Goal: Task Accomplishment & Management: Complete application form

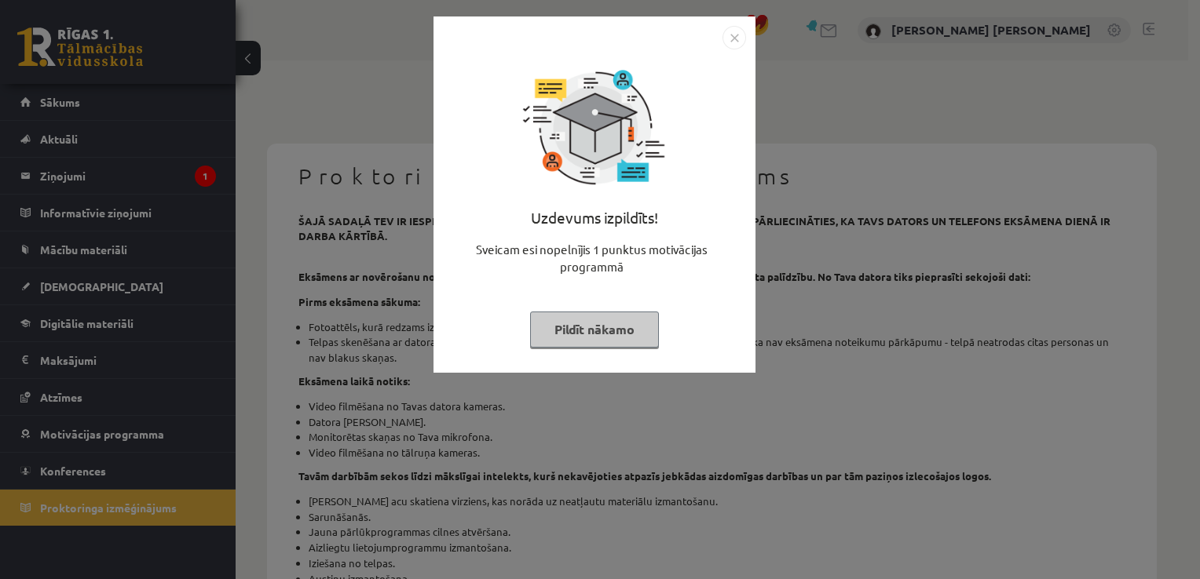
click at [739, 41] on img "Close" at bounding box center [734, 38] width 24 height 24
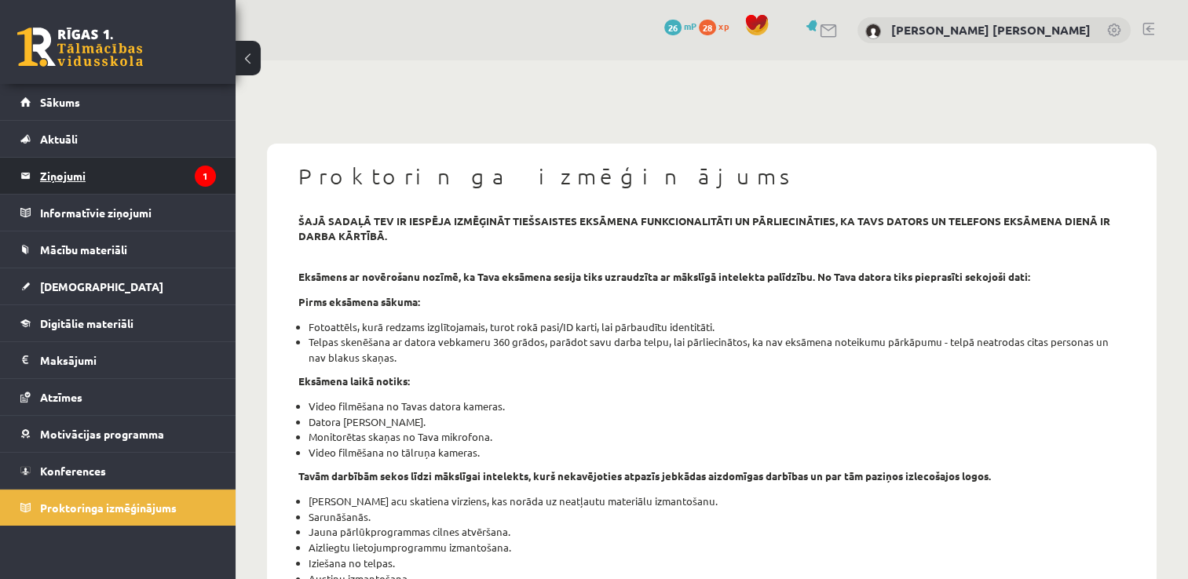
click at [174, 181] on legend "Ziņojumi 1" at bounding box center [128, 176] width 176 height 36
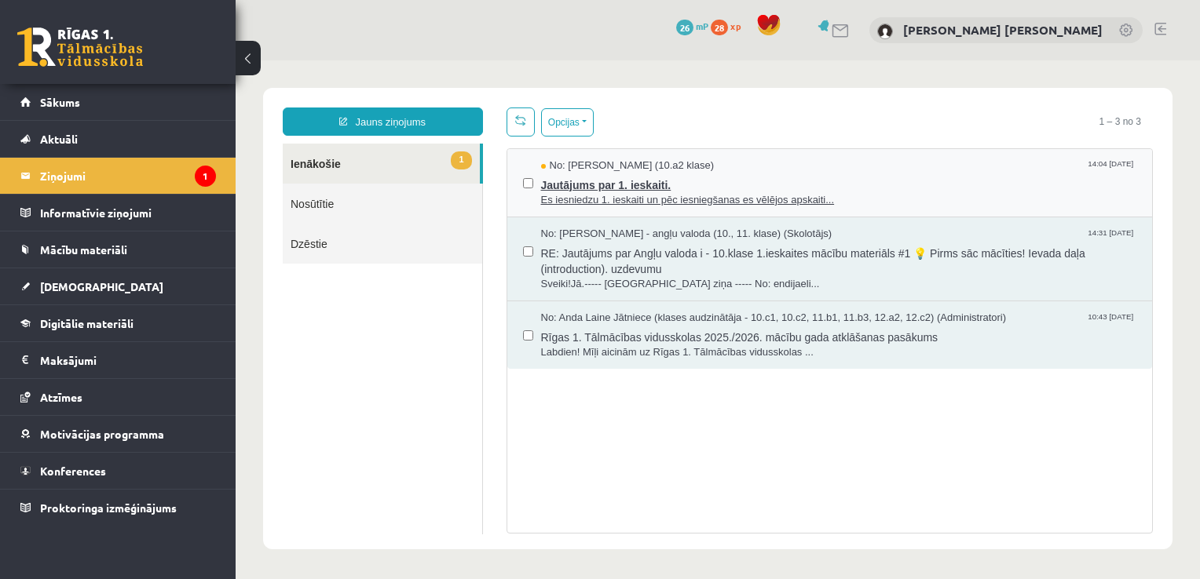
click at [708, 188] on span "Jautājums par 1. ieskaiti." at bounding box center [839, 183] width 596 height 20
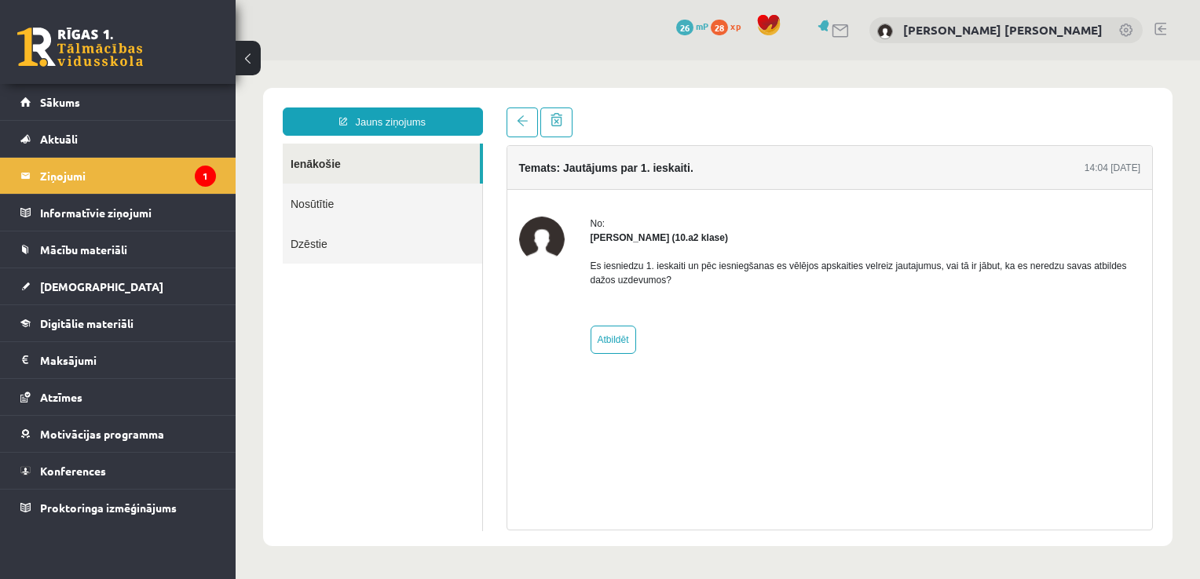
click at [708, 317] on div "No: Ričards Stepiņš (10.a2 klase) Es iesniedzu 1. ieskaiti un pēc iesniegšanas …" at bounding box center [865, 285] width 550 height 137
click at [36, 354] on link "Maksājumi 0" at bounding box center [117, 360] width 195 height 36
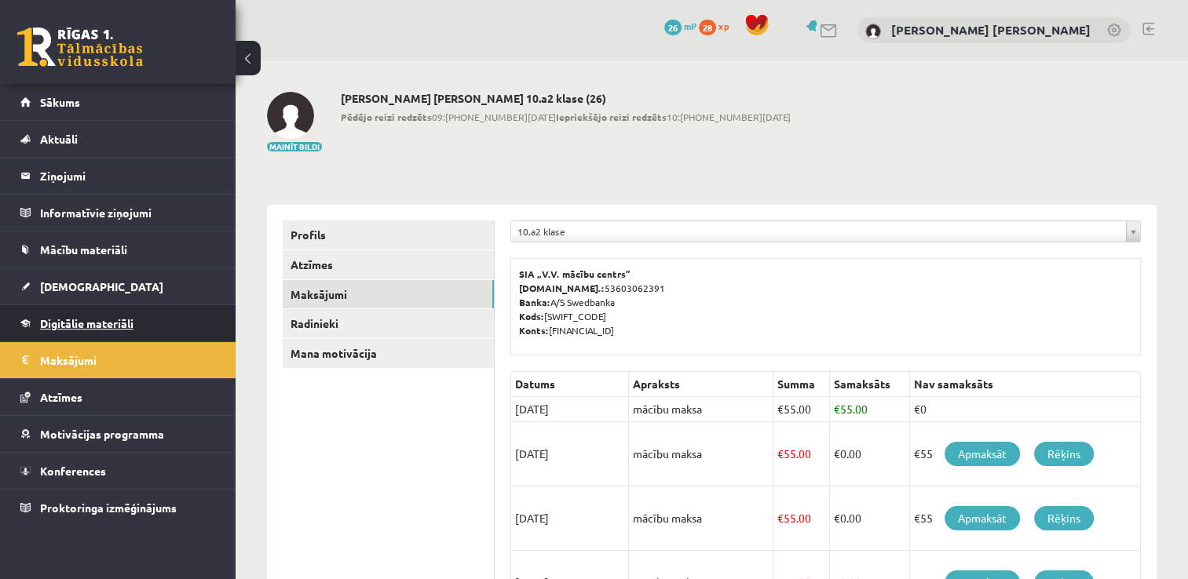
click at [70, 336] on link "Digitālie materiāli" at bounding box center [117, 323] width 195 height 36
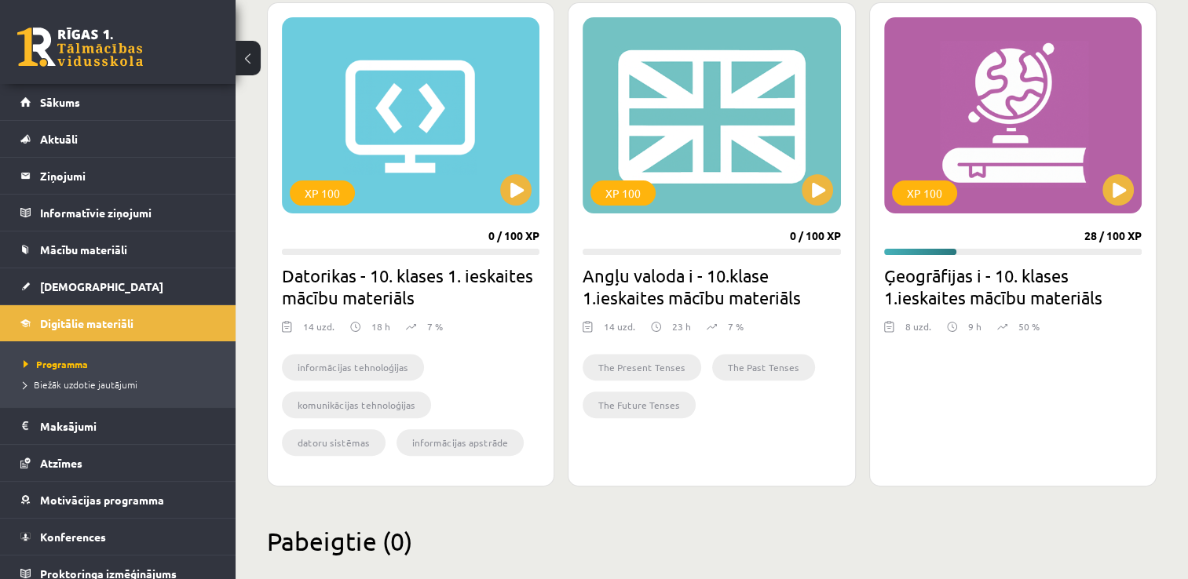
scroll to position [468, 0]
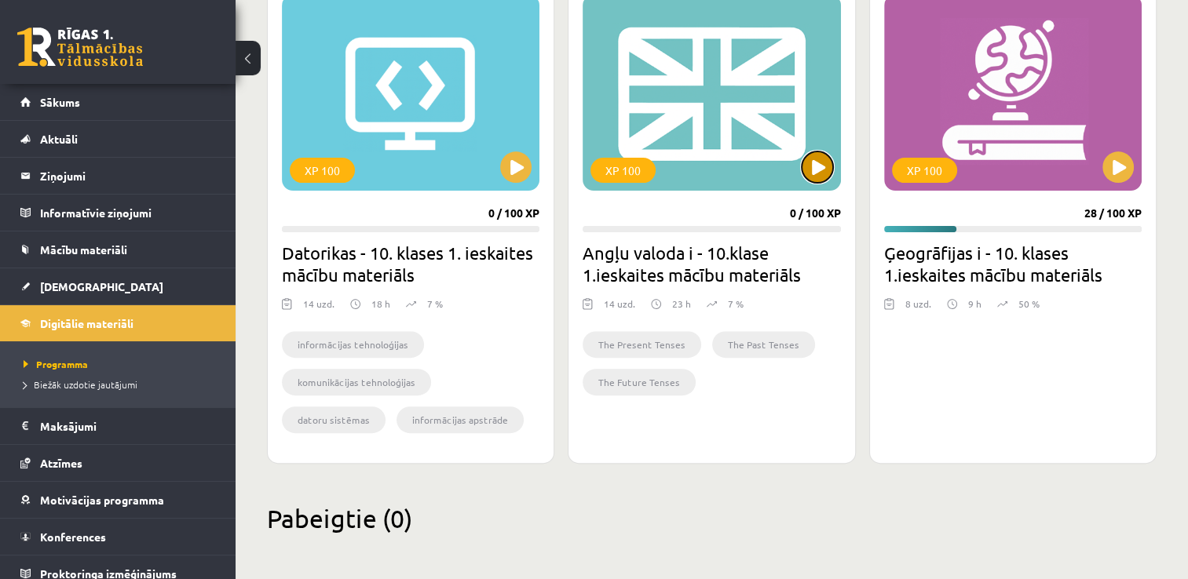
click at [819, 177] on button at bounding box center [817, 167] width 31 height 31
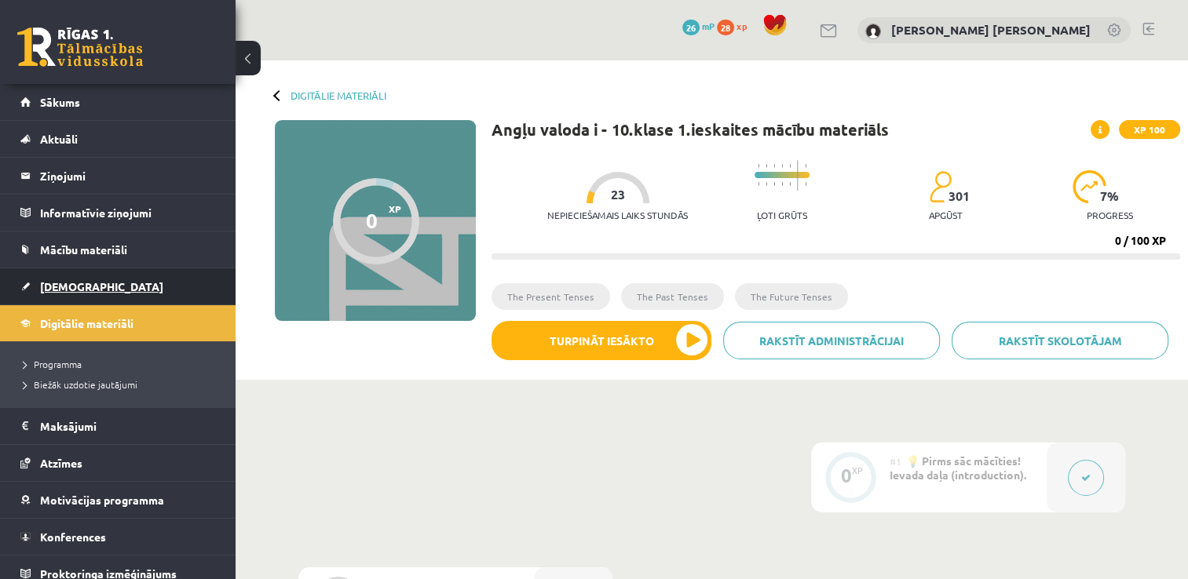
click at [57, 284] on span "[DEMOGRAPHIC_DATA]" at bounding box center [101, 286] width 123 height 14
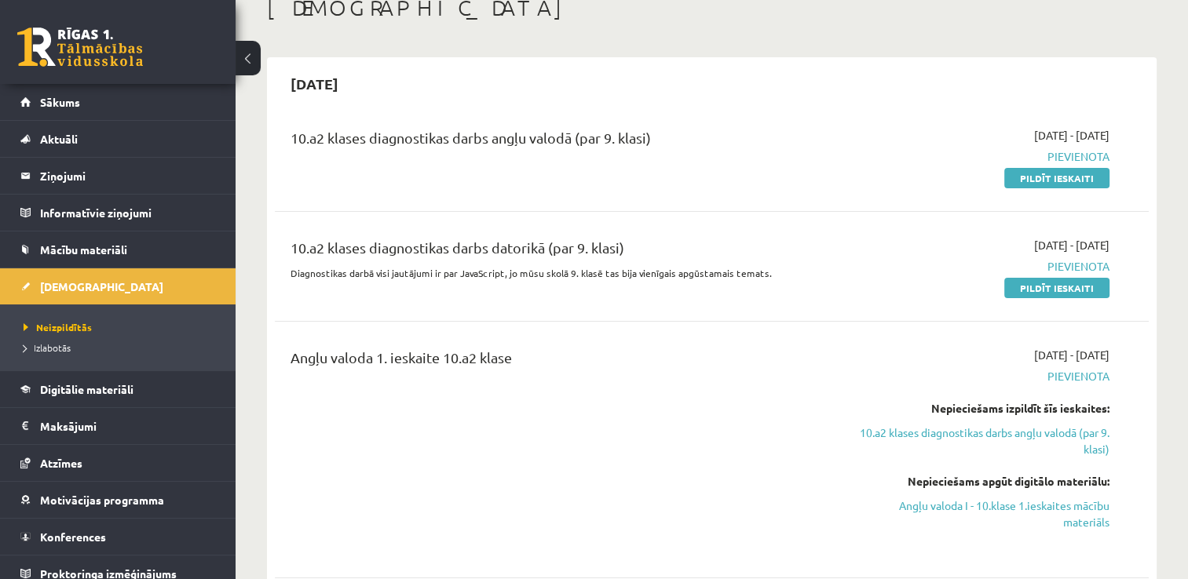
scroll to position [97, 0]
click at [1086, 178] on link "Pildīt ieskaiti" at bounding box center [1056, 178] width 105 height 20
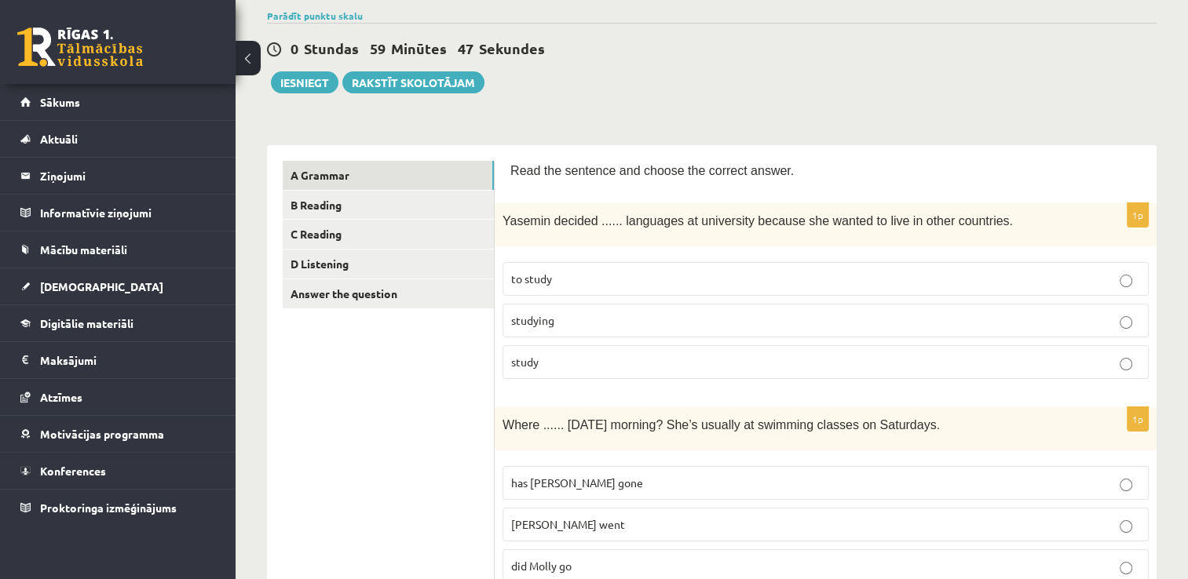
scroll to position [122, 0]
click at [696, 270] on p "to study" at bounding box center [825, 278] width 629 height 16
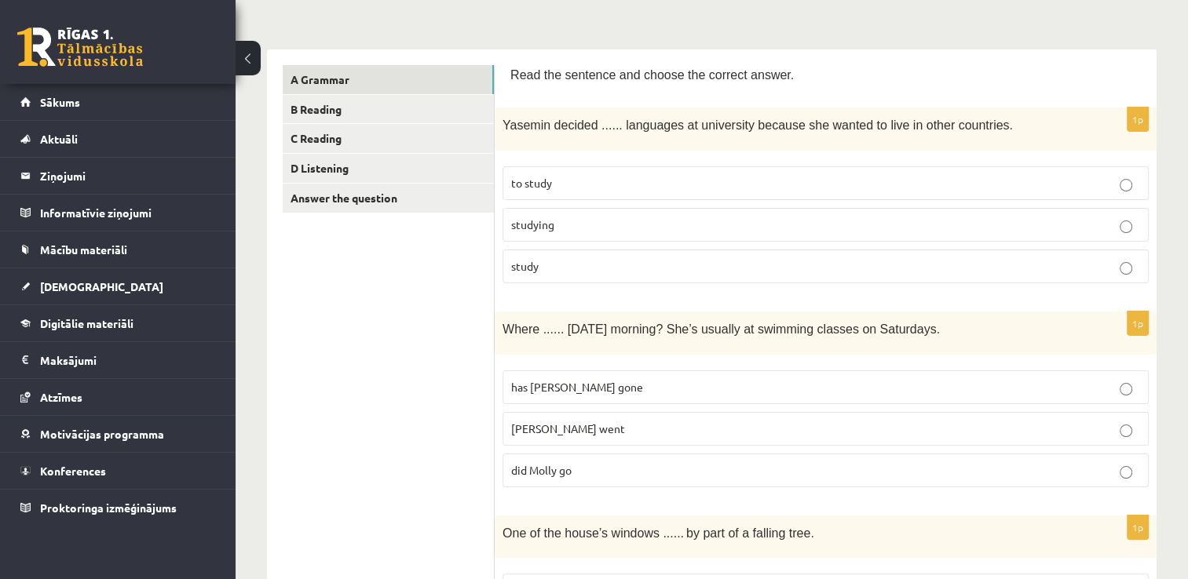
scroll to position [223, 0]
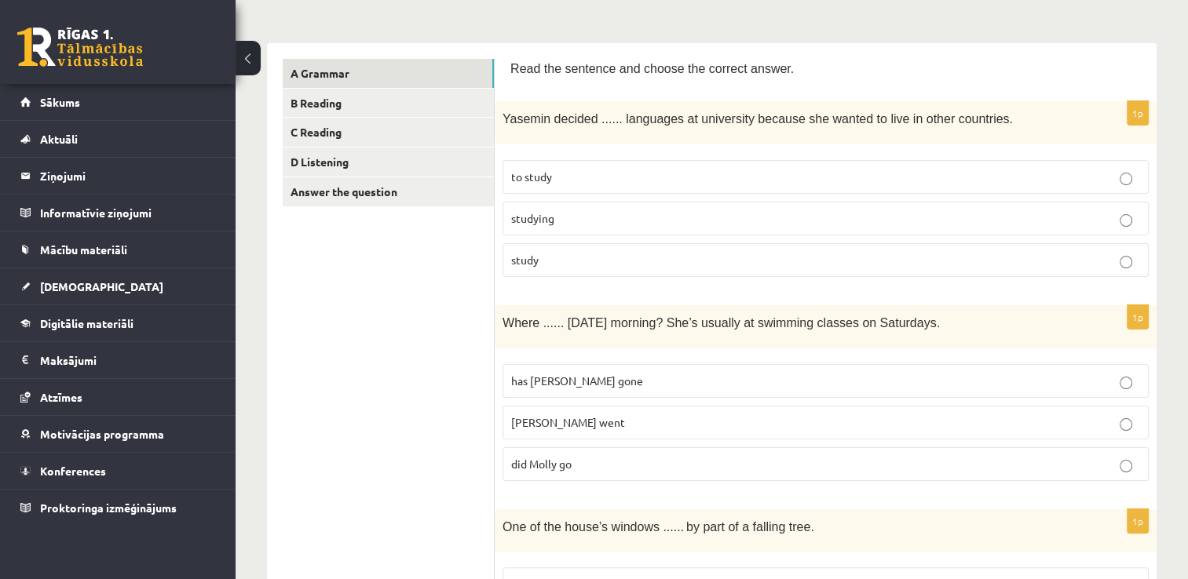
click at [785, 466] on p "did Molly go" at bounding box center [825, 464] width 629 height 16
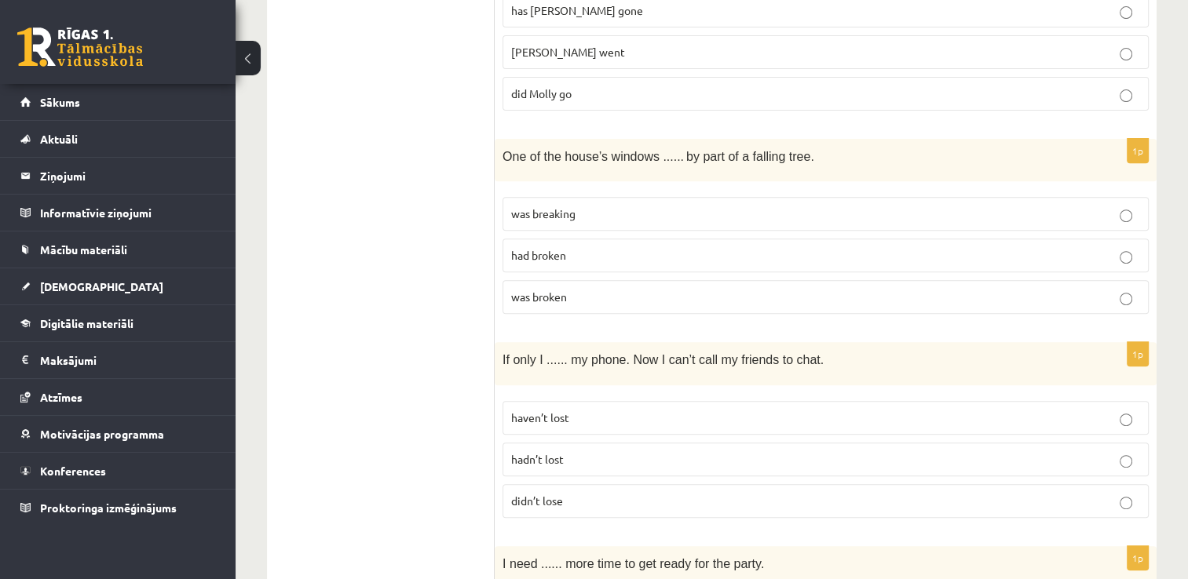
scroll to position [596, 0]
click at [769, 256] on p "had broken" at bounding box center [825, 253] width 629 height 16
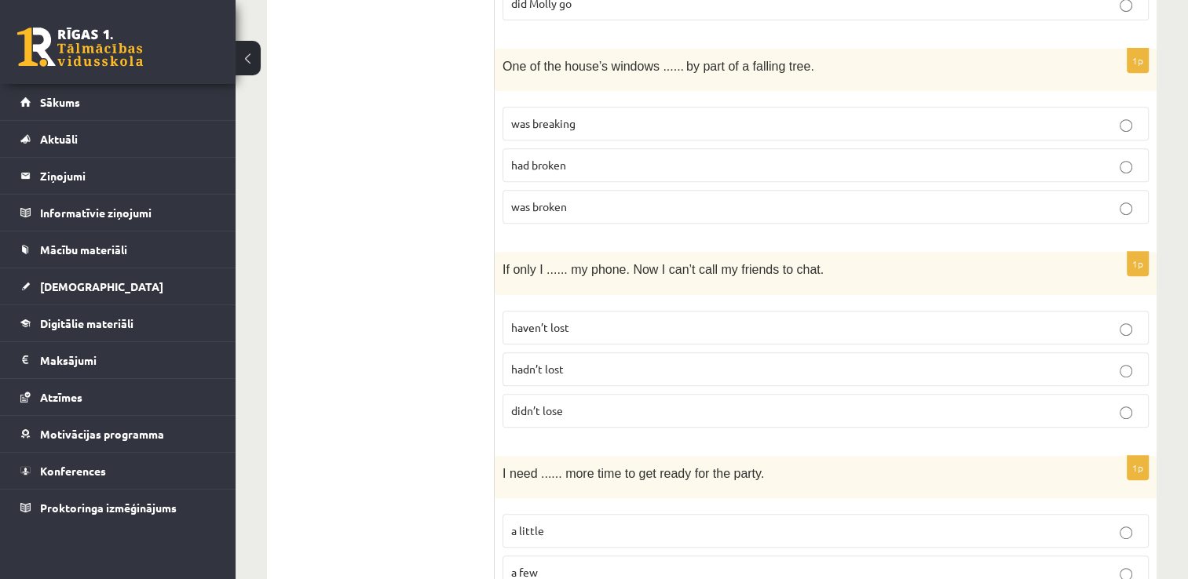
scroll to position [692, 0]
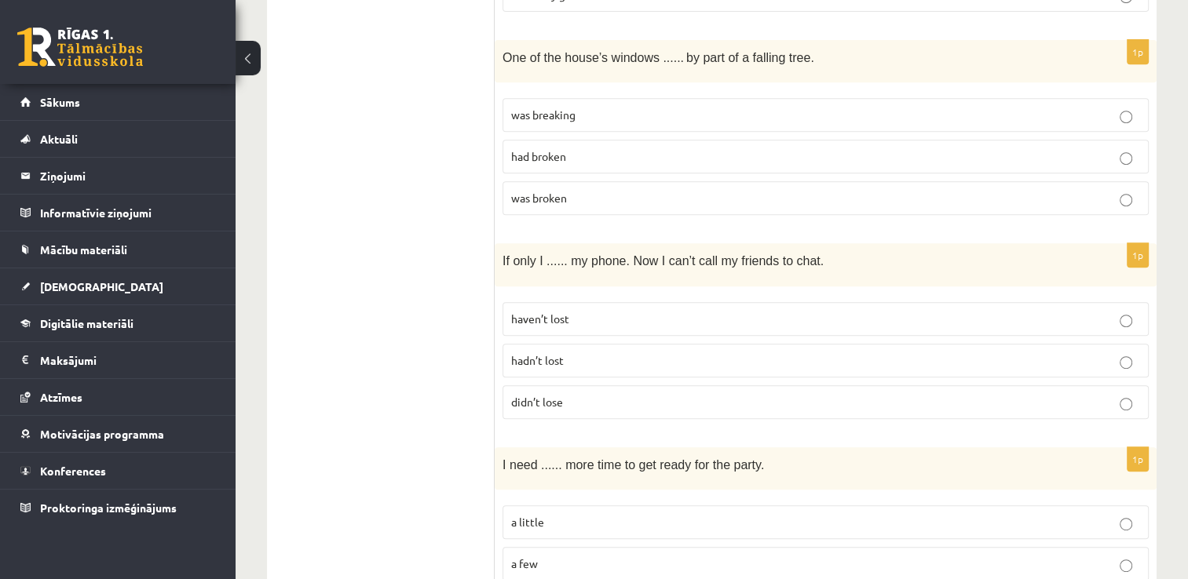
click at [735, 356] on p "hadn’t lost" at bounding box center [825, 360] width 629 height 16
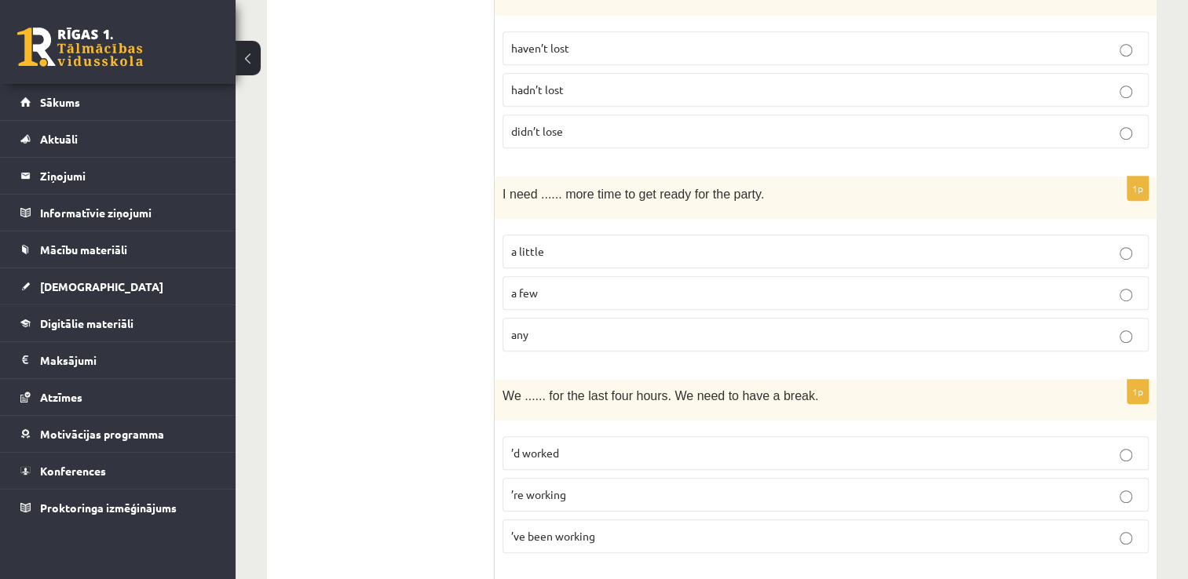
scroll to position [964, 0]
click at [586, 243] on p "a little" at bounding box center [825, 251] width 629 height 16
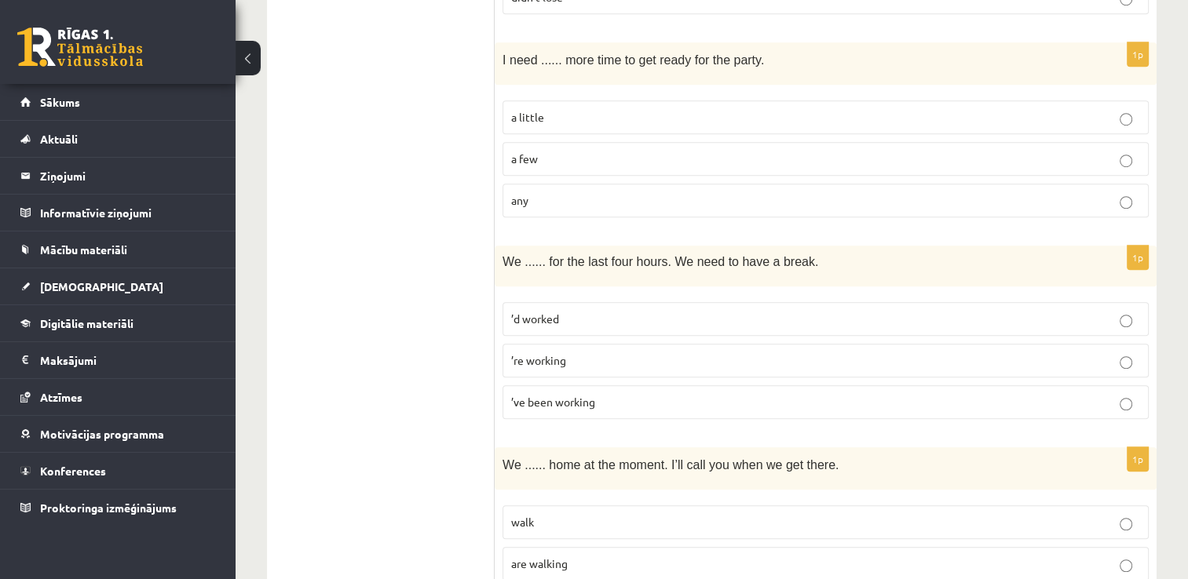
scroll to position [1111, 0]
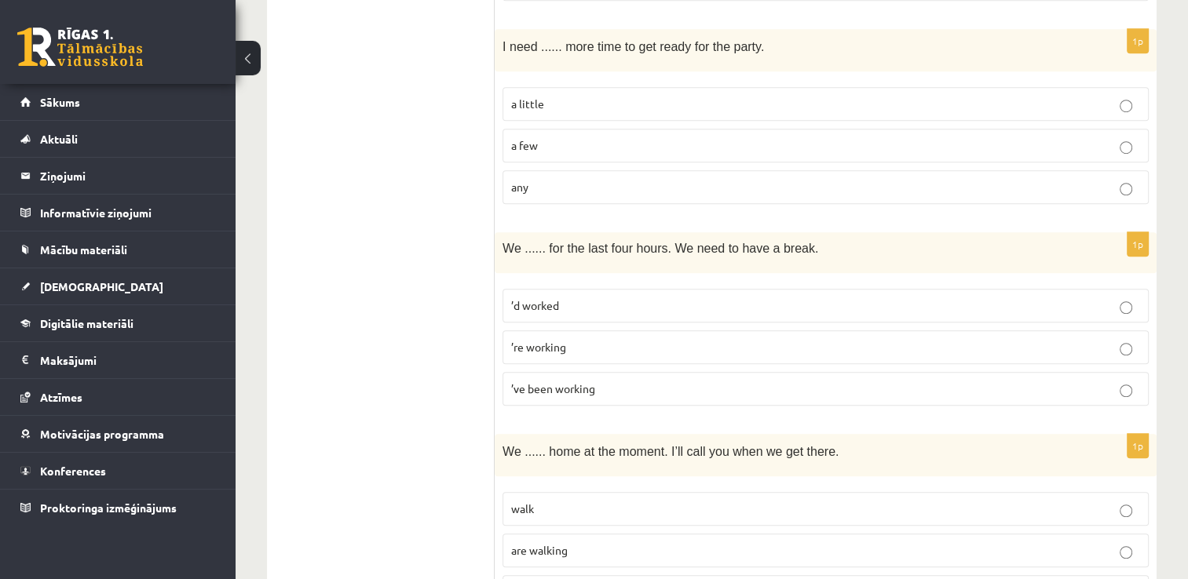
click at [550, 382] on span "’ve been working" at bounding box center [553, 389] width 84 height 14
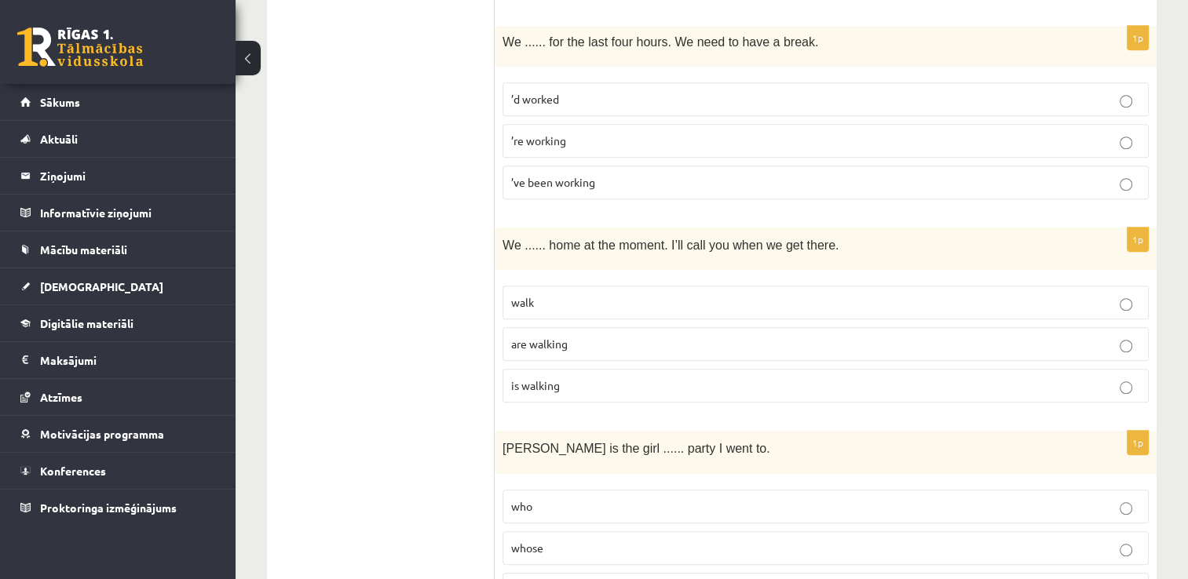
scroll to position [1352, 0]
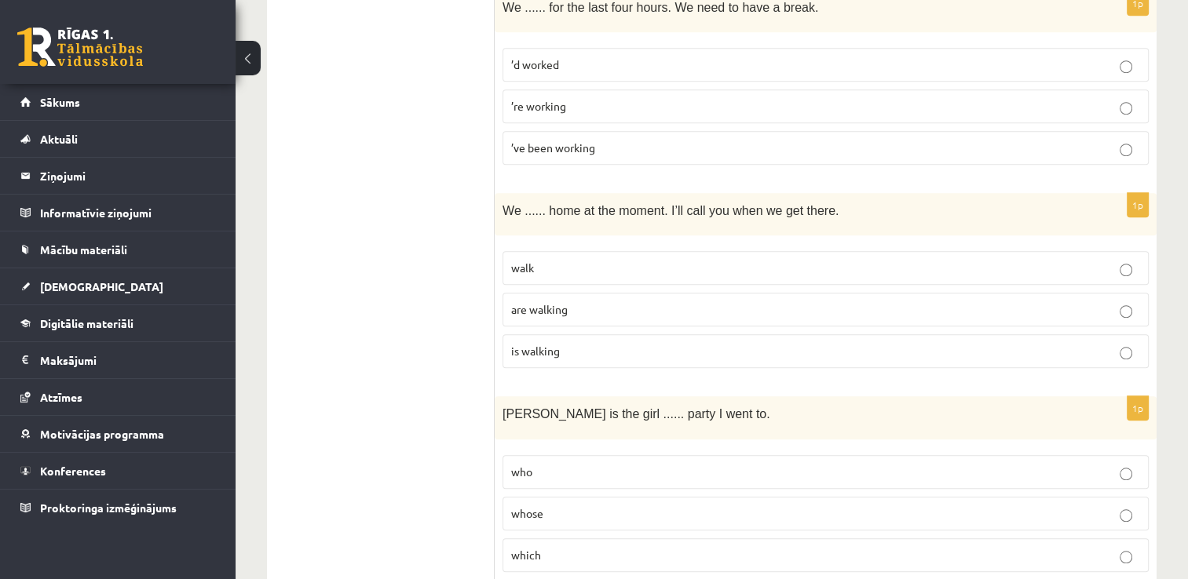
click at [669, 301] on p "are walking" at bounding box center [825, 309] width 629 height 16
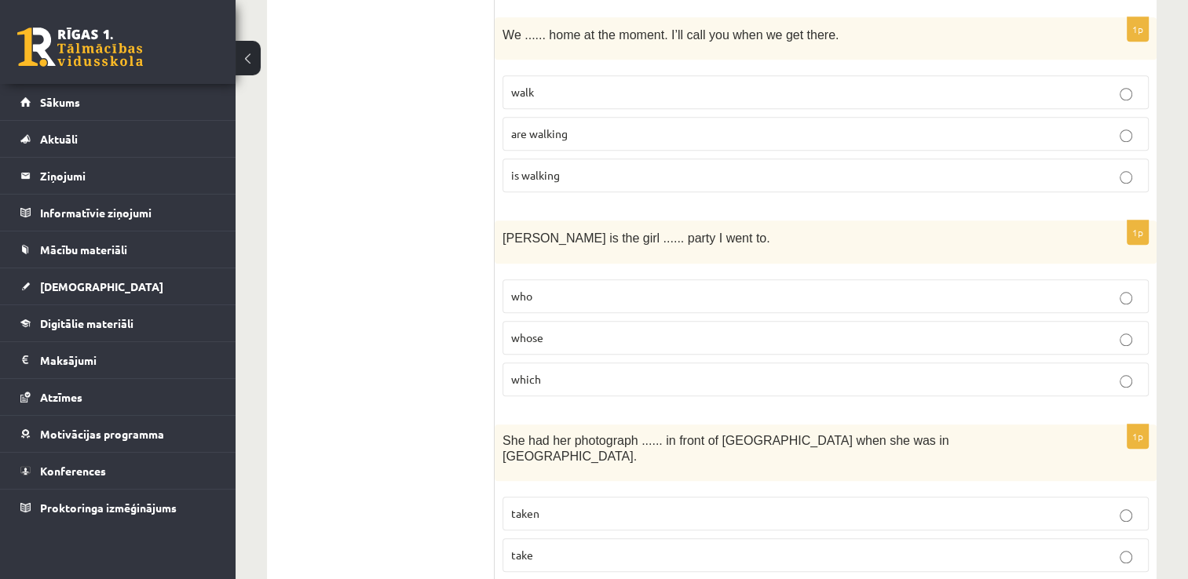
scroll to position [1532, 0]
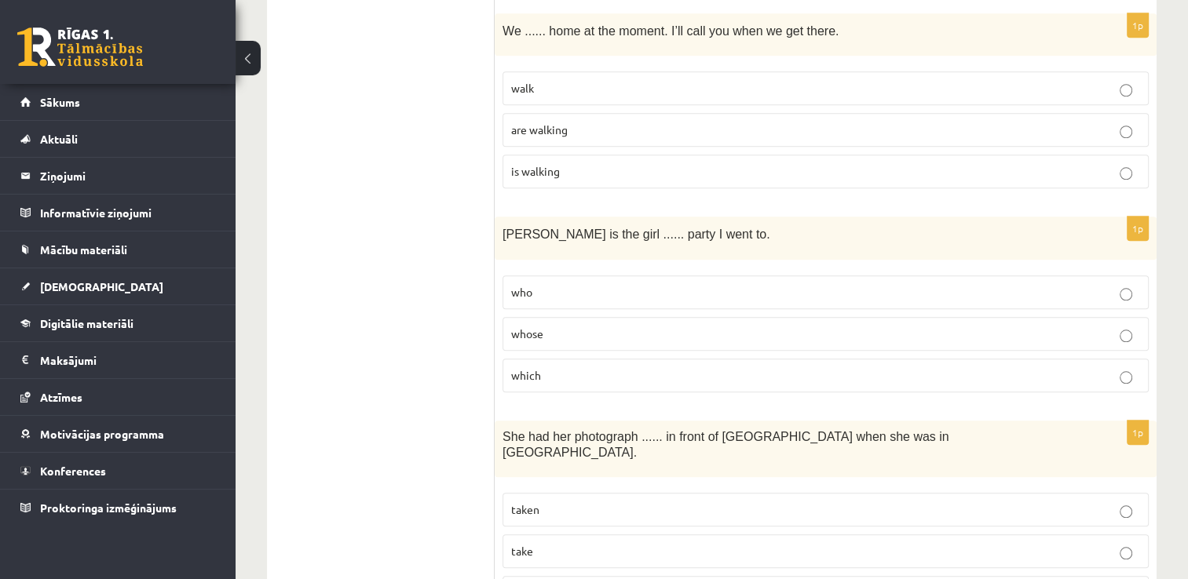
click at [669, 297] on label "who" at bounding box center [825, 293] width 646 height 34
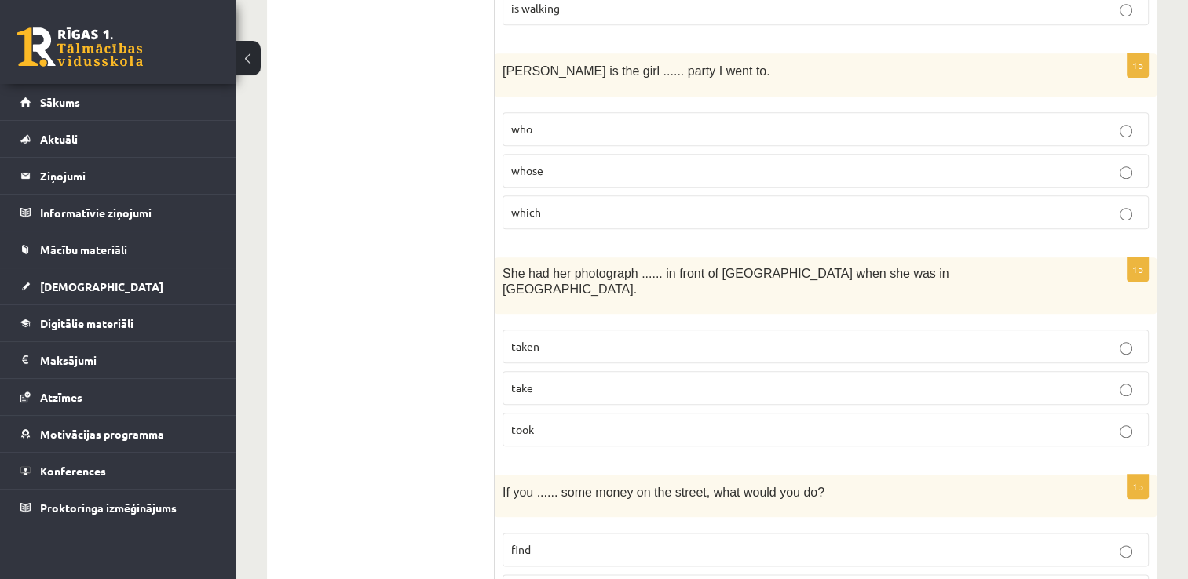
scroll to position [1726, 0]
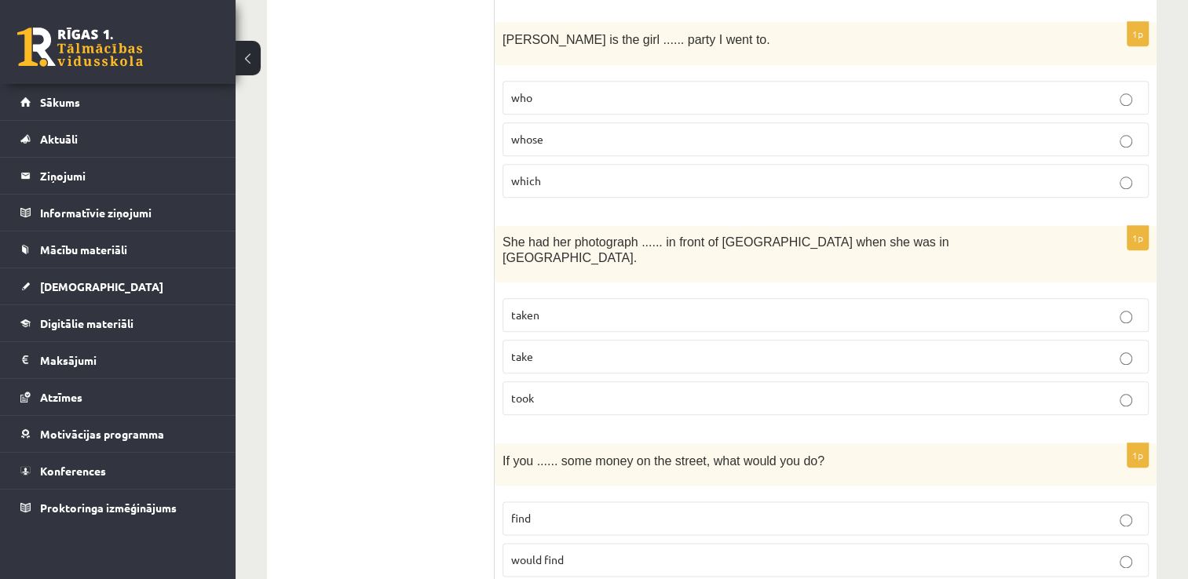
click at [583, 307] on p "taken" at bounding box center [825, 315] width 629 height 16
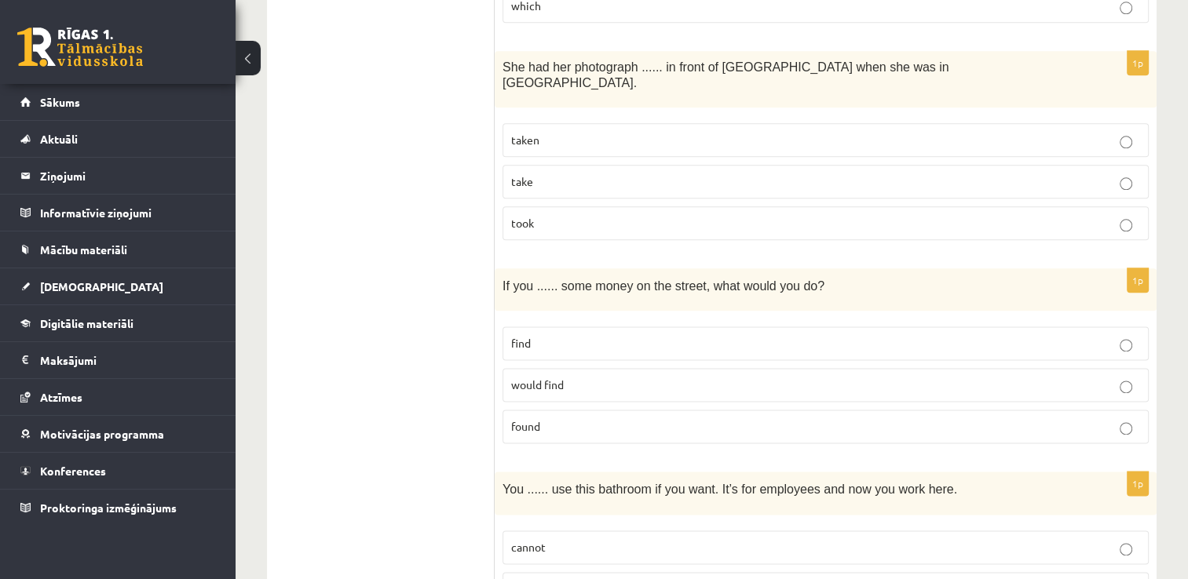
scroll to position [1912, 0]
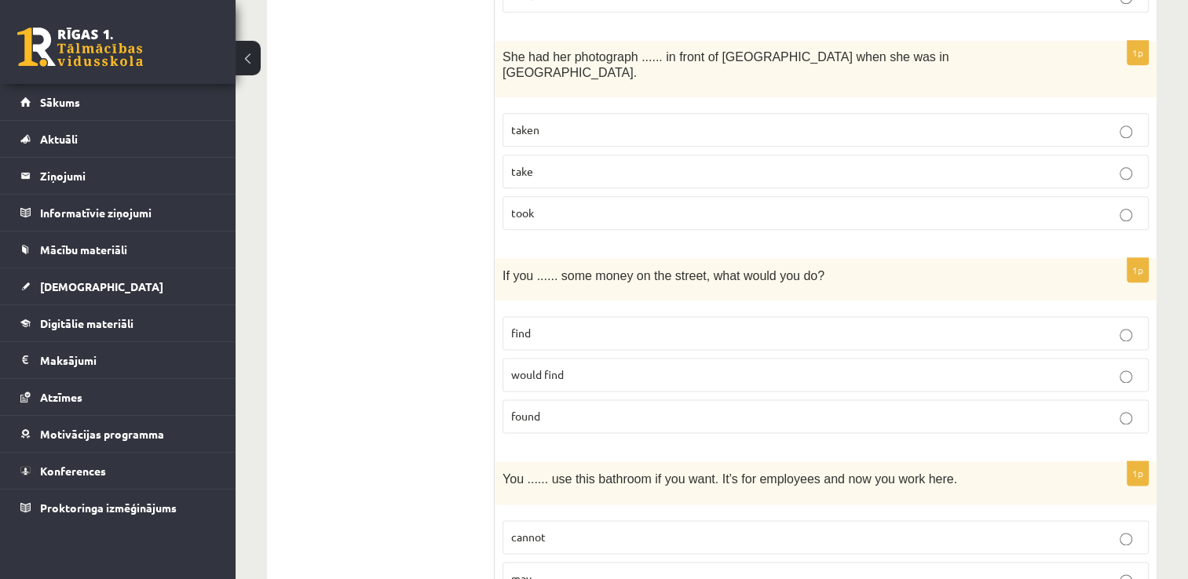
click at [542, 408] on p "found" at bounding box center [825, 416] width 629 height 16
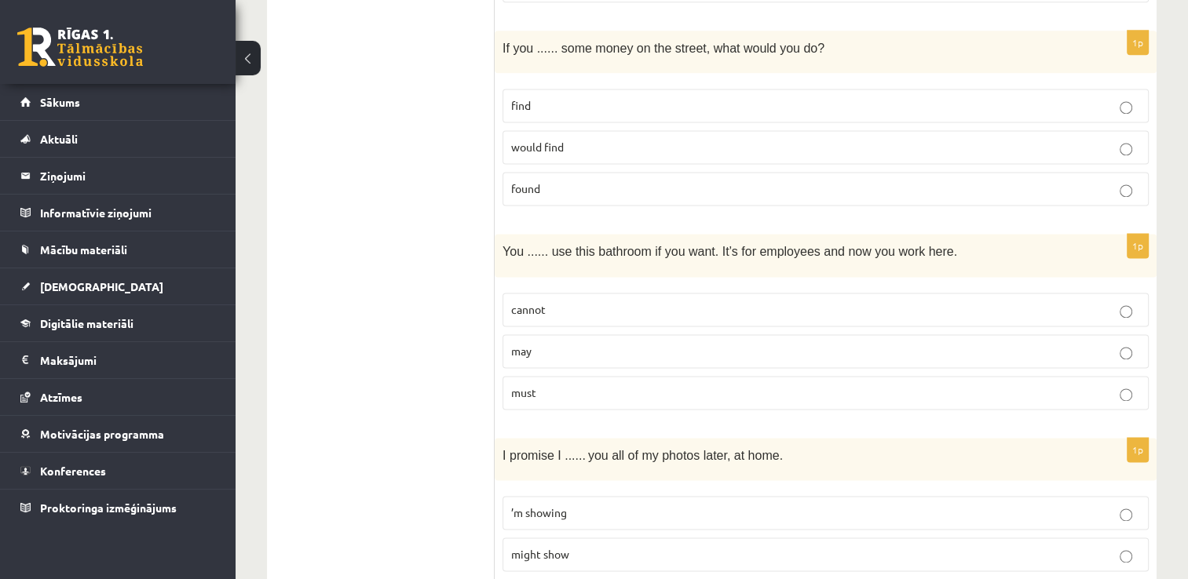
scroll to position [2140, 0]
click at [540, 342] on p "may" at bounding box center [825, 350] width 629 height 16
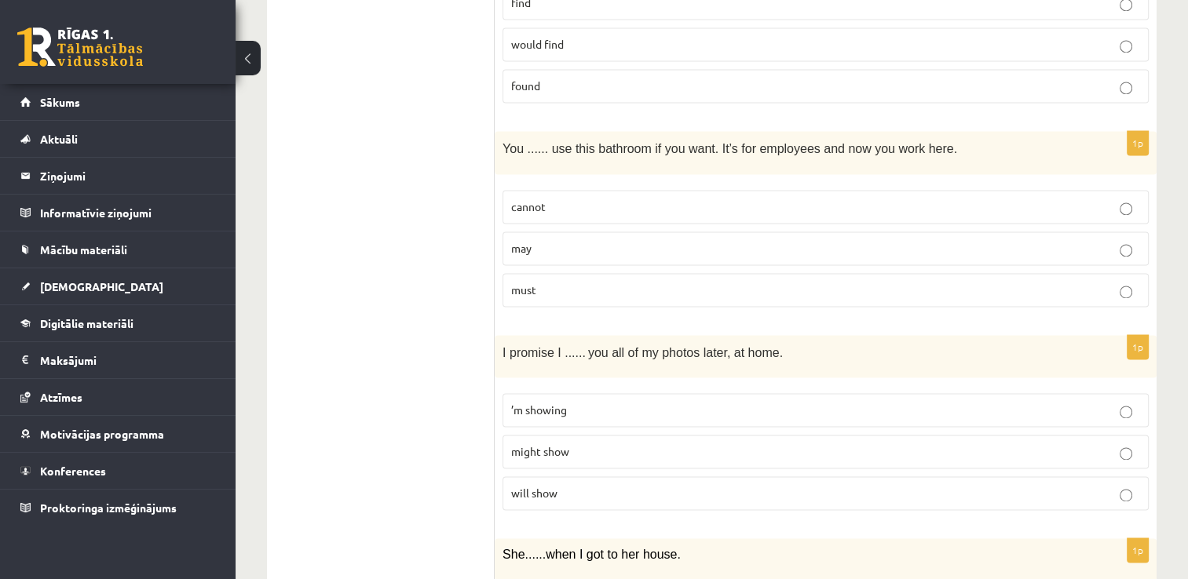
scroll to position [2293, 0]
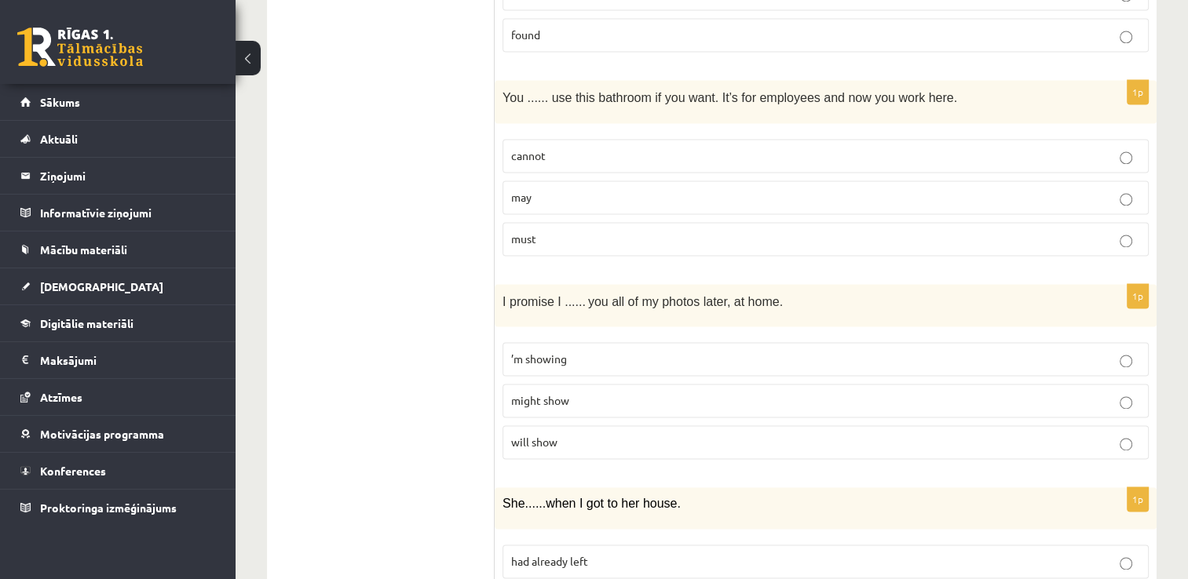
click at [606, 434] on p "will show" at bounding box center [825, 442] width 629 height 16
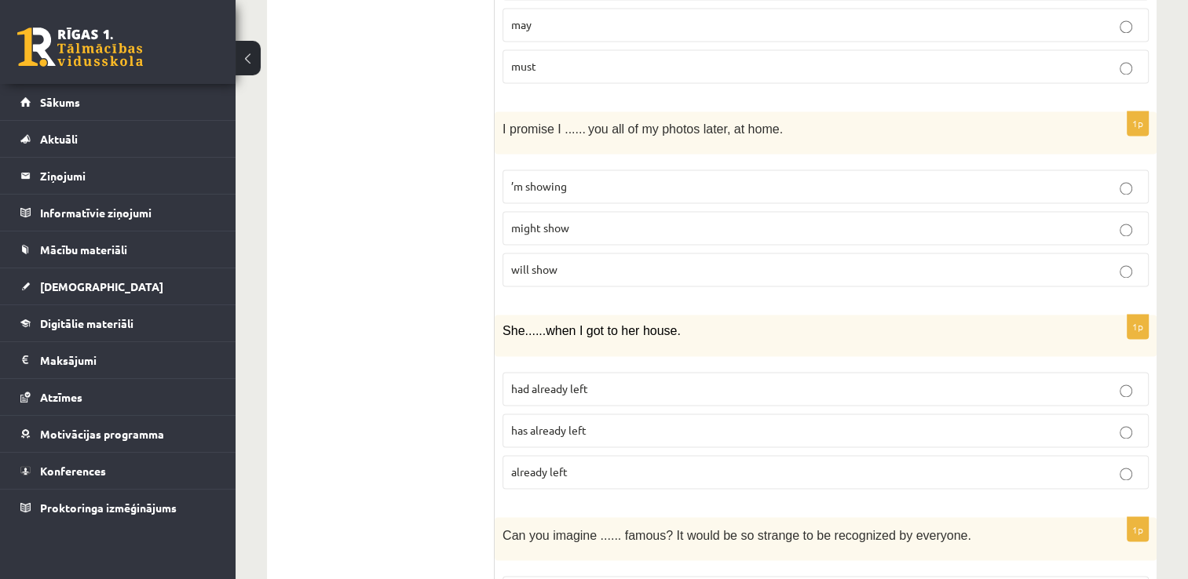
scroll to position [2519, 0]
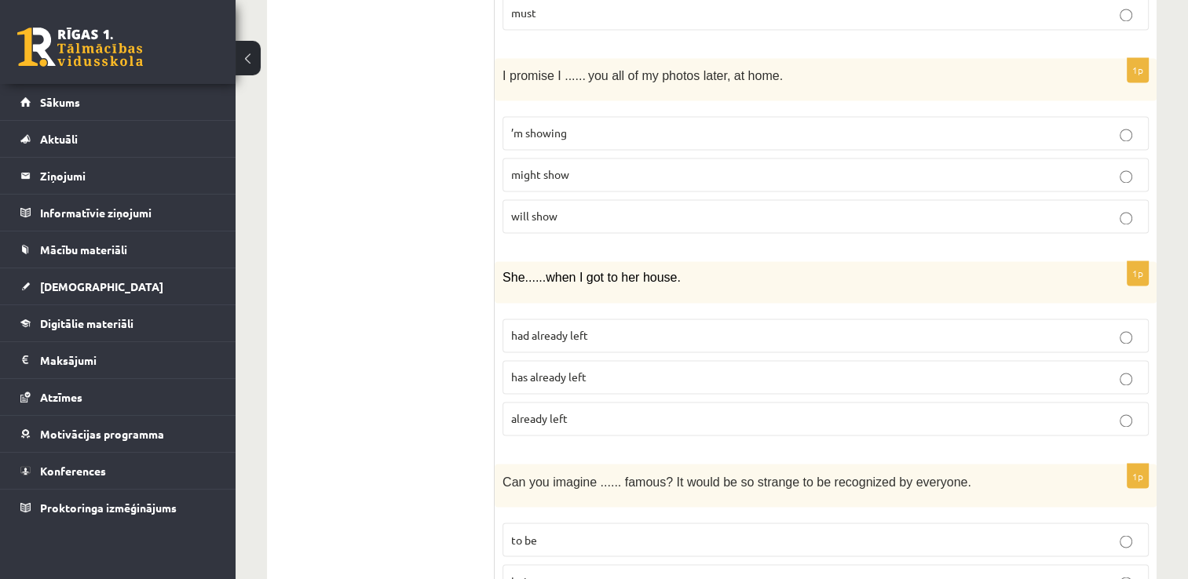
click at [610, 327] on p "had already left" at bounding box center [825, 335] width 629 height 16
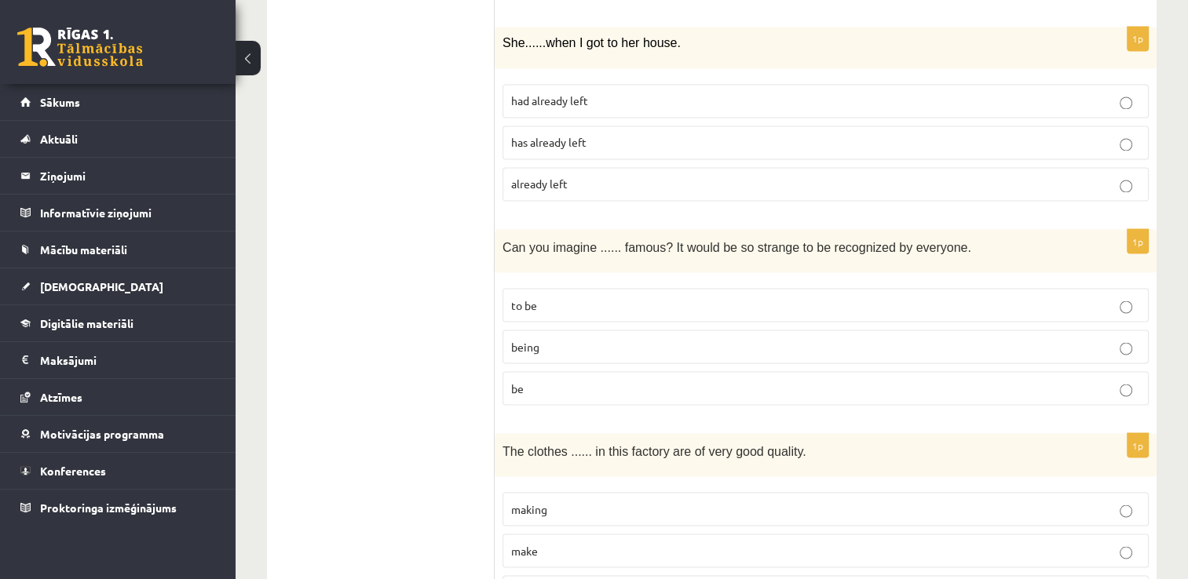
scroll to position [2755, 0]
click at [609, 295] on p "to be" at bounding box center [825, 303] width 629 height 16
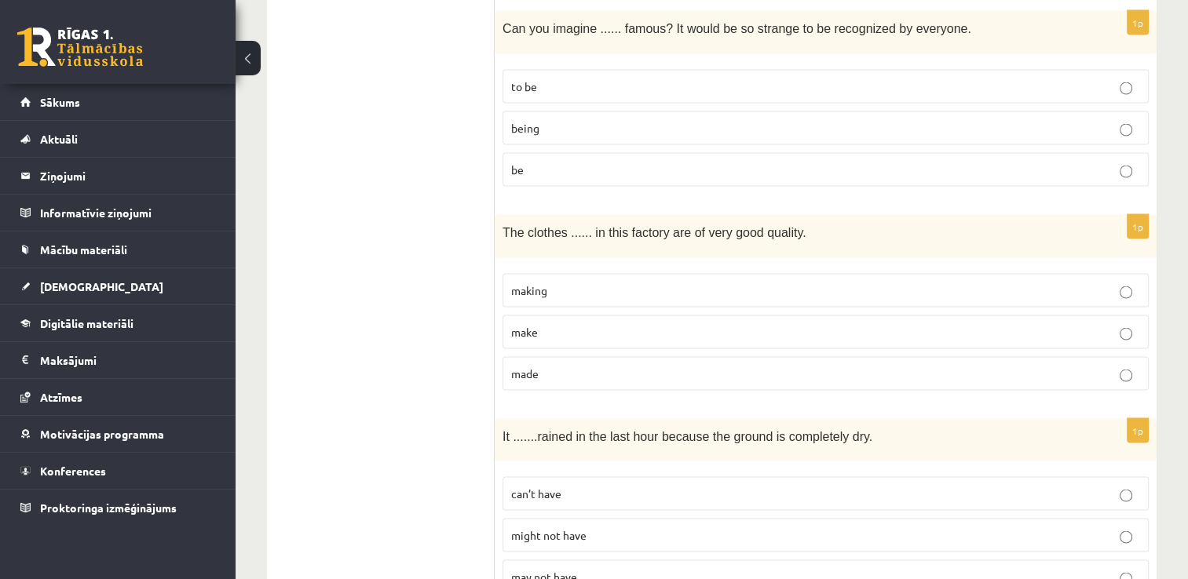
scroll to position [2975, 0]
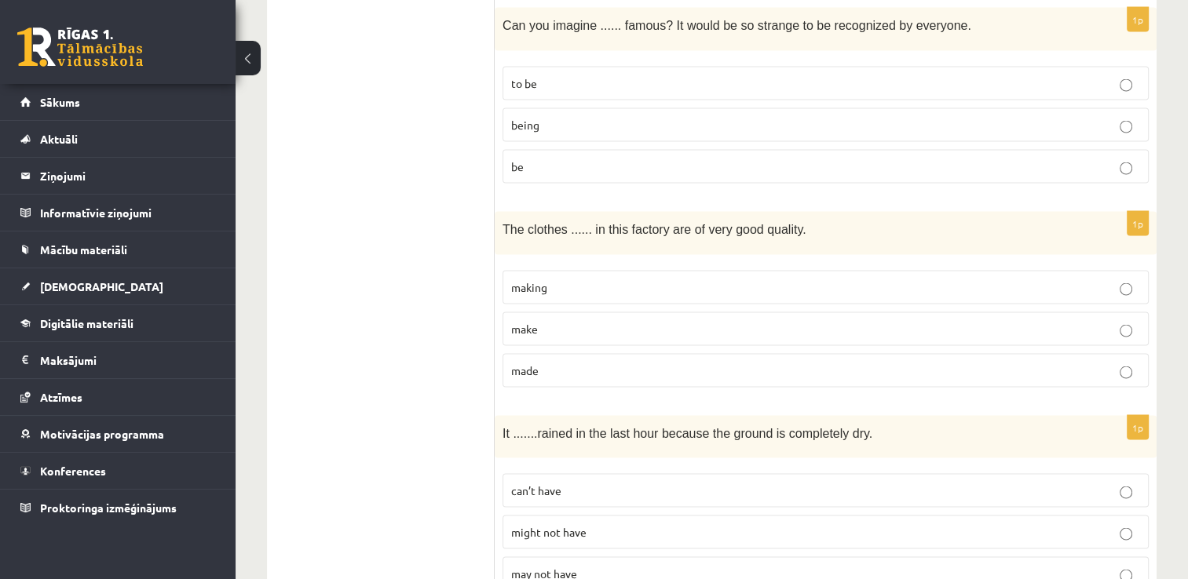
click at [543, 363] on p "made" at bounding box center [825, 371] width 629 height 16
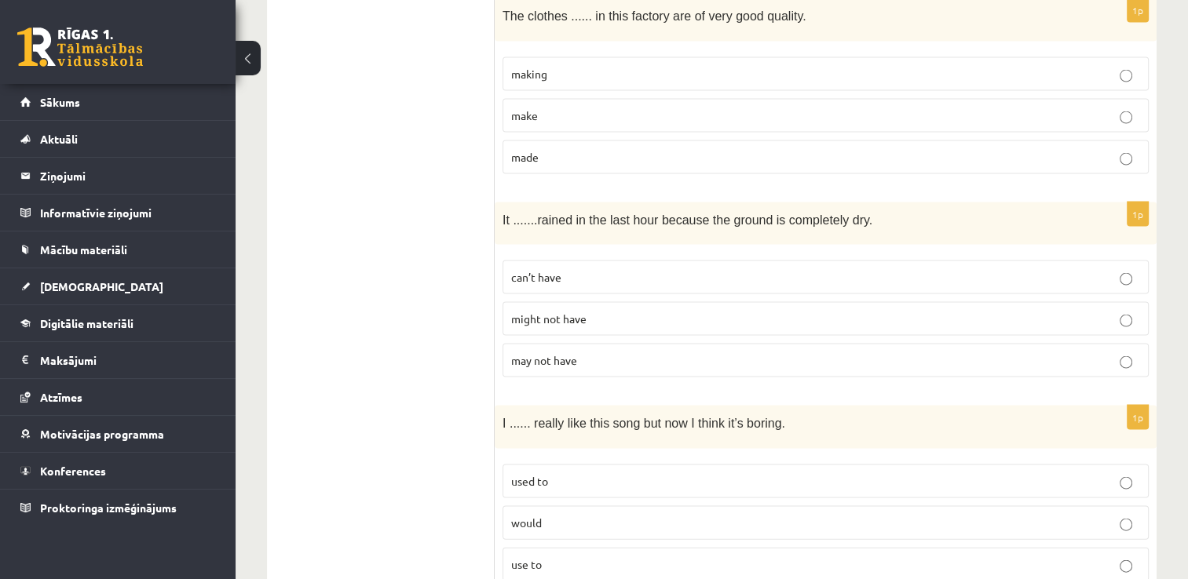
scroll to position [3190, 0]
click at [591, 268] on p "can’t have" at bounding box center [825, 276] width 629 height 16
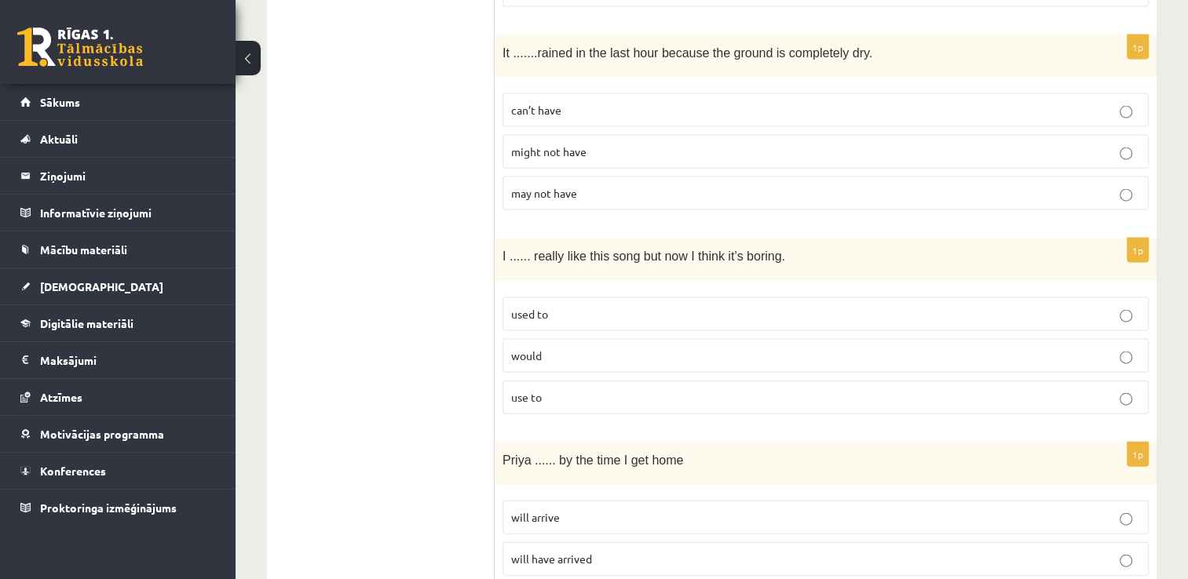
scroll to position [3355, 0]
click at [568, 298] on label "used to" at bounding box center [825, 315] width 646 height 34
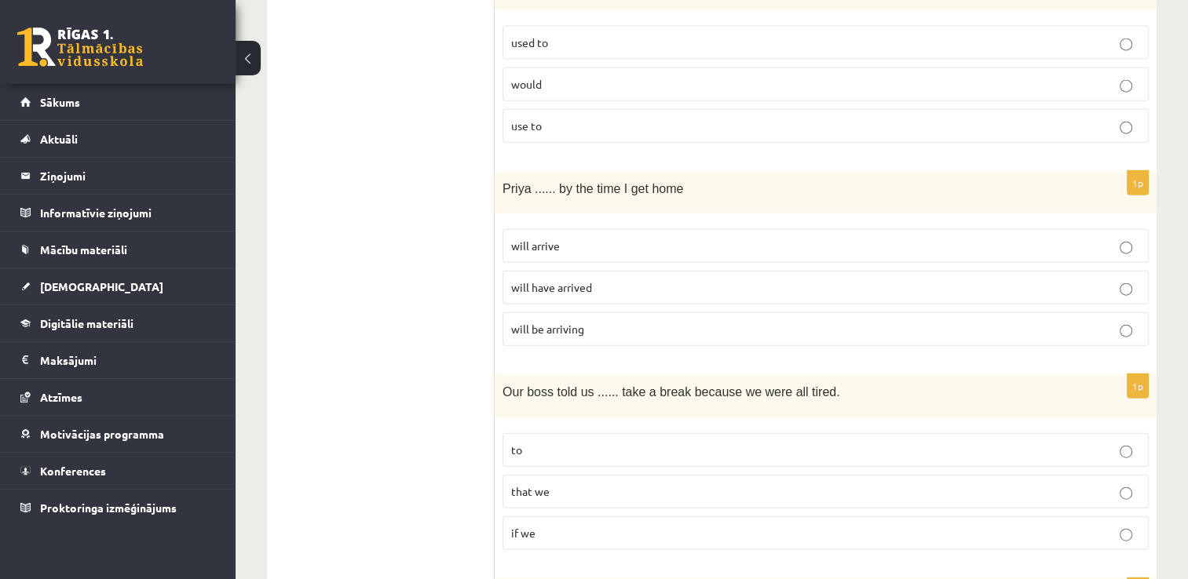
scroll to position [3628, 0]
click at [592, 270] on label "will have arrived" at bounding box center [825, 287] width 646 height 34
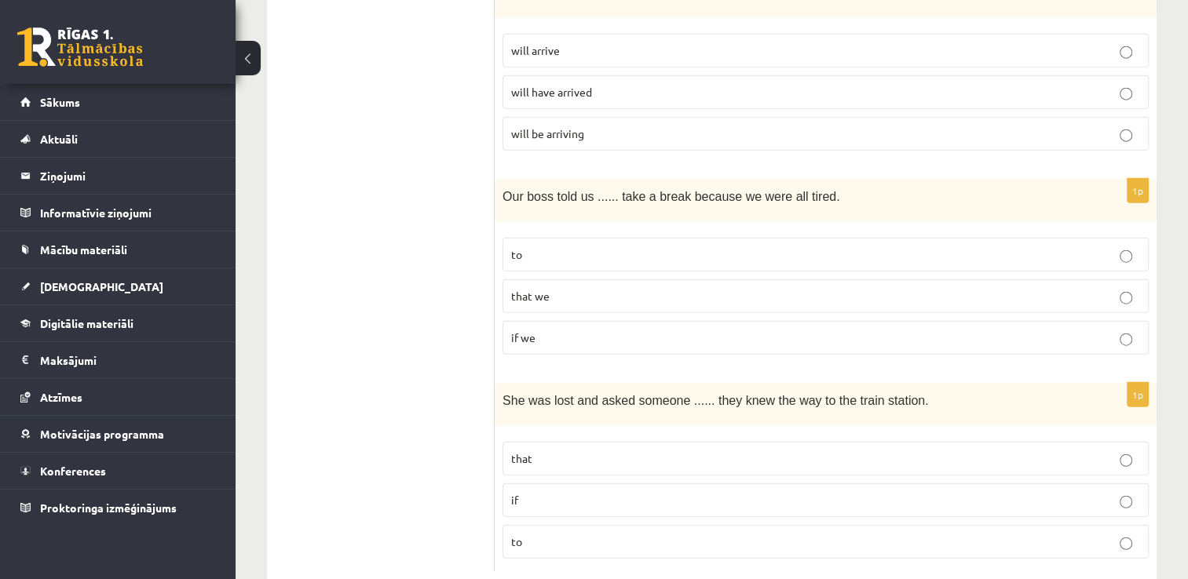
scroll to position [3822, 0]
click at [579, 247] on p "to" at bounding box center [825, 255] width 629 height 16
click at [531, 493] on p "if" at bounding box center [825, 501] width 629 height 16
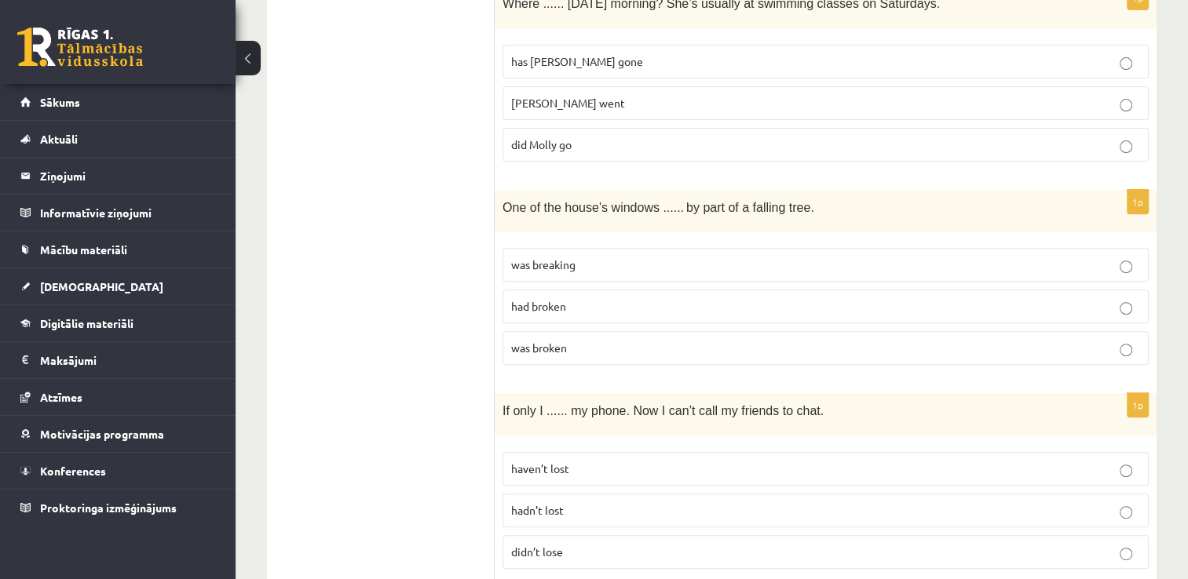
scroll to position [0, 0]
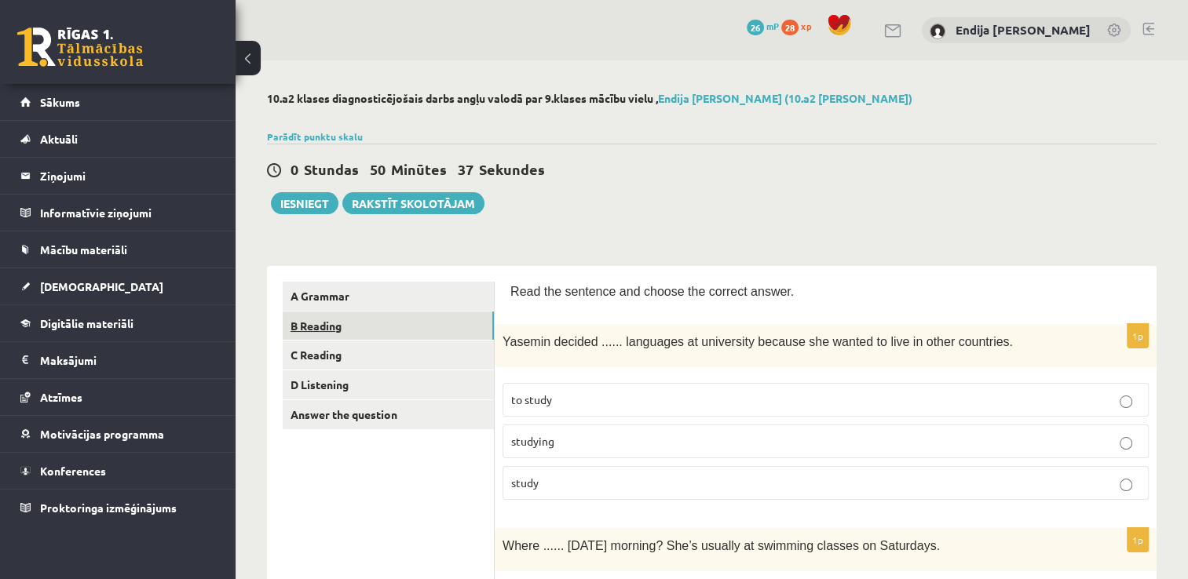
click at [325, 337] on link "B Reading" at bounding box center [388, 326] width 211 height 29
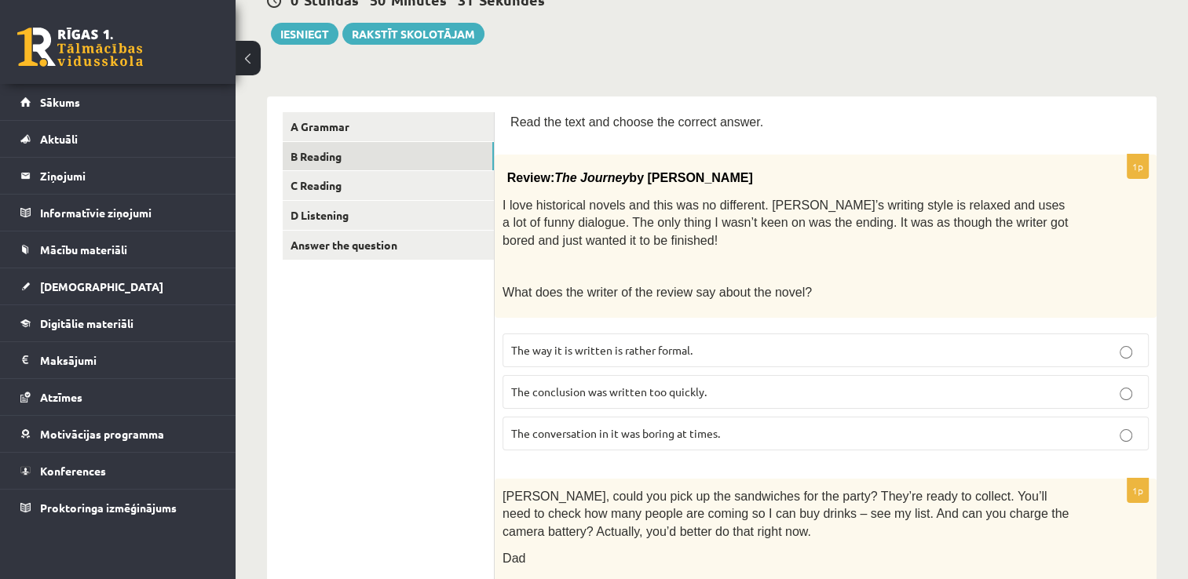
scroll to position [182, 0]
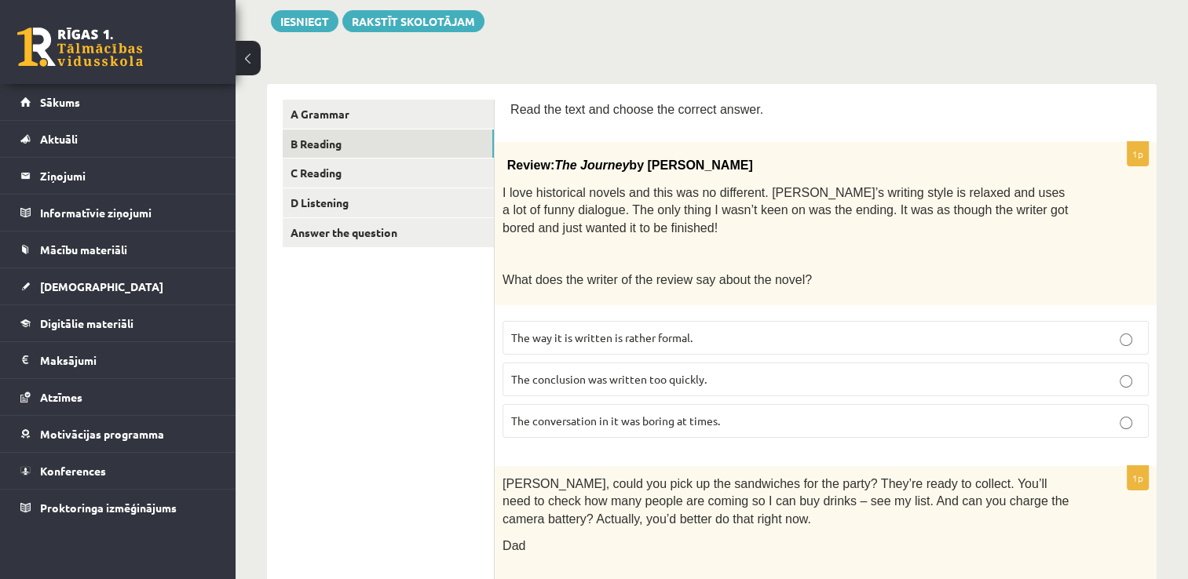
click at [797, 382] on p "The conclusion was written too quickly." at bounding box center [825, 379] width 629 height 16
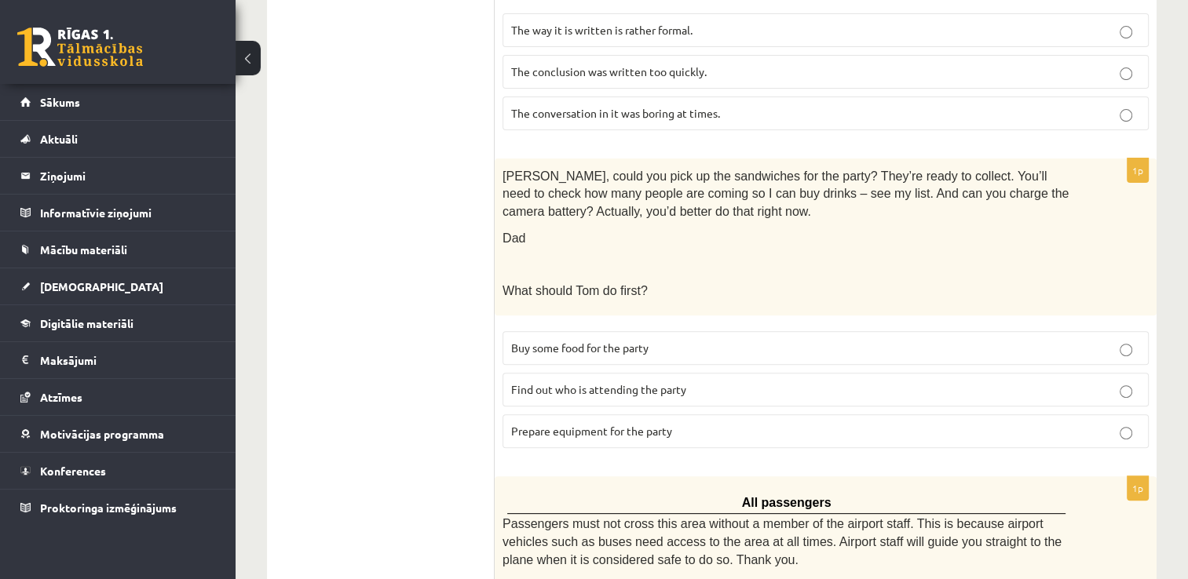
scroll to position [517, 0]
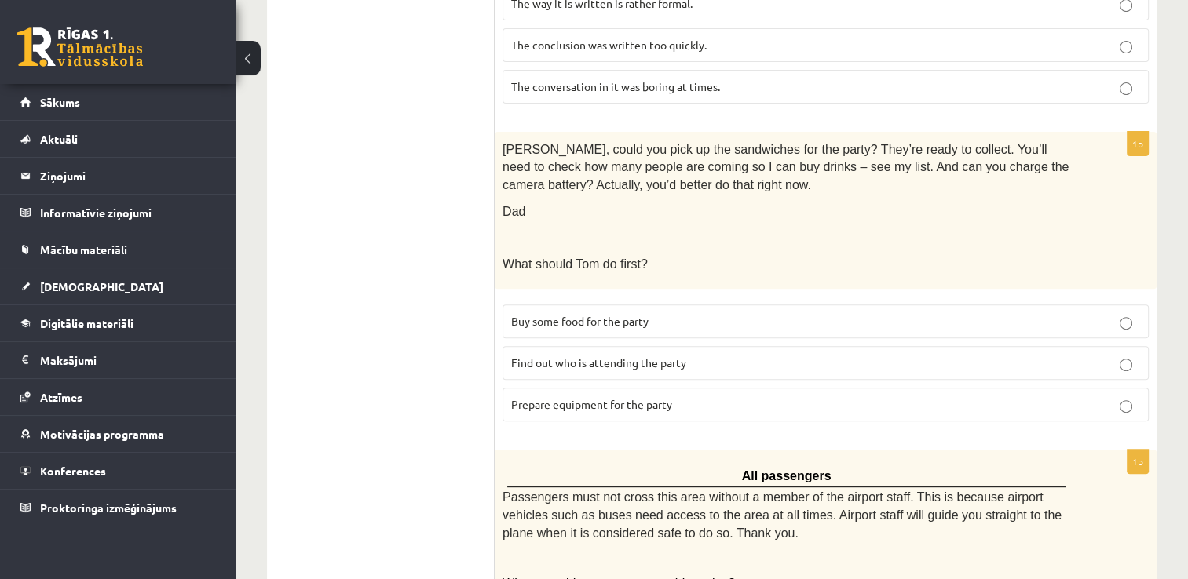
click at [691, 323] on p "Buy some food for the party" at bounding box center [825, 321] width 629 height 16
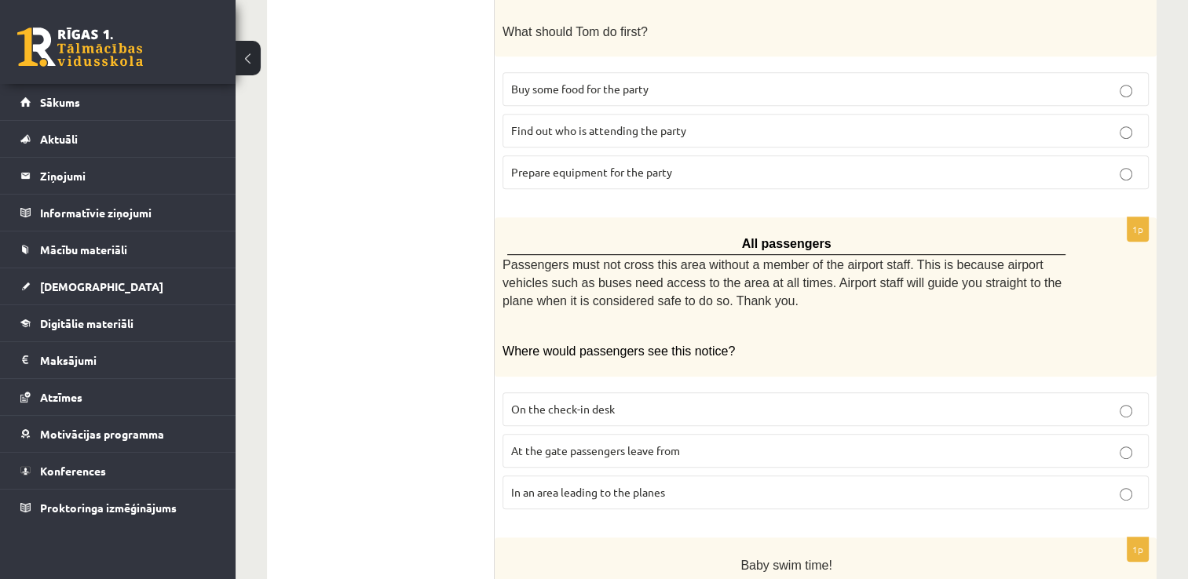
scroll to position [776, 0]
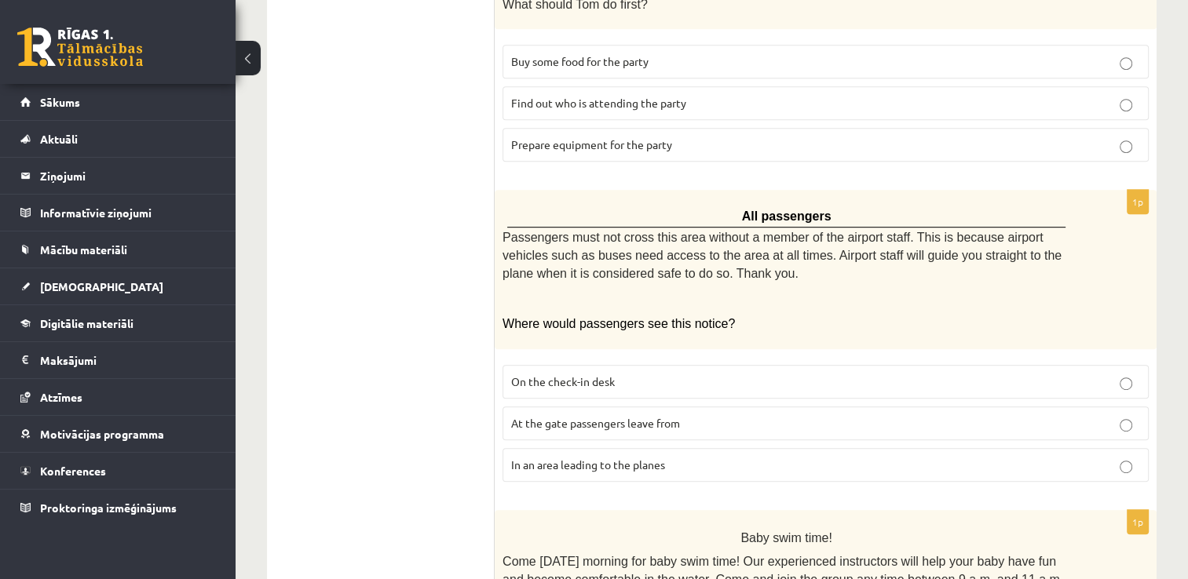
click at [629, 416] on span "At the gate passengers leave from" at bounding box center [595, 423] width 169 height 14
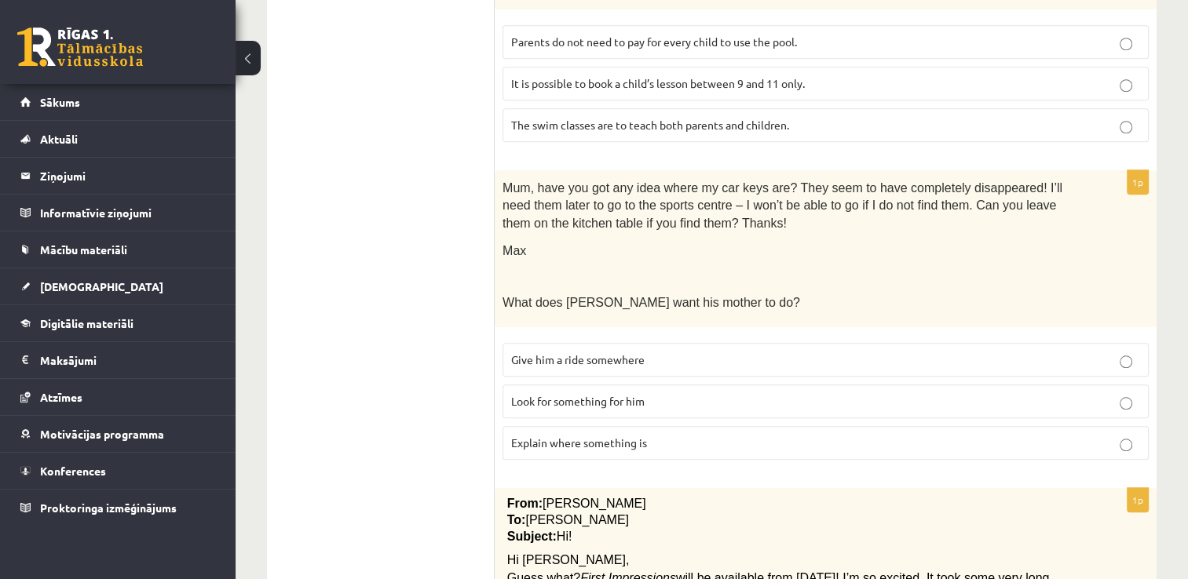
scroll to position [1430, 0]
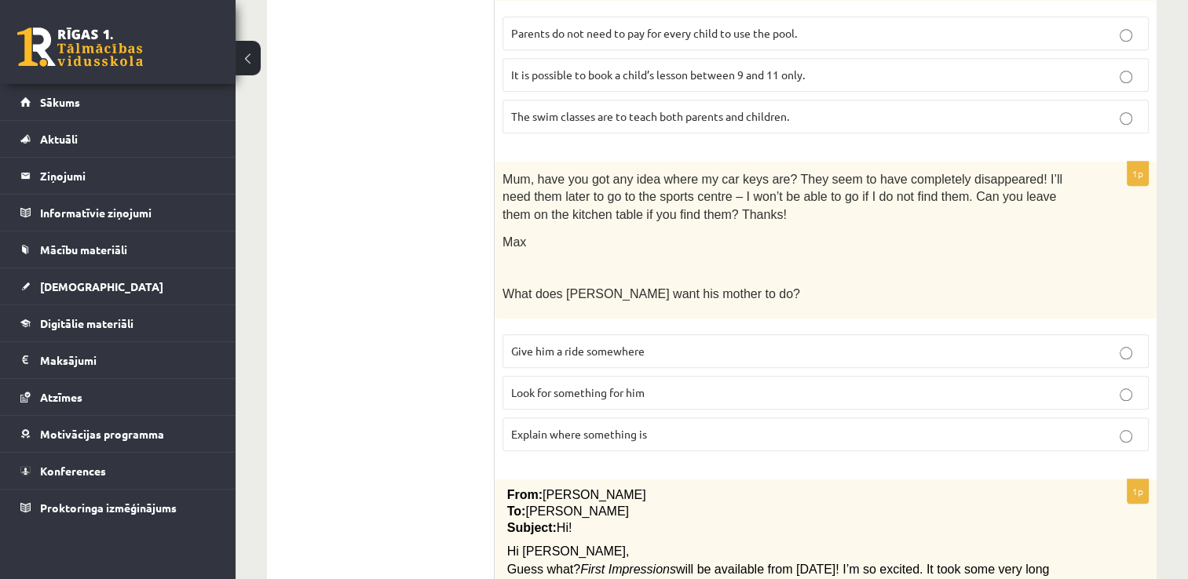
click at [581, 385] on span "Look for something for him" at bounding box center [577, 392] width 133 height 14
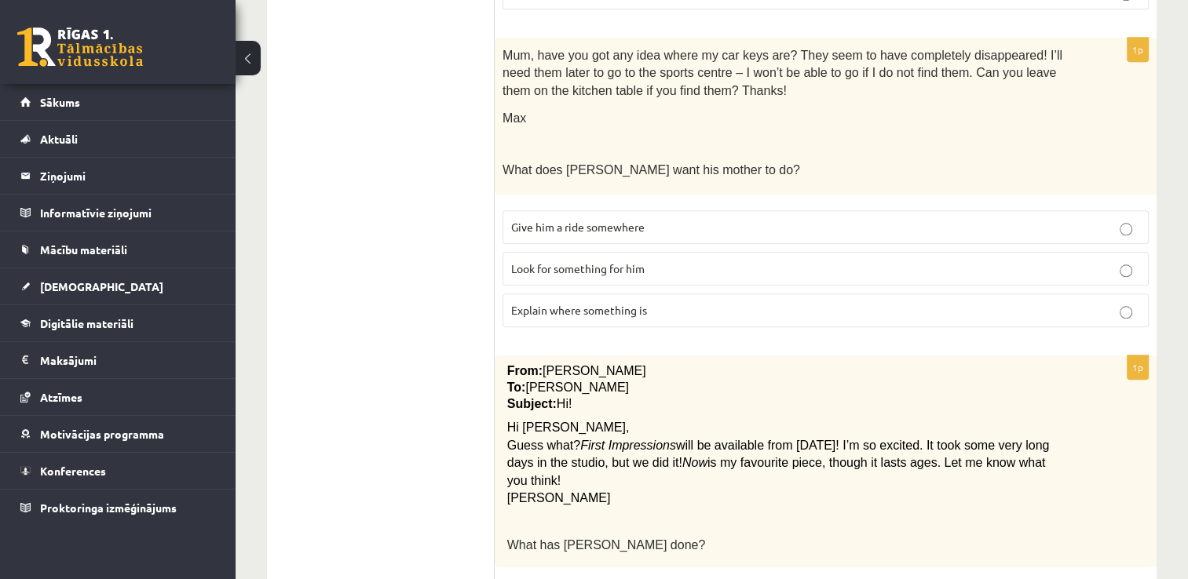
scroll to position [1701, 0]
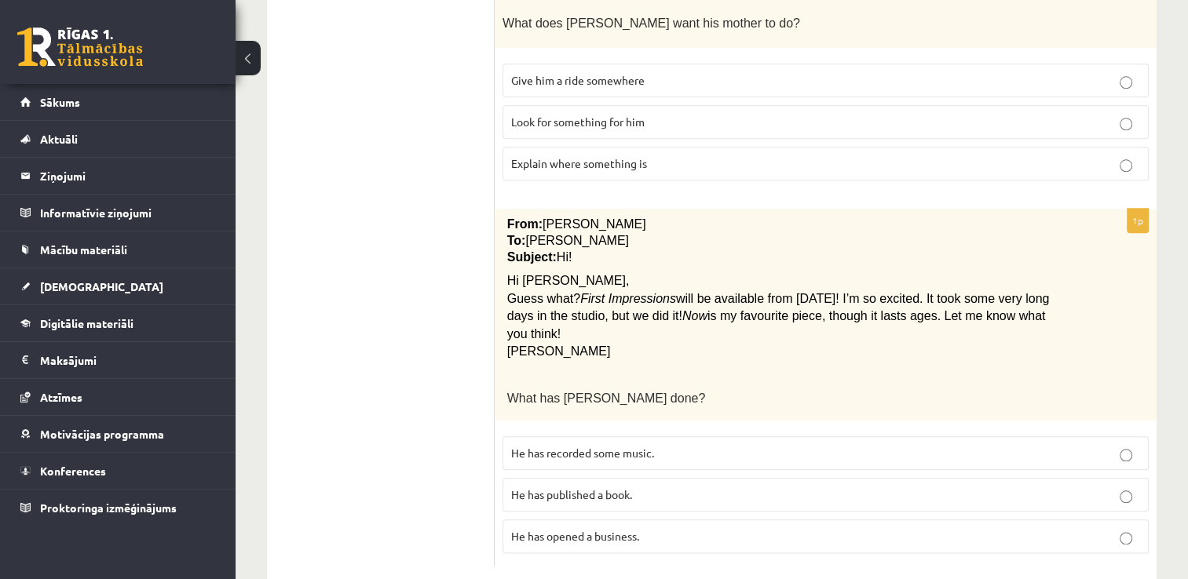
click at [590, 446] on span "He has recorded some music." at bounding box center [582, 453] width 143 height 14
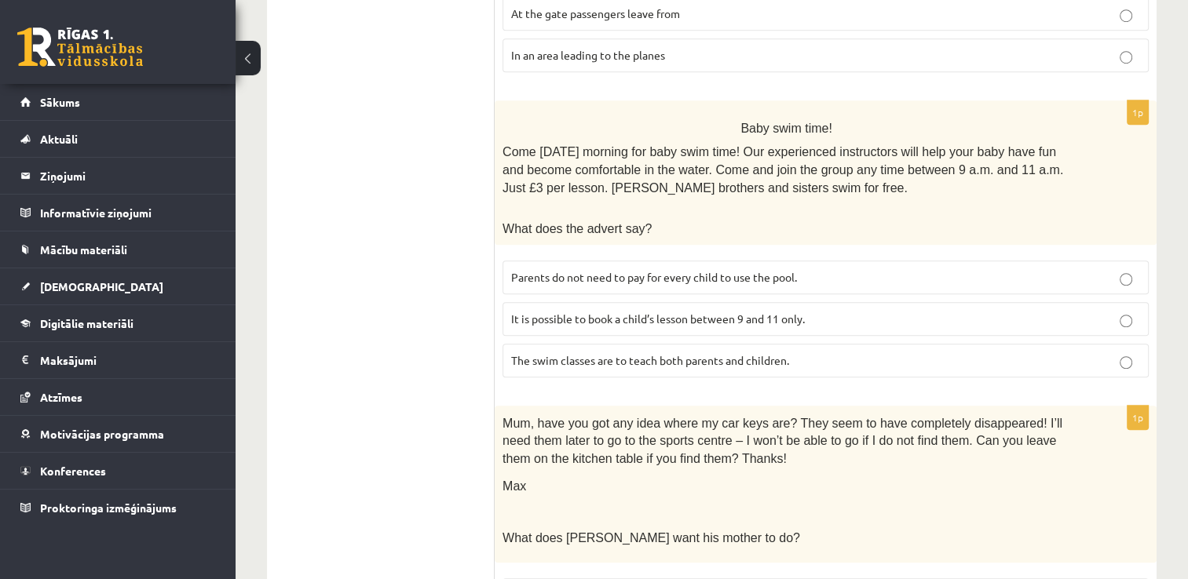
scroll to position [1187, 0]
click at [656, 319] on label "It is possible to book a child’s lesson between 9 and 11 only." at bounding box center [825, 318] width 646 height 34
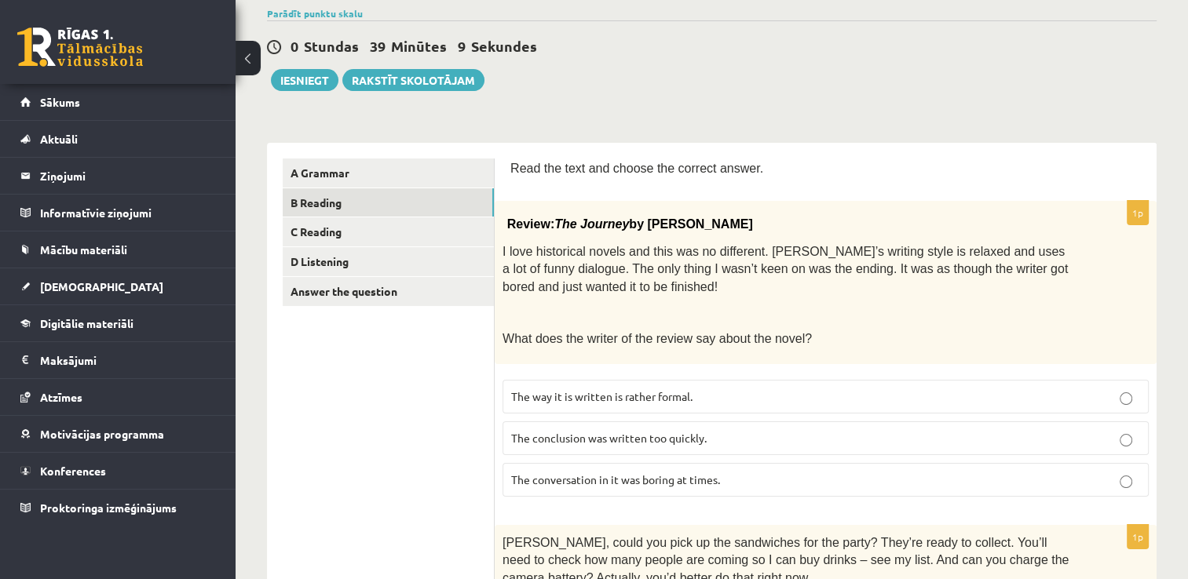
scroll to position [0, 0]
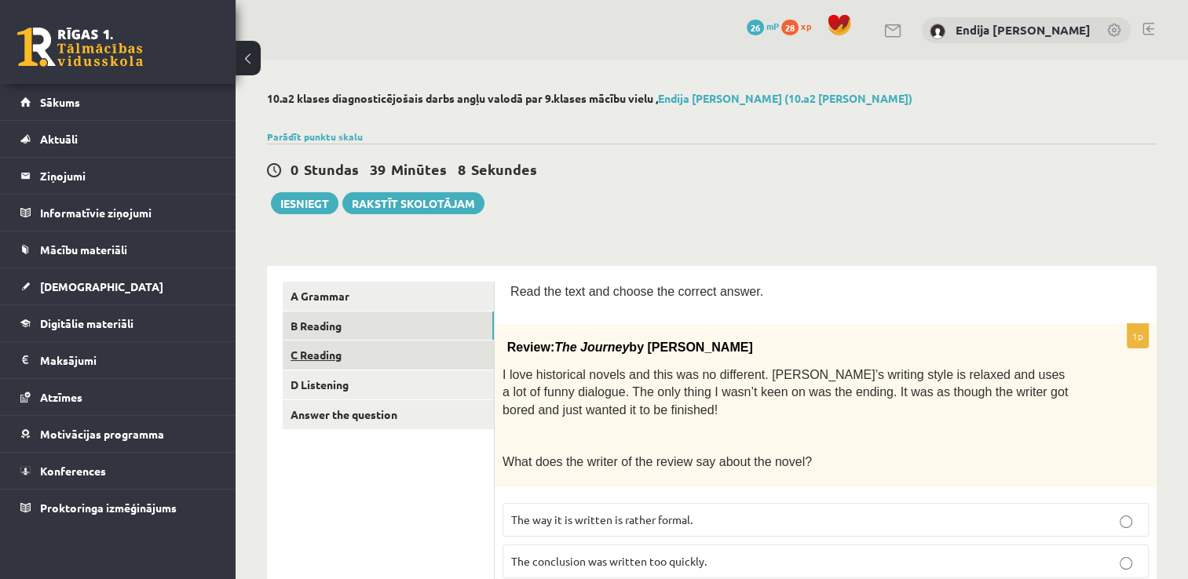
click at [314, 356] on link "C Reading" at bounding box center [388, 355] width 211 height 29
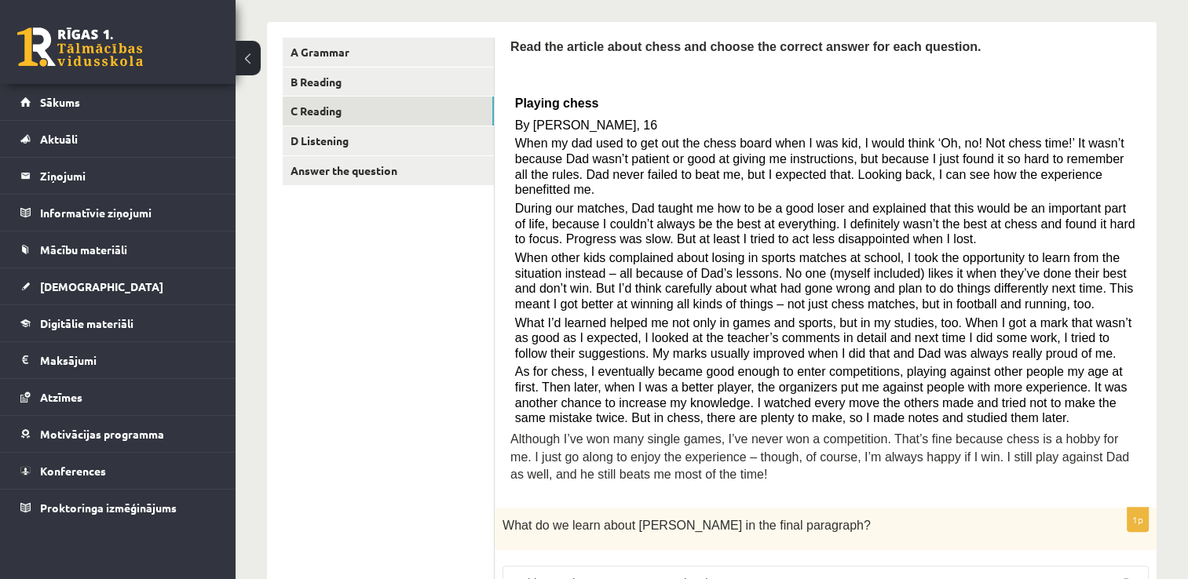
scroll to position [254, 0]
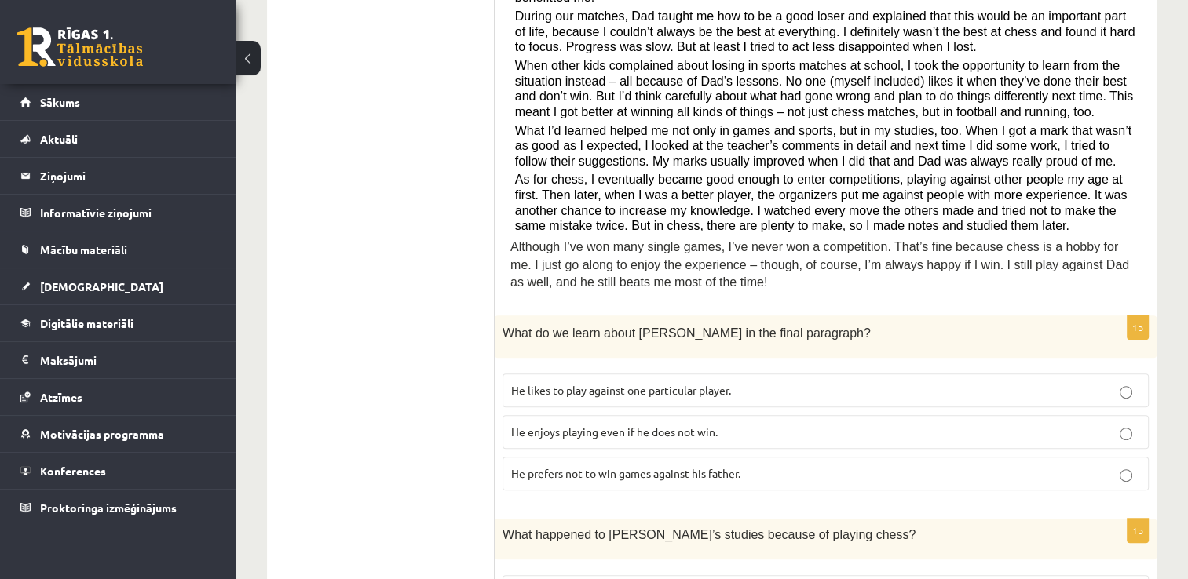
scroll to position [439, 0]
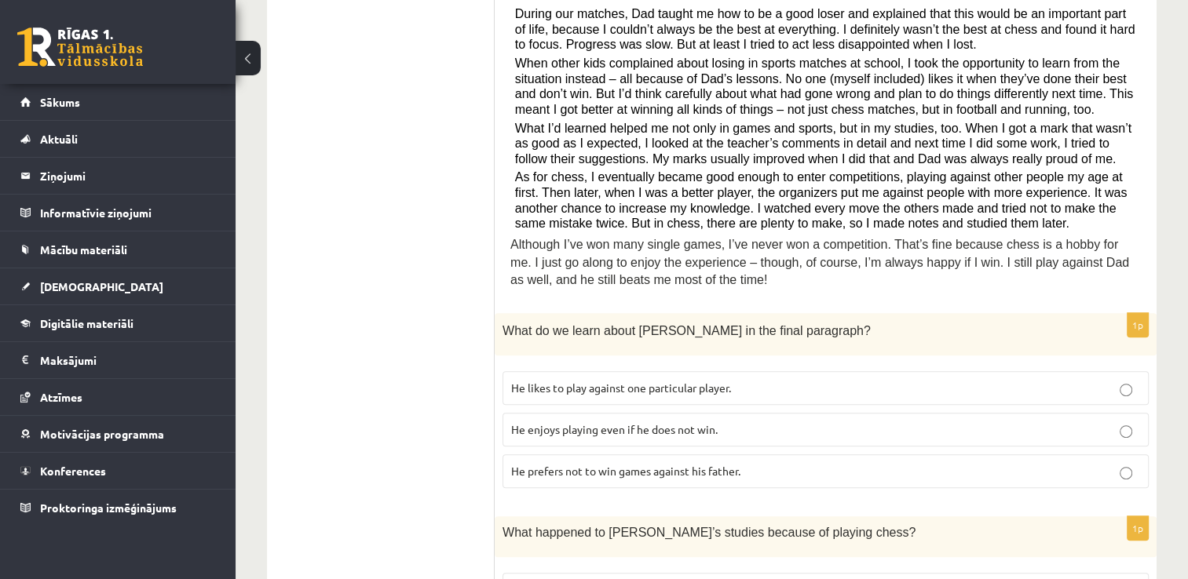
click at [565, 422] on span "He enjoys playing even if he does not win." at bounding box center [614, 429] width 206 height 14
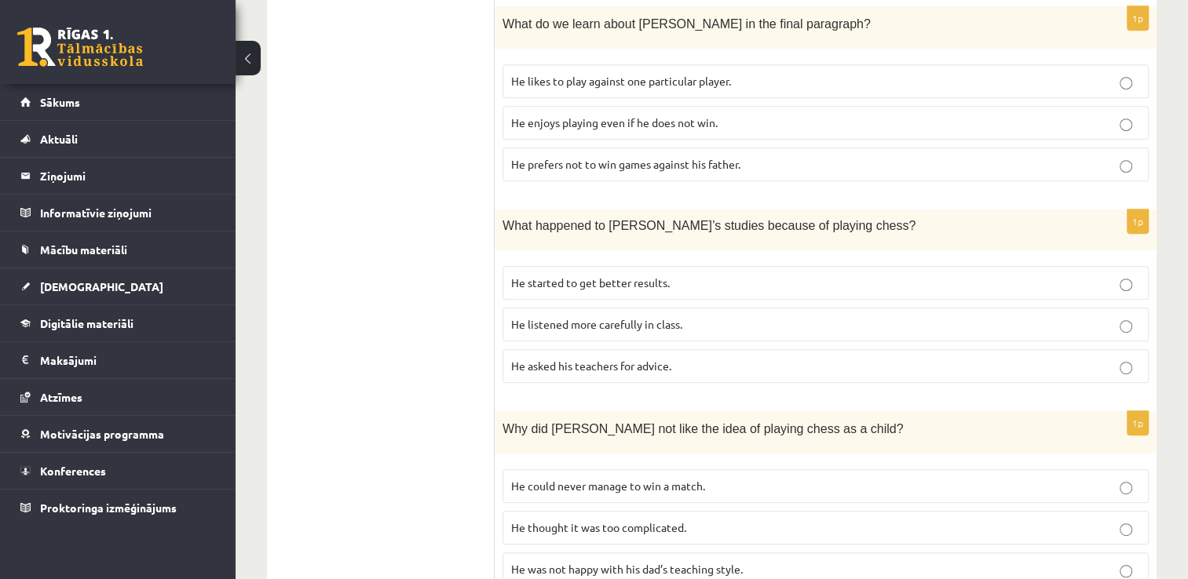
scroll to position [747, 0]
click at [590, 274] on span "He started to get better results." at bounding box center [590, 281] width 159 height 14
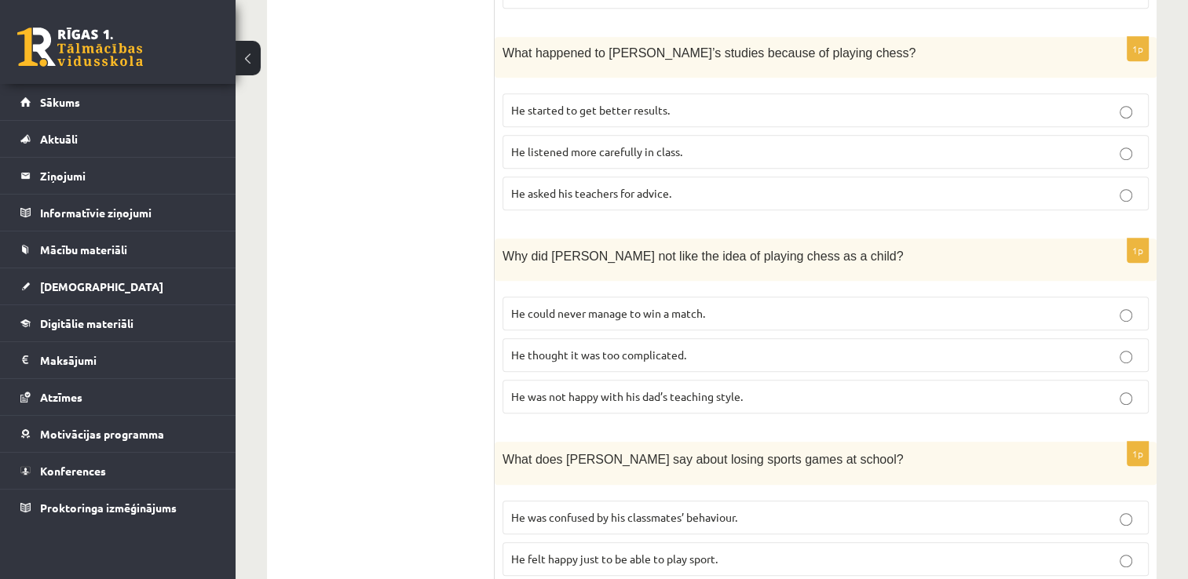
scroll to position [926, 0]
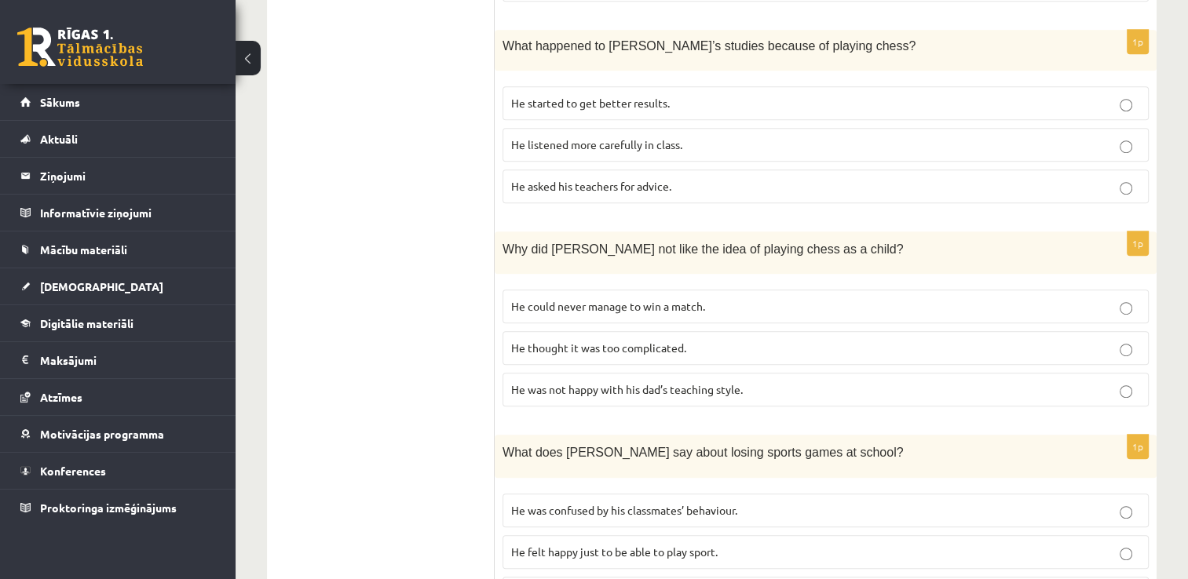
click at [766, 340] on p "He thought it was too complicated." at bounding box center [825, 348] width 629 height 16
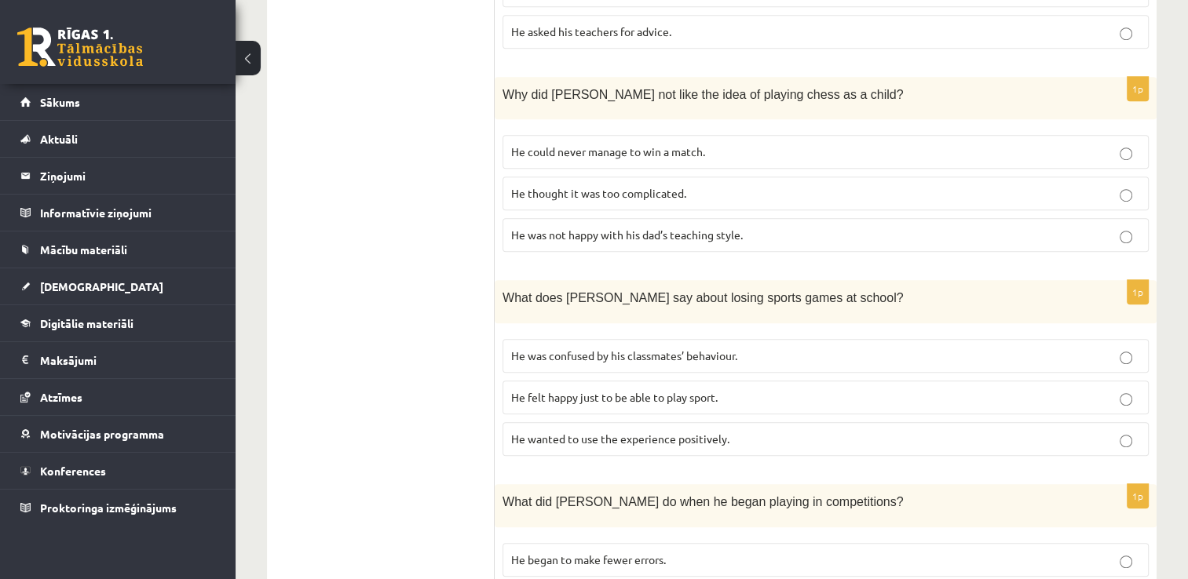
scroll to position [1083, 0]
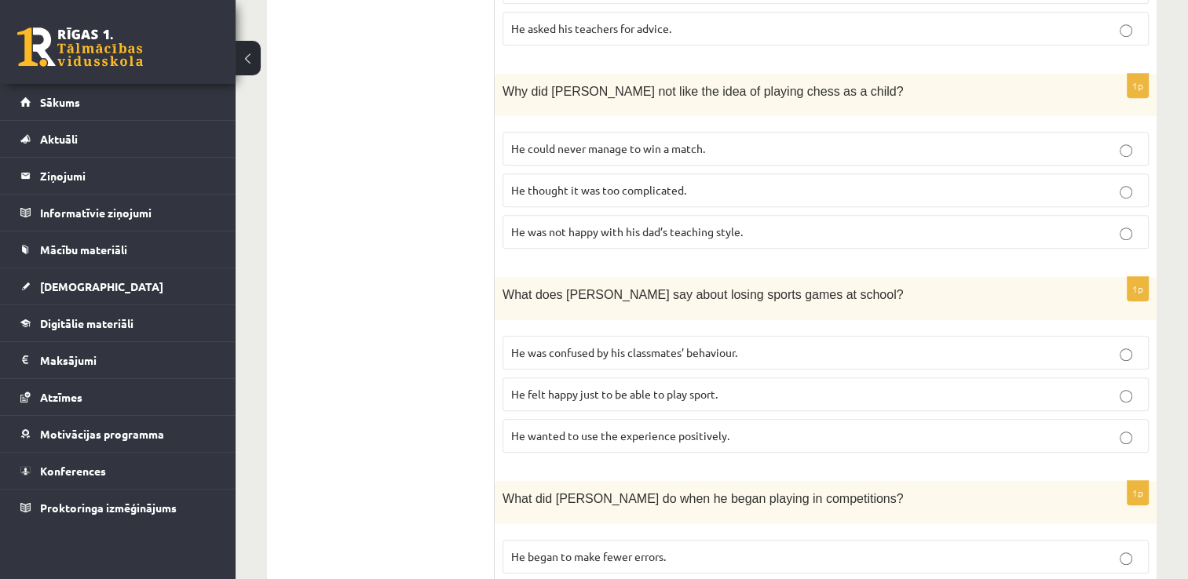
click at [623, 429] on span "He wanted to use the experience positively." at bounding box center [620, 436] width 218 height 14
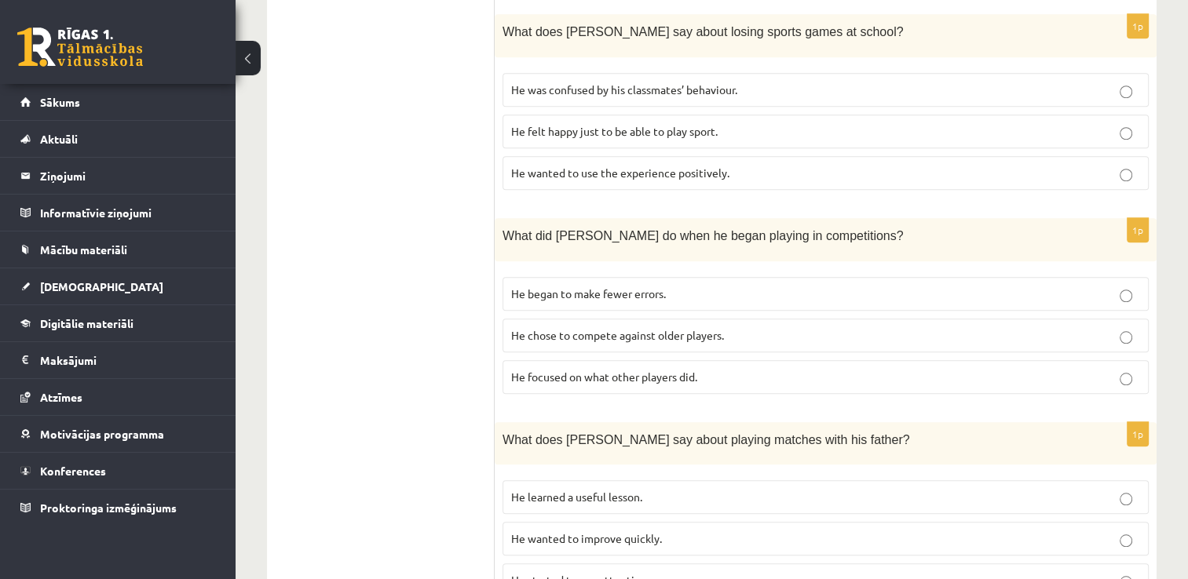
scroll to position [1355, 0]
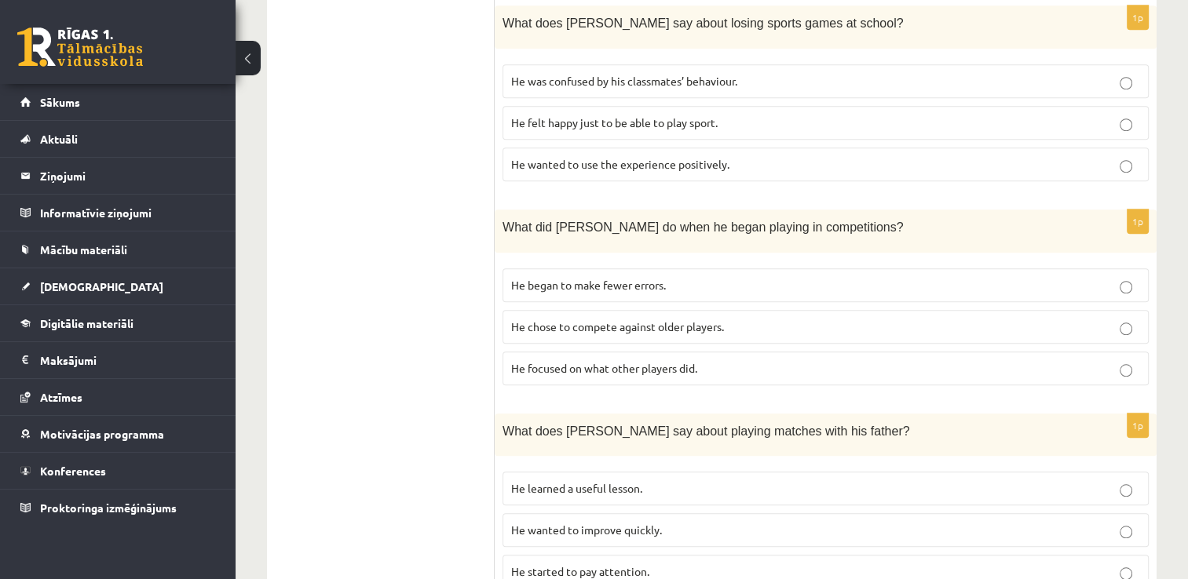
click at [637, 277] on p "He began to make fewer errors." at bounding box center [825, 285] width 629 height 16
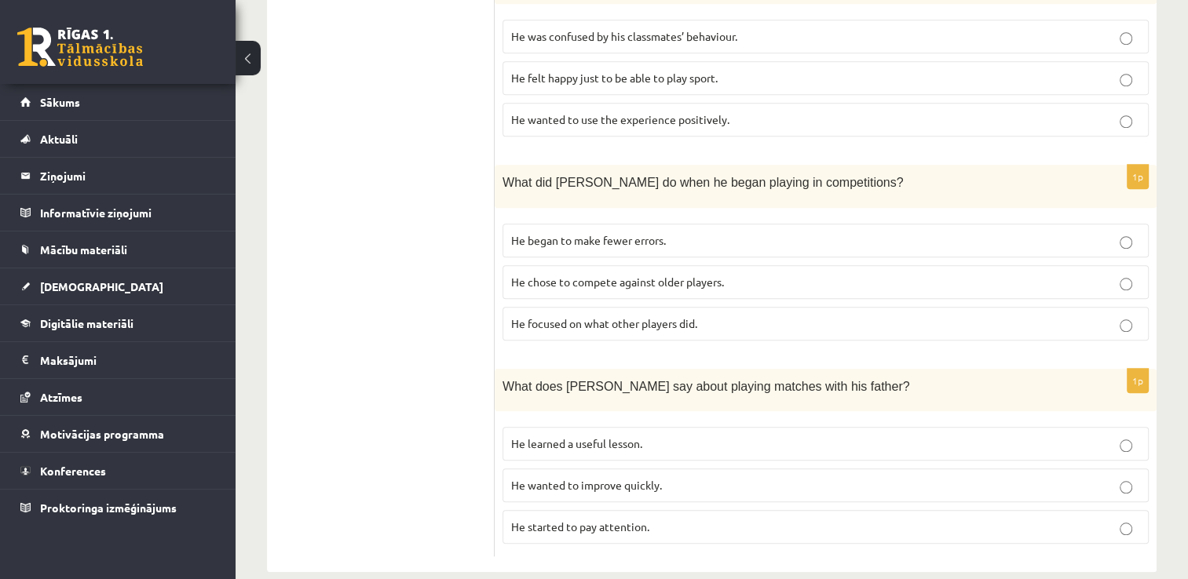
click at [656, 429] on label "He learned a useful lesson." at bounding box center [825, 444] width 646 height 34
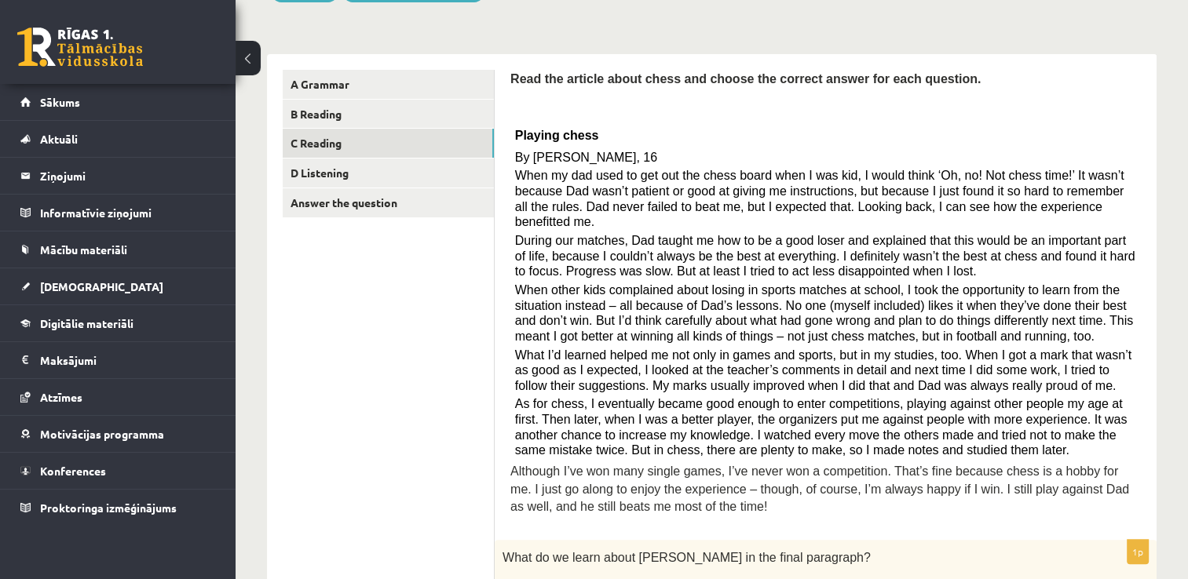
scroll to position [209, 0]
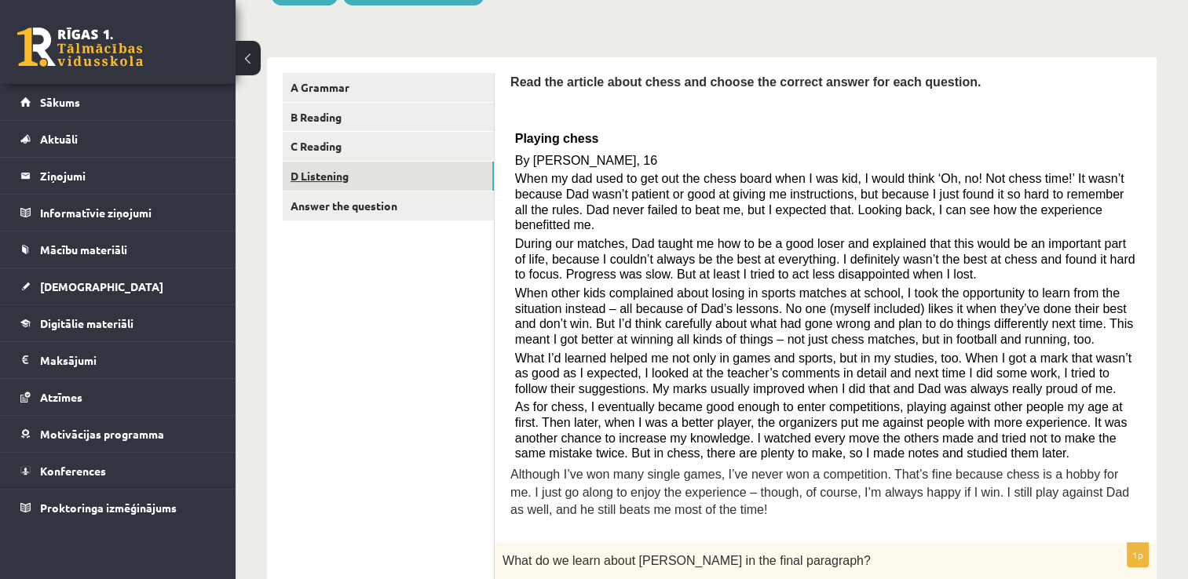
click at [352, 183] on link "D Listening" at bounding box center [388, 176] width 211 height 29
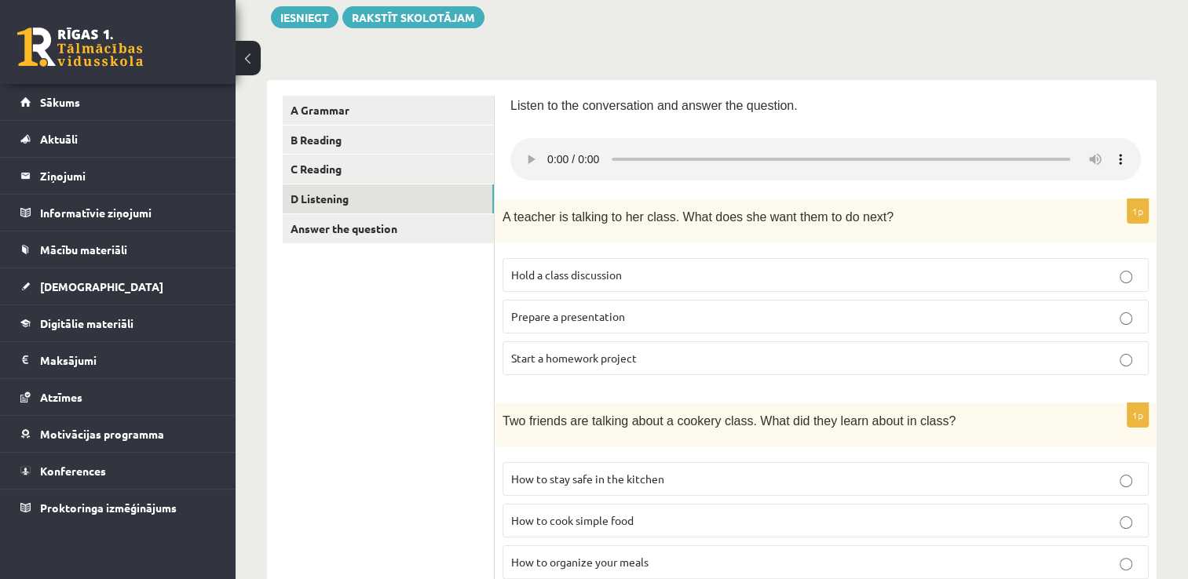
scroll to position [190, 0]
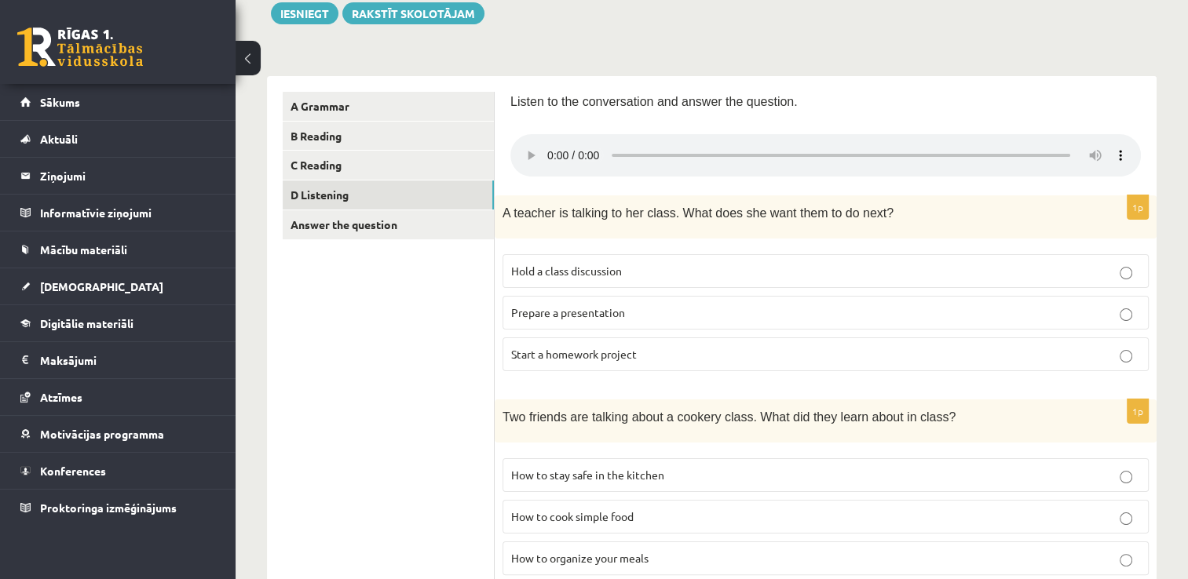
click at [629, 267] on p "Hold a class discussion" at bounding box center [825, 271] width 629 height 16
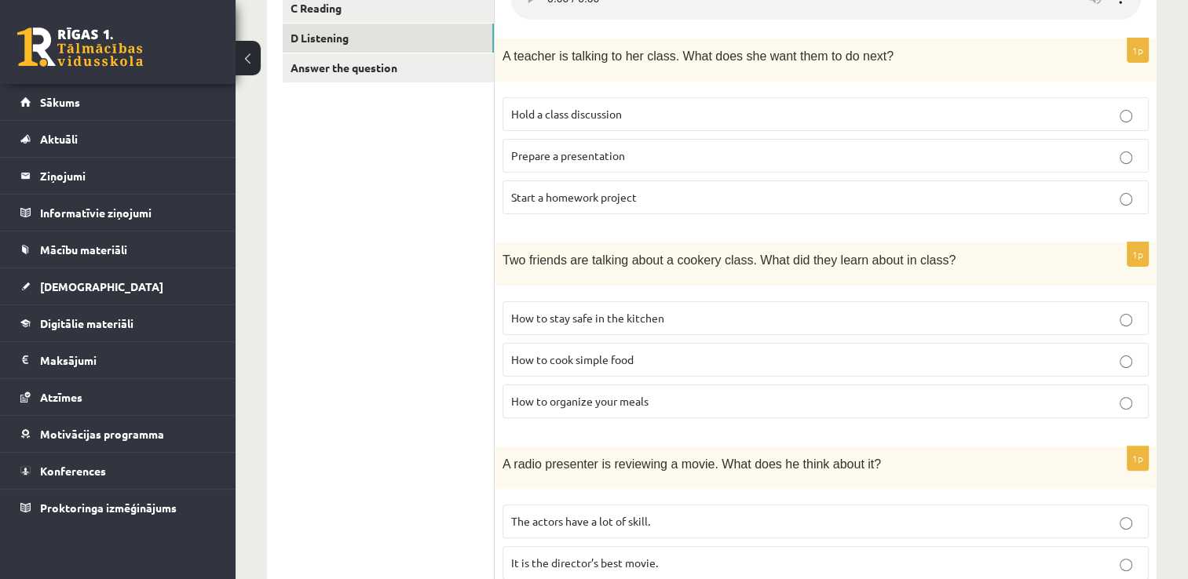
scroll to position [348, 0]
click at [636, 338] on fieldset "How to stay safe in the kitchen How to cook simple food How to organize your me…" at bounding box center [825, 358] width 646 height 130
click at [637, 356] on p "How to cook simple food" at bounding box center [825, 359] width 629 height 16
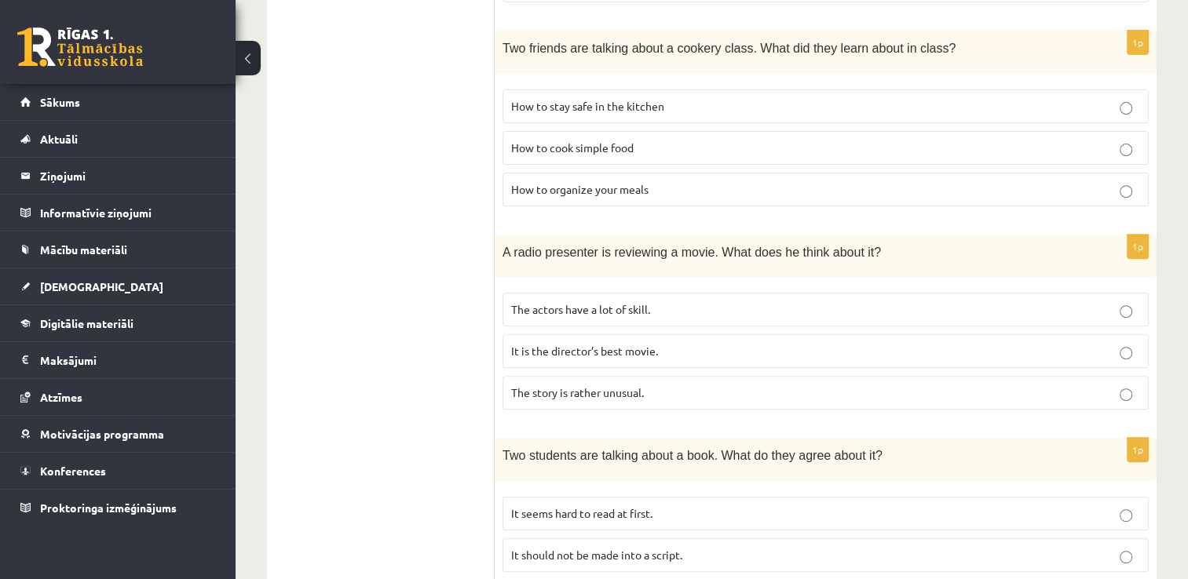
scroll to position [561, 0]
click at [597, 306] on span "The actors have a lot of skill." at bounding box center [580, 308] width 139 height 14
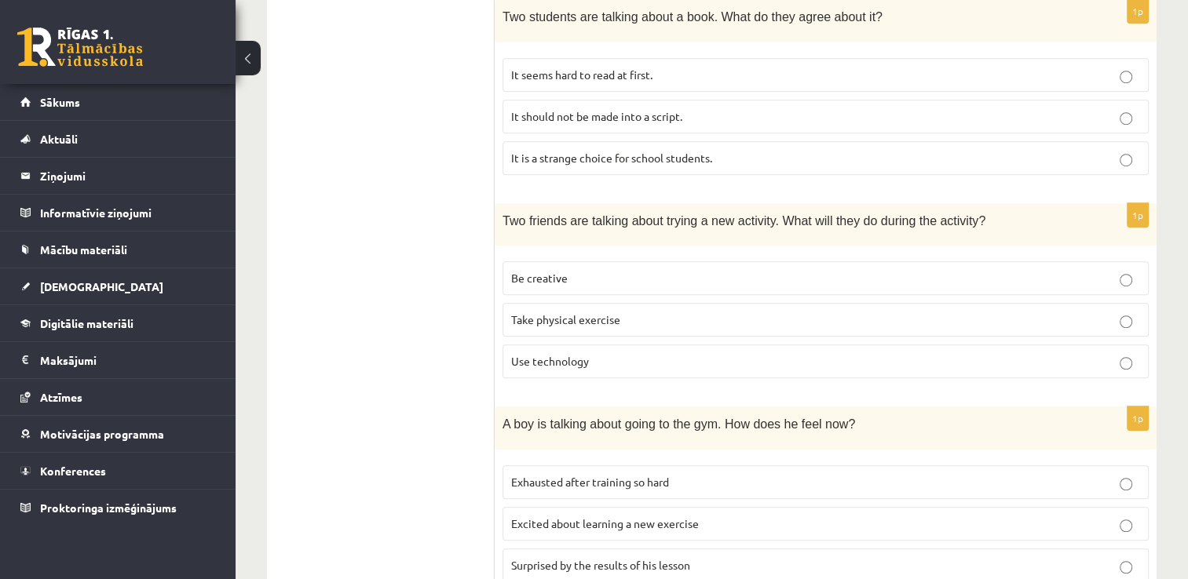
scroll to position [1054, 0]
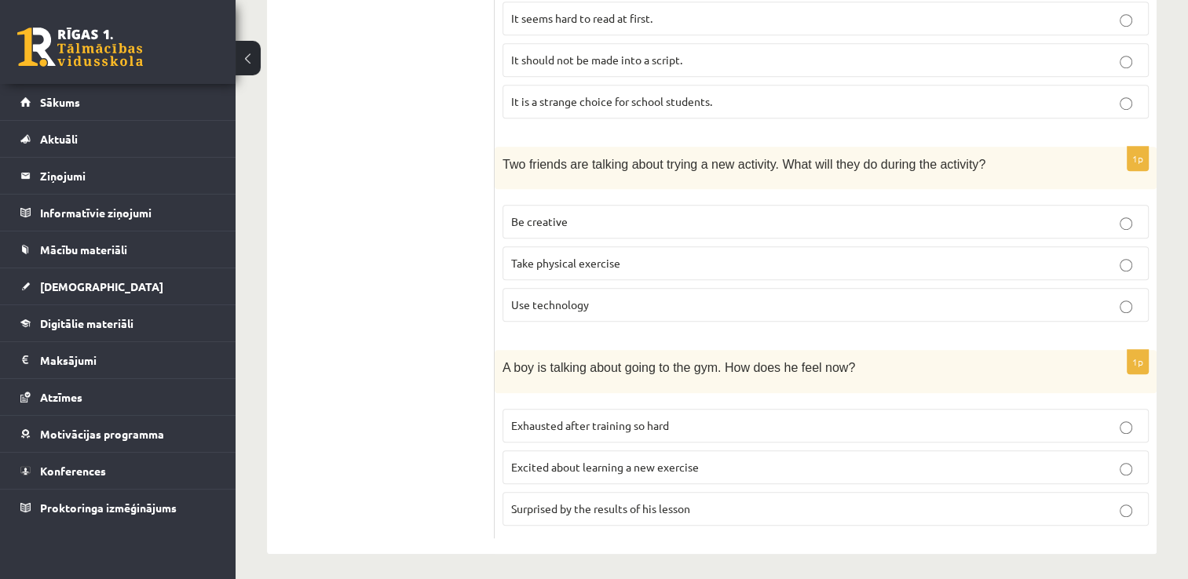
click at [589, 225] on p "Be creative" at bounding box center [825, 222] width 629 height 16
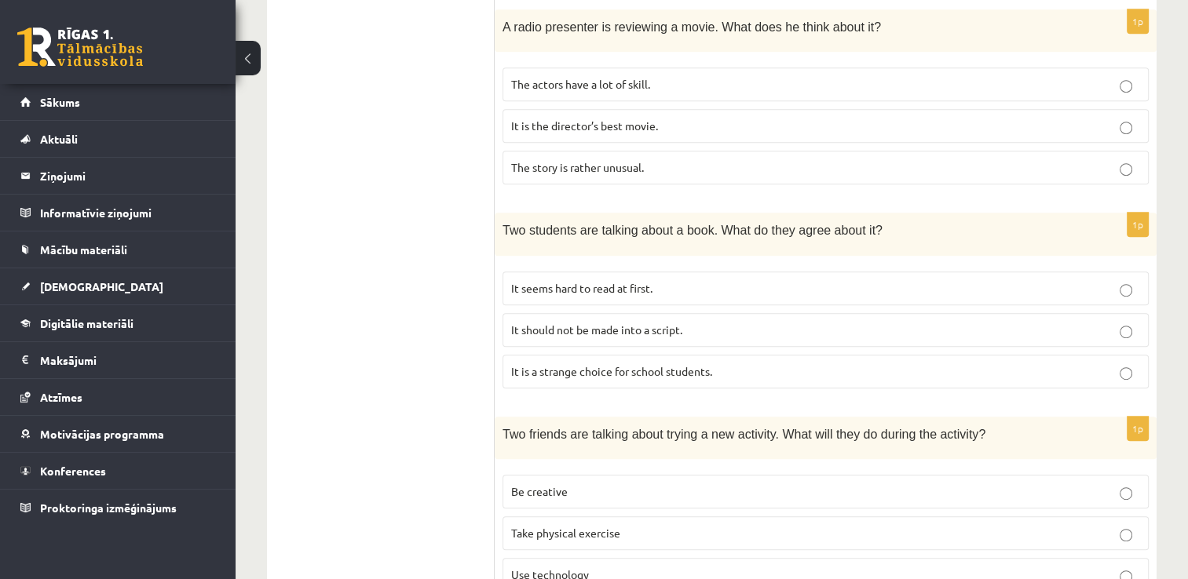
scroll to position [785, 0]
click at [588, 377] on label "It is a strange choice for school students." at bounding box center [825, 371] width 646 height 34
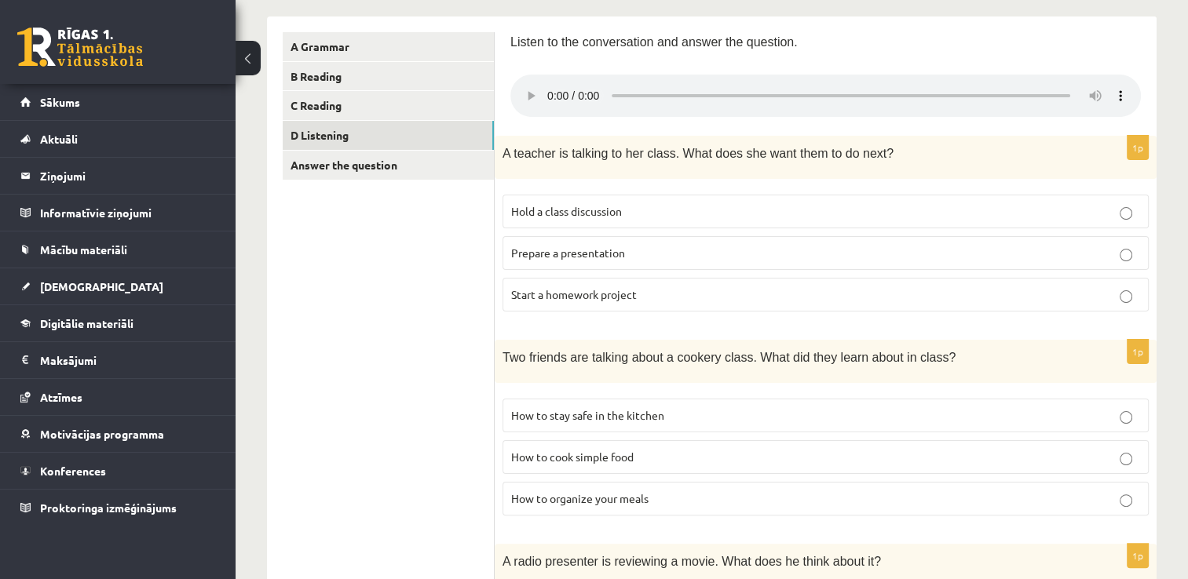
scroll to position [243, 0]
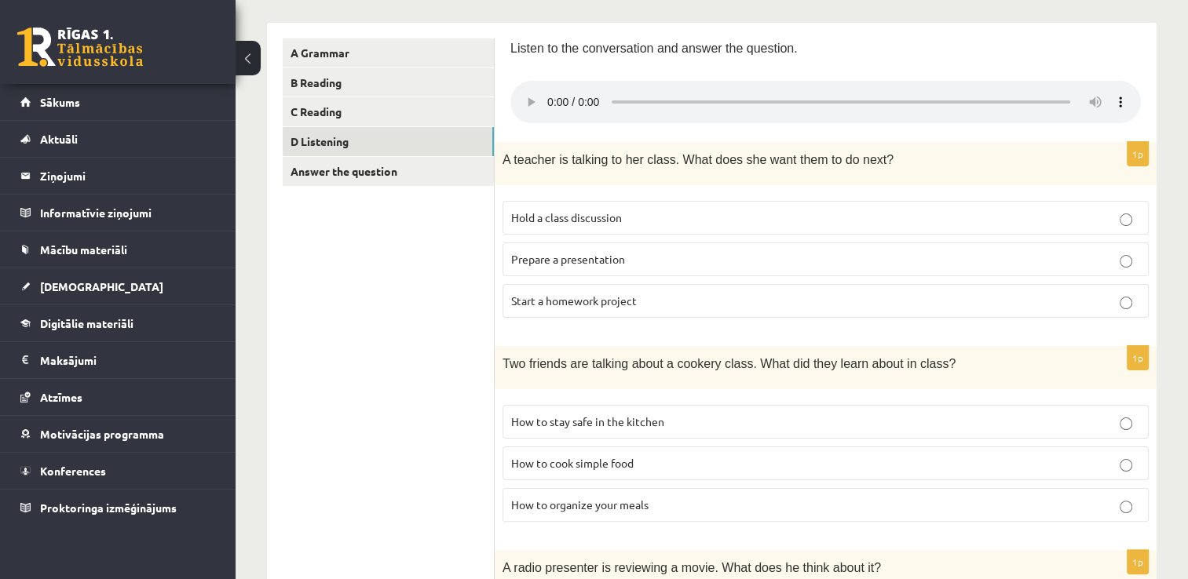
drag, startPoint x: 404, startPoint y: 349, endPoint x: 414, endPoint y: 400, distance: 52.2
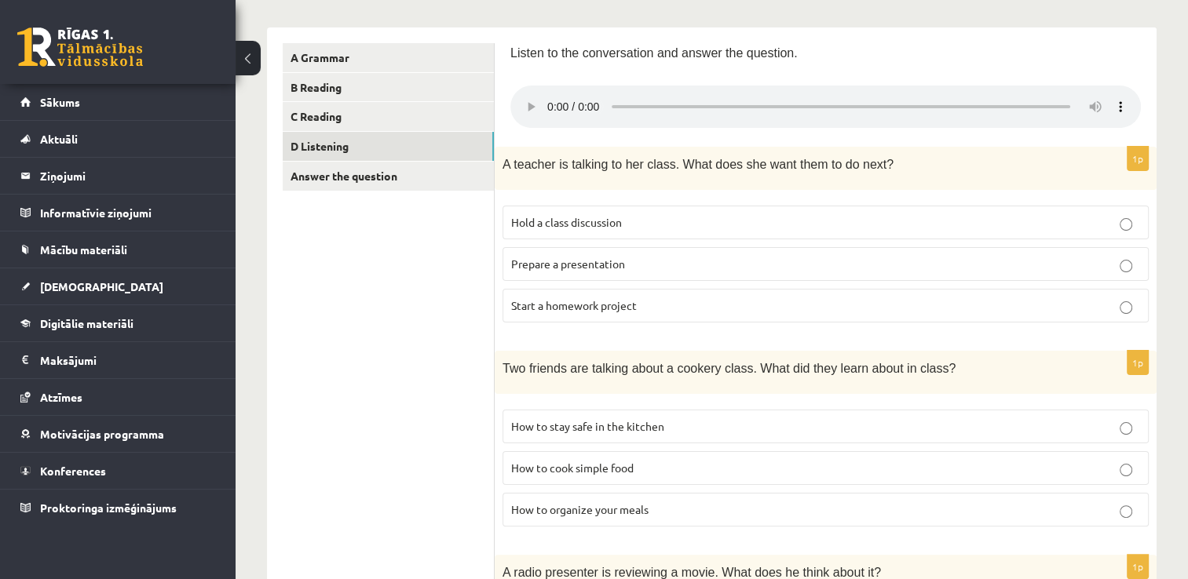
scroll to position [188, 0]
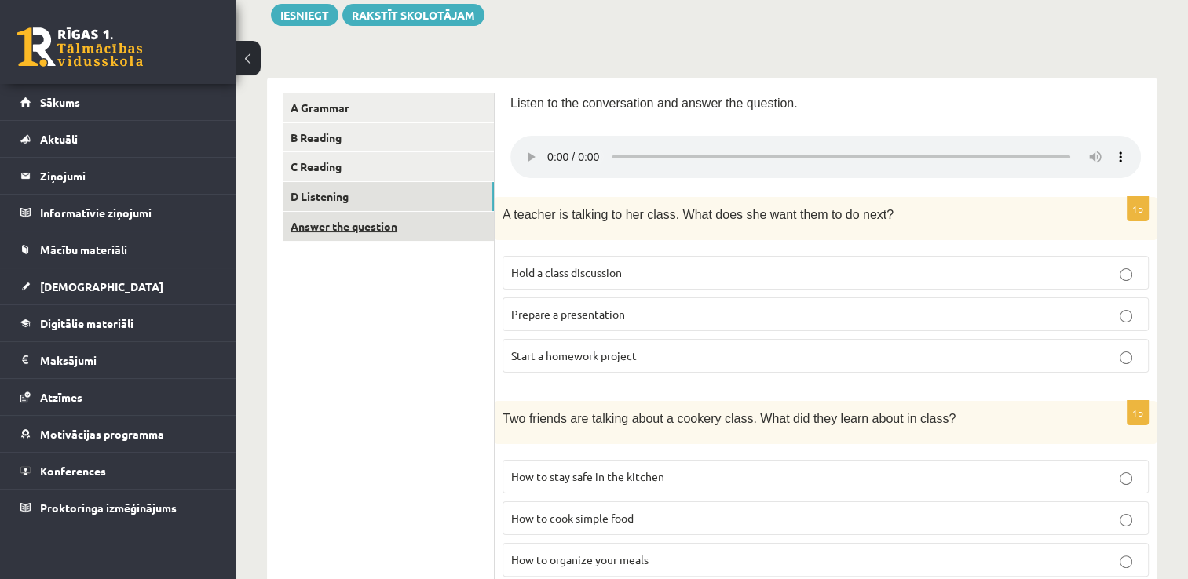
click at [356, 228] on link "Answer the question" at bounding box center [388, 226] width 211 height 29
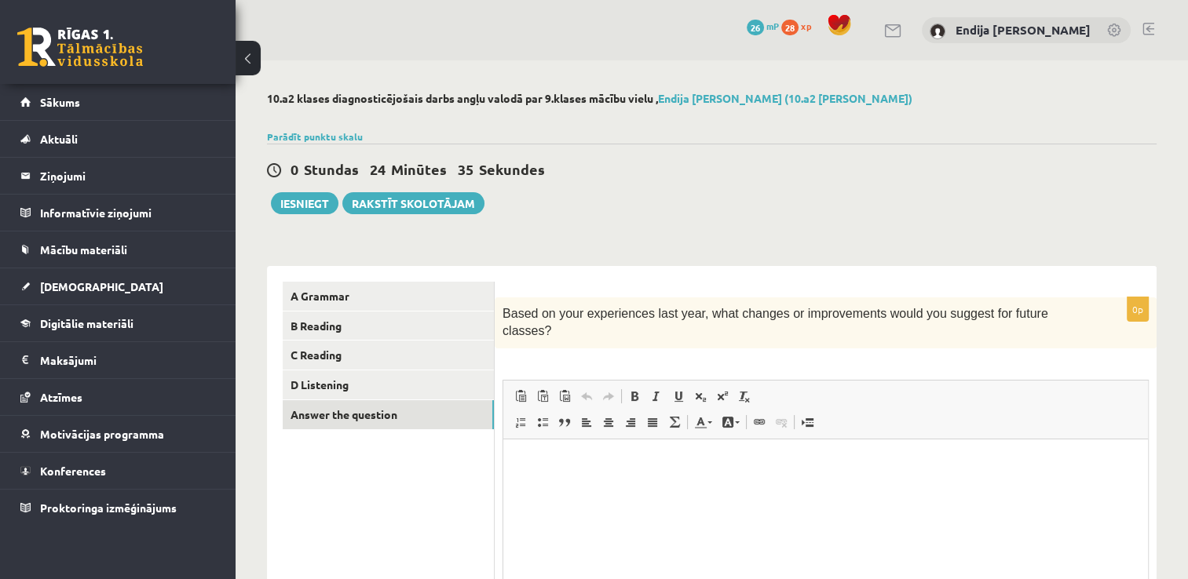
scroll to position [155, 0]
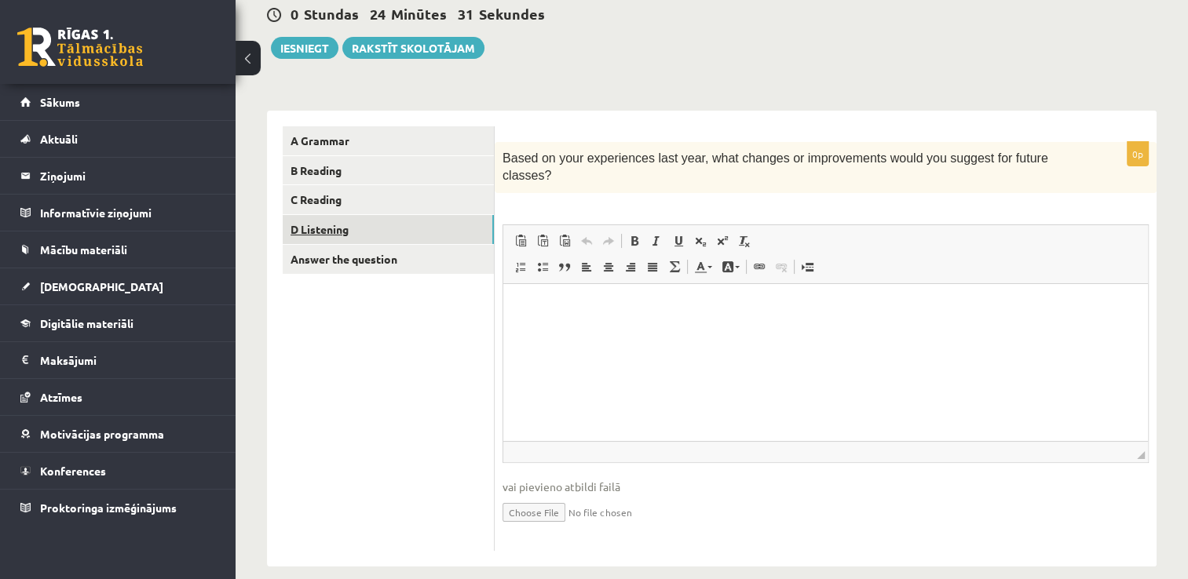
click at [318, 232] on link "D Listening" at bounding box center [388, 229] width 211 height 29
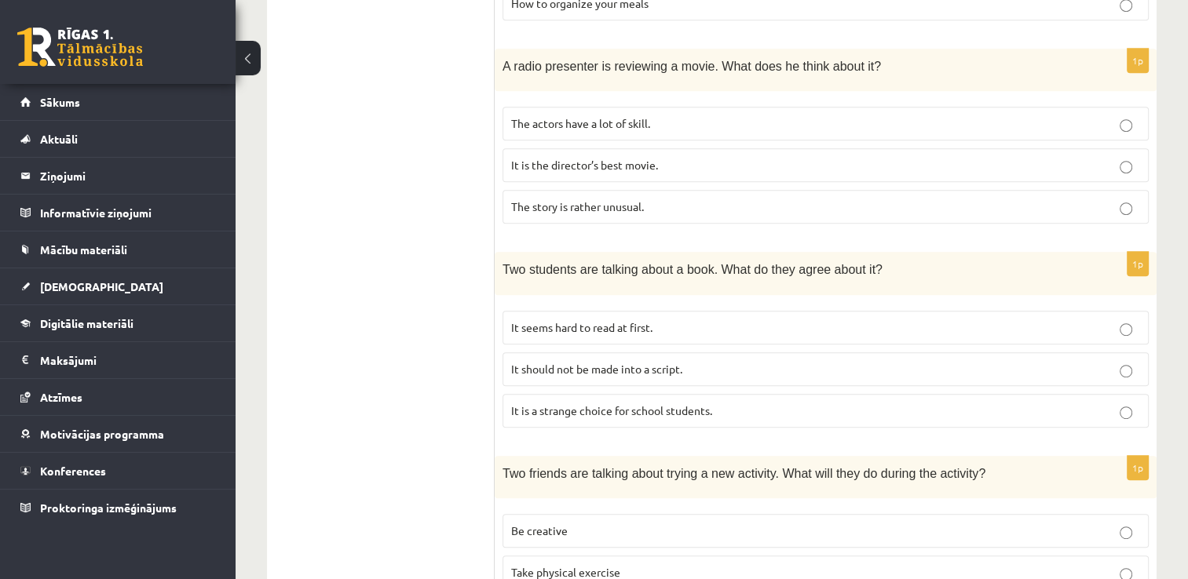
scroll to position [1055, 0]
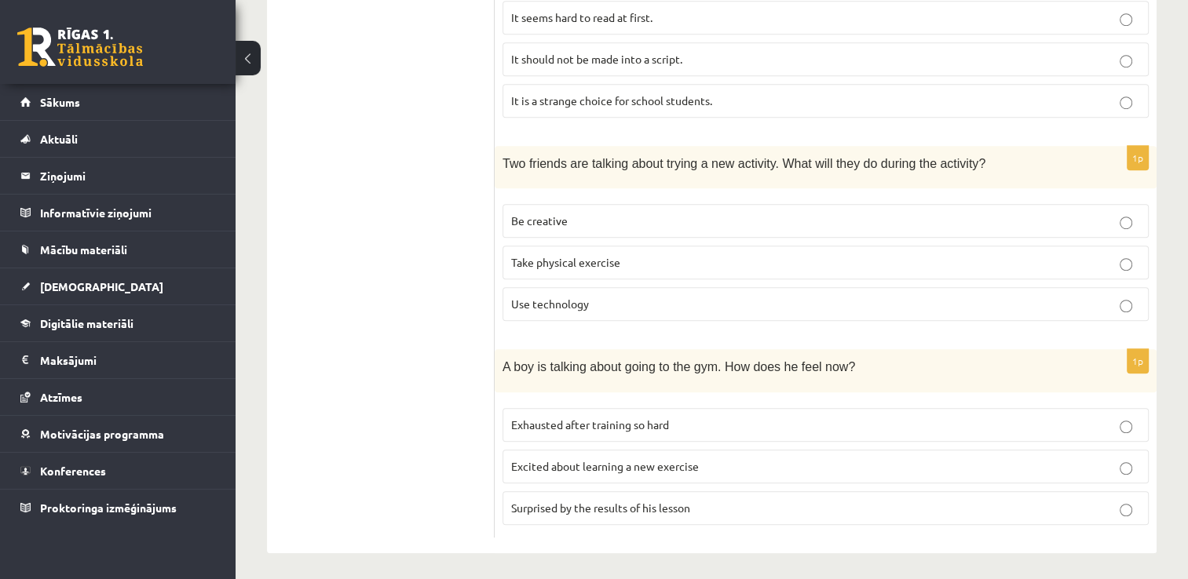
click at [621, 469] on label "Excited about learning a new exercise" at bounding box center [825, 467] width 646 height 34
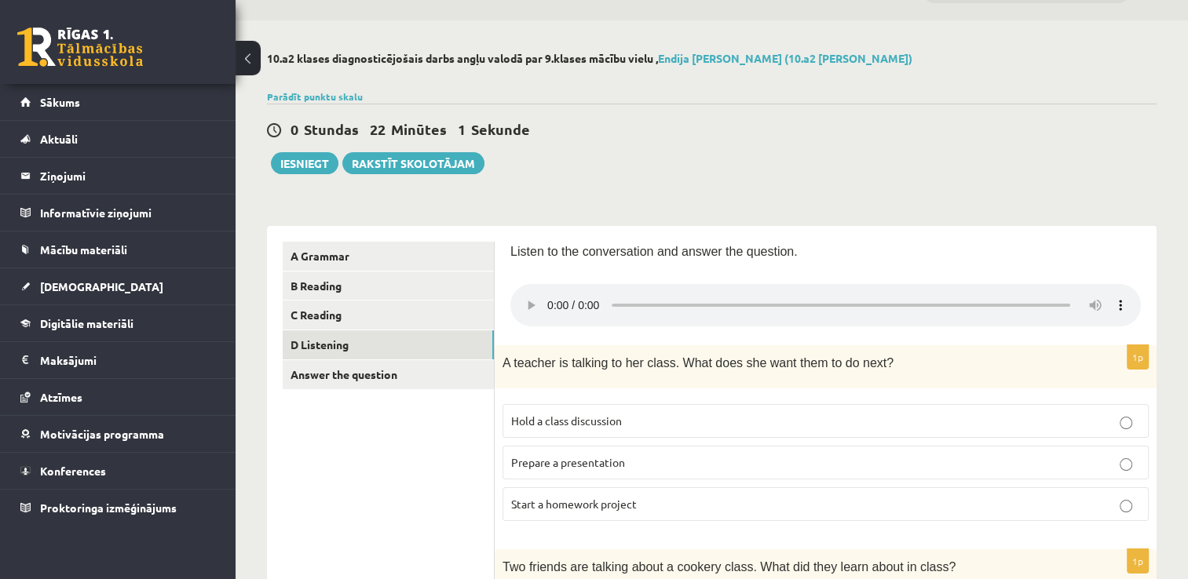
scroll to position [133, 0]
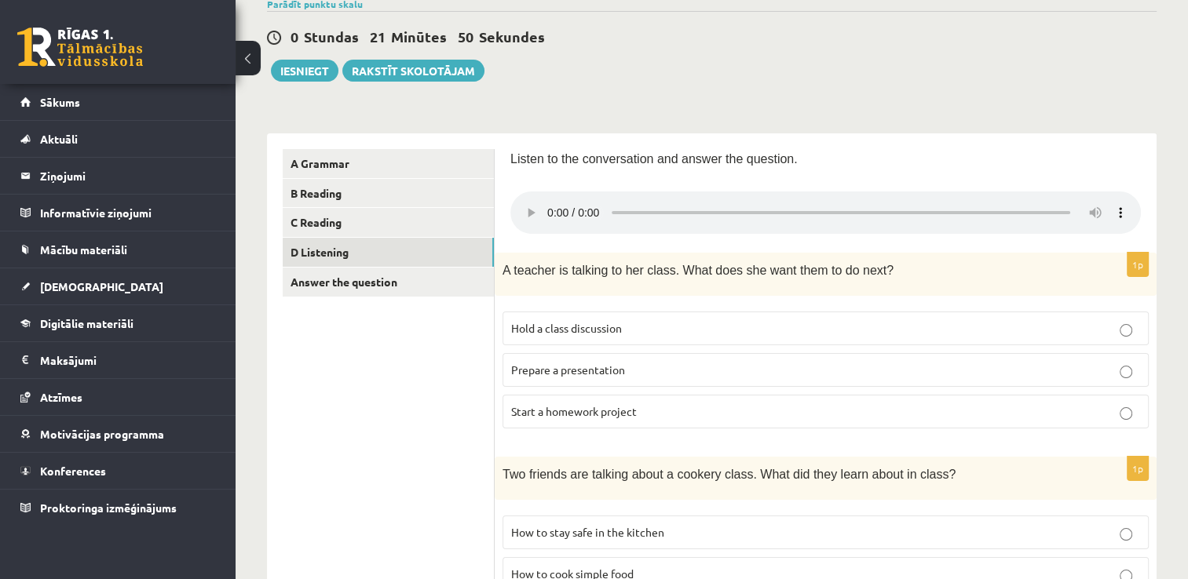
click at [540, 413] on span "Start a homework project" at bounding box center [574, 411] width 126 height 14
click at [330, 280] on link "Answer the question" at bounding box center [388, 282] width 211 height 29
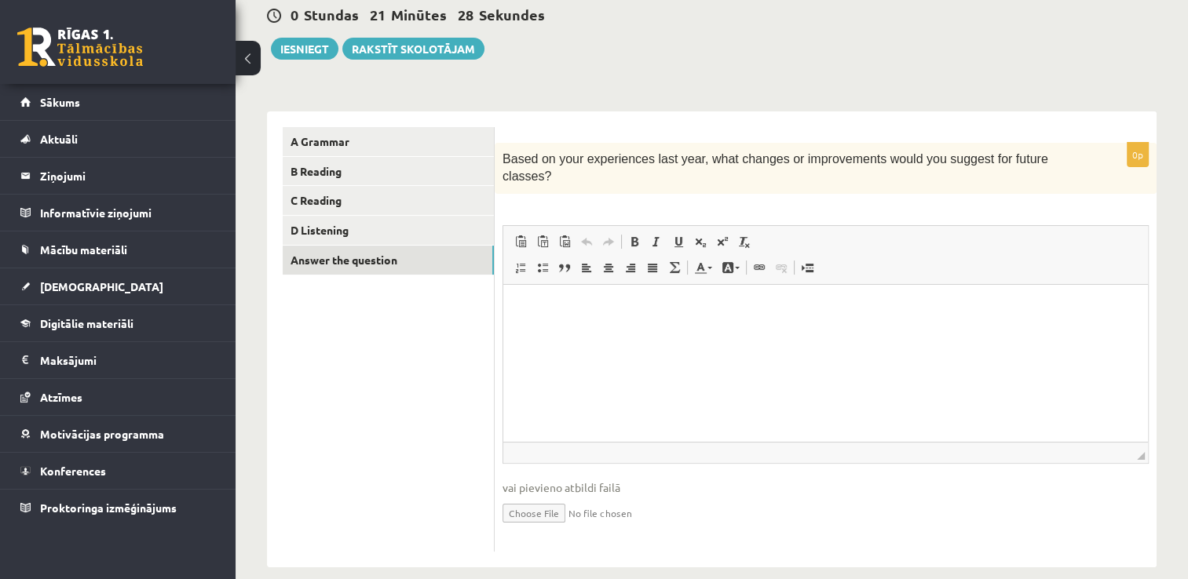
scroll to position [155, 0]
click at [552, 312] on p "Bagātinātā teksta redaktors, wiswyg-editor-user-answer-47363729142120" at bounding box center [825, 307] width 613 height 16
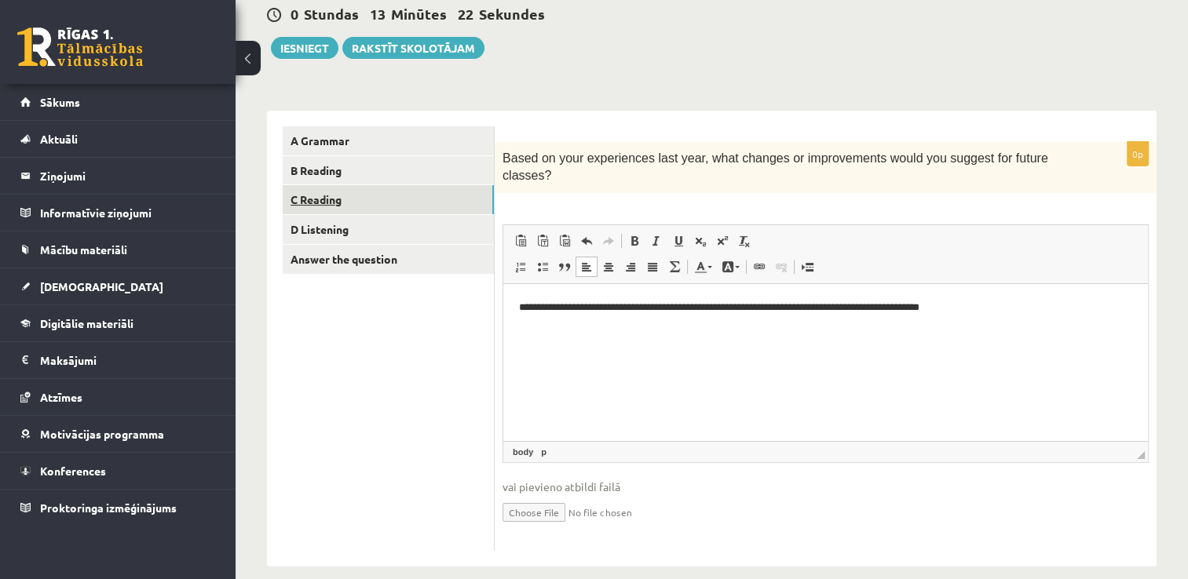
click at [335, 190] on link "C Reading" at bounding box center [388, 199] width 211 height 29
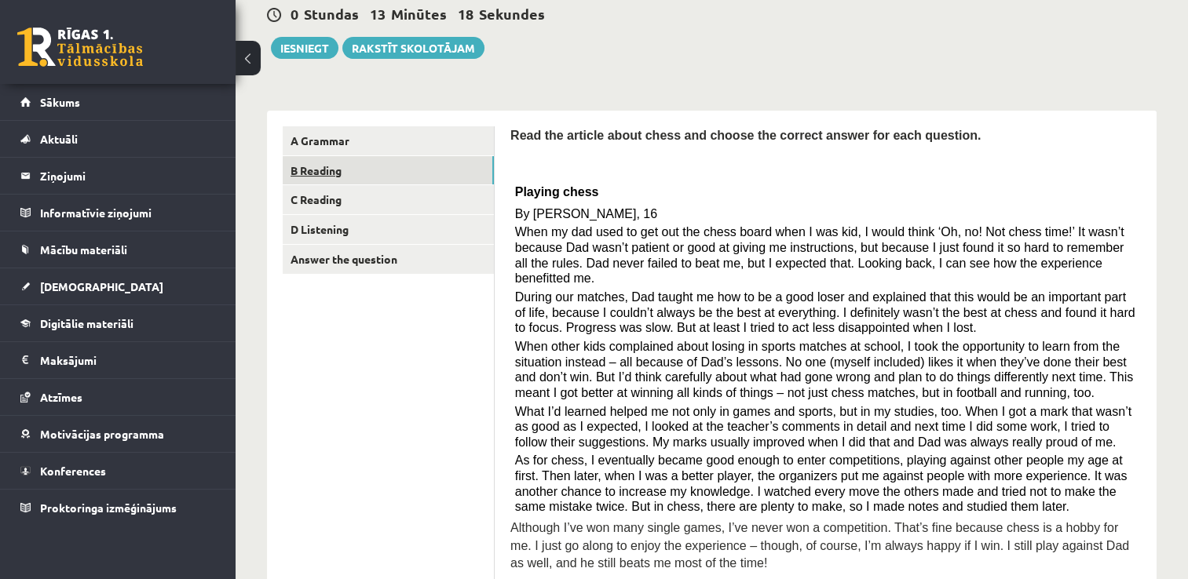
click at [339, 177] on link "B Reading" at bounding box center [388, 170] width 211 height 29
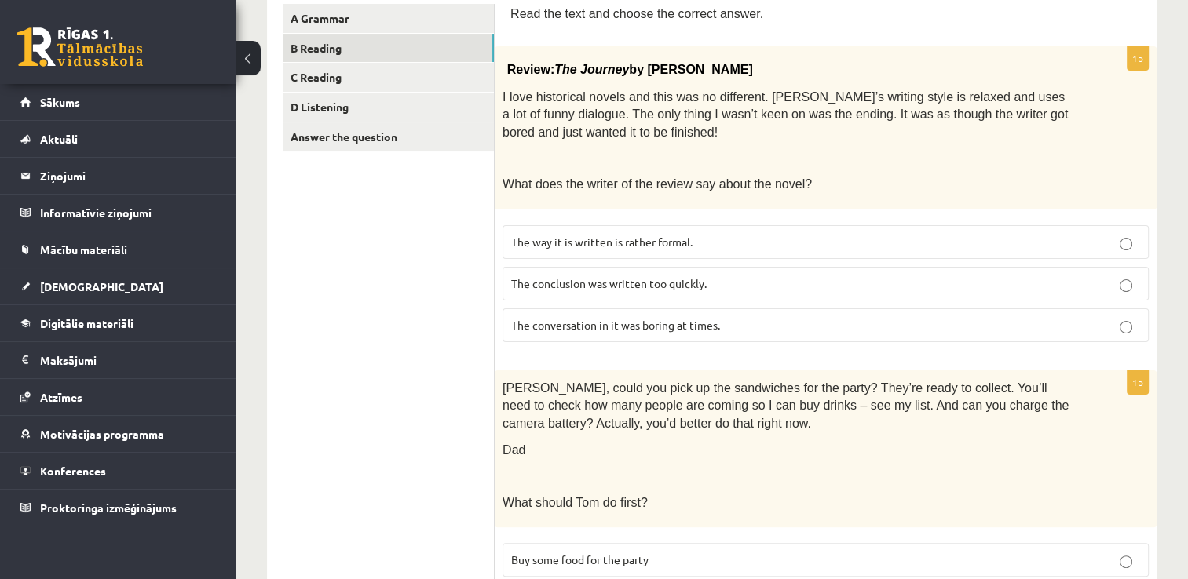
scroll to position [0, 0]
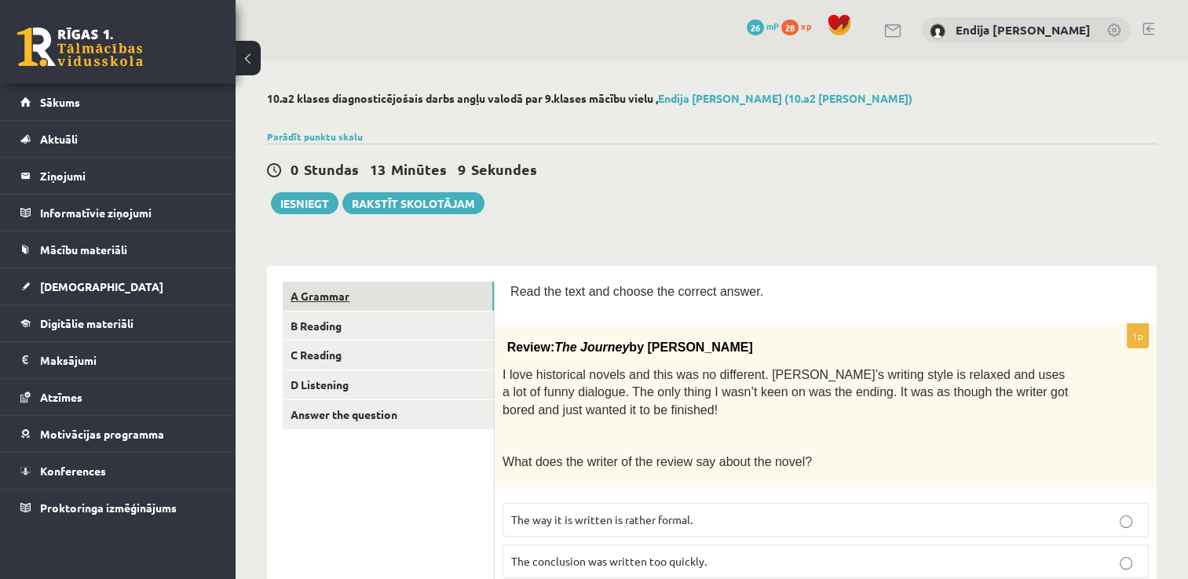
click at [333, 303] on link "A Grammar" at bounding box center [388, 296] width 211 height 29
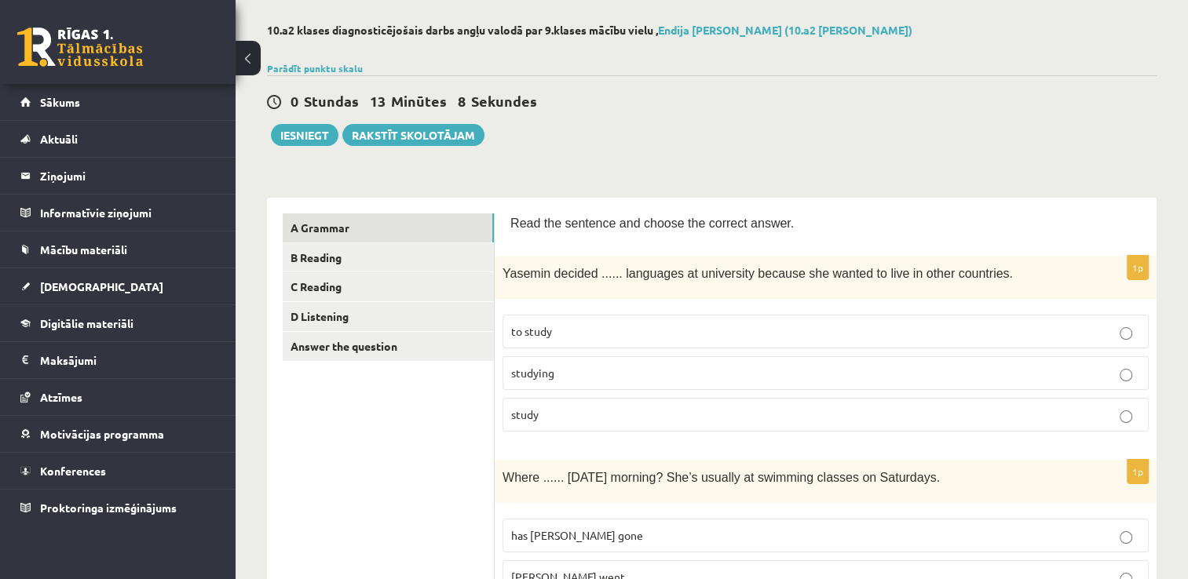
scroll to position [83, 0]
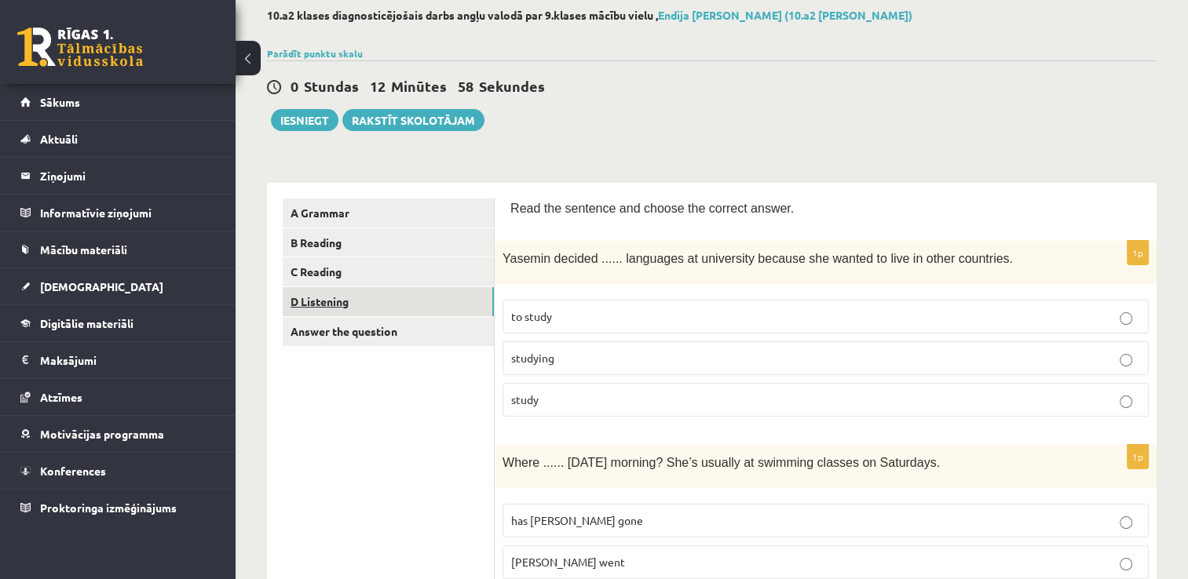
click at [326, 297] on link "D Listening" at bounding box center [388, 301] width 211 height 29
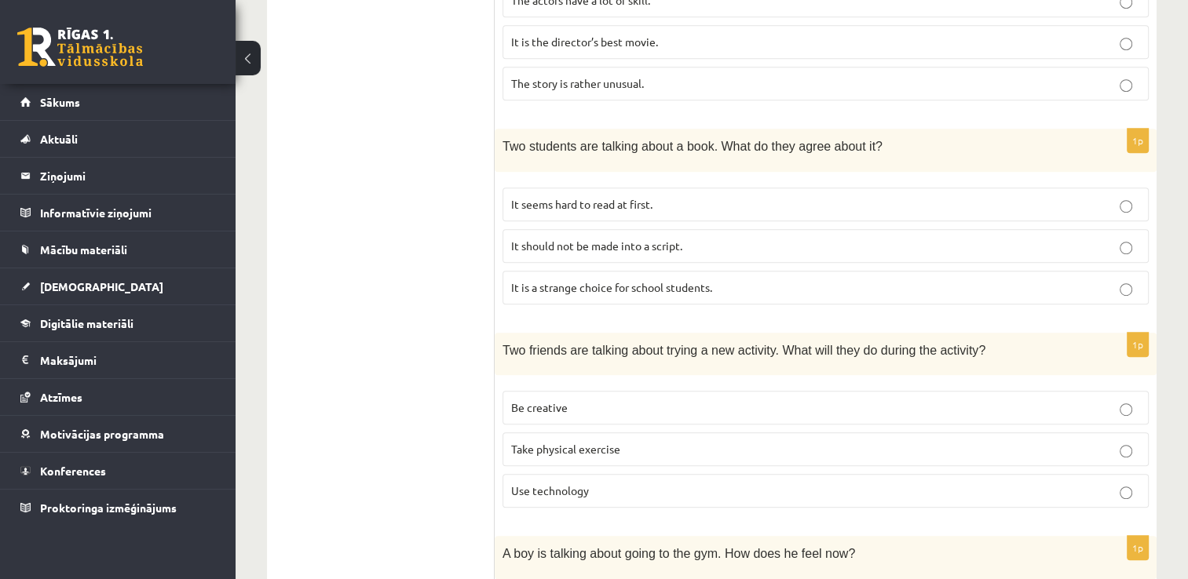
scroll to position [1055, 0]
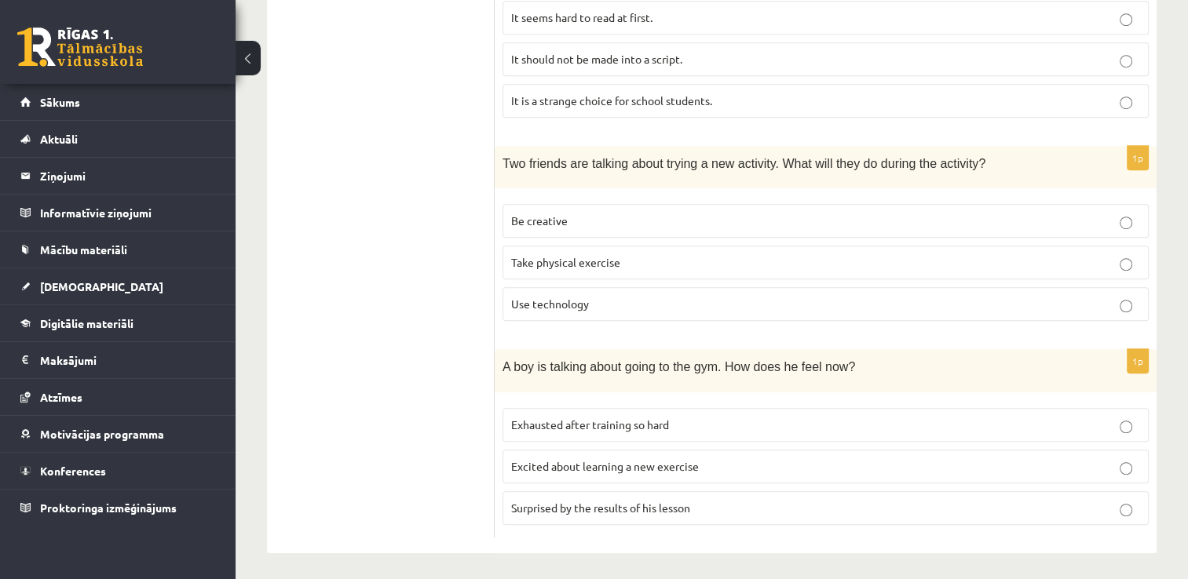
click at [776, 213] on p "Be creative" at bounding box center [825, 221] width 629 height 16
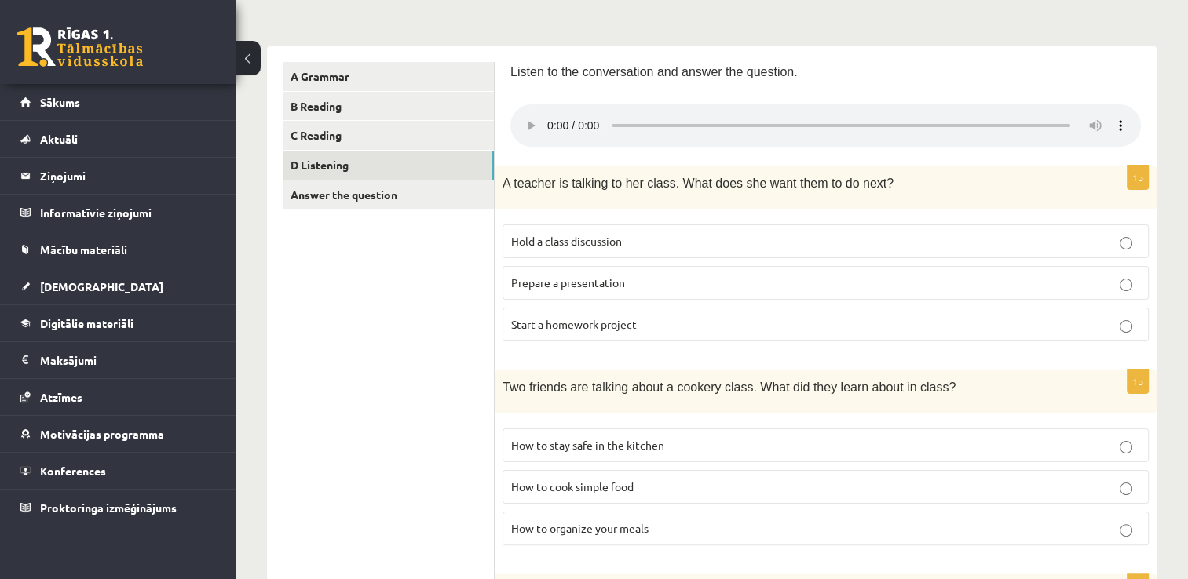
scroll to position [222, 0]
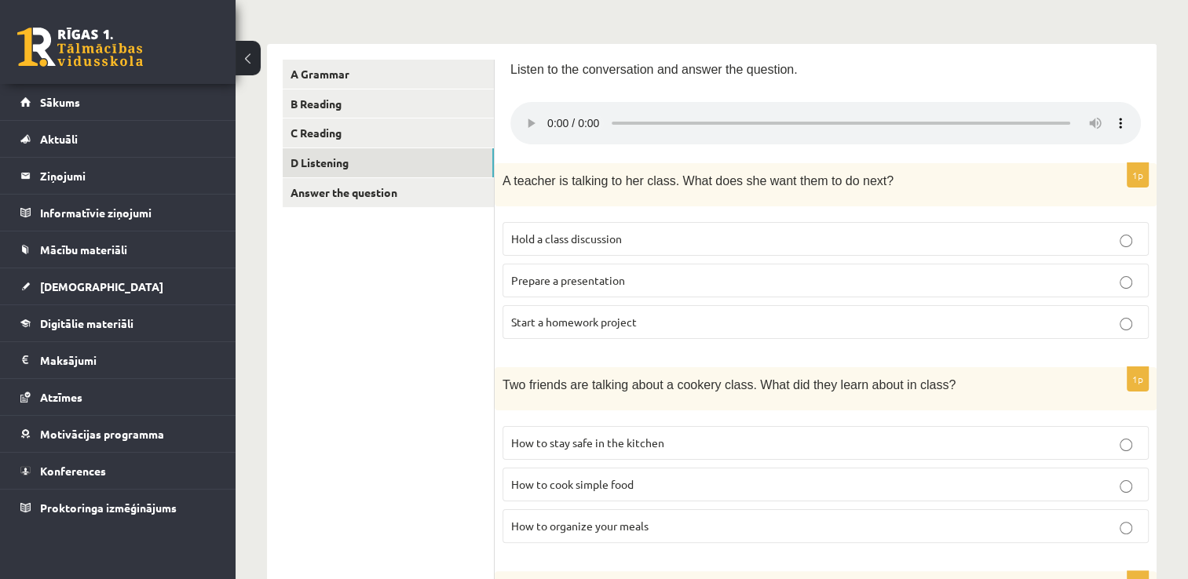
click at [776, 210] on div "1p A teacher is talking to her class. What does she want them to do next? Hold …" at bounding box center [826, 257] width 662 height 188
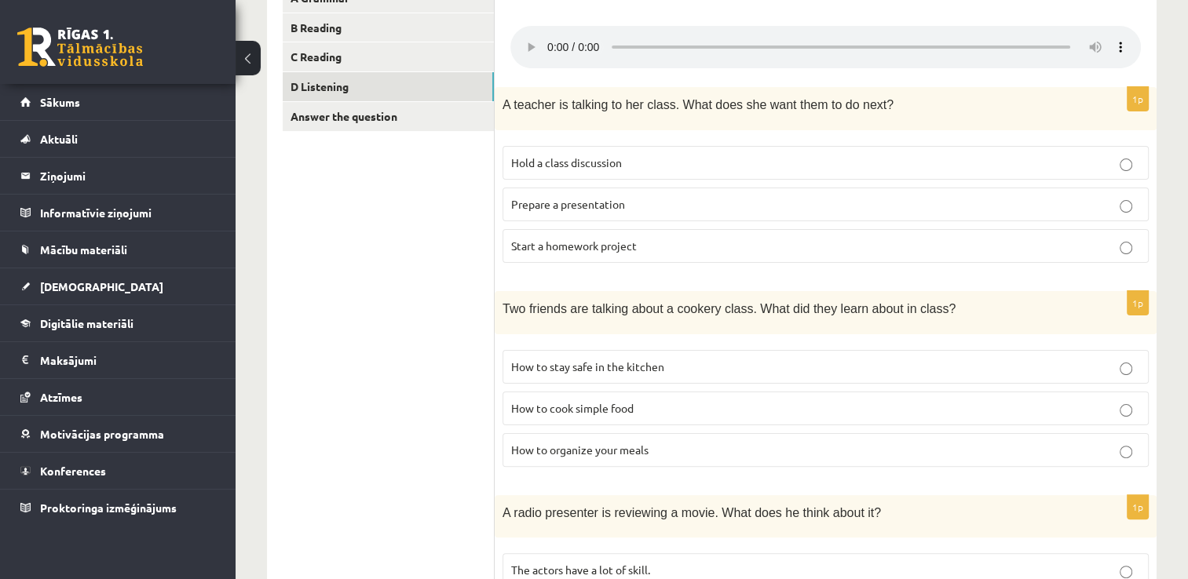
scroll to position [298, 0]
click at [591, 454] on span "How to organize your meals" at bounding box center [579, 450] width 137 height 14
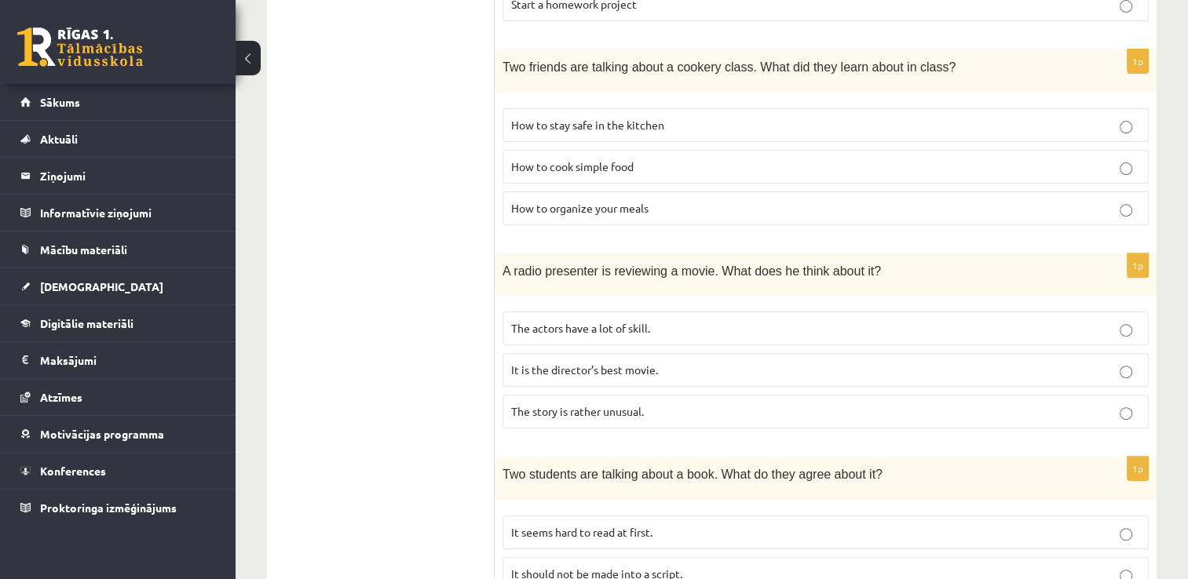
scroll to position [550, 0]
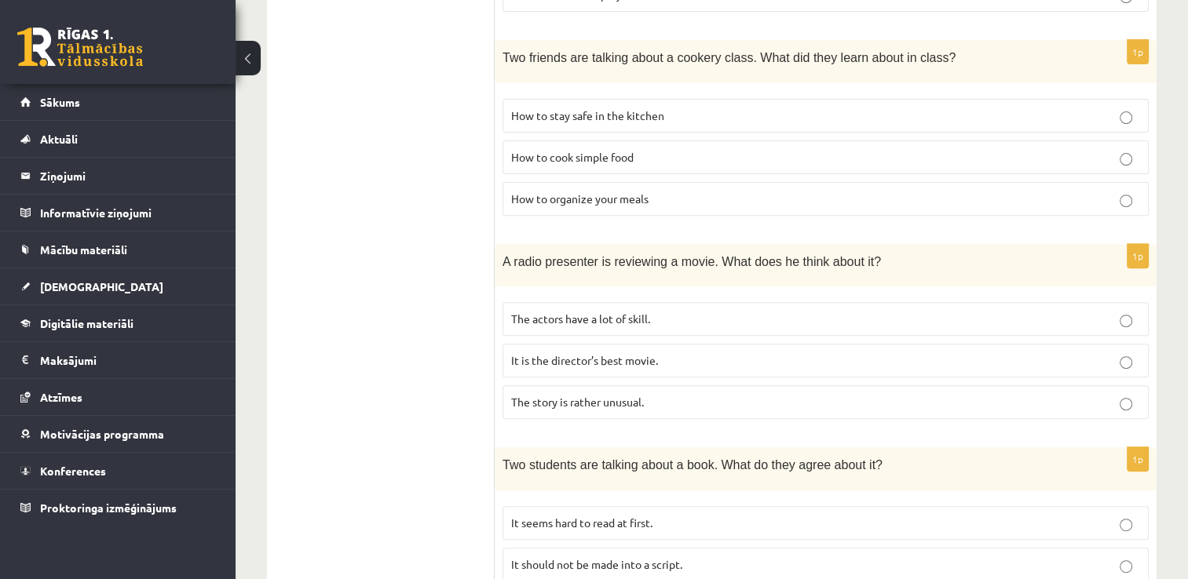
click at [399, 401] on ul "A Grammar B Reading C Reading D Listening Answer the question" at bounding box center [389, 387] width 212 height 1311
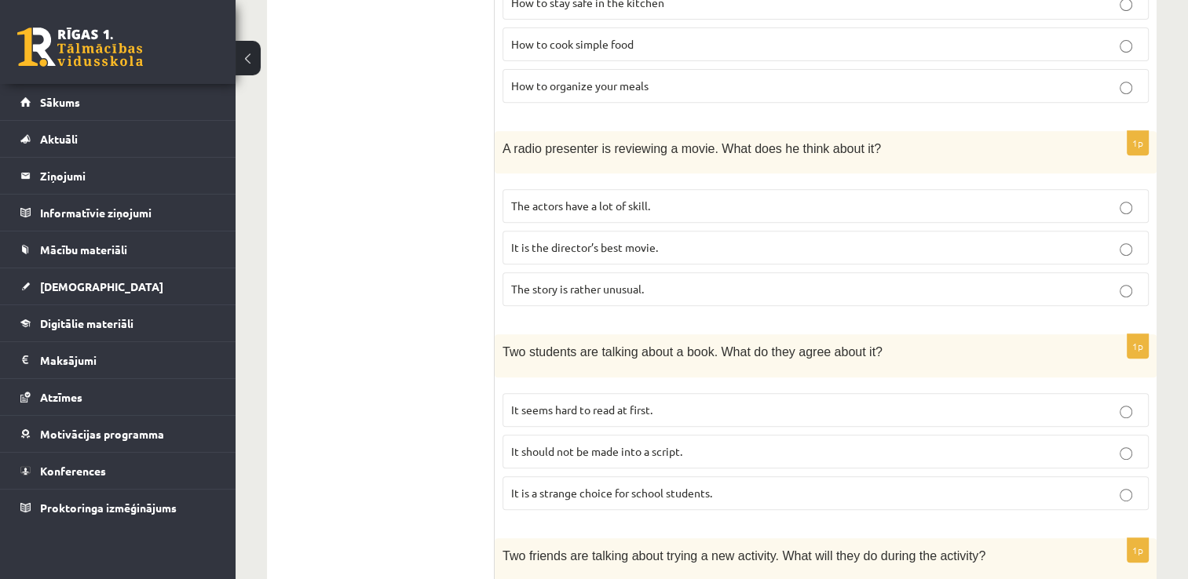
scroll to position [663, 0]
click at [606, 276] on label "The story is rather unusual." at bounding box center [825, 289] width 646 height 34
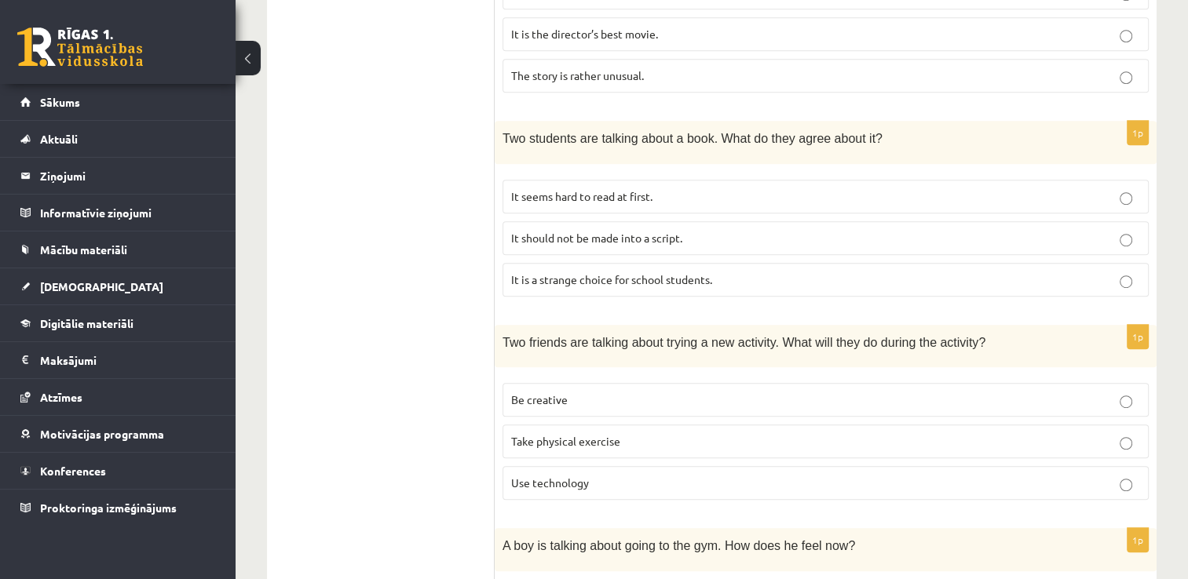
scroll to position [876, 0]
click at [379, 257] on ul "A Grammar B Reading C Reading D Listening Answer the question" at bounding box center [389, 61] width 212 height 1311
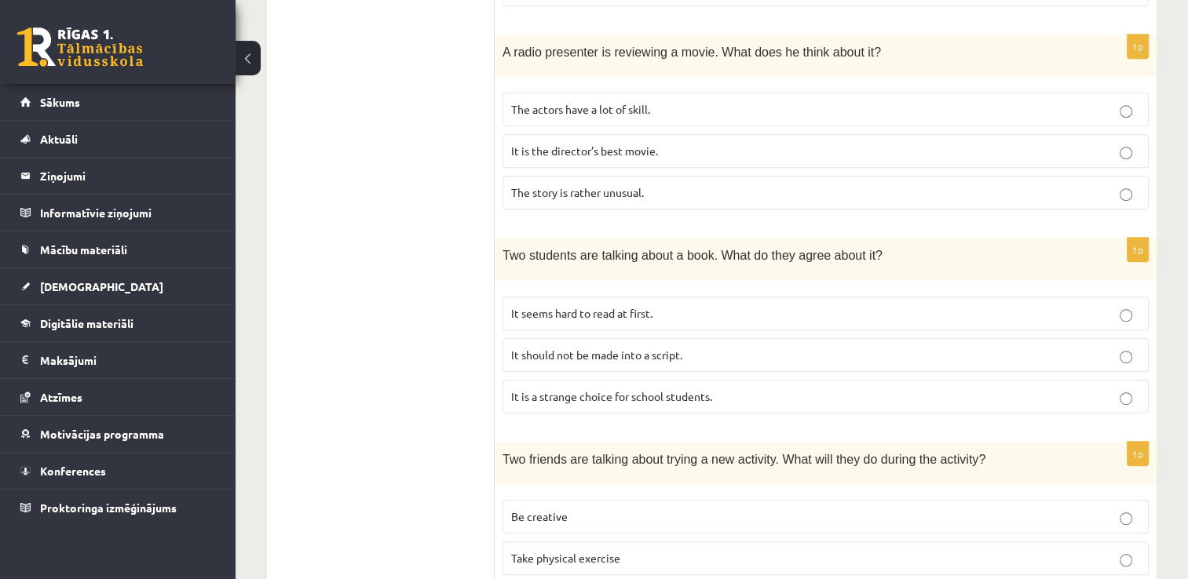
scroll to position [767, 0]
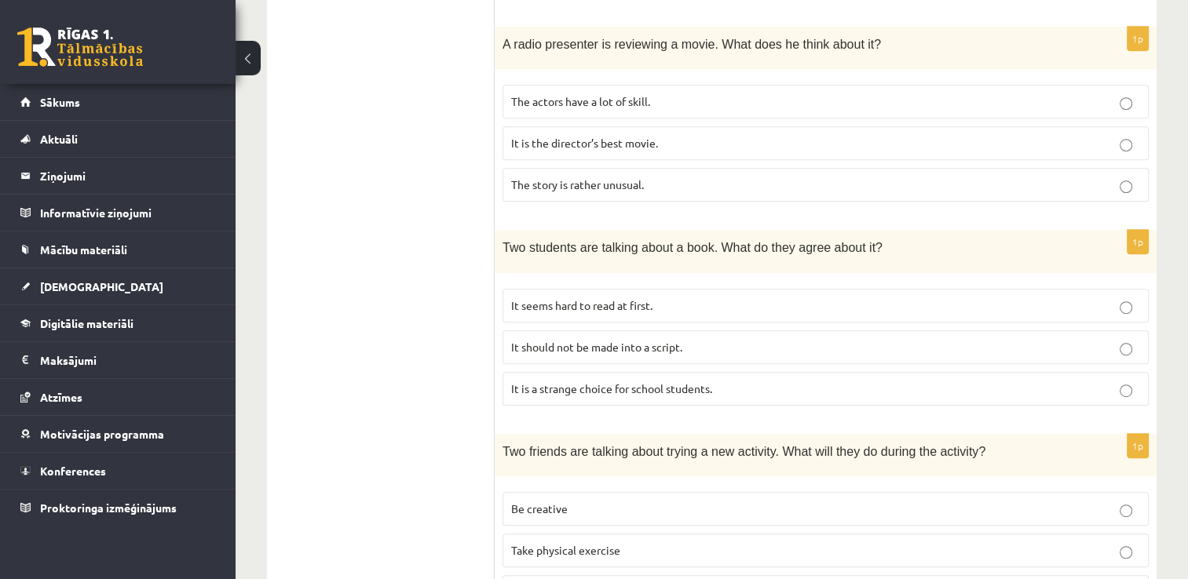
click at [540, 309] on p "It seems hard to read at first." at bounding box center [825, 306] width 629 height 16
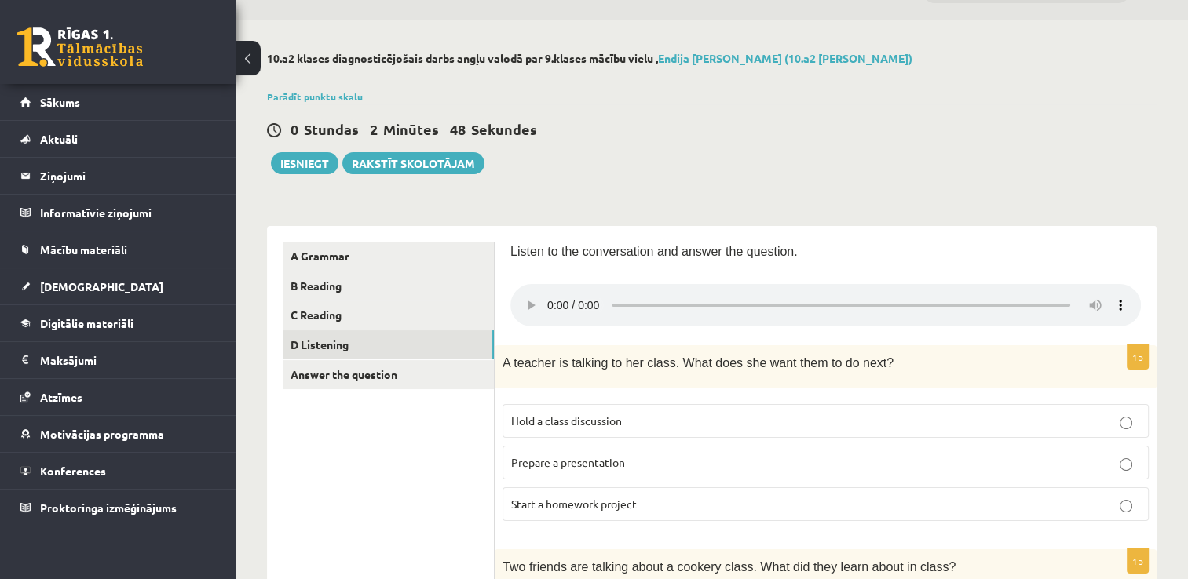
scroll to position [0, 0]
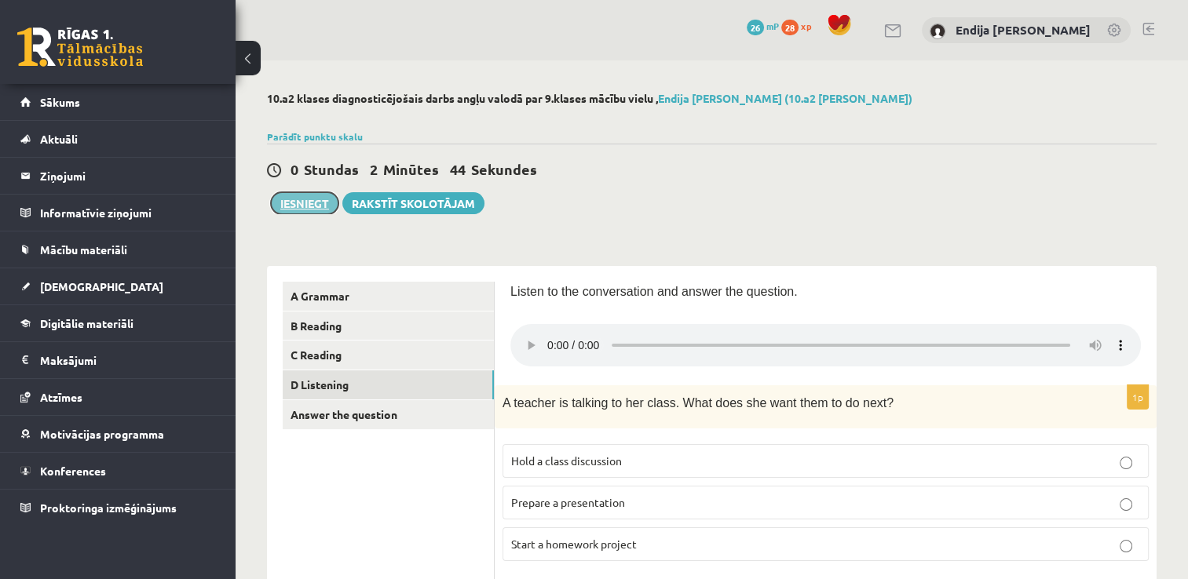
click at [323, 203] on button "Iesniegt" at bounding box center [305, 203] width 68 height 22
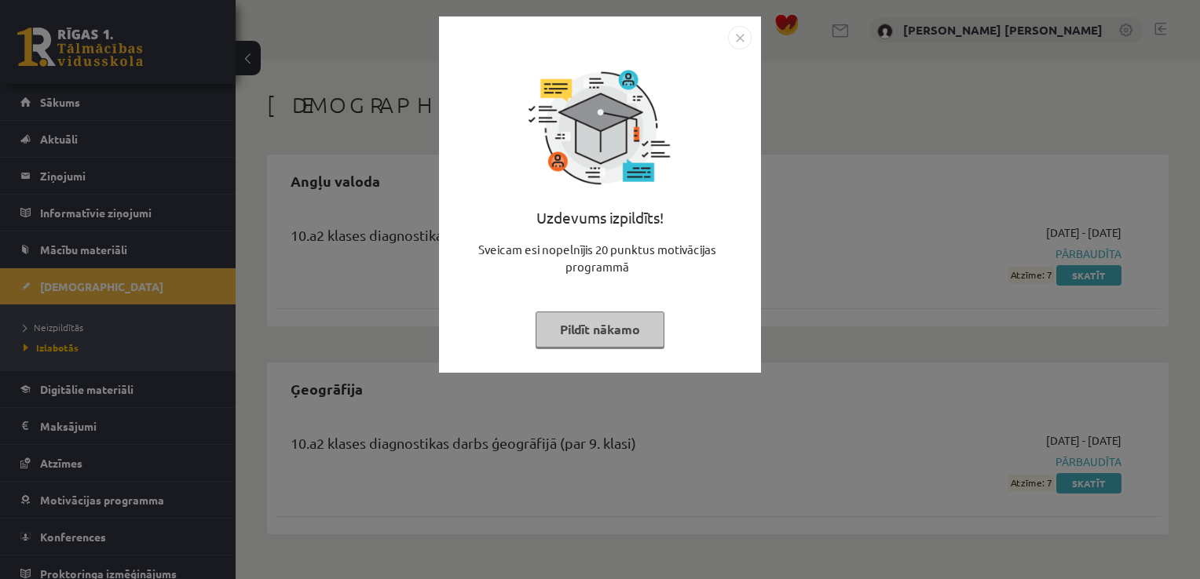
drag, startPoint x: 585, startPoint y: 334, endPoint x: 740, endPoint y: 43, distance: 330.1
click at [740, 43] on div "Uzdevums izpildīts! Sveicam esi nopelnījis 20 punktus motivācijas programmā Pil…" at bounding box center [600, 194] width 322 height 356
click at [740, 43] on img "Close" at bounding box center [740, 38] width 24 height 24
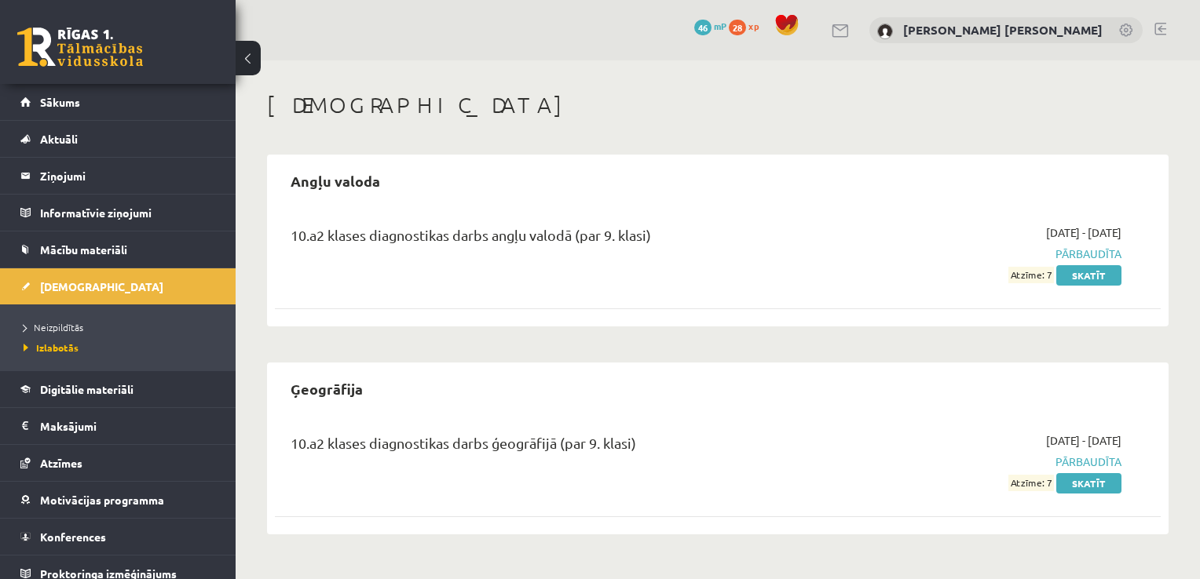
click at [1094, 468] on span "Pārbaudīta" at bounding box center [990, 462] width 261 height 16
click at [1099, 466] on span "Pārbaudīta" at bounding box center [990, 462] width 261 height 16
drag, startPoint x: 1099, startPoint y: 466, endPoint x: 1145, endPoint y: 463, distance: 45.6
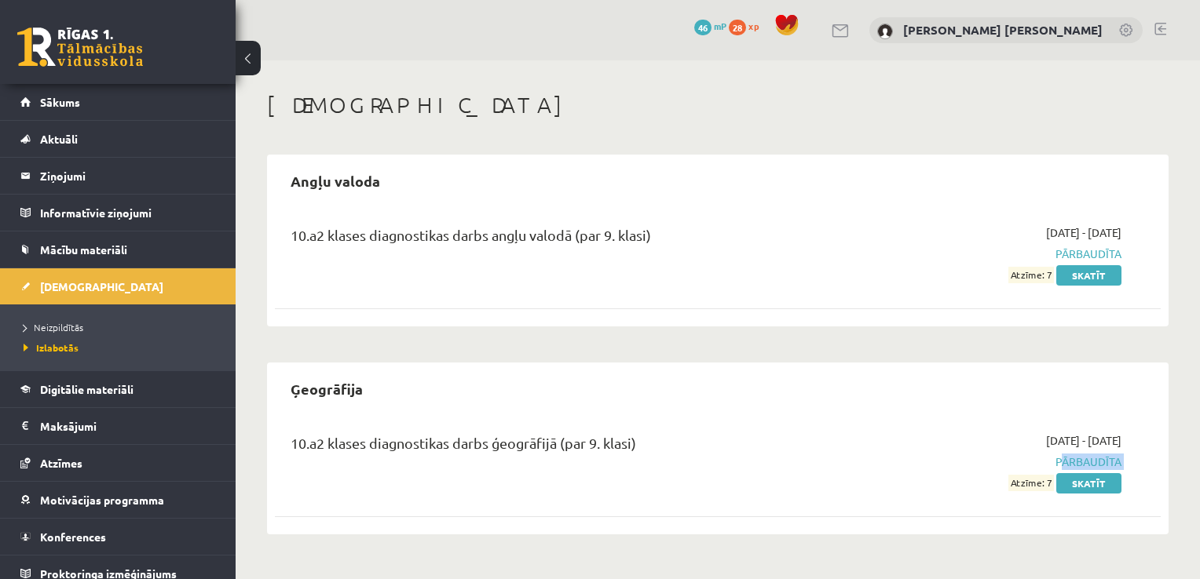
click at [1145, 463] on div "10.a2 klases diagnostikas darbs ģeogrāfijā (par 9. klasi) 2025-09-01 - 2025-09-…" at bounding box center [718, 462] width 886 height 90
click at [1105, 490] on link "Skatīt" at bounding box center [1088, 483] width 65 height 20
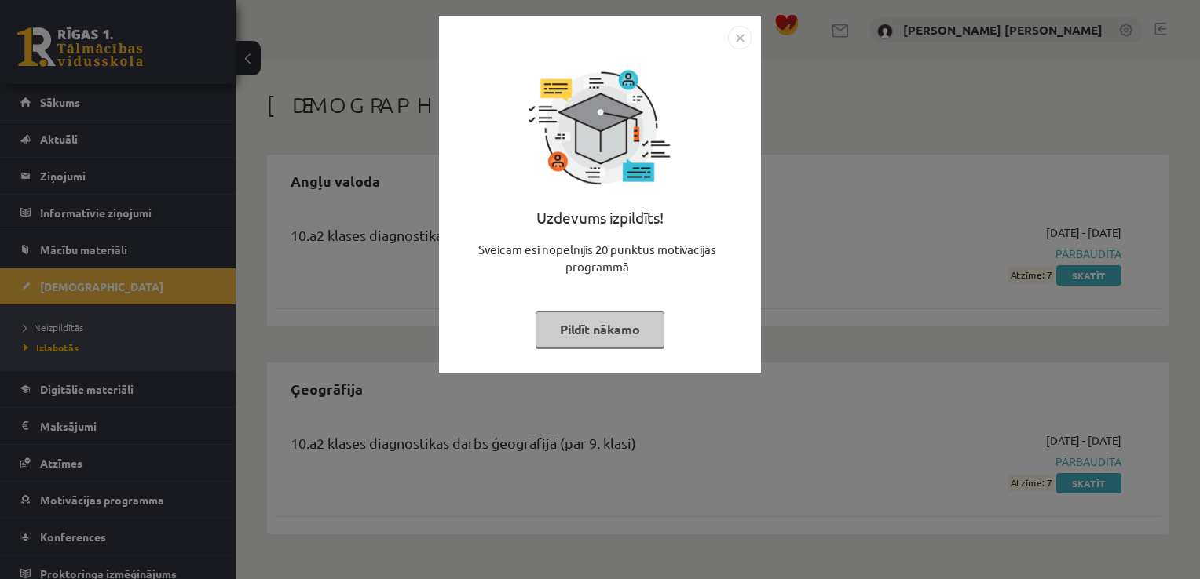
click at [738, 35] on img "Close" at bounding box center [740, 38] width 24 height 24
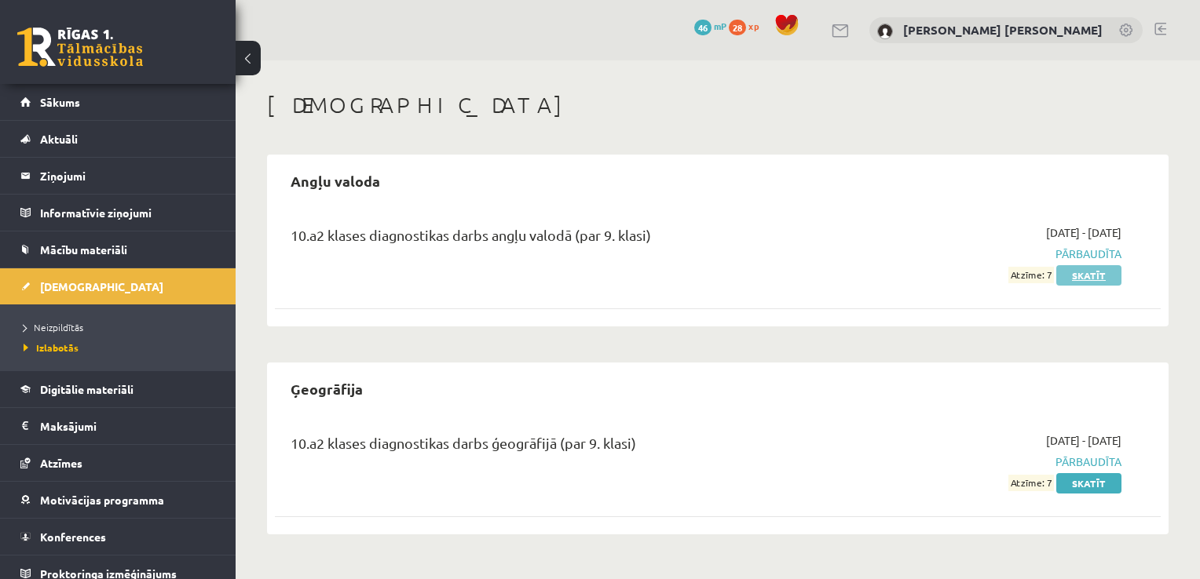
click at [1093, 270] on link "Skatīt" at bounding box center [1088, 275] width 65 height 20
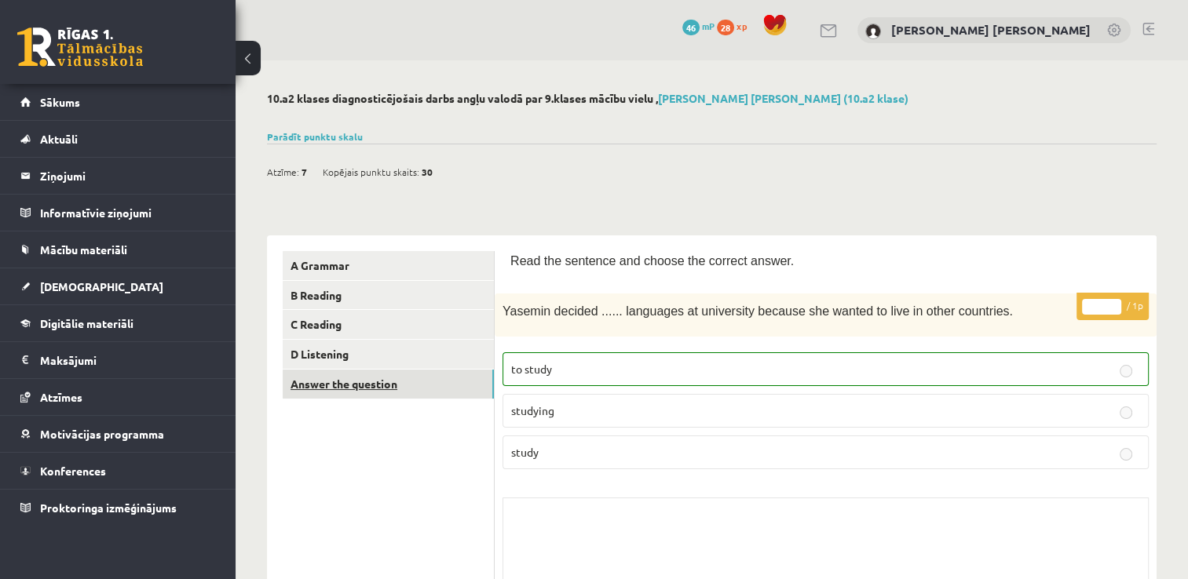
click at [322, 372] on link "Answer the question" at bounding box center [388, 384] width 211 height 29
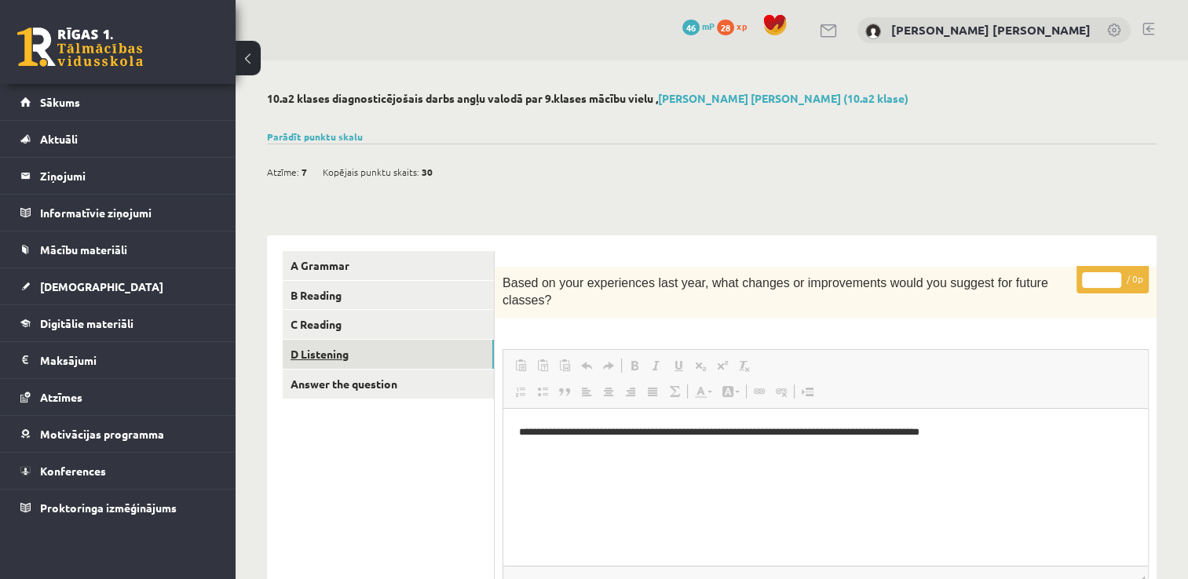
click at [375, 345] on link "D Listening" at bounding box center [388, 354] width 211 height 29
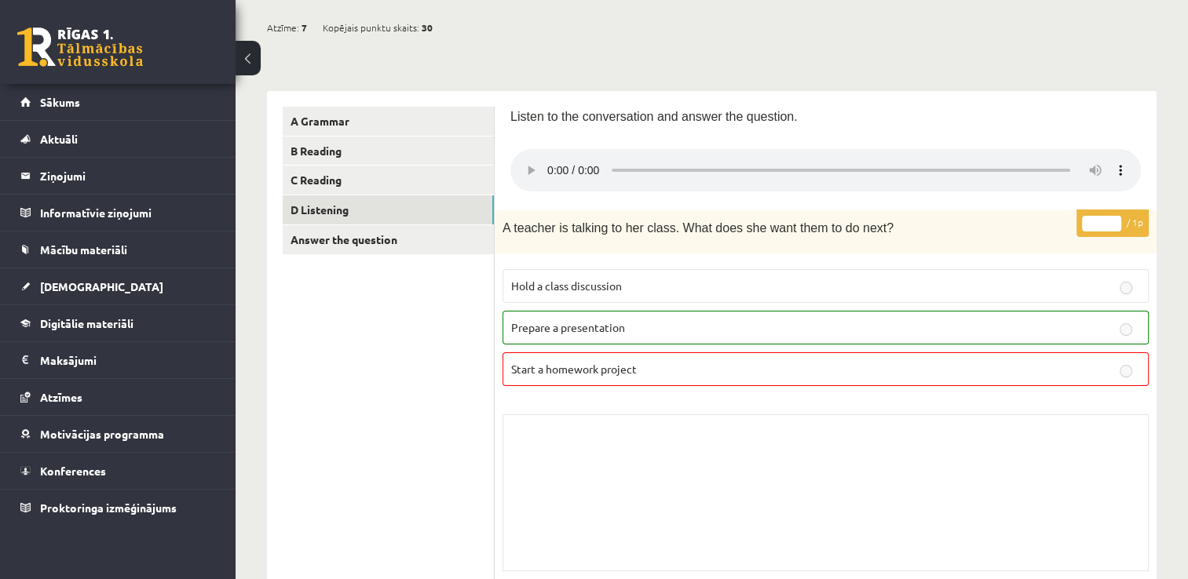
scroll to position [148, 0]
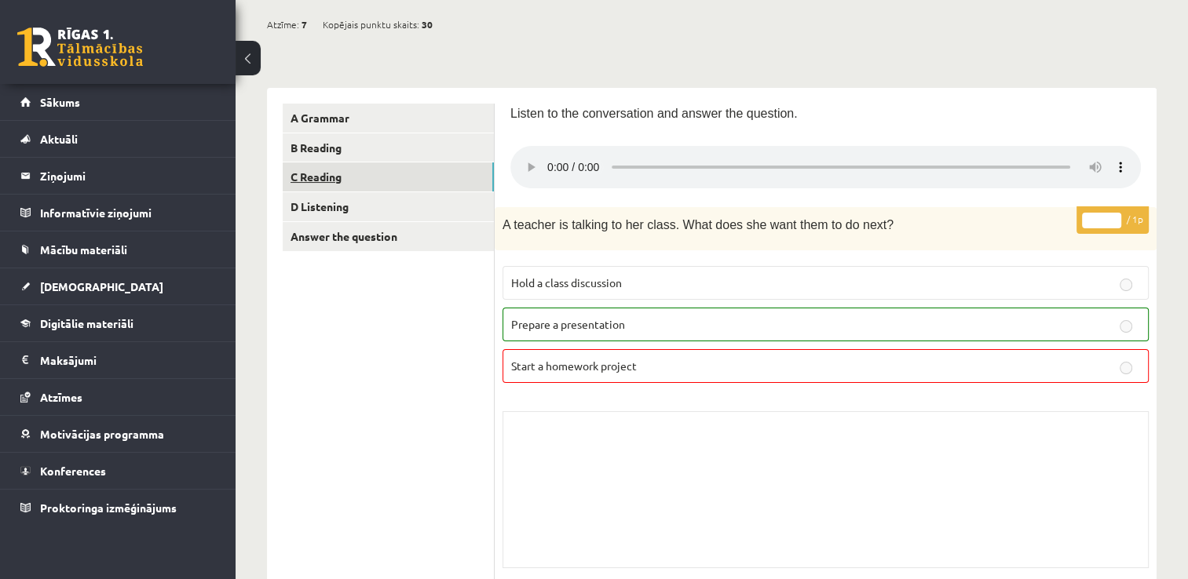
click at [331, 181] on link "C Reading" at bounding box center [388, 177] width 211 height 29
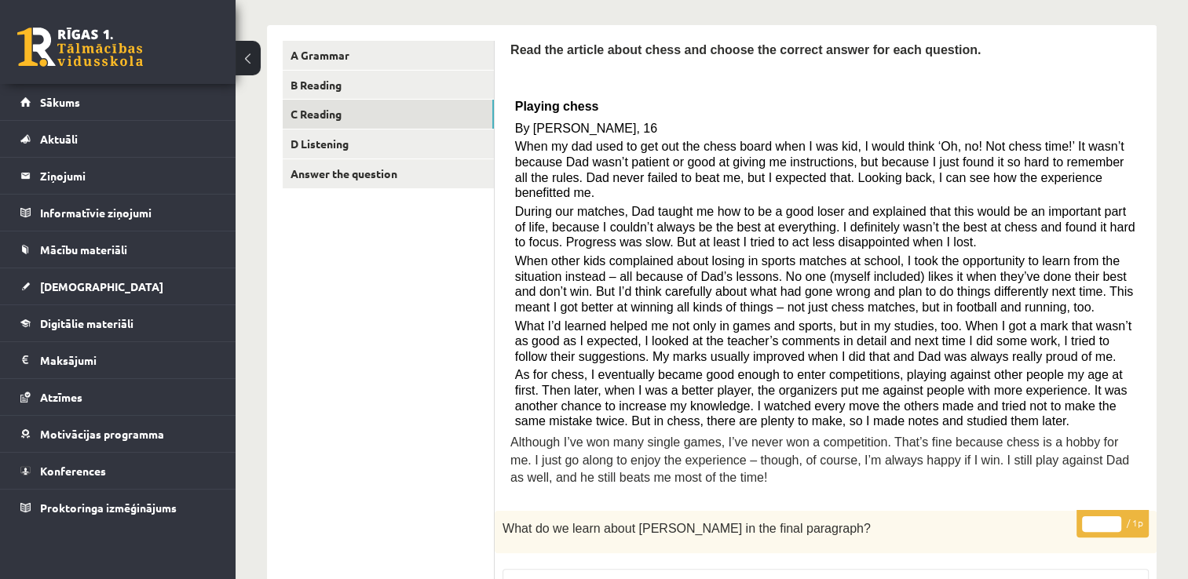
scroll to position [0, 0]
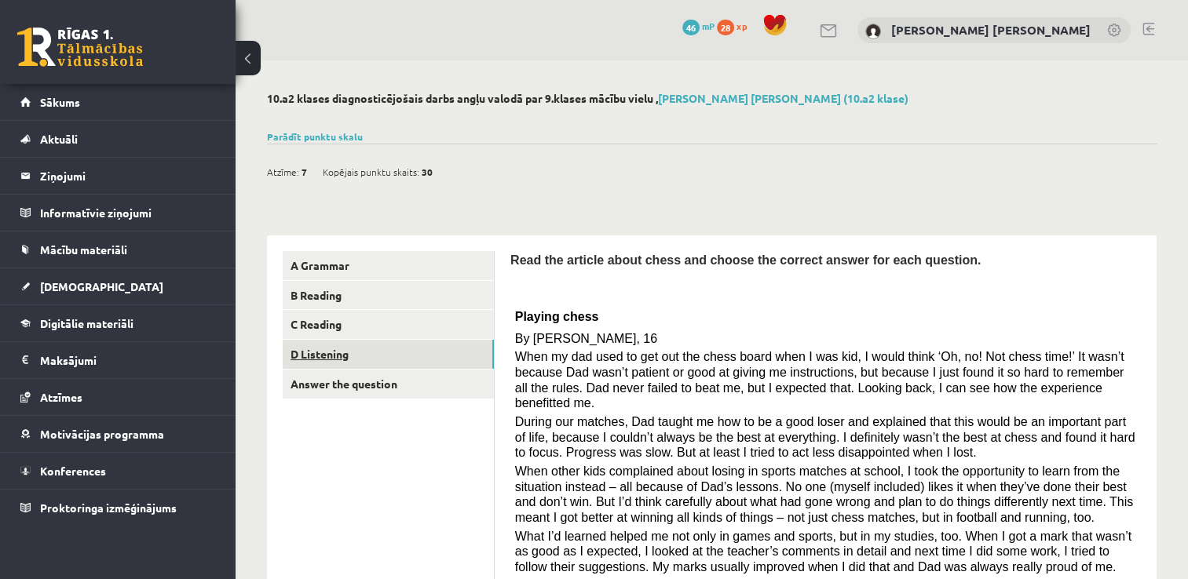
click at [354, 352] on link "D Listening" at bounding box center [388, 354] width 211 height 29
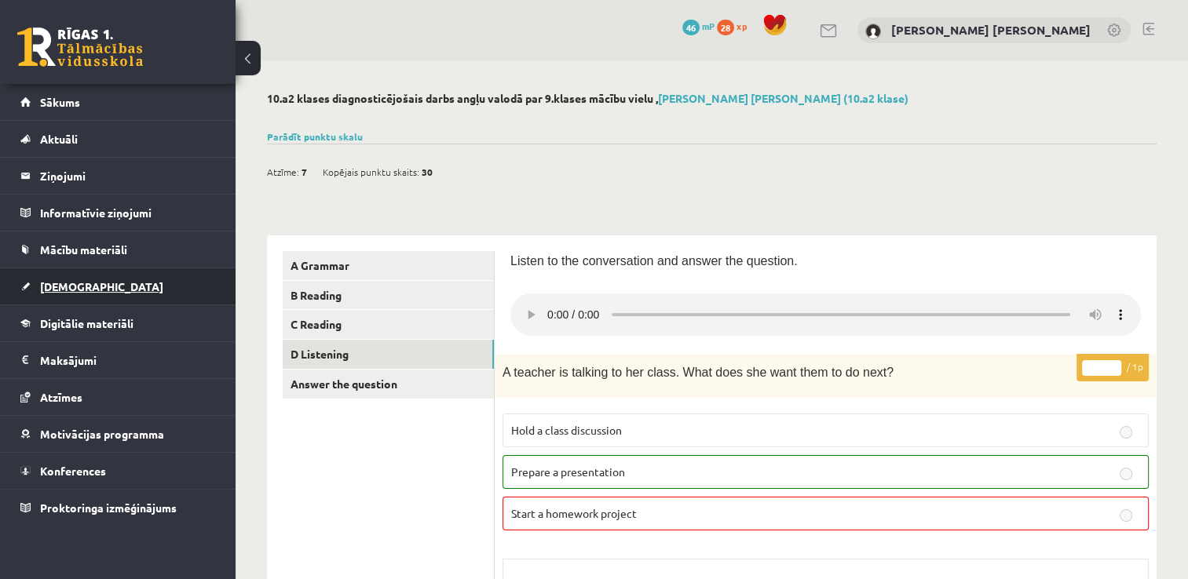
click at [60, 282] on span "[DEMOGRAPHIC_DATA]" at bounding box center [101, 286] width 123 height 14
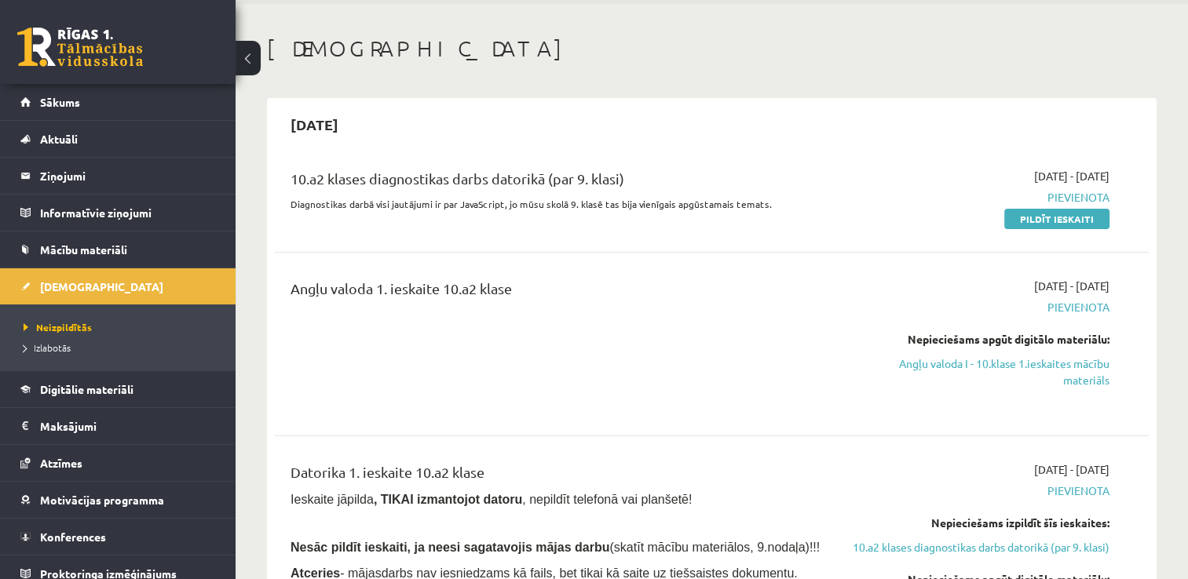
scroll to position [53, 0]
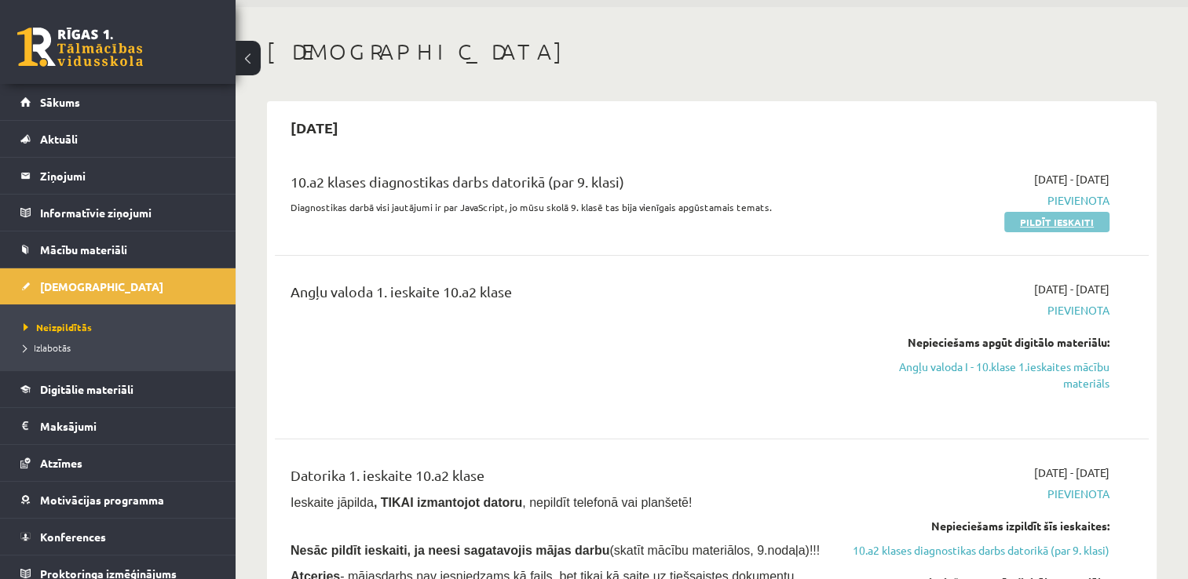
click at [1021, 222] on link "Pildīt ieskaiti" at bounding box center [1056, 222] width 105 height 20
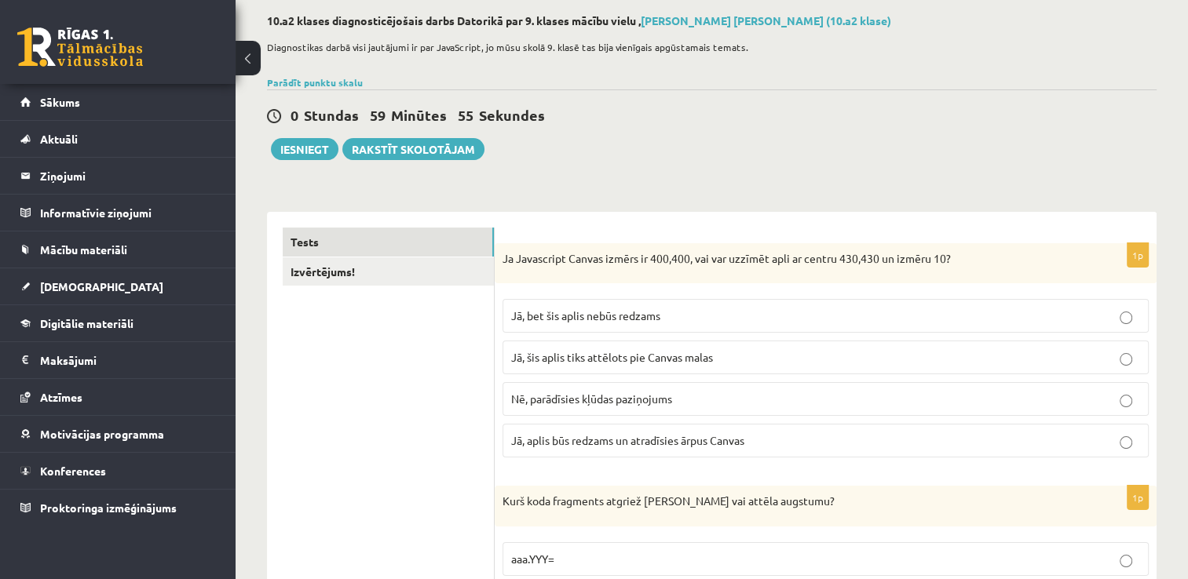
scroll to position [81, 0]
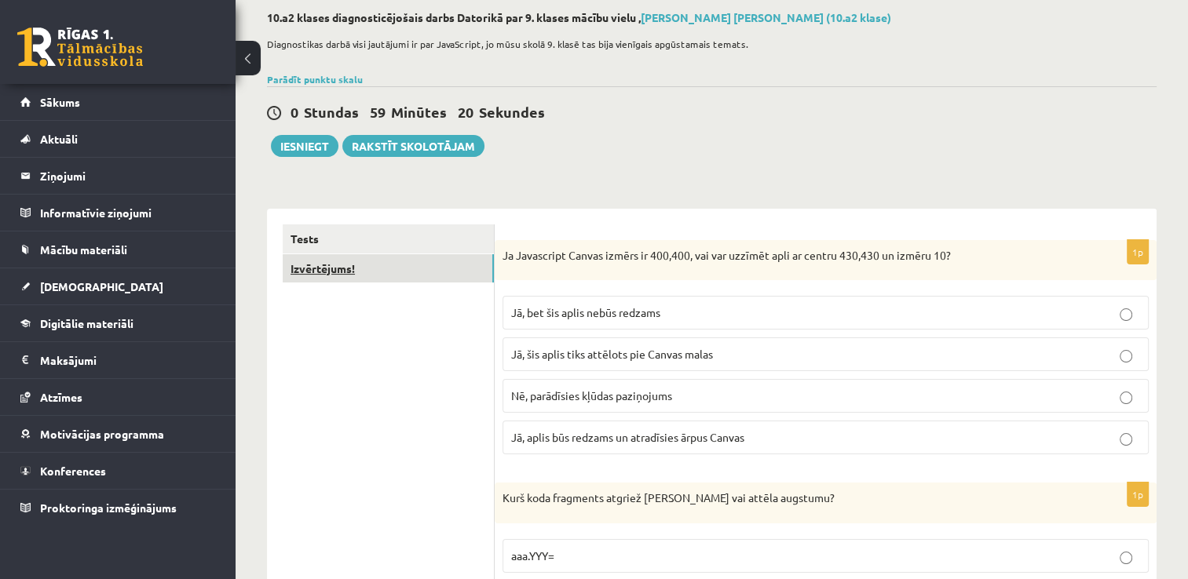
click at [372, 279] on link "Izvērtējums!" at bounding box center [388, 268] width 211 height 29
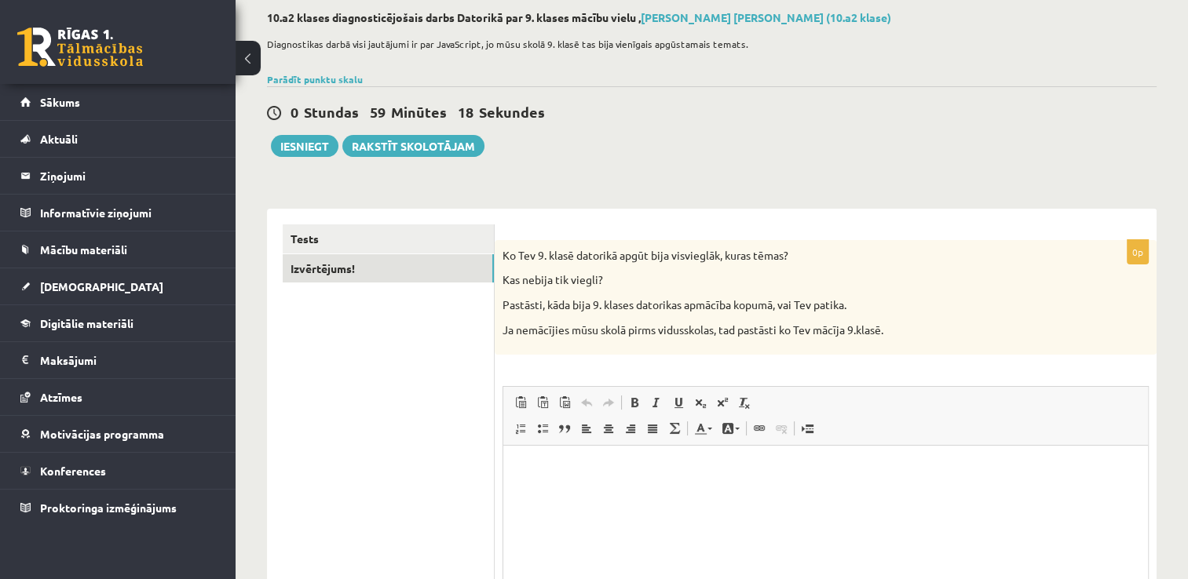
scroll to position [0, 0]
click at [385, 239] on link "Tests" at bounding box center [388, 239] width 211 height 29
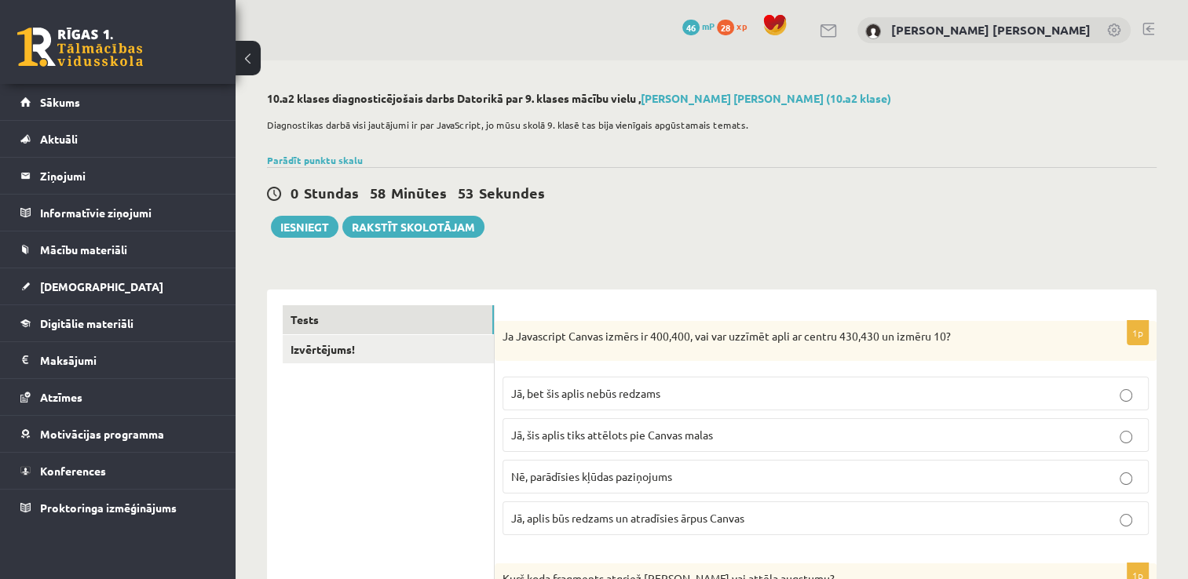
click at [634, 389] on span "Jā, bet šis aplis nebūs redzams" at bounding box center [585, 393] width 149 height 14
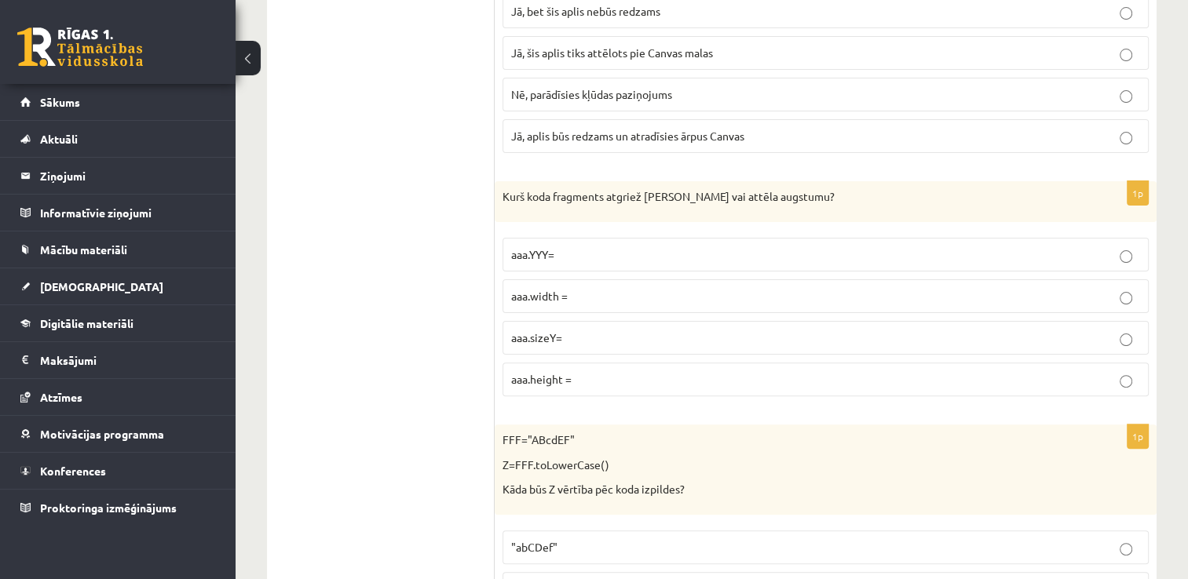
scroll to position [394, 0]
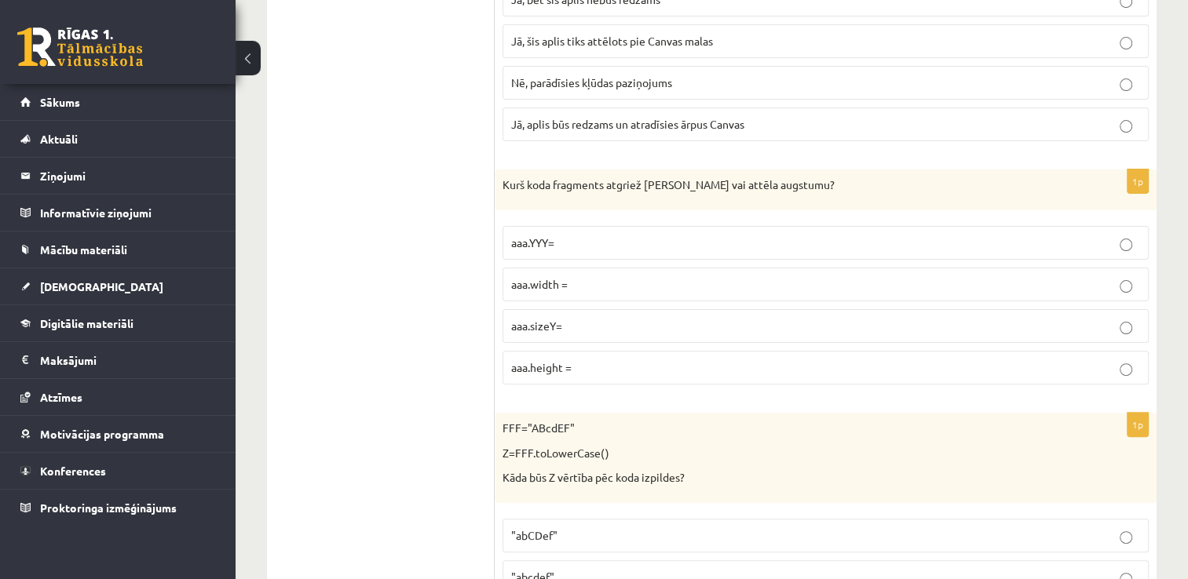
click at [577, 364] on p "aaa.height =" at bounding box center [825, 368] width 629 height 16
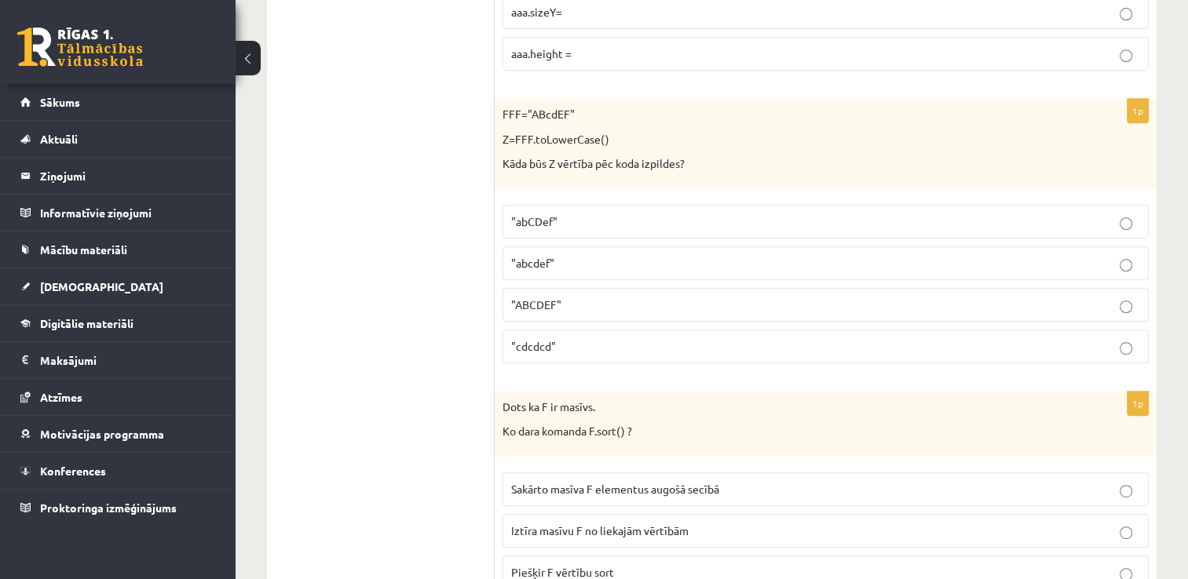
scroll to position [694, 0]
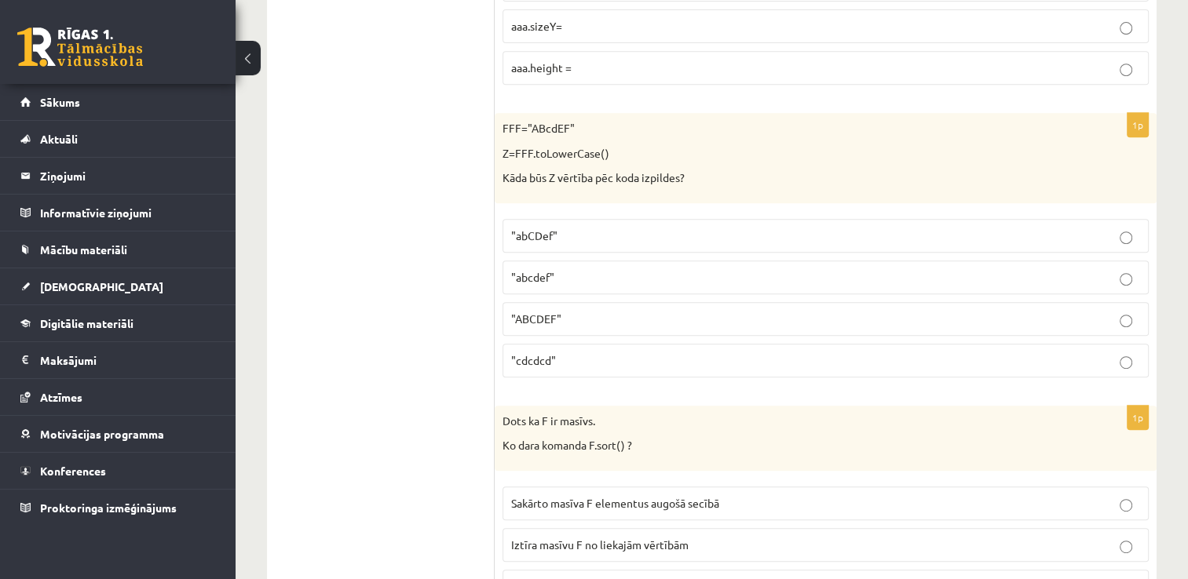
click at [553, 278] on span ""abcdef"" at bounding box center [532, 277] width 43 height 14
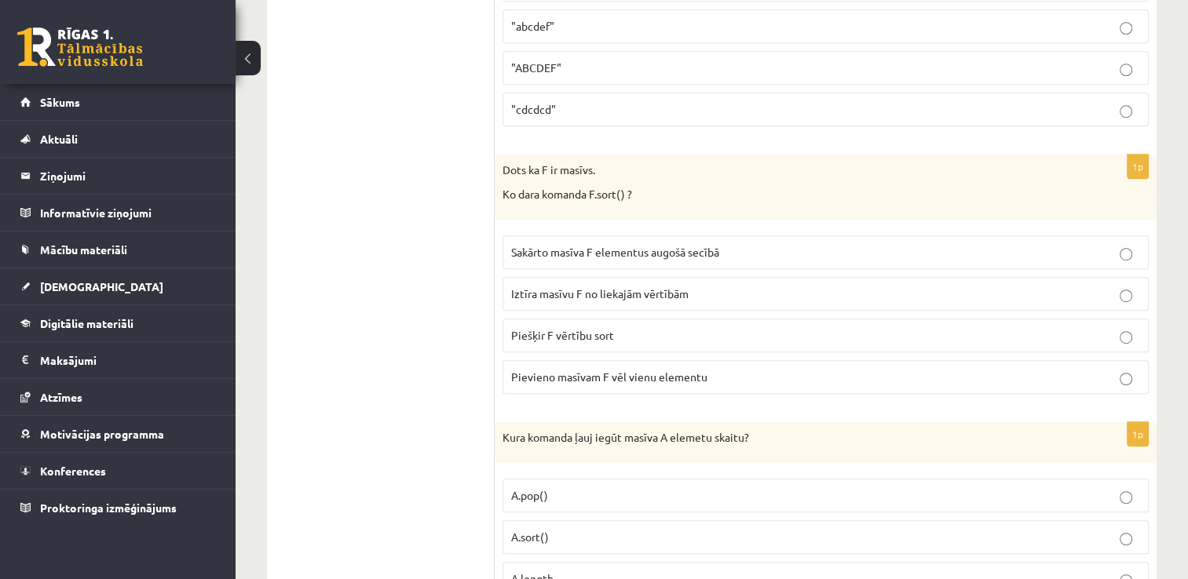
scroll to position [948, 0]
click at [693, 242] on span "Sakārto masīva F elementus augošā secībā" at bounding box center [615, 249] width 208 height 14
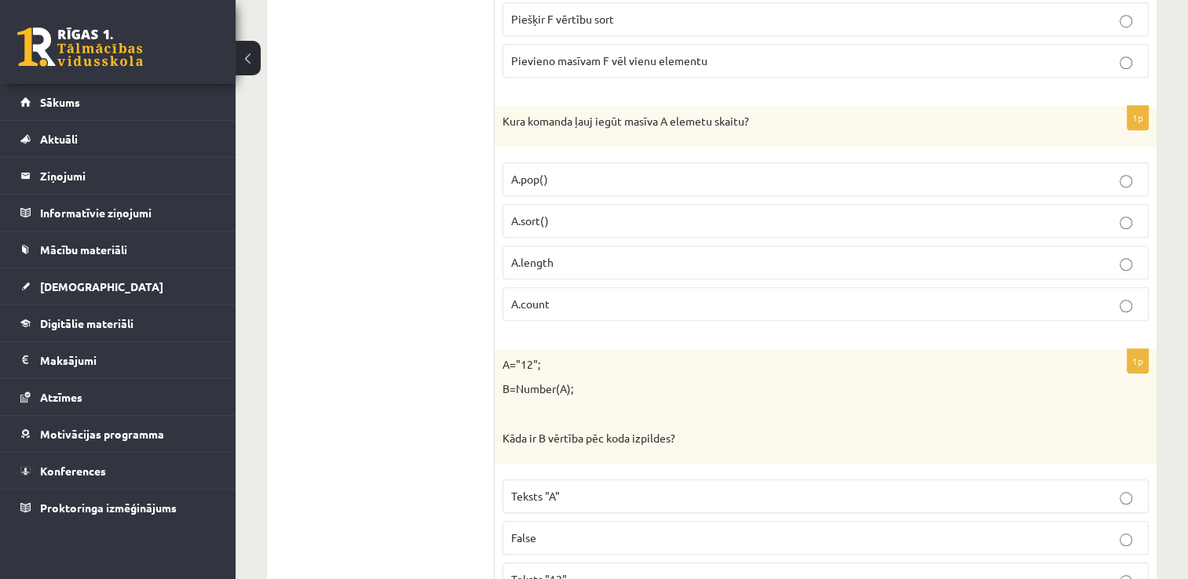
scroll to position [1262, 0]
click at [528, 298] on span "A.count" at bounding box center [530, 303] width 38 height 14
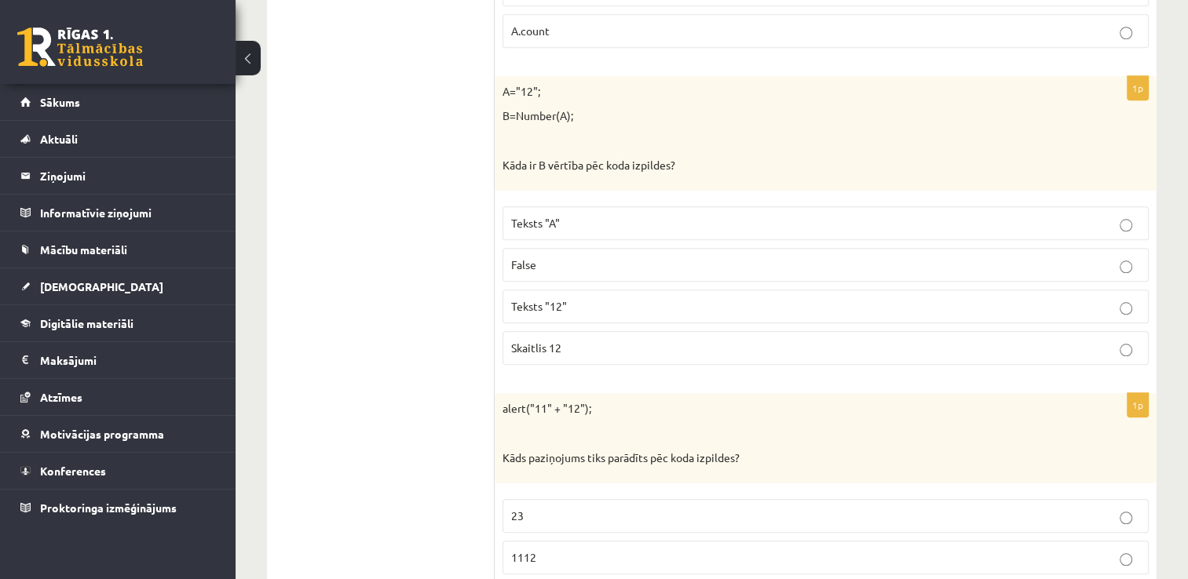
scroll to position [1536, 0]
click at [545, 341] on span "Skaitlis 12" at bounding box center [536, 347] width 50 height 14
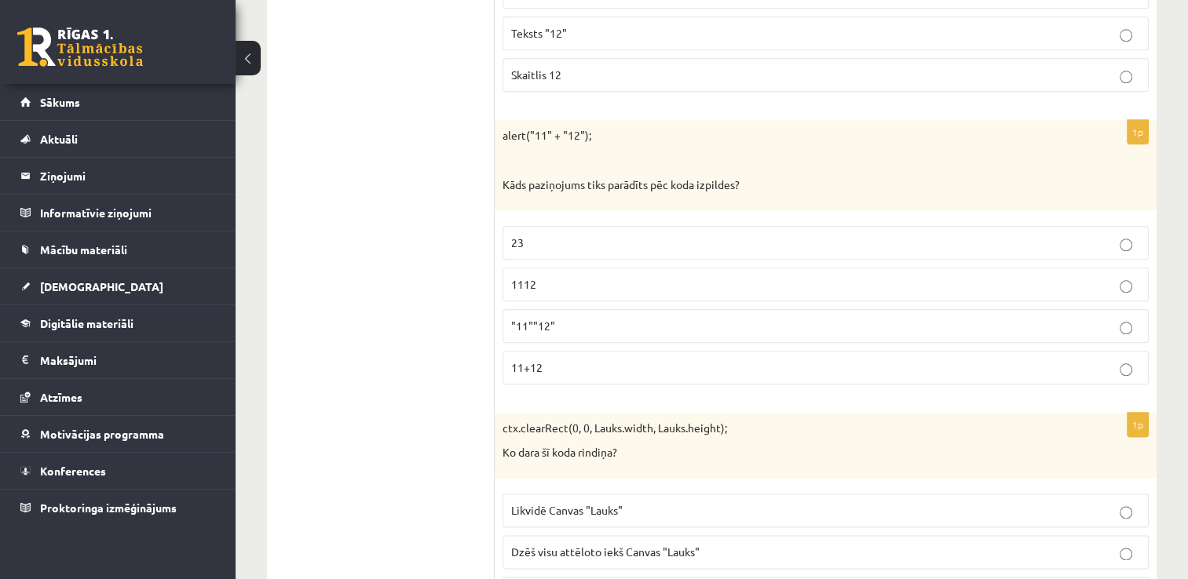
scroll to position [1809, 0]
click at [531, 276] on span "1112" at bounding box center [523, 283] width 25 height 14
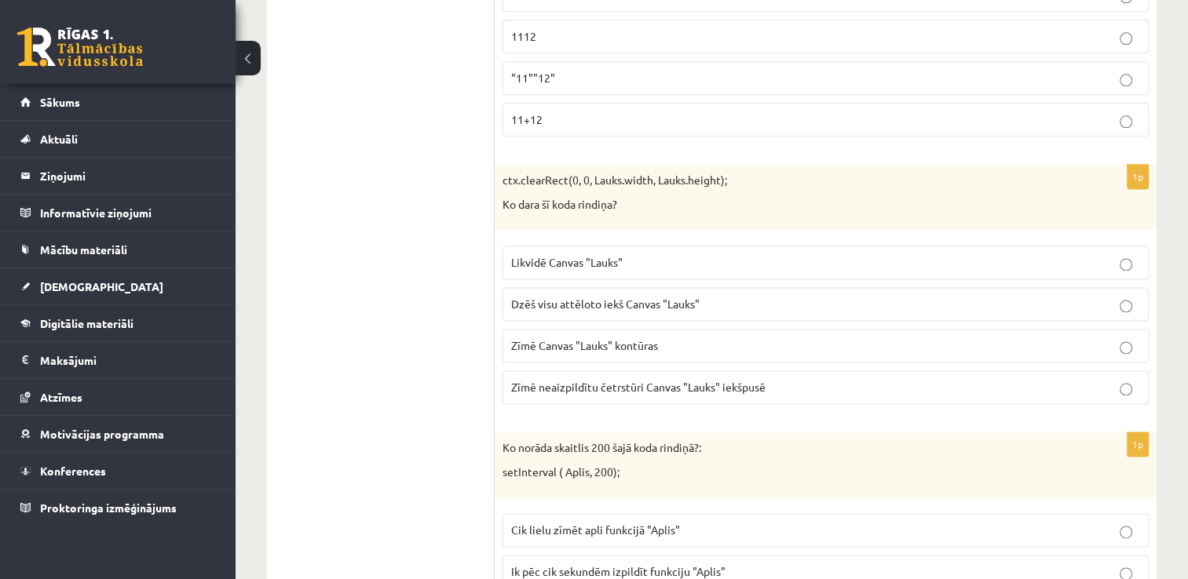
scroll to position [2057, 0]
click at [582, 296] on span "Dzēš visu attēloto iekš Canvas "Lauks"" at bounding box center [605, 303] width 188 height 14
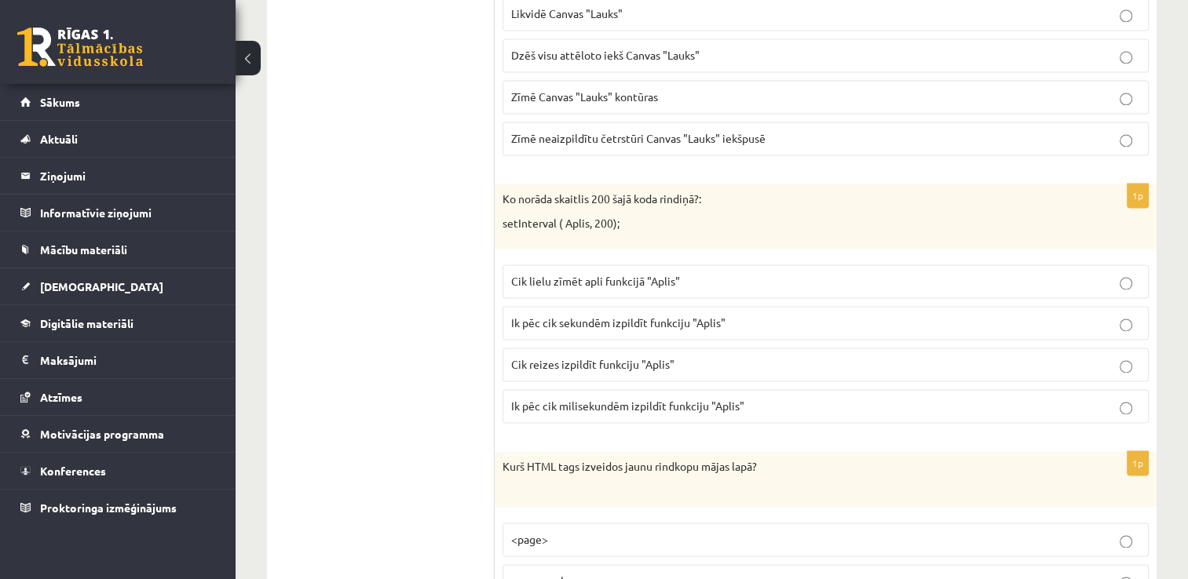
scroll to position [2306, 0]
click at [547, 314] on span "Ik pēc cik sekundēm izpildīt funkciju "Aplis"" at bounding box center [618, 321] width 214 height 14
click at [653, 397] on span "Ik pēc cik milisekundēm izpildīt funkciju "Aplis"" at bounding box center [627, 404] width 233 height 14
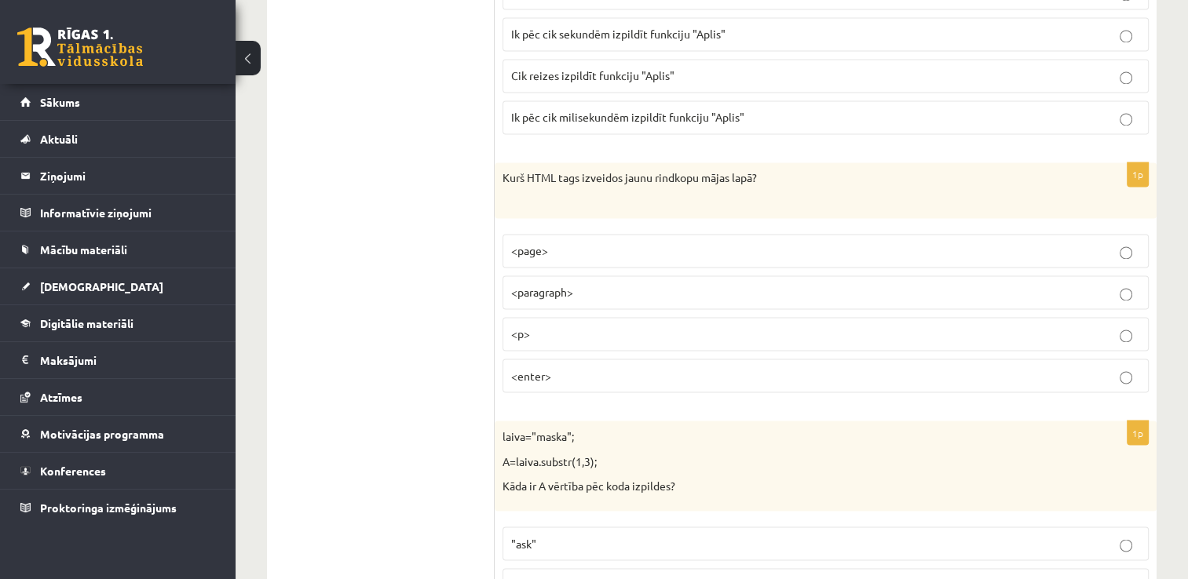
scroll to position [2594, 0]
click at [524, 327] on span "<p>" at bounding box center [520, 334] width 19 height 14
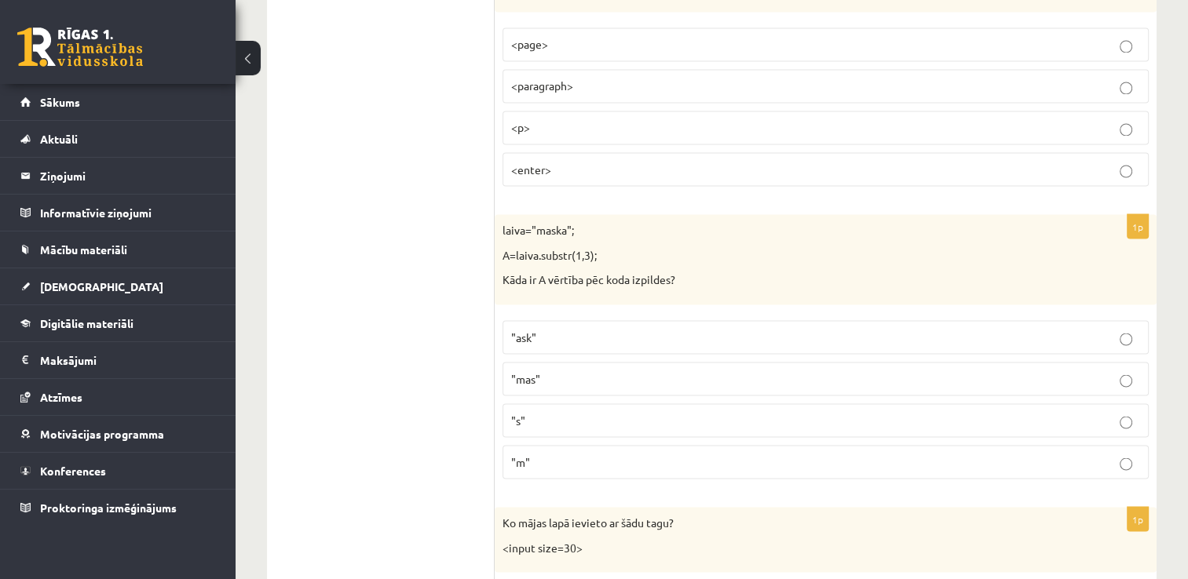
scroll to position [2801, 0]
click at [619, 334] on label ""ask"" at bounding box center [825, 337] width 646 height 34
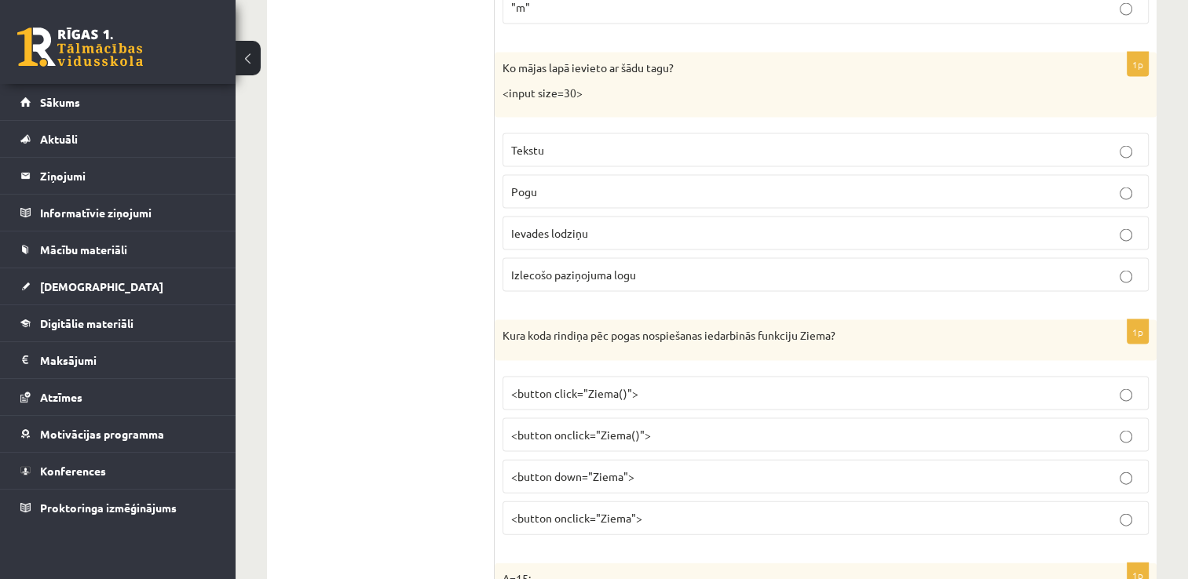
scroll to position [3156, 0]
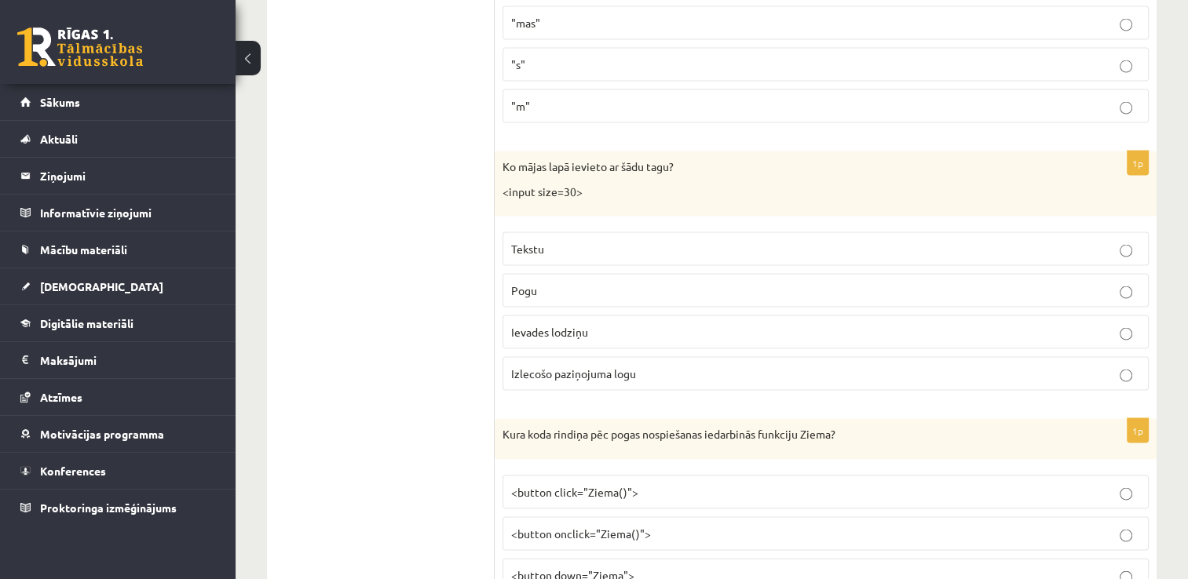
click at [652, 331] on label "Ievades lodziņu" at bounding box center [825, 333] width 646 height 34
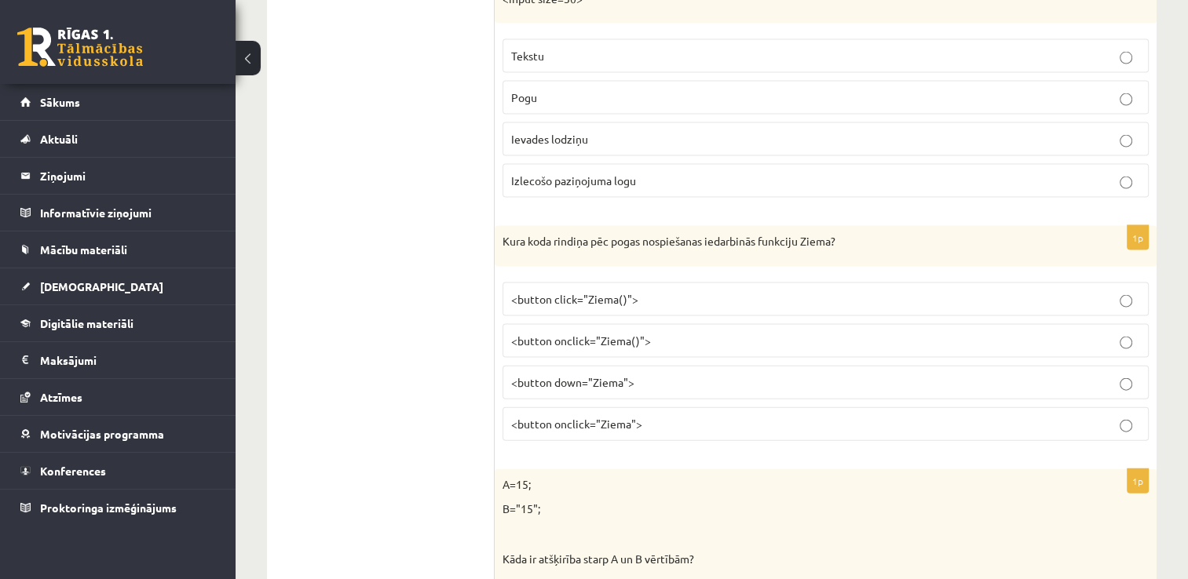
scroll to position [3371, 0]
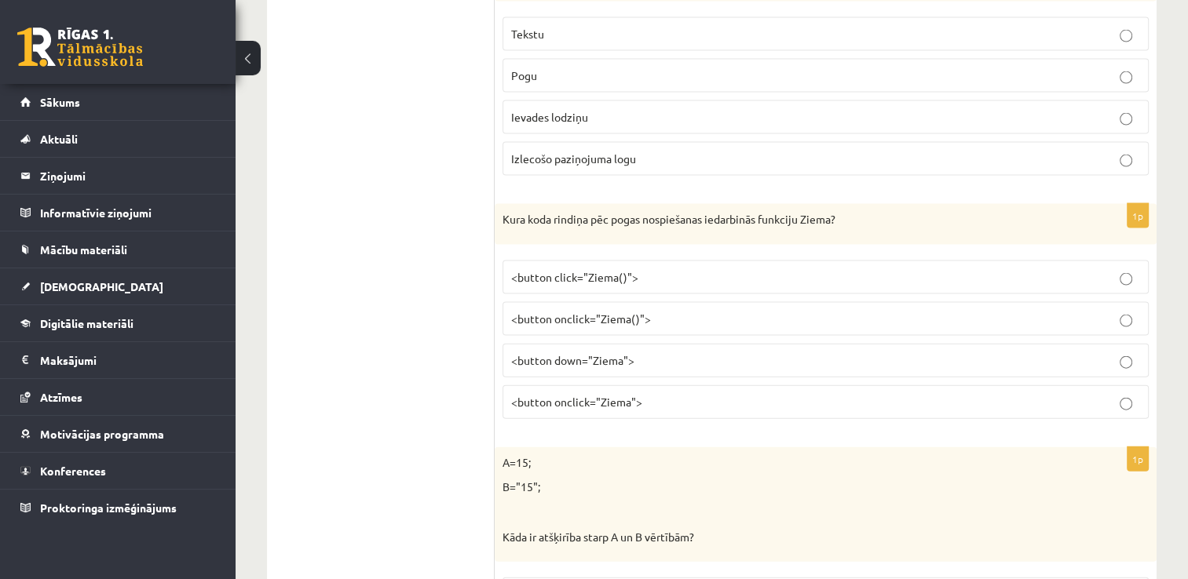
click at [663, 311] on p "<button onclick="Ziema()">" at bounding box center [825, 319] width 629 height 16
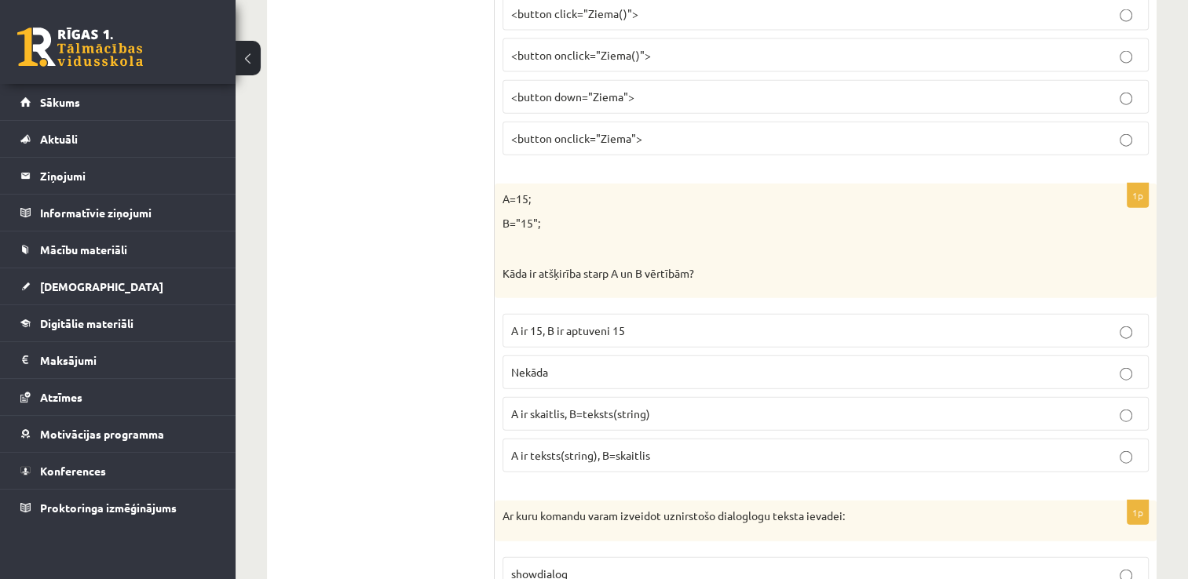
scroll to position [3635, 0]
click at [716, 405] on p "A ir skaitlis, B=teksts(string)" at bounding box center [825, 413] width 629 height 16
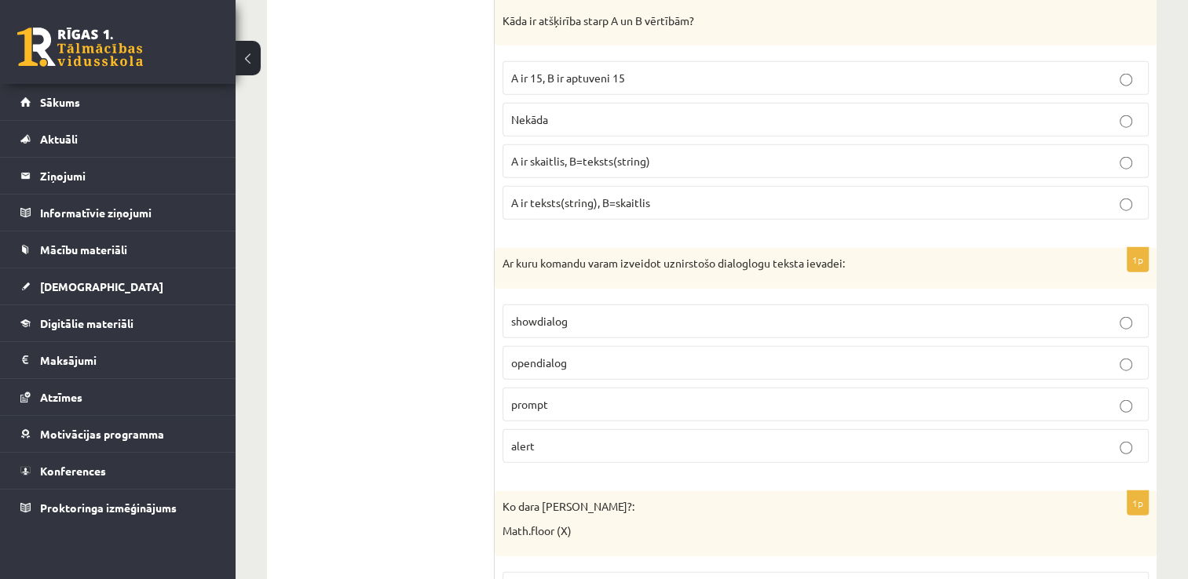
scroll to position [3896, 0]
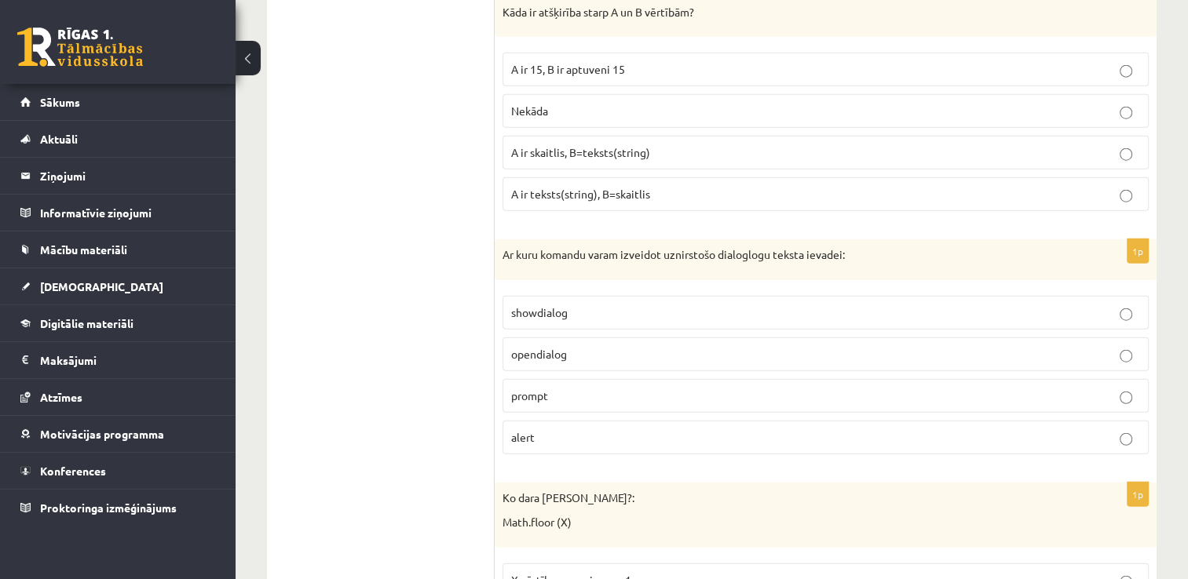
click at [600, 388] on p "prompt" at bounding box center [825, 396] width 629 height 16
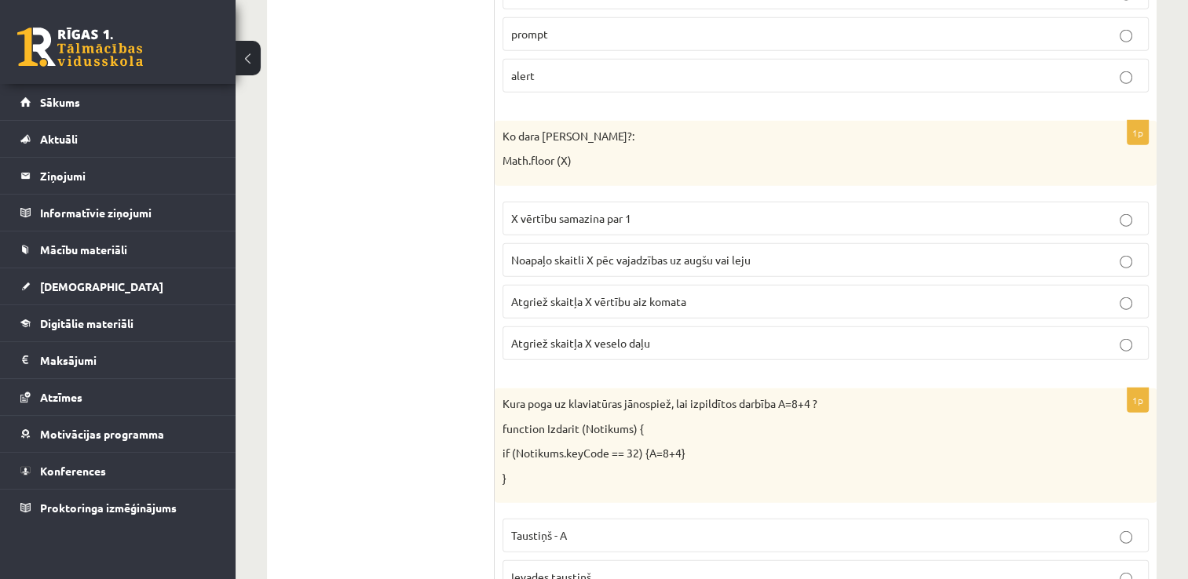
scroll to position [4260, 0]
click at [568, 334] on span "Atgriež skaitļa X veselo daļu" at bounding box center [580, 341] width 139 height 14
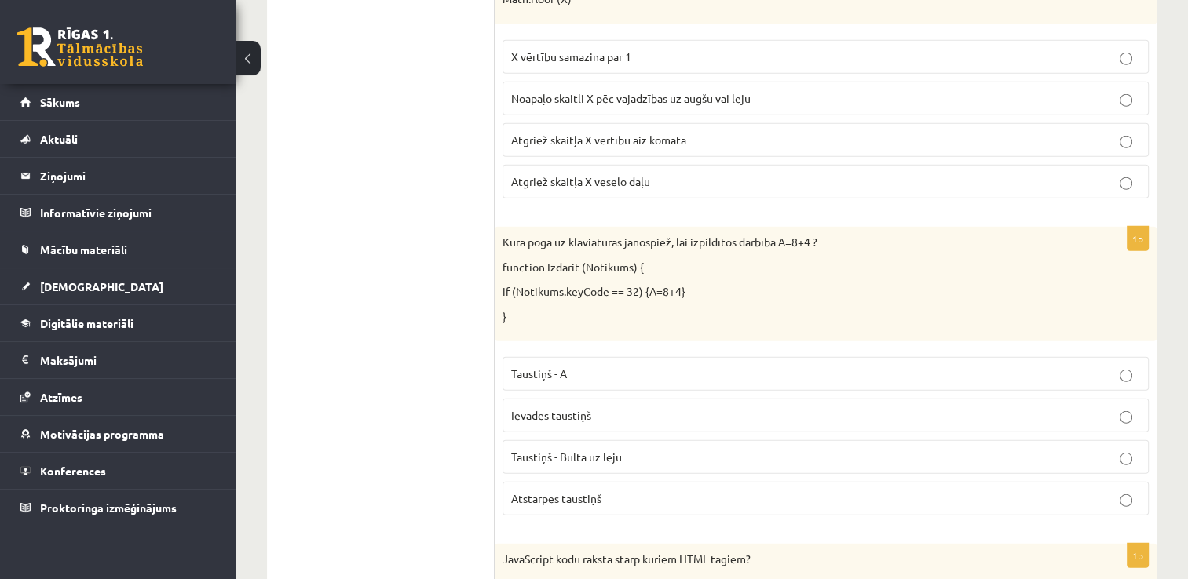
scroll to position [4499, 0]
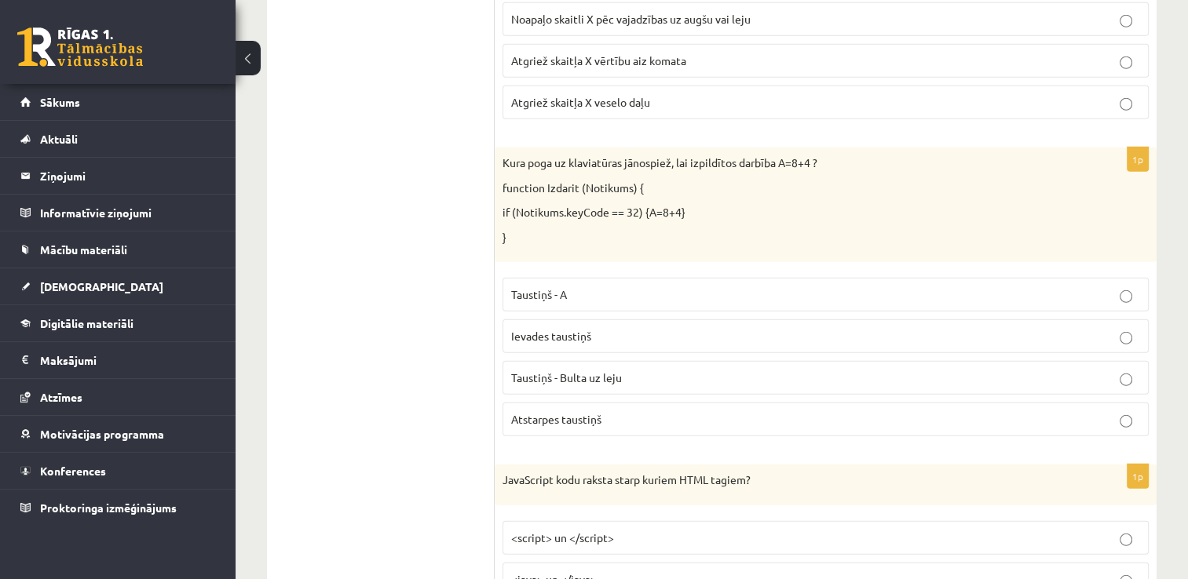
click at [608, 411] on p "Atstarpes taustiņš" at bounding box center [825, 419] width 629 height 16
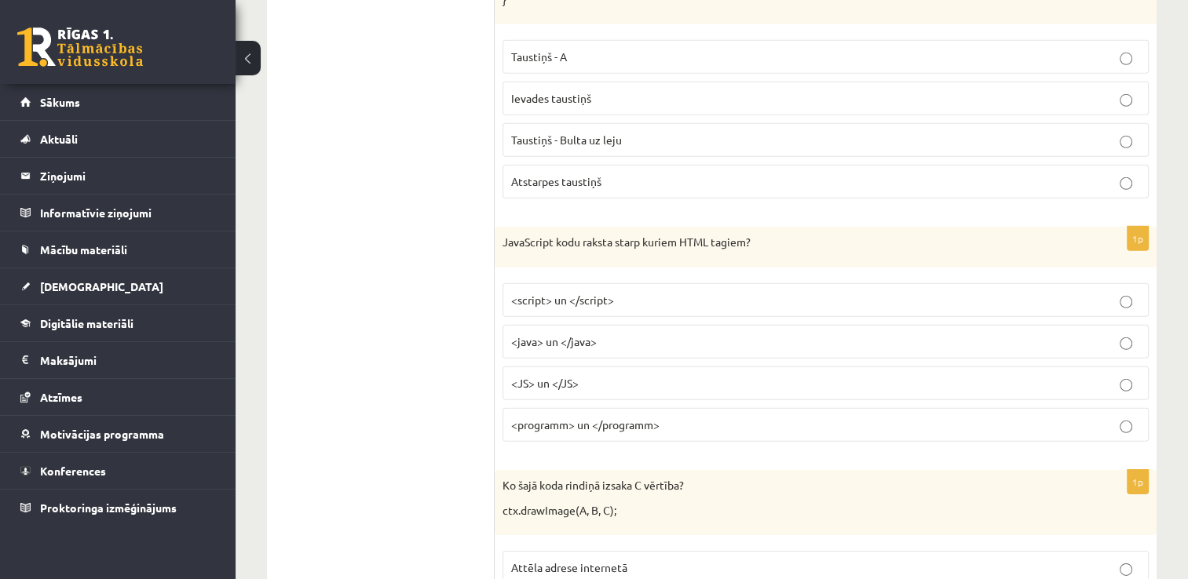
scroll to position [4750, 0]
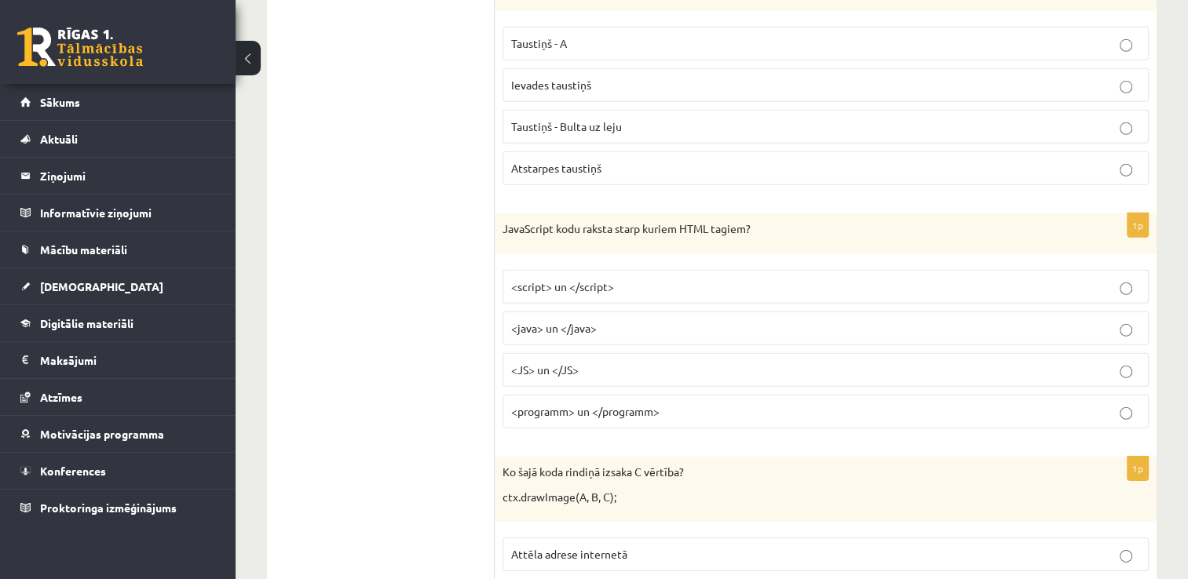
click at [657, 279] on p "<script> un </script>" at bounding box center [825, 287] width 629 height 16
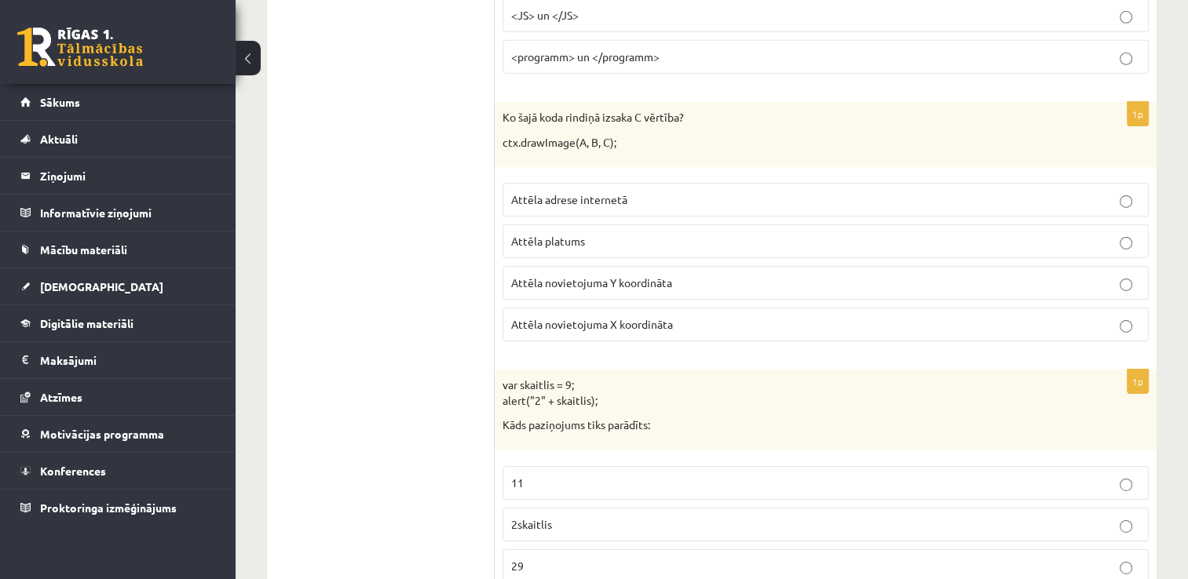
scroll to position [5106, 0]
click at [619, 232] on p "Attēla platums" at bounding box center [825, 240] width 629 height 16
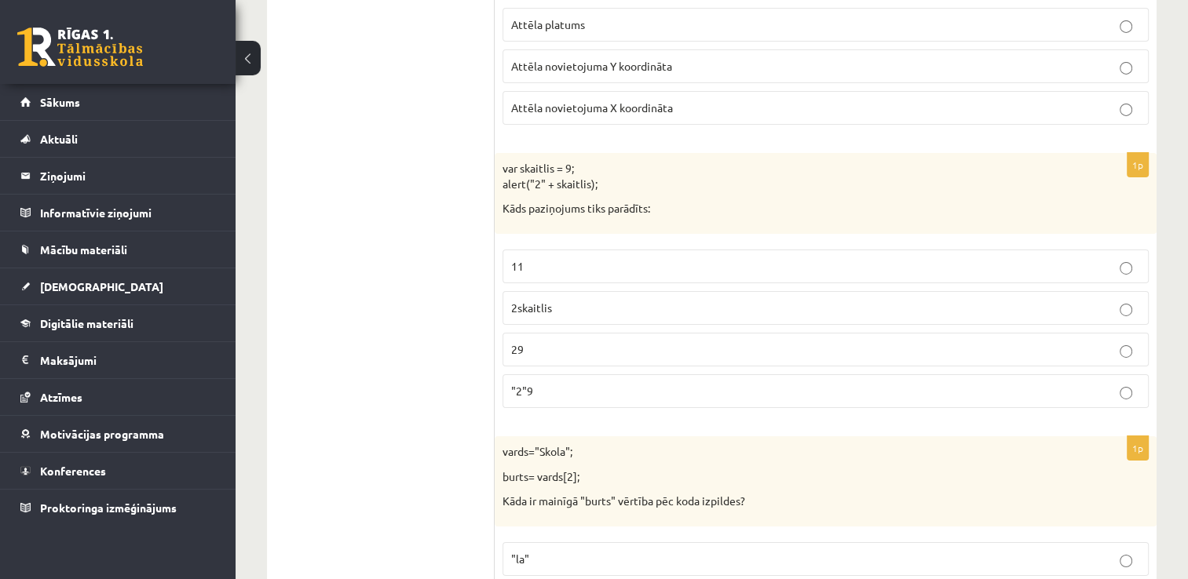
scroll to position [5326, 0]
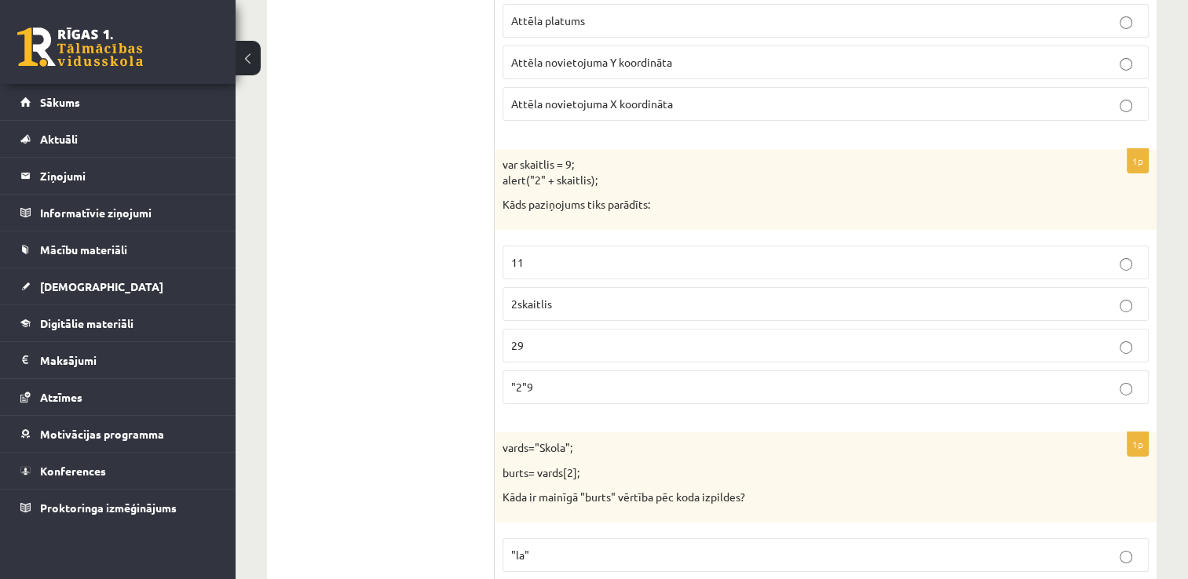
click at [562, 334] on label "29" at bounding box center [825, 346] width 646 height 34
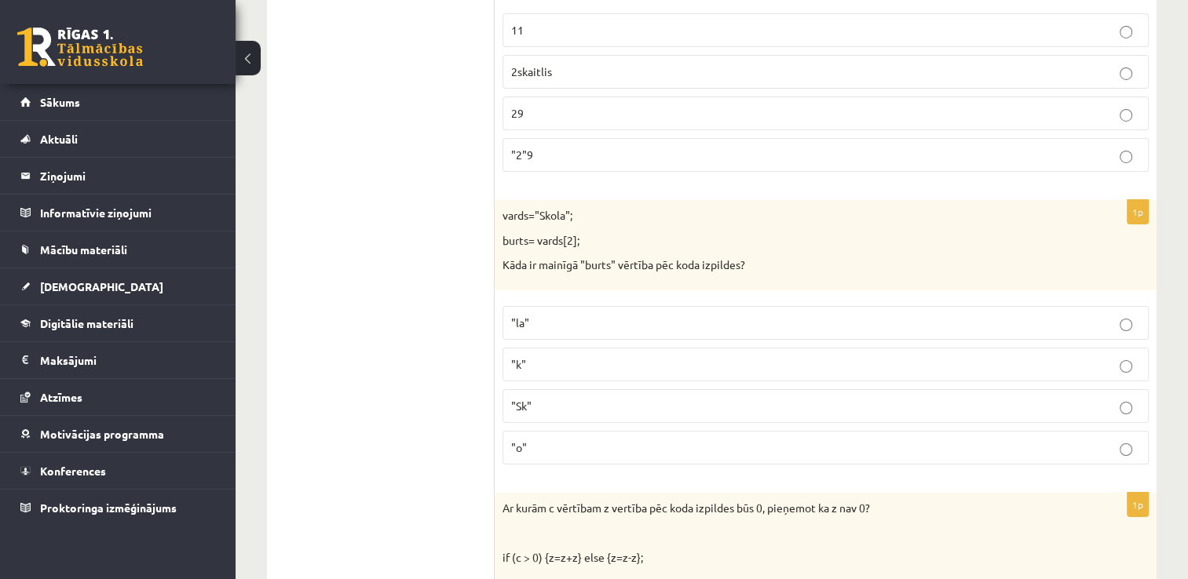
scroll to position [5578, 0]
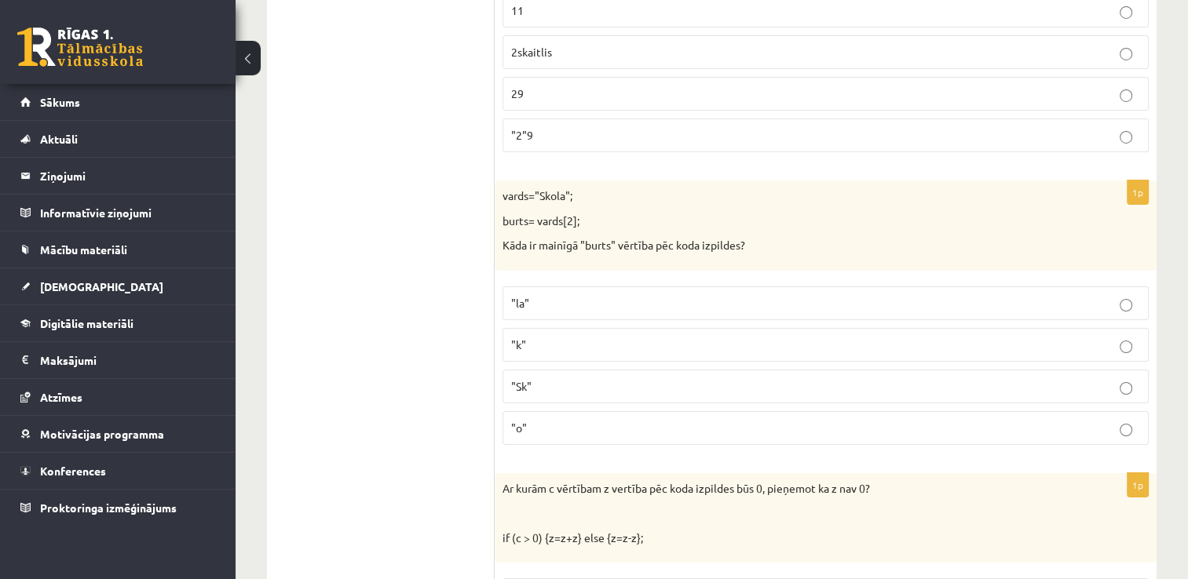
click at [631, 420] on p ""o"" at bounding box center [825, 428] width 629 height 16
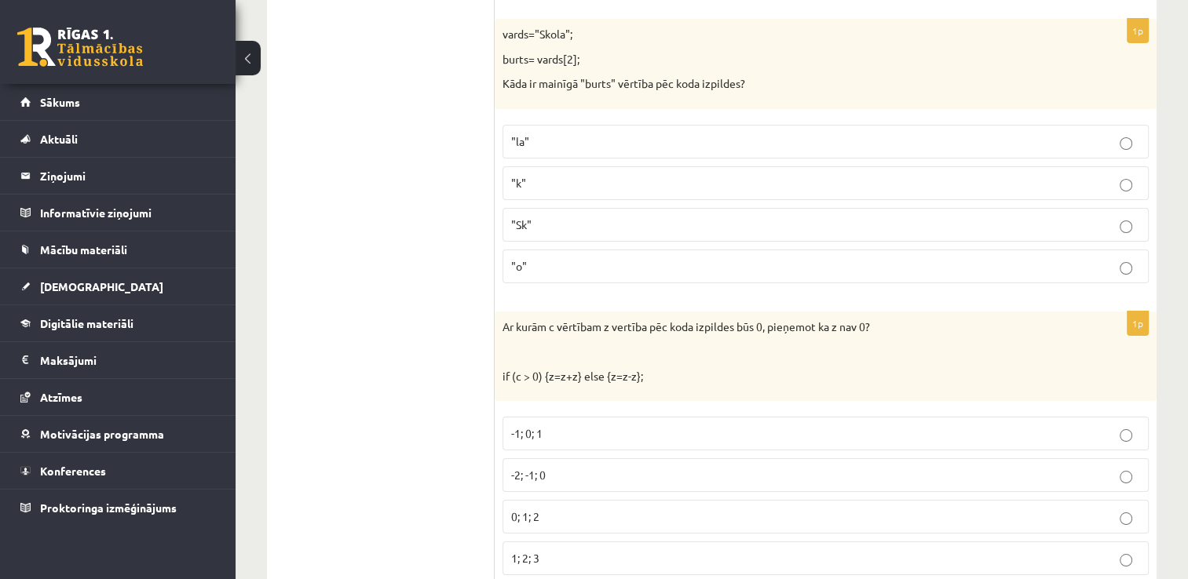
scroll to position [5848, 0]
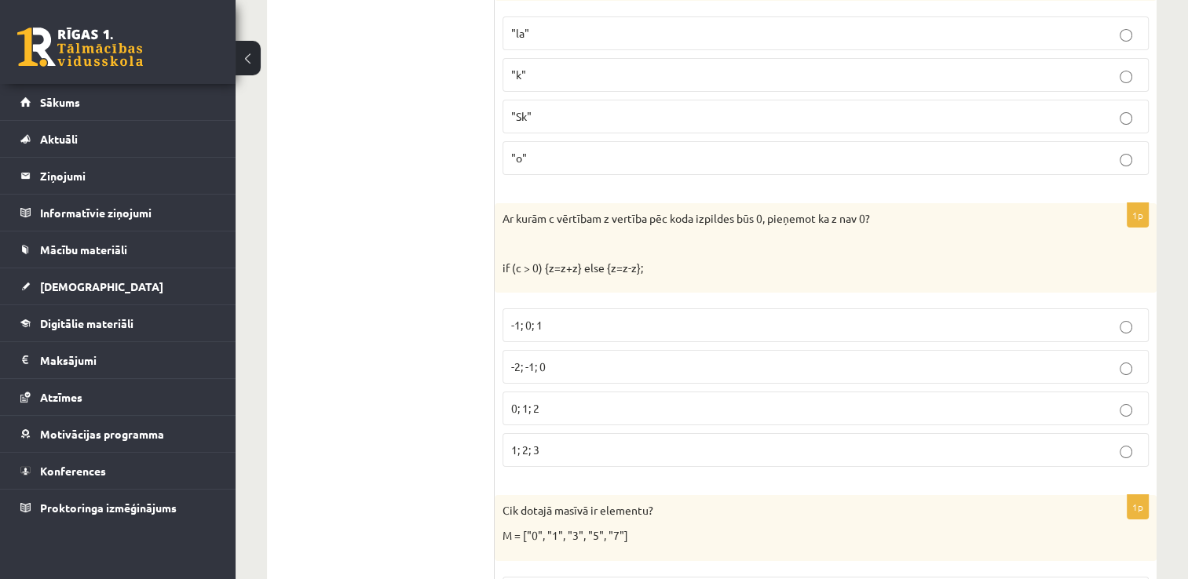
click at [579, 359] on p "-2; -1; 0" at bounding box center [825, 367] width 629 height 16
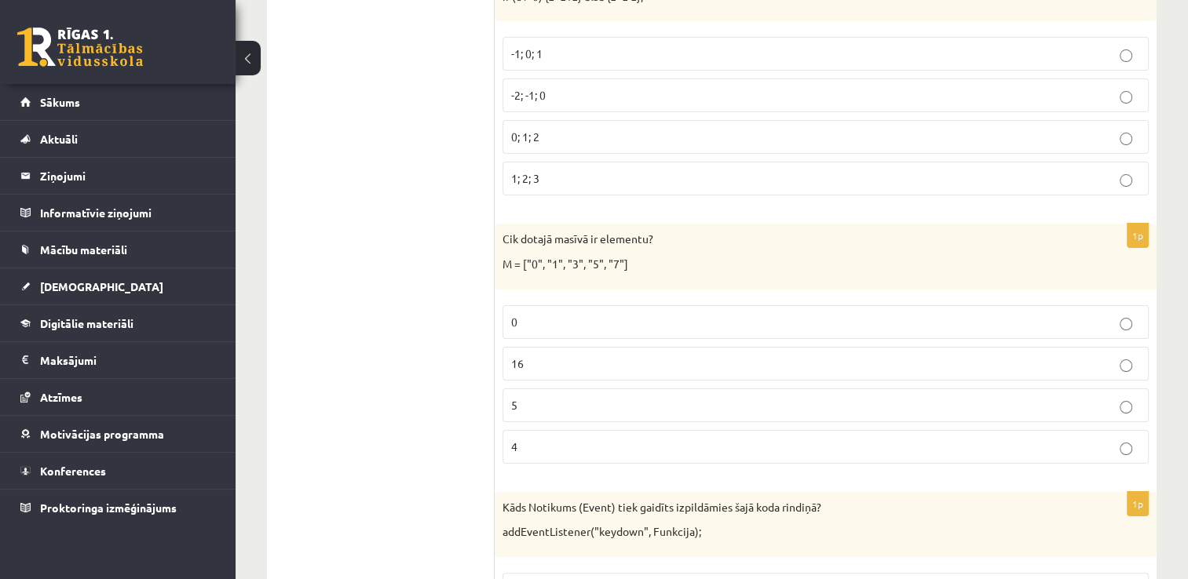
scroll to position [6120, 0]
click at [531, 396] on p "5" at bounding box center [825, 404] width 629 height 16
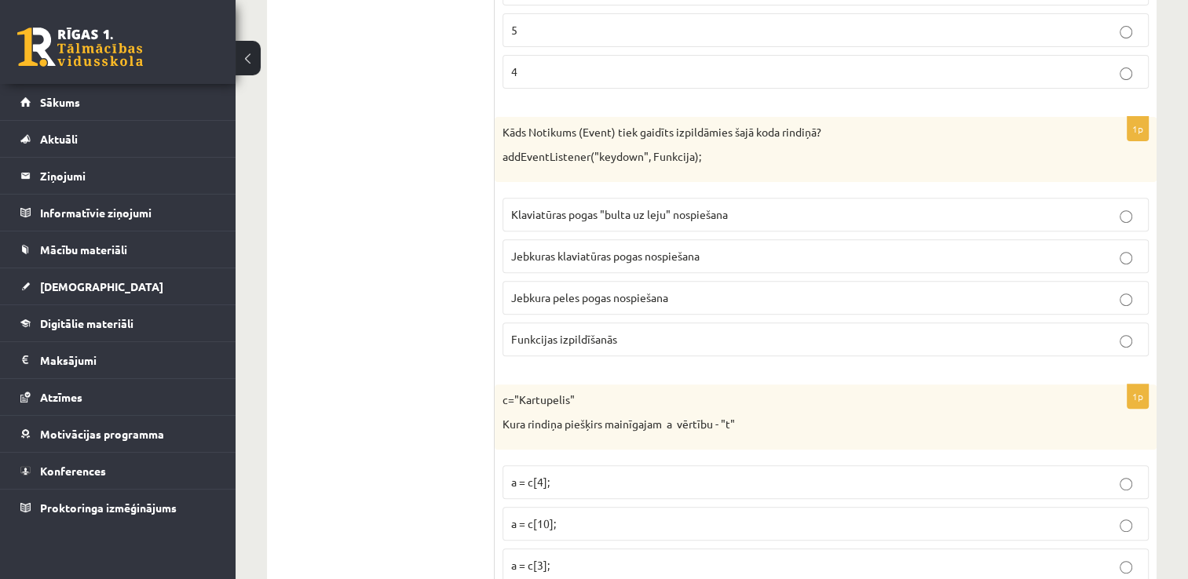
scroll to position [6494, 0]
click at [691, 249] on p "Jebkuras klaviatūras pogas nospiešana" at bounding box center [825, 257] width 629 height 16
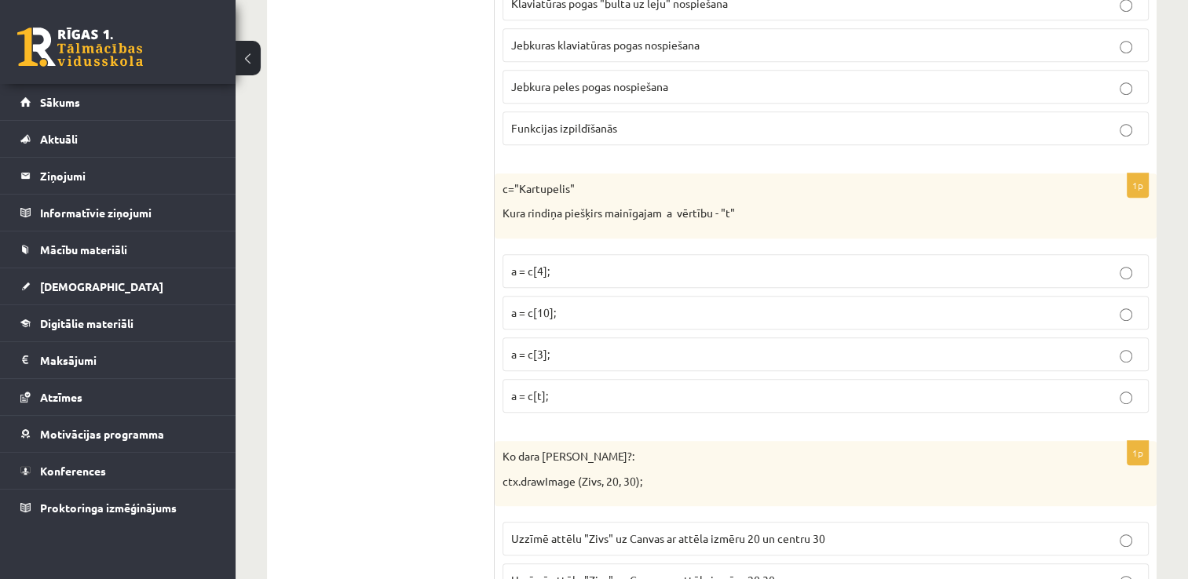
scroll to position [6708, 0]
click at [594, 344] on p "a = c[3];" at bounding box center [825, 352] width 629 height 16
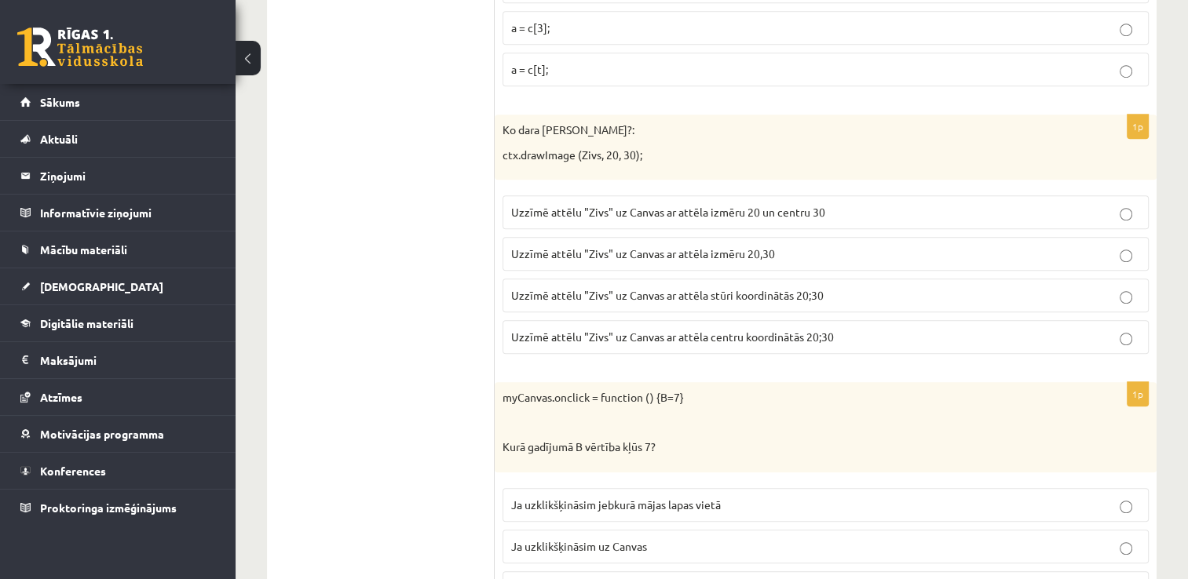
scroll to position [7031, 0]
click at [696, 289] on p "Uzzīmē attēlu "Zivs" uz Canvas ar attēla stūri koordinātās 20;30" at bounding box center [825, 297] width 629 height 16
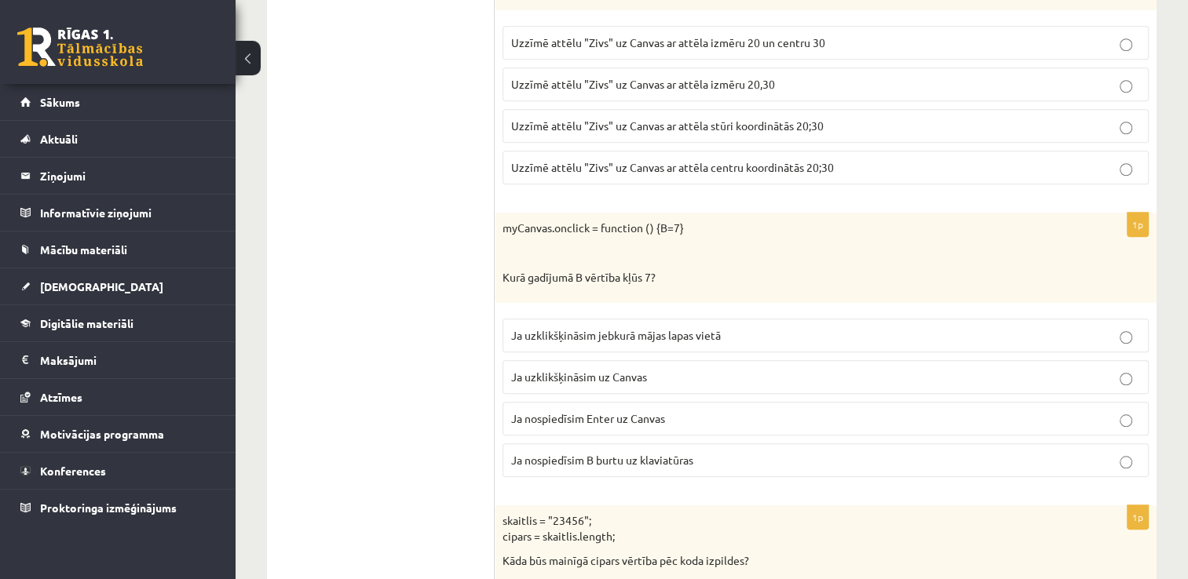
scroll to position [7207, 0]
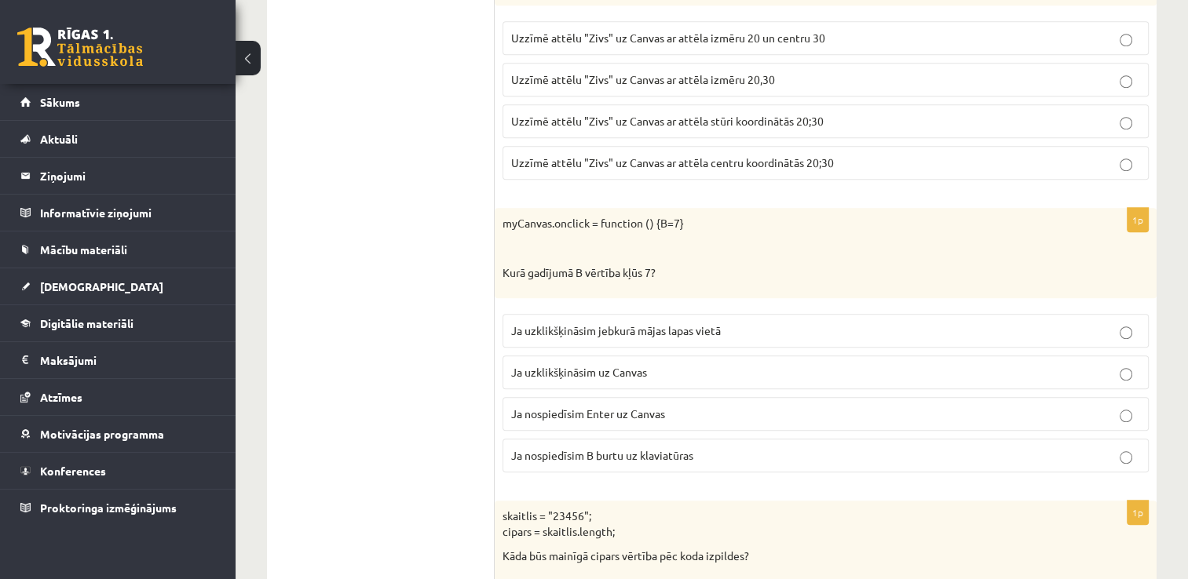
click at [774, 364] on p "Ja uzklikšķināsim uz Canvas" at bounding box center [825, 372] width 629 height 16
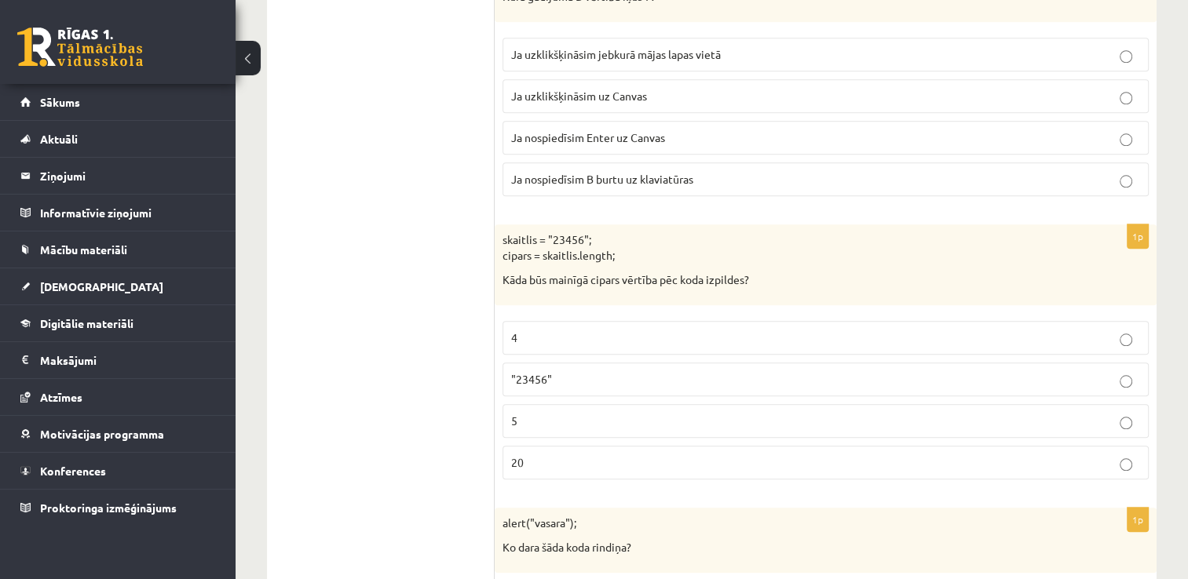
scroll to position [7500, 0]
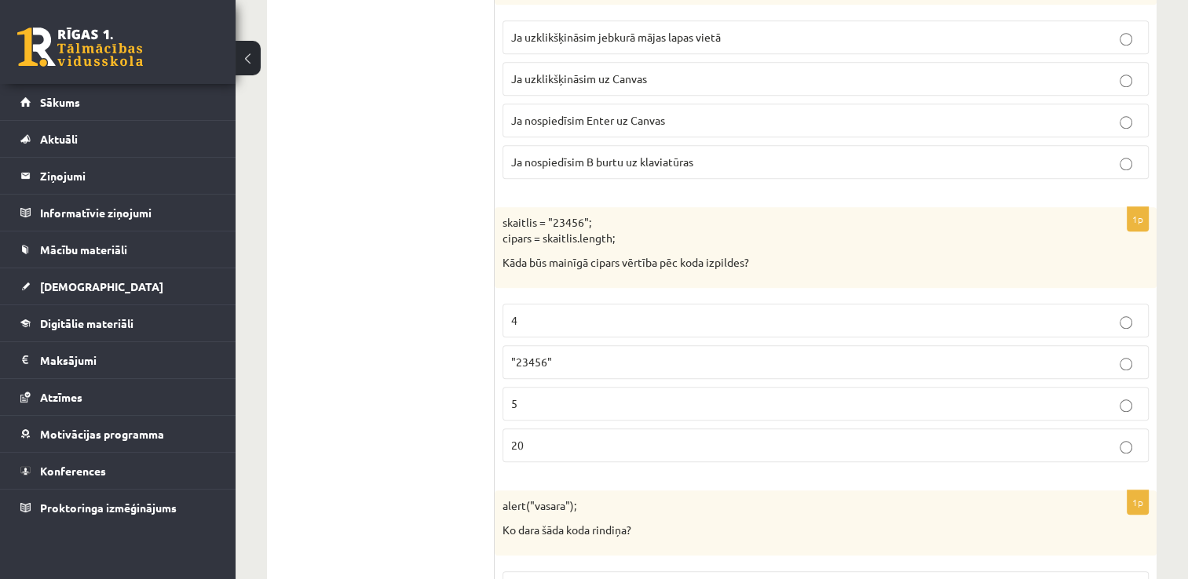
click at [536, 396] on p "5" at bounding box center [825, 404] width 629 height 16
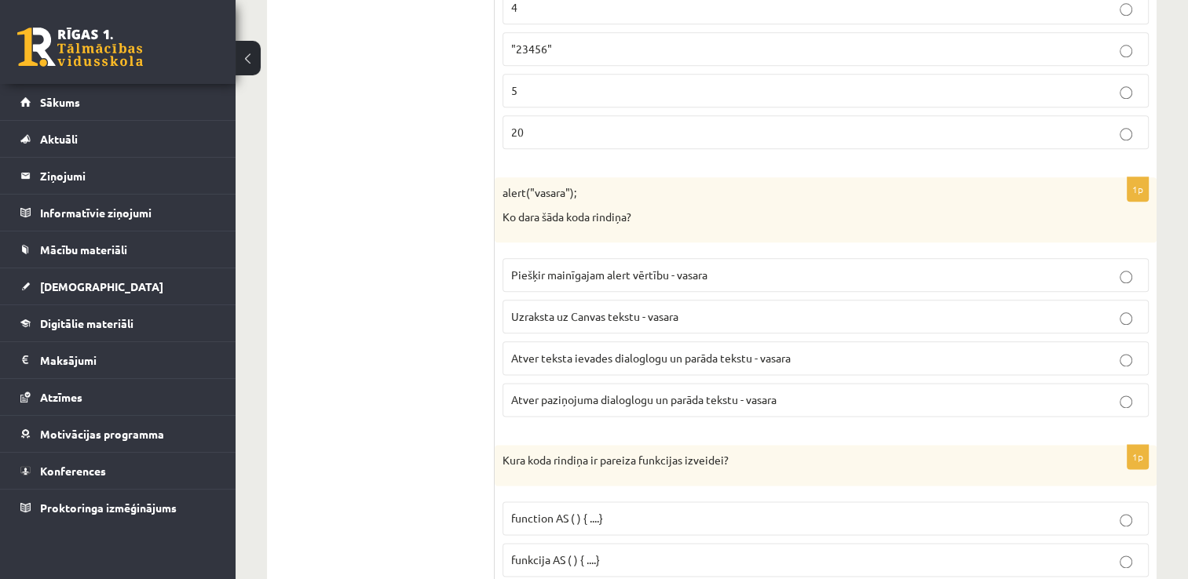
scroll to position [7814, 0]
click at [600, 392] on span "Atver paziņojuma dialoglogu un parāda tekstu - vasara" at bounding box center [643, 399] width 265 height 14
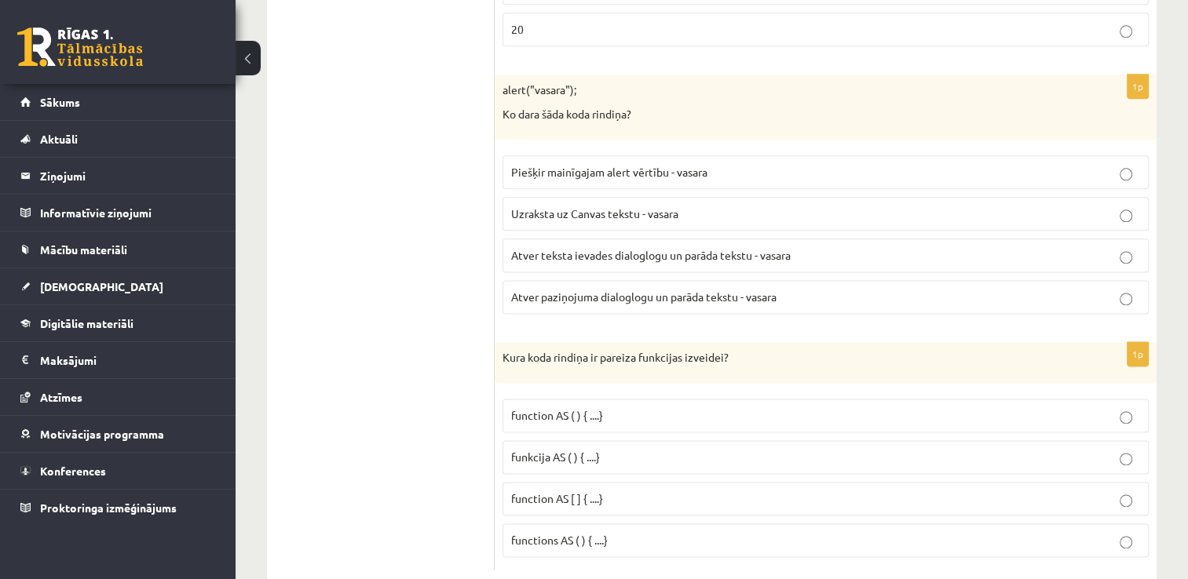
click at [655, 407] on p "function AS ( ) { ....}" at bounding box center [825, 415] width 629 height 16
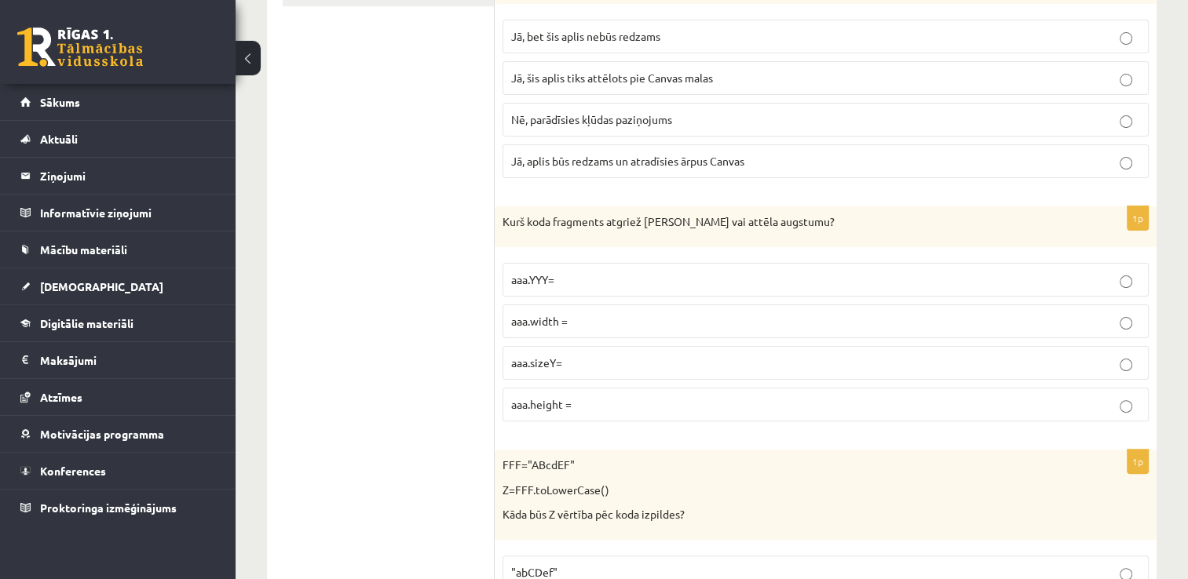
scroll to position [0, 0]
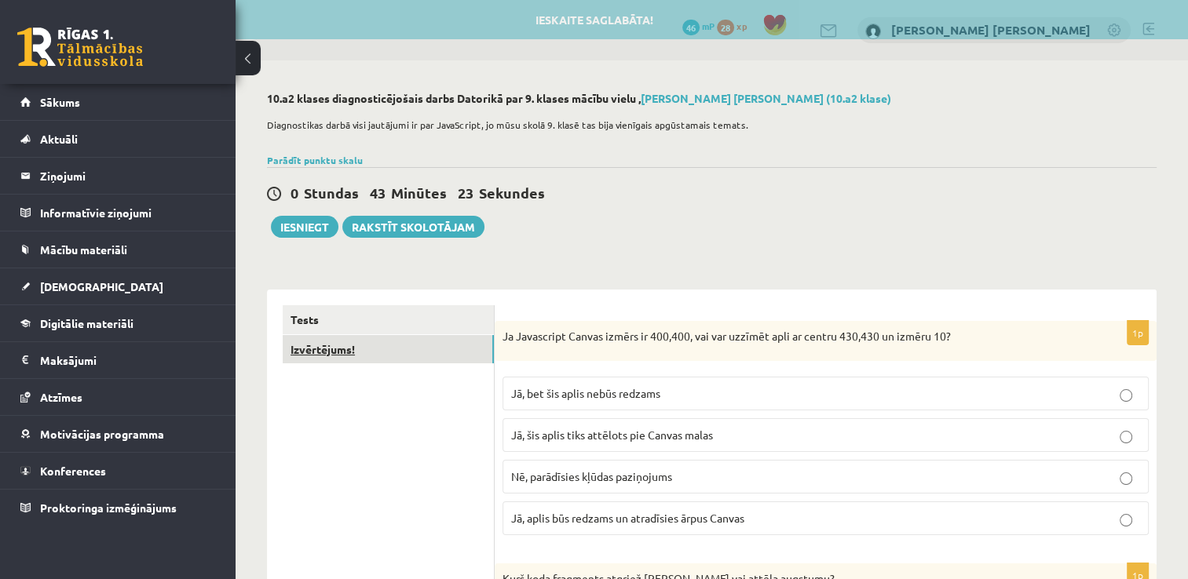
click at [359, 352] on link "Izvērtējums!" at bounding box center [388, 349] width 211 height 29
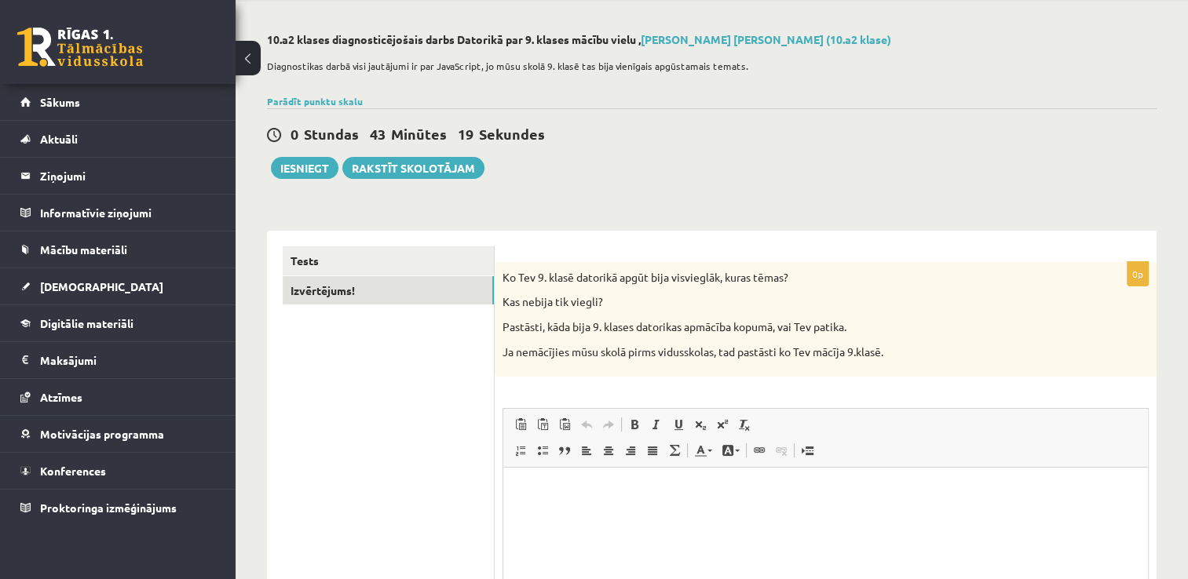
scroll to position [125, 0]
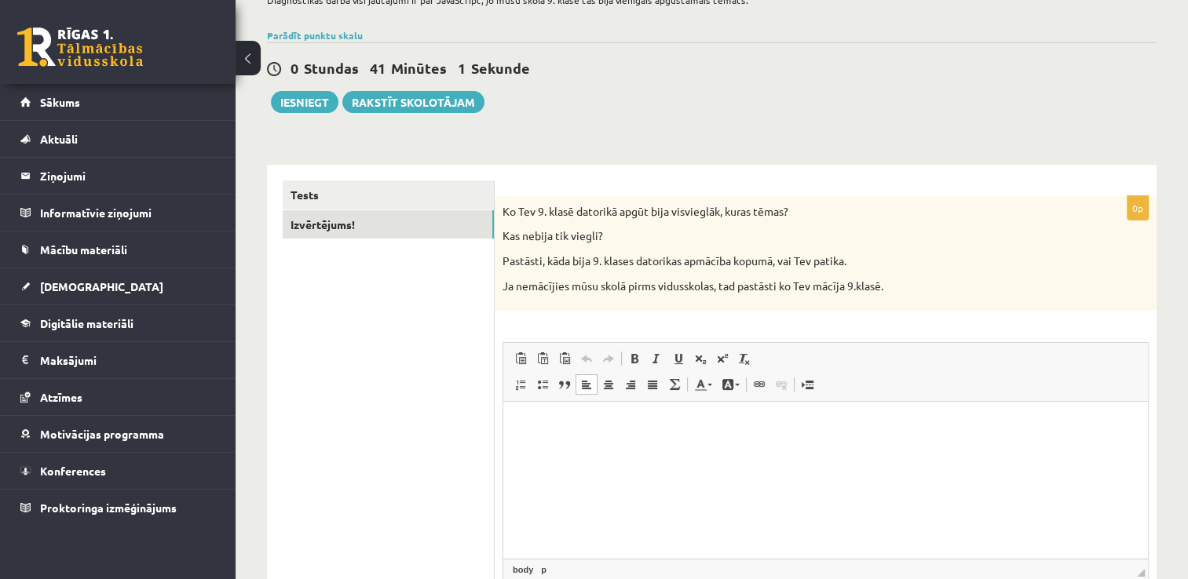
click at [599, 450] on html at bounding box center [825, 426] width 645 height 48
click at [679, 426] on p "**********" at bounding box center [826, 426] width 614 height 16
click at [720, 428] on p "**********" at bounding box center [826, 426] width 614 height 16
click at [305, 96] on button "Iesniegt" at bounding box center [305, 102] width 68 height 22
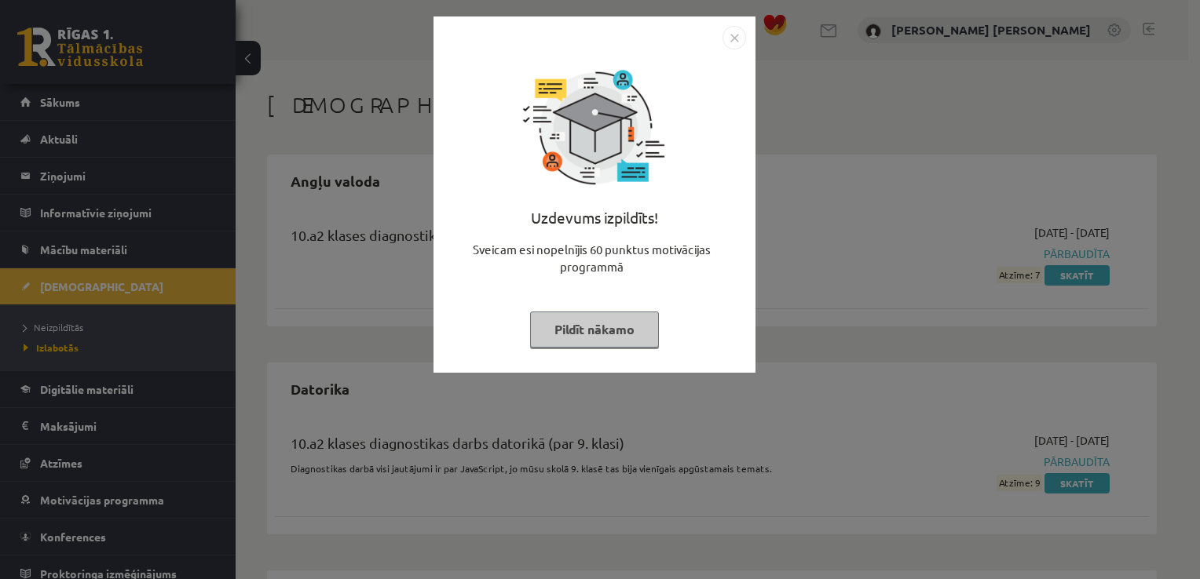
click at [739, 34] on img "Close" at bounding box center [734, 38] width 24 height 24
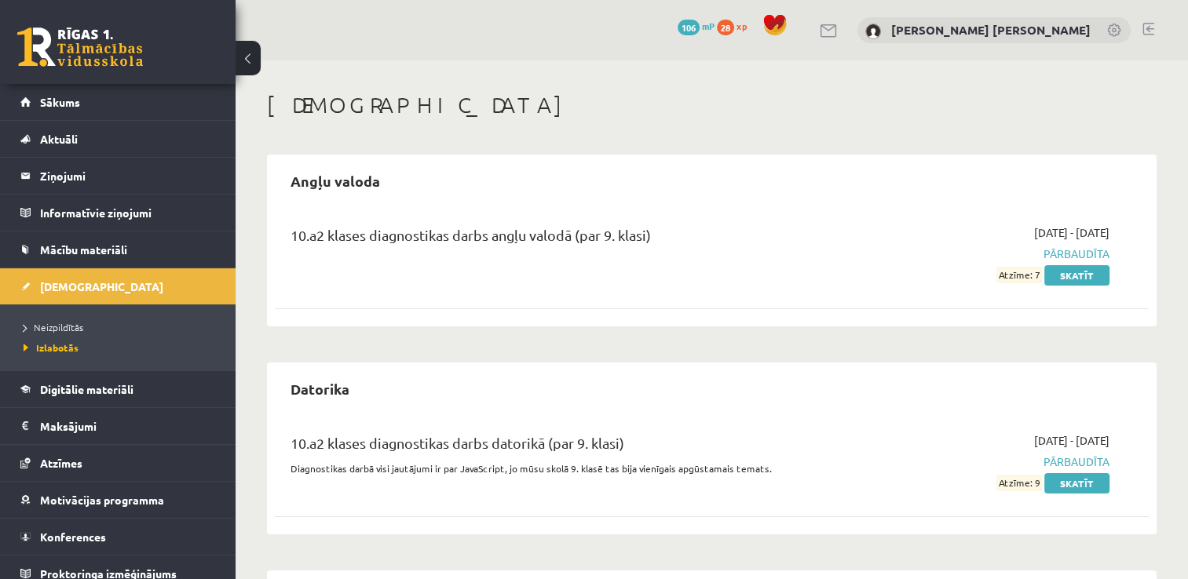
scroll to position [193, 0]
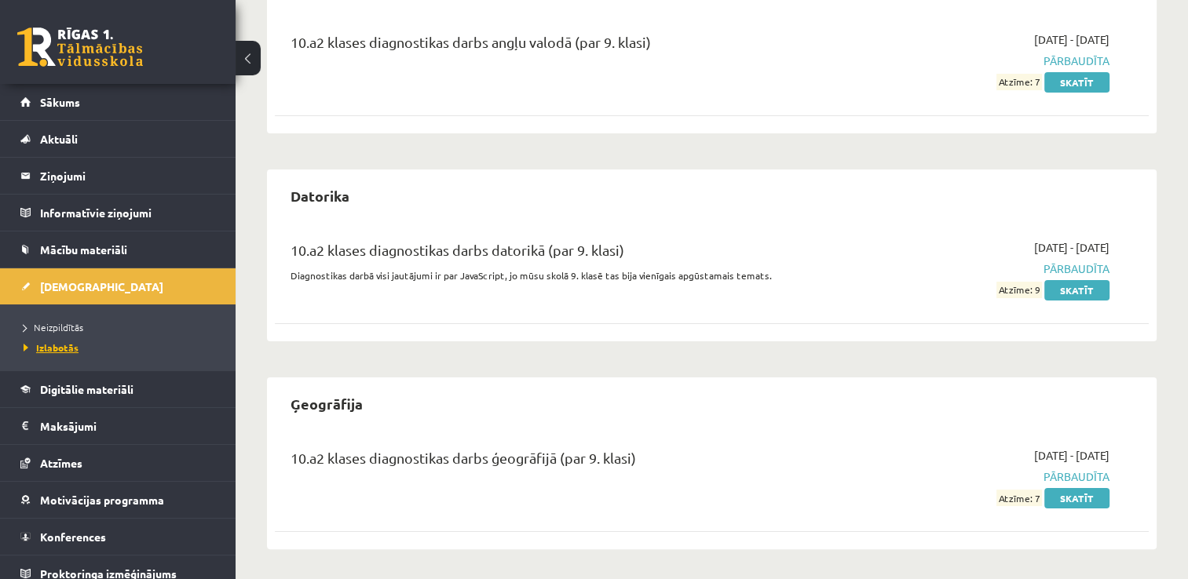
click at [55, 347] on span "Izlabotās" at bounding box center [51, 347] width 55 height 13
click at [59, 330] on span "Neizpildītās" at bounding box center [54, 327] width 60 height 13
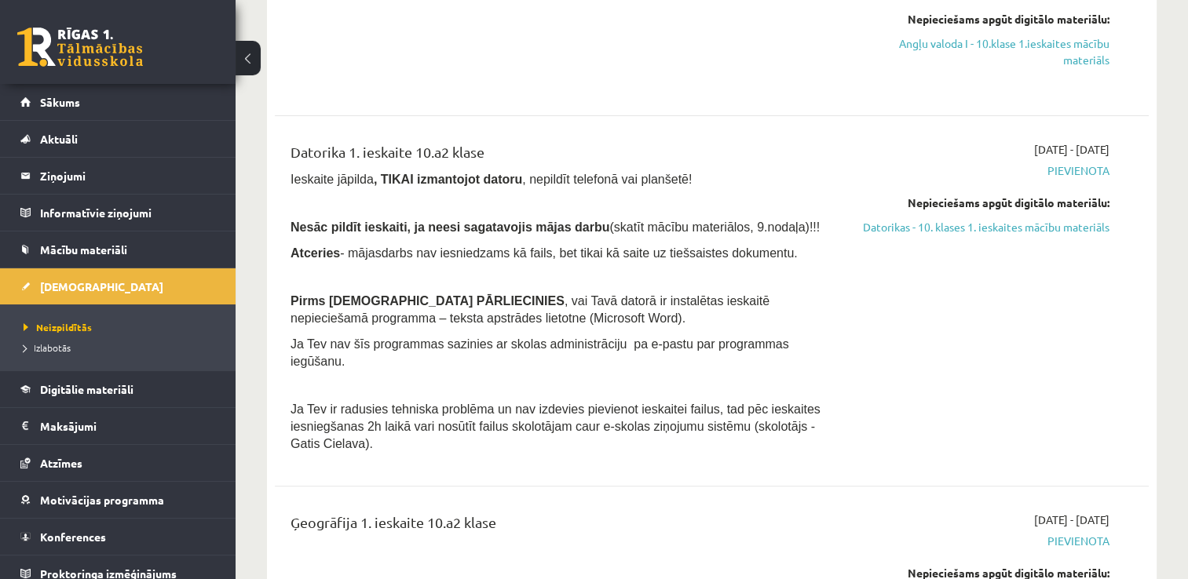
scroll to position [264, 0]
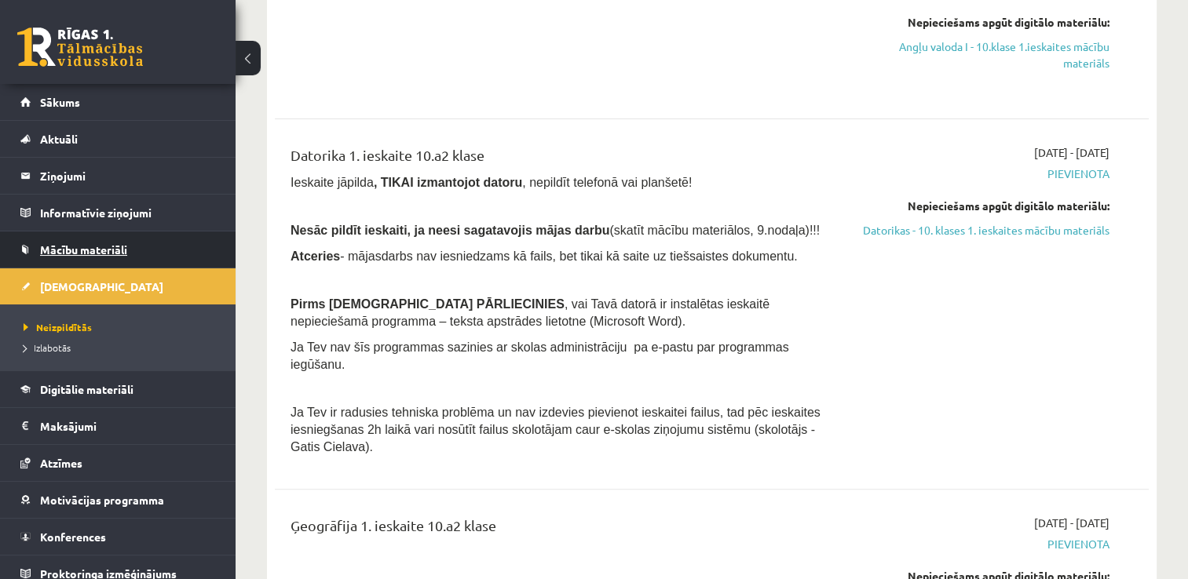
click at [80, 261] on link "Mācību materiāli" at bounding box center [117, 250] width 195 height 36
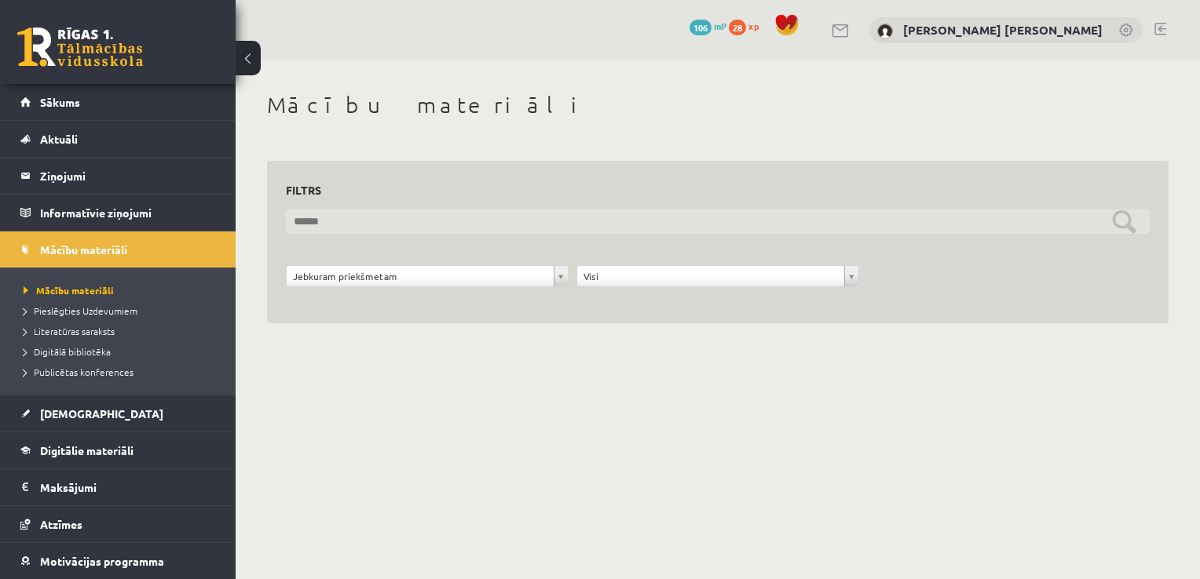
click at [1123, 225] on input "text" at bounding box center [718, 222] width 864 height 24
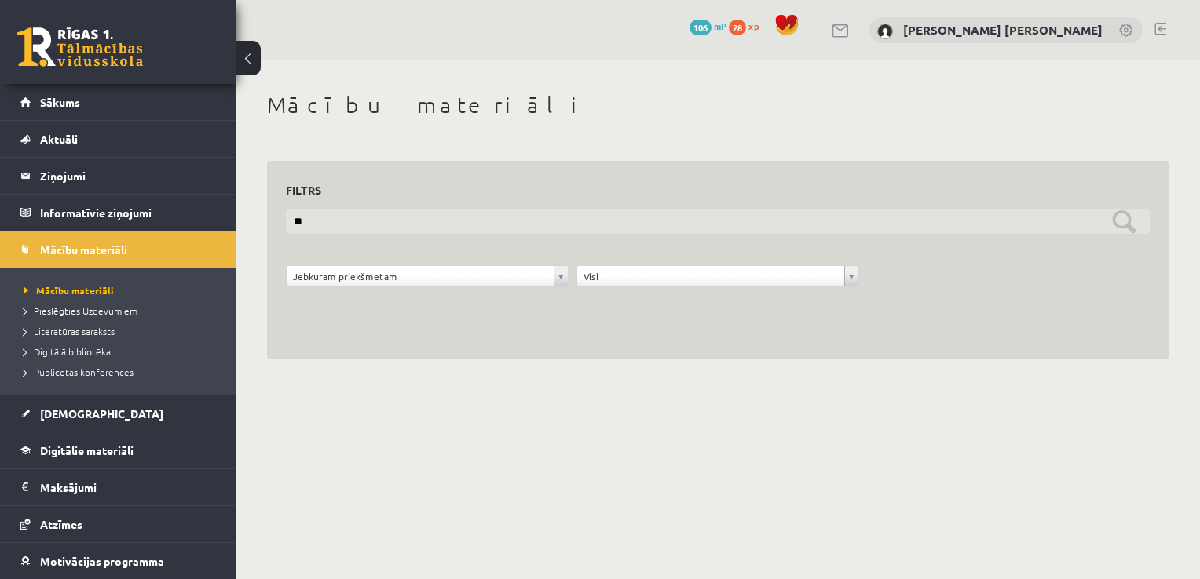
type input "*"
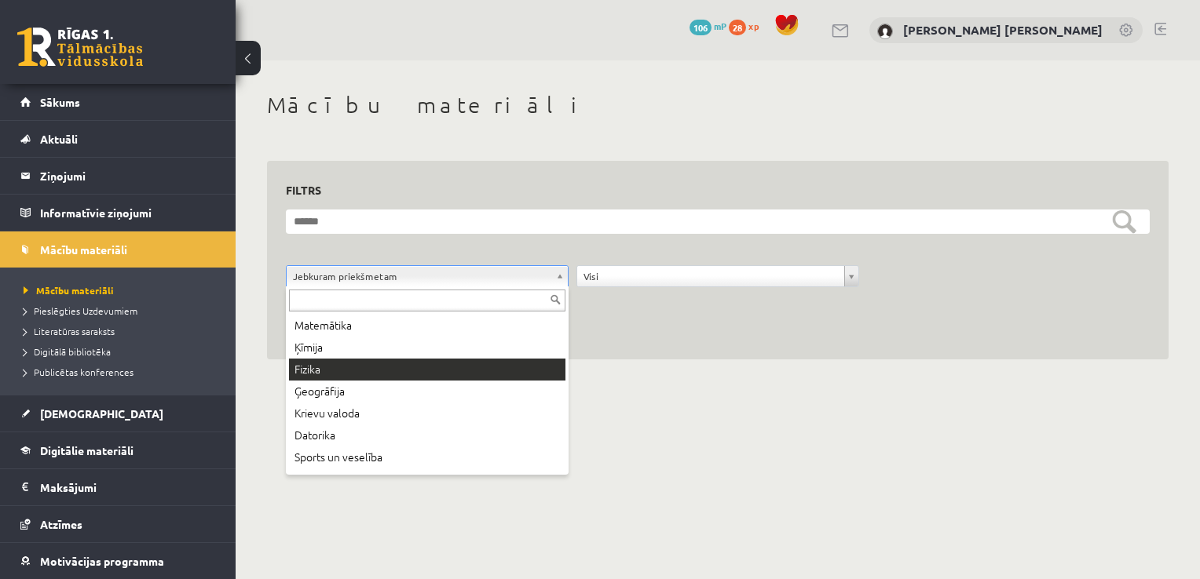
scroll to position [129, 0]
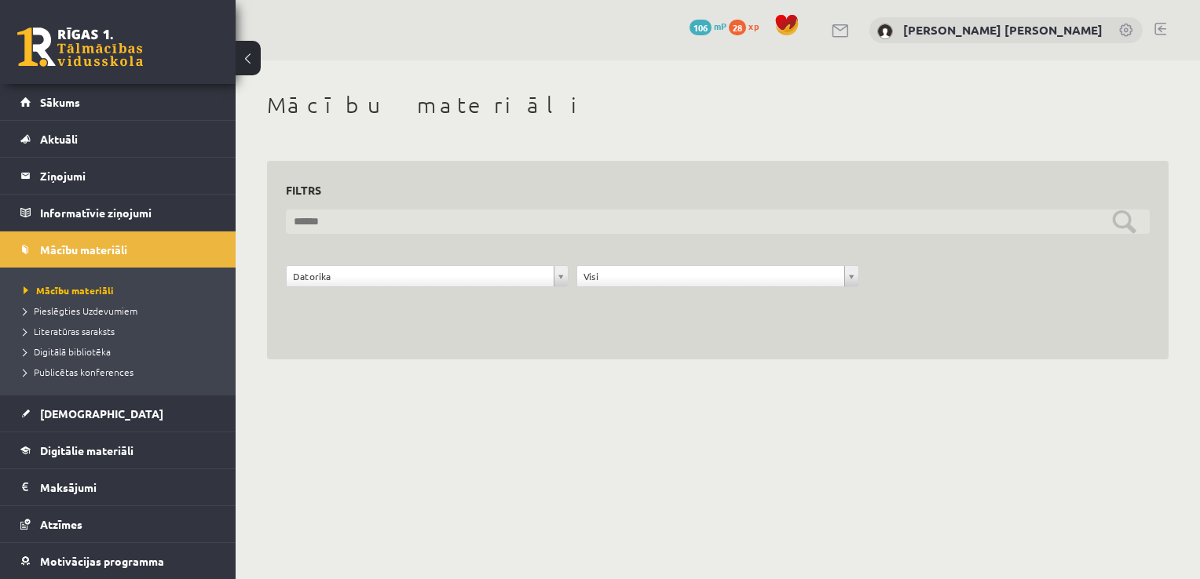
click at [1120, 225] on input "text" at bounding box center [718, 222] width 864 height 24
click at [1118, 219] on input "**********" at bounding box center [718, 222] width 864 height 24
click at [1127, 223] on input "**********" at bounding box center [718, 222] width 864 height 24
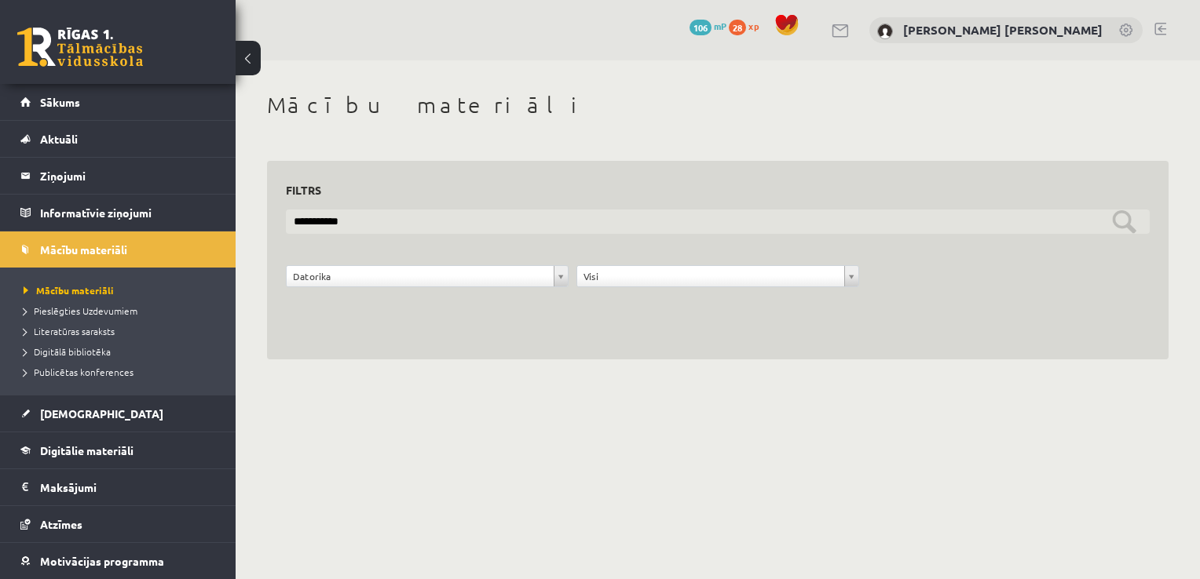
click at [1127, 223] on input "**********" at bounding box center [718, 222] width 864 height 24
type input "**********"
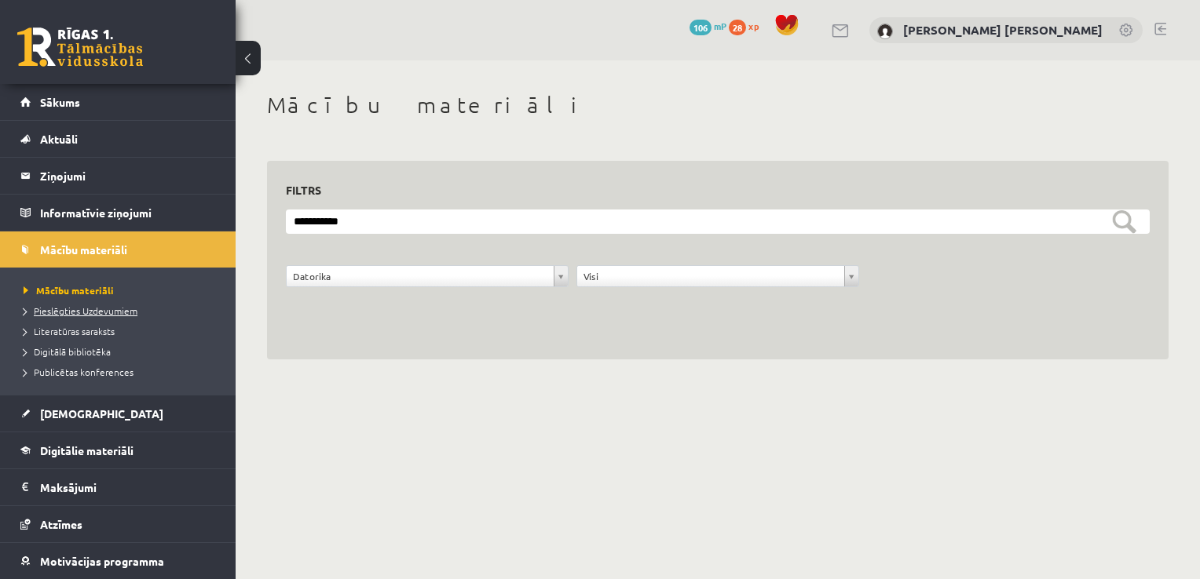
click at [118, 309] on span "Pieslēgties Uzdevumiem" at bounding box center [81, 311] width 114 height 13
click at [87, 327] on span "Literatūras saraksts" at bounding box center [69, 331] width 91 height 13
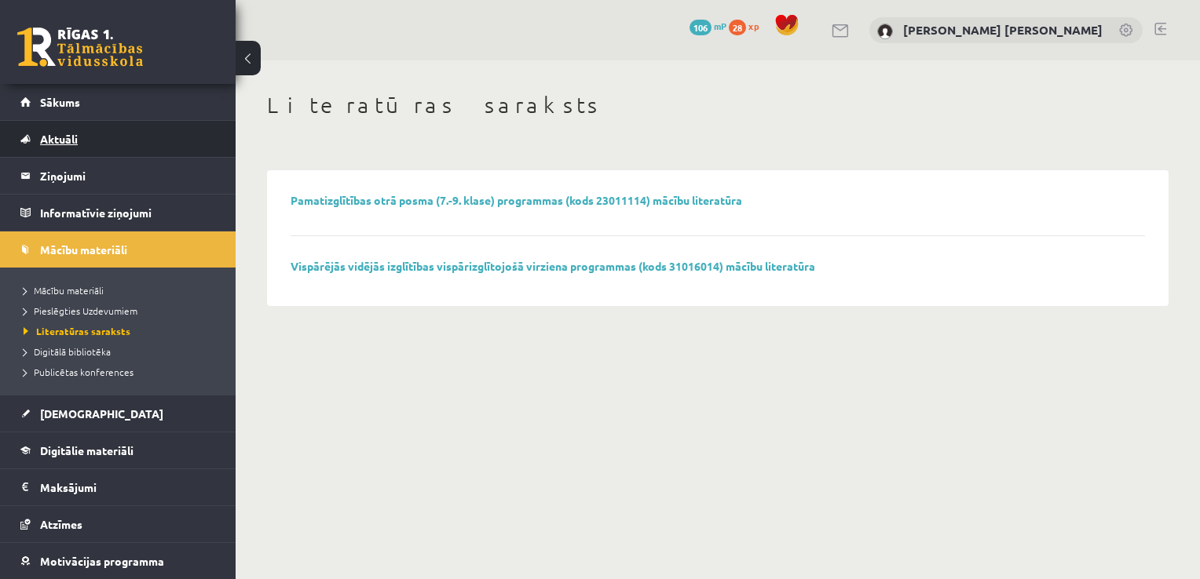
click at [64, 137] on span "Aktuāli" at bounding box center [59, 139] width 38 height 14
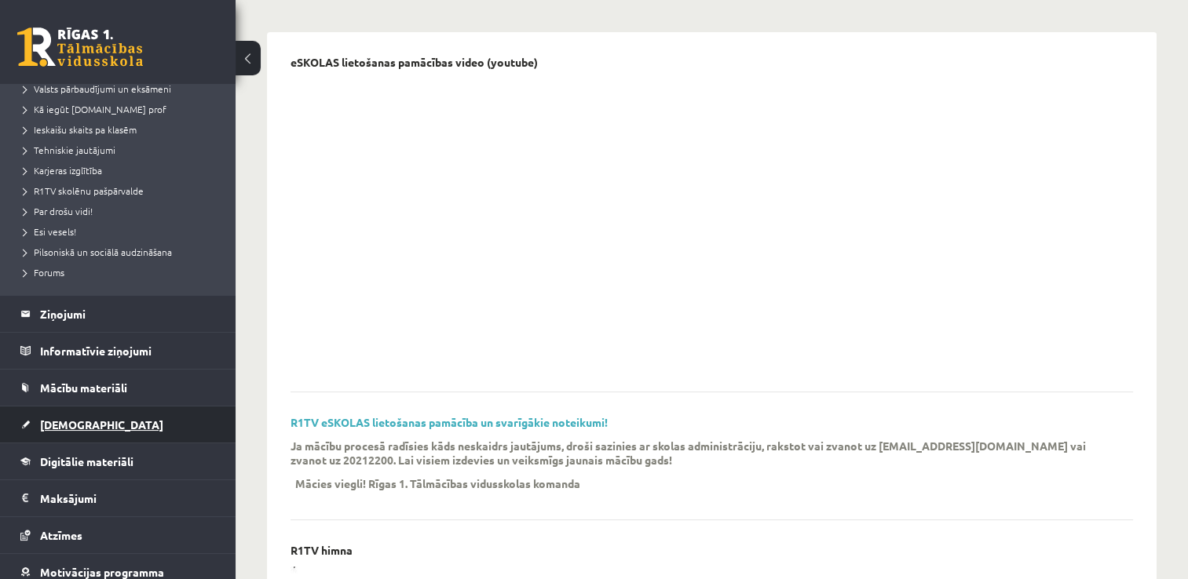
scroll to position [296, 0]
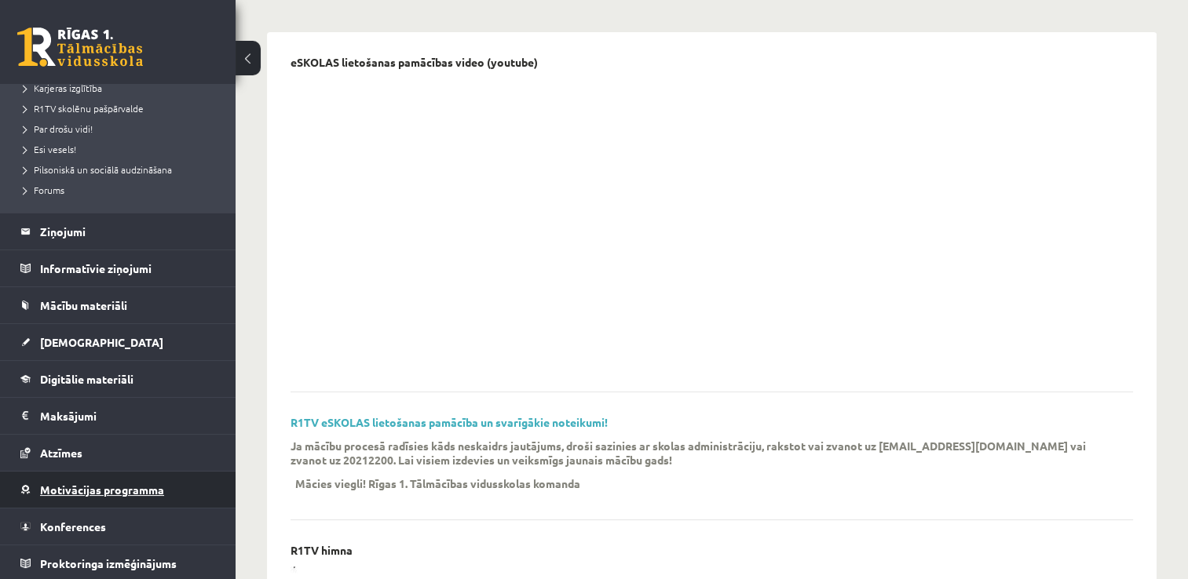
click at [111, 483] on span "Motivācijas programma" at bounding box center [102, 490] width 124 height 14
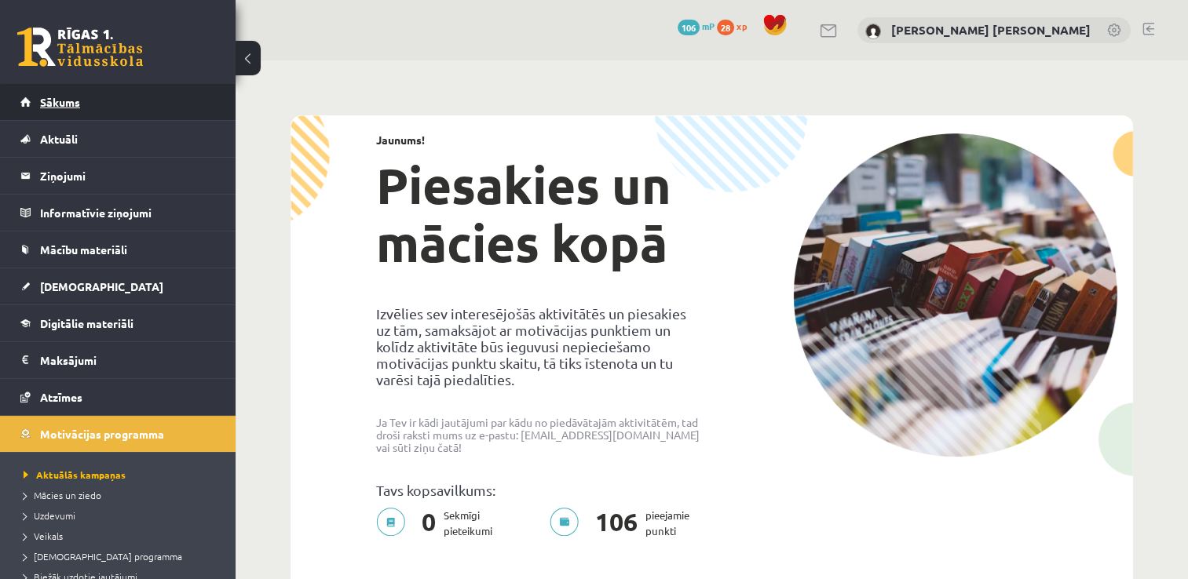
click at [93, 104] on link "Sākums" at bounding box center [117, 102] width 195 height 36
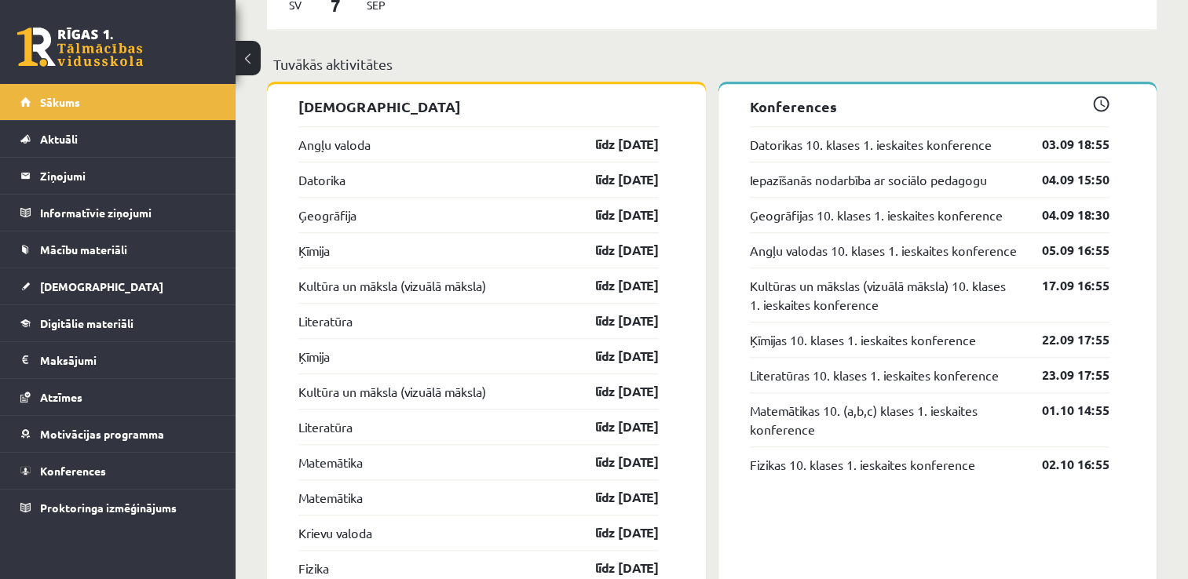
scroll to position [1366, 0]
click at [81, 282] on span "[DEMOGRAPHIC_DATA]" at bounding box center [101, 286] width 123 height 14
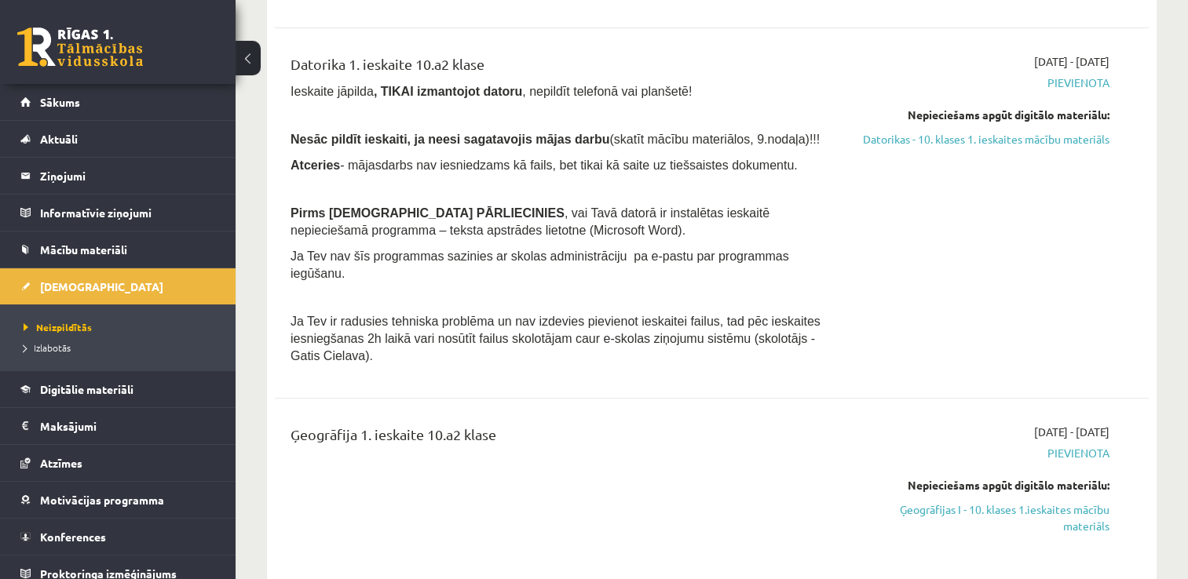
scroll to position [353, 0]
click at [139, 183] on legend "Ziņojumi 0" at bounding box center [128, 176] width 176 height 36
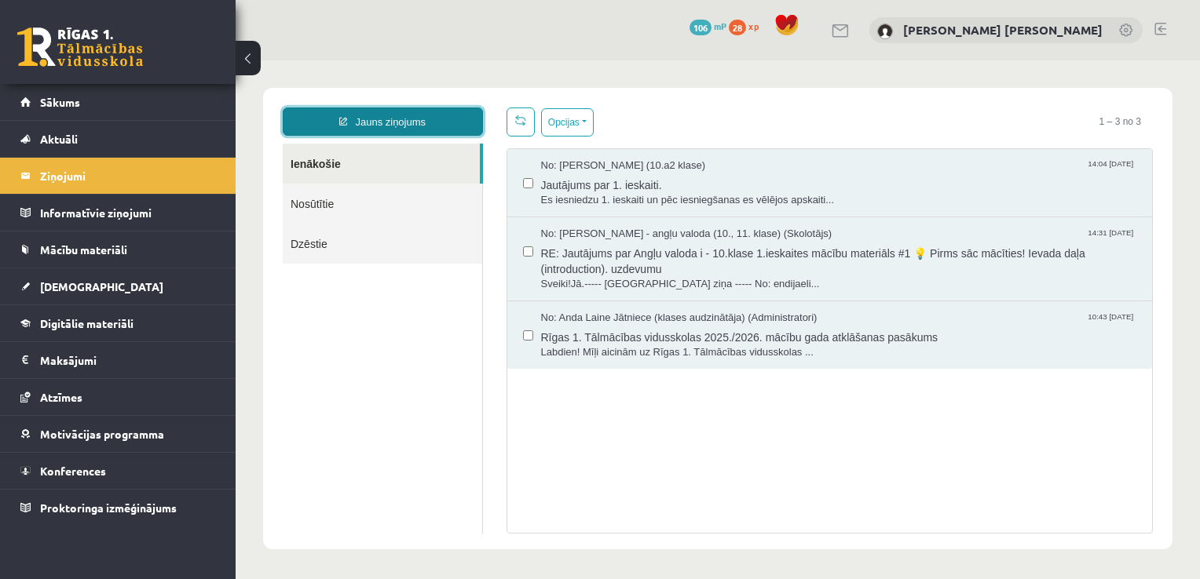
click at [440, 111] on link "Jauns ziņojums" at bounding box center [383, 122] width 200 height 28
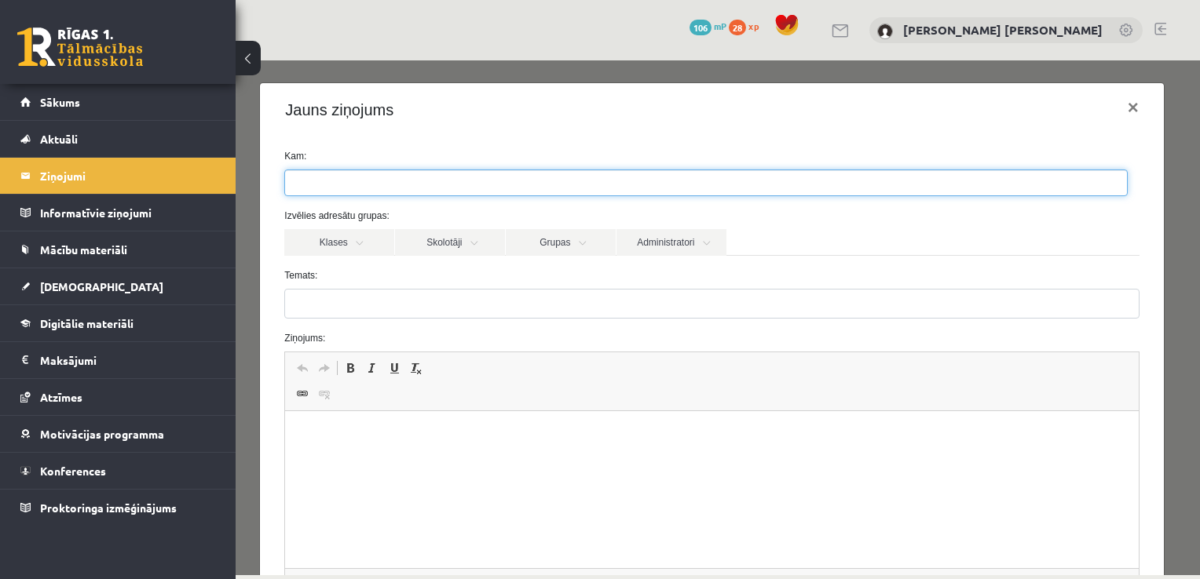
click at [442, 176] on ul at bounding box center [706, 182] width 842 height 25
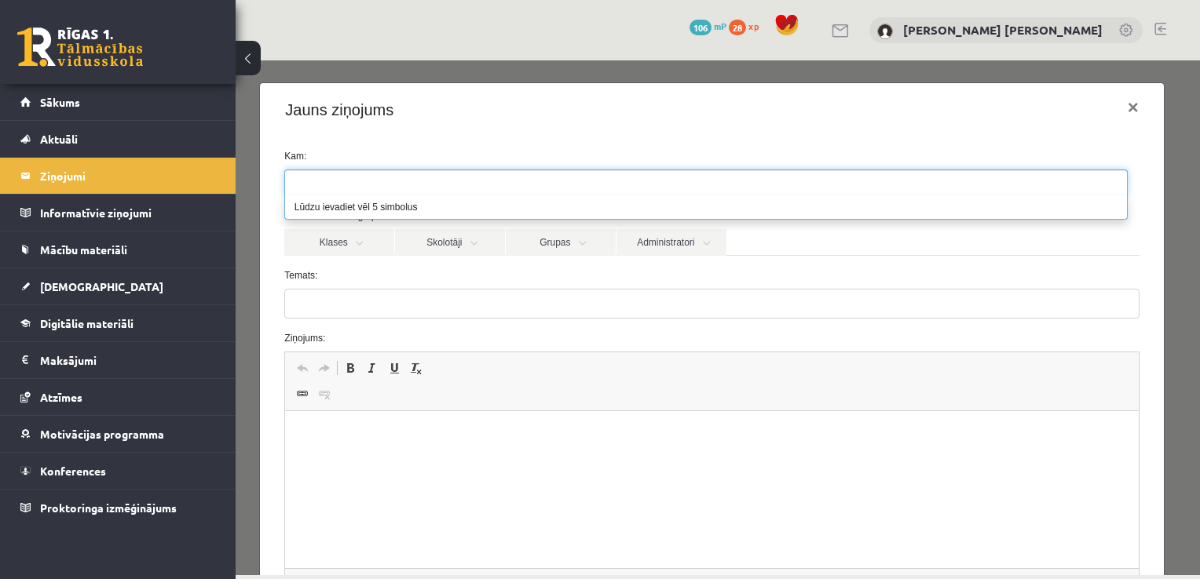
click at [442, 176] on ul at bounding box center [706, 182] width 842 height 25
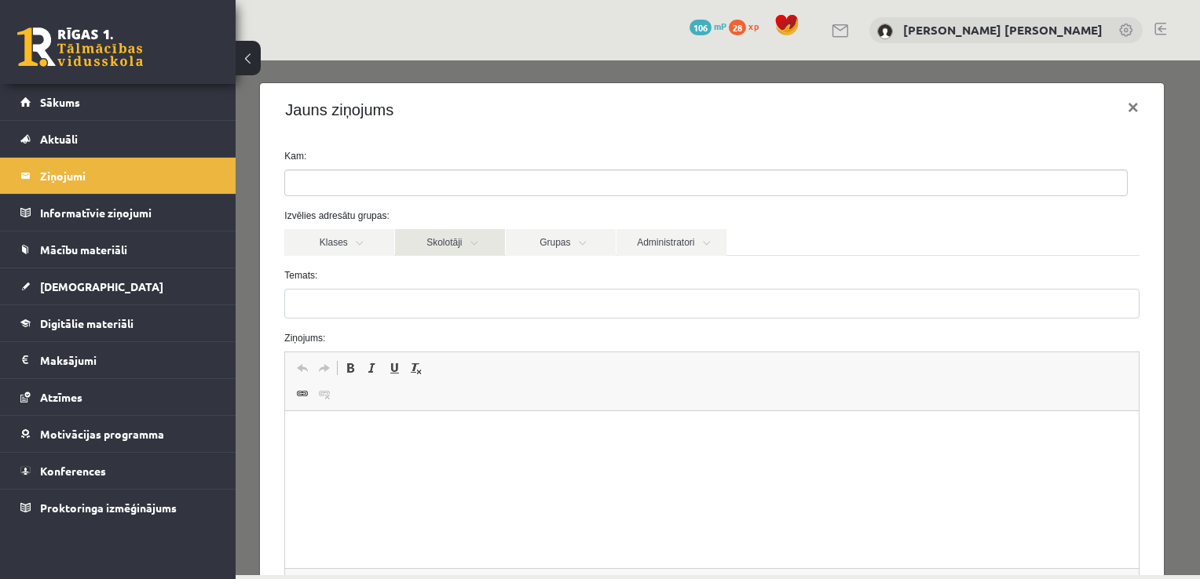
click at [472, 246] on link "Skolotāji" at bounding box center [450, 242] width 110 height 27
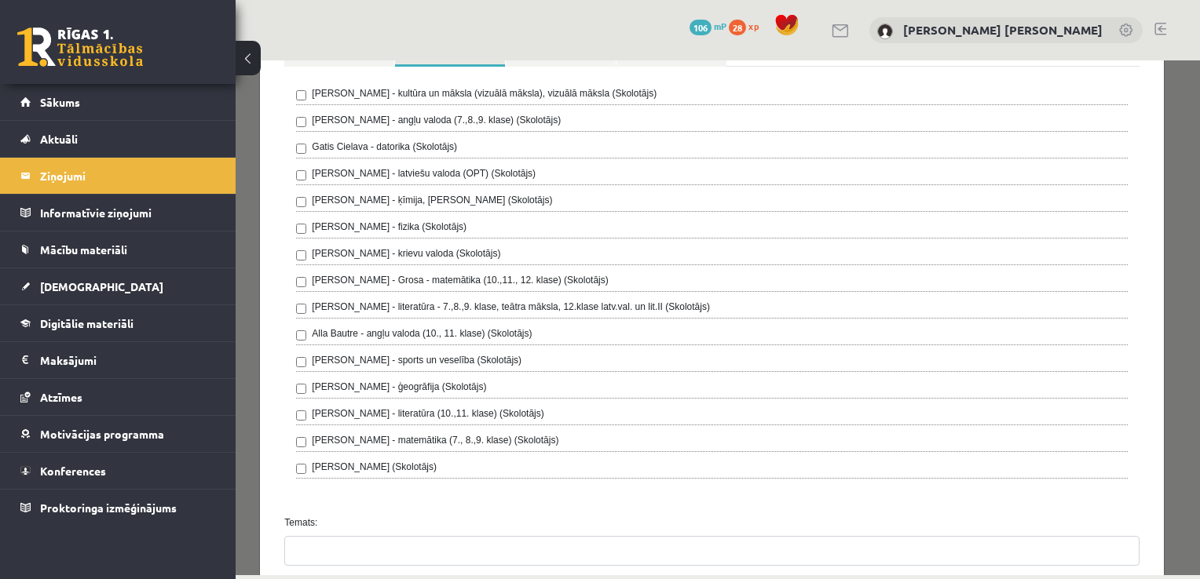
scroll to position [193, 0]
click at [294, 146] on div "Ilze Kolka - kultūra un māksla (vizuālā māksla), vizuālā māksla (Skolotājs) Lai…" at bounding box center [711, 283] width 854 height 436
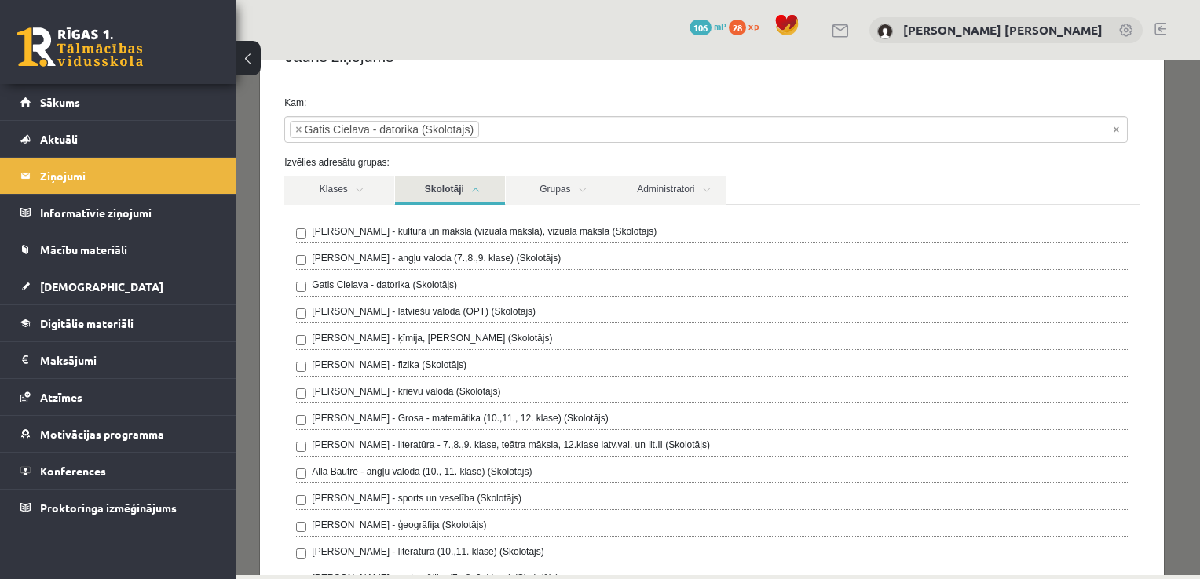
scroll to position [52, 0]
click at [477, 195] on link "Skolotāji" at bounding box center [450, 191] width 110 height 29
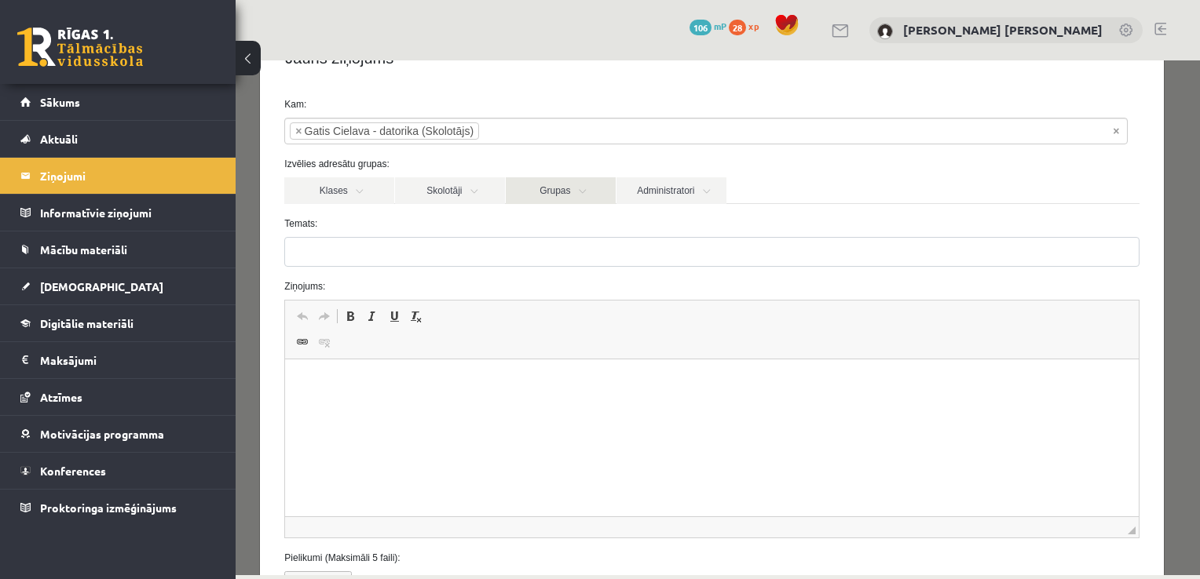
click at [580, 199] on link "Grupas" at bounding box center [561, 190] width 110 height 27
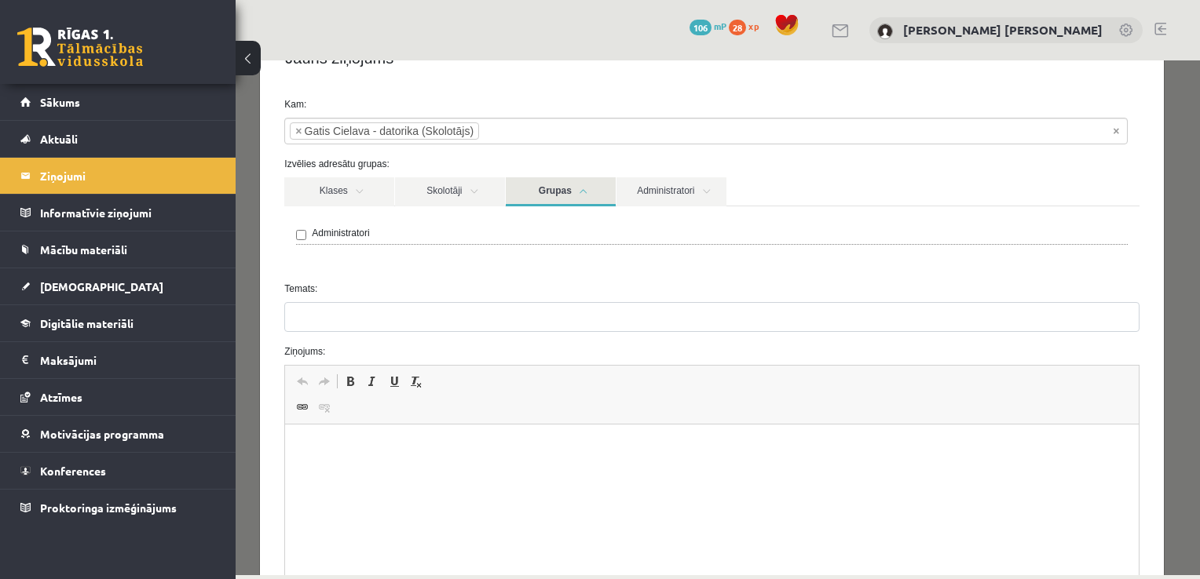
click at [580, 199] on link "Grupas" at bounding box center [561, 191] width 110 height 29
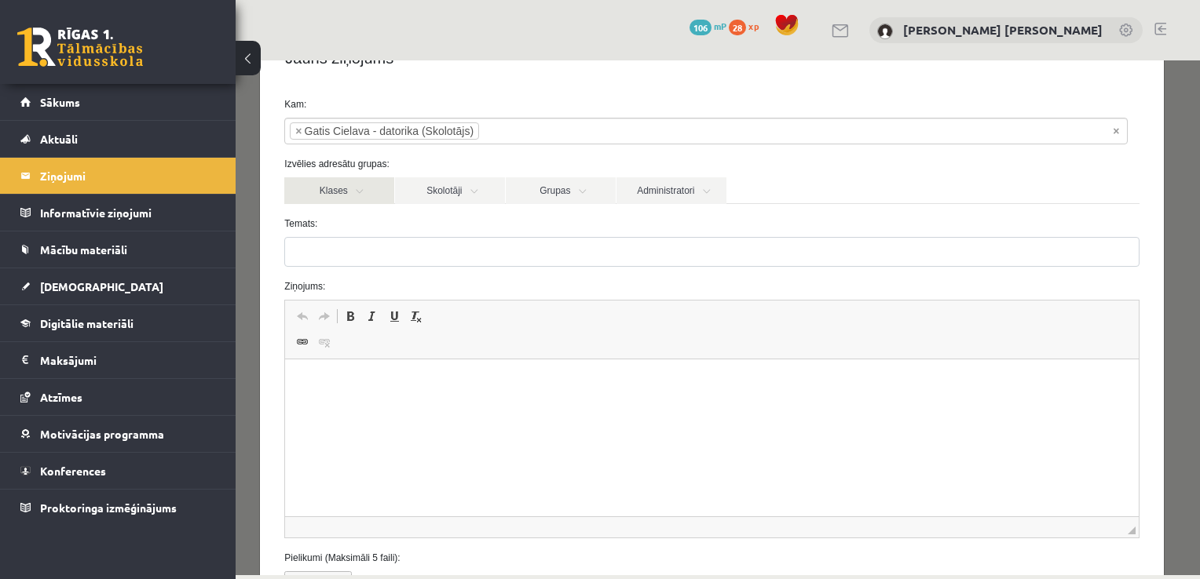
click at [377, 182] on link "Klases" at bounding box center [339, 190] width 110 height 27
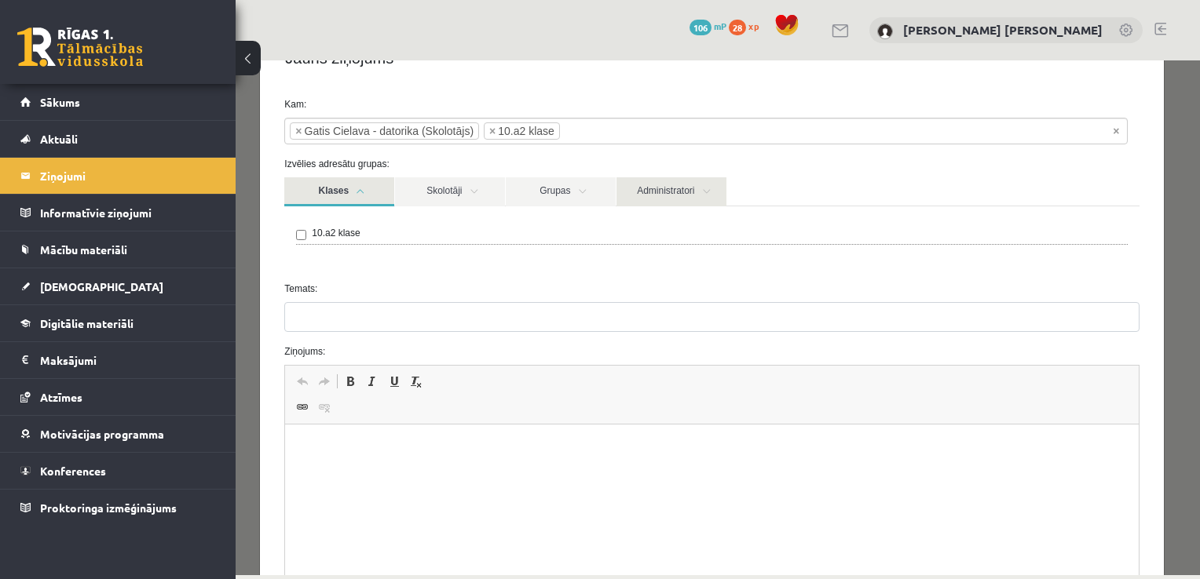
click at [694, 187] on link "Administratori" at bounding box center [671, 191] width 110 height 29
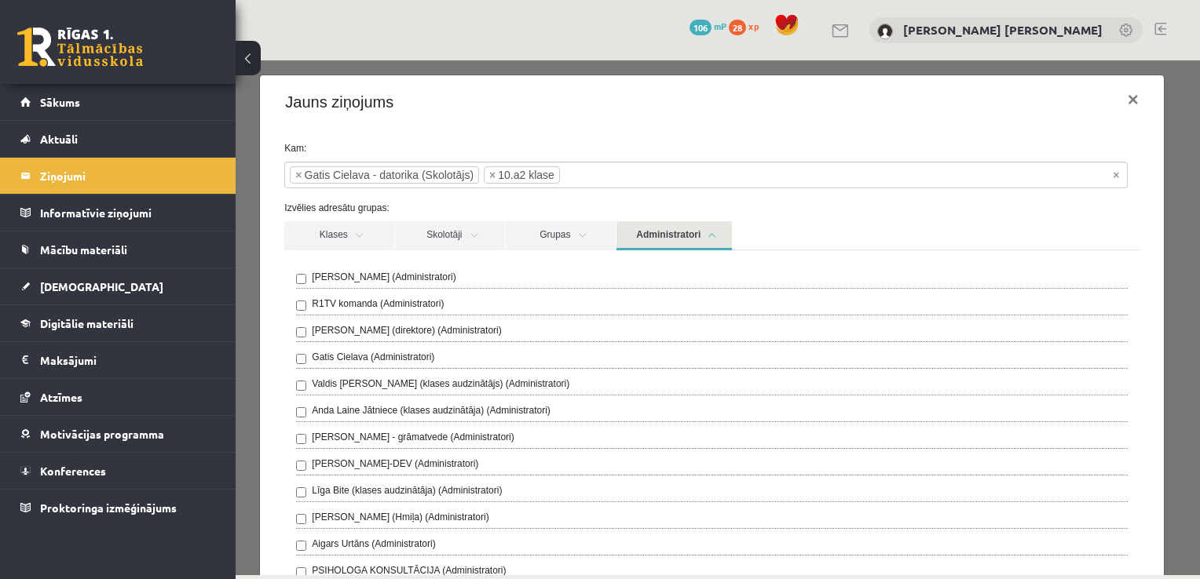
scroll to position [6, 0]
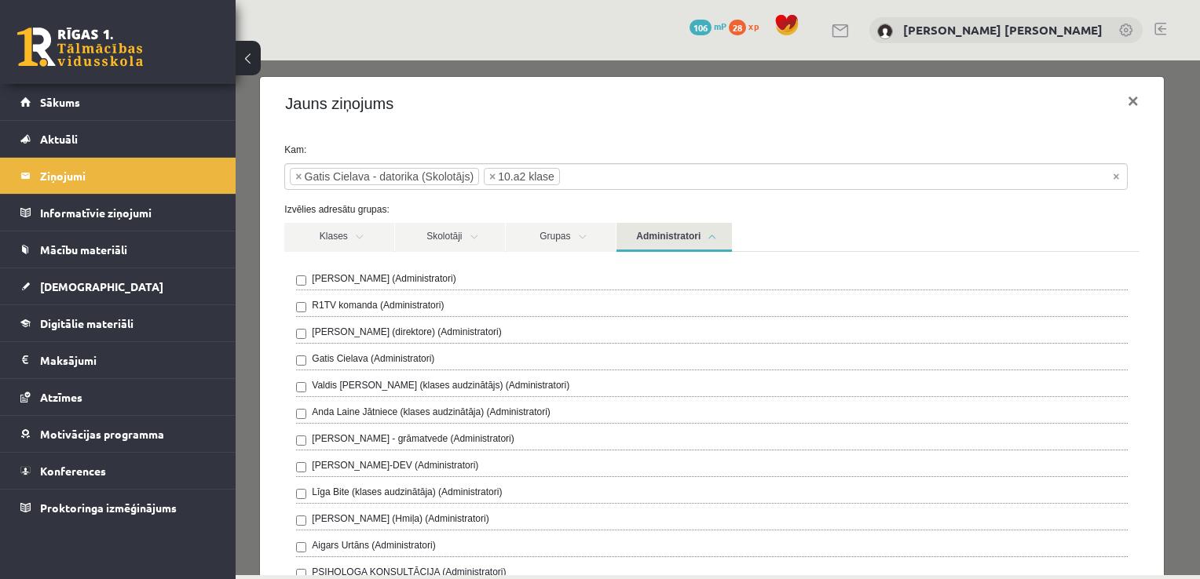
click at [712, 236] on link "Administratori" at bounding box center [673, 237] width 115 height 29
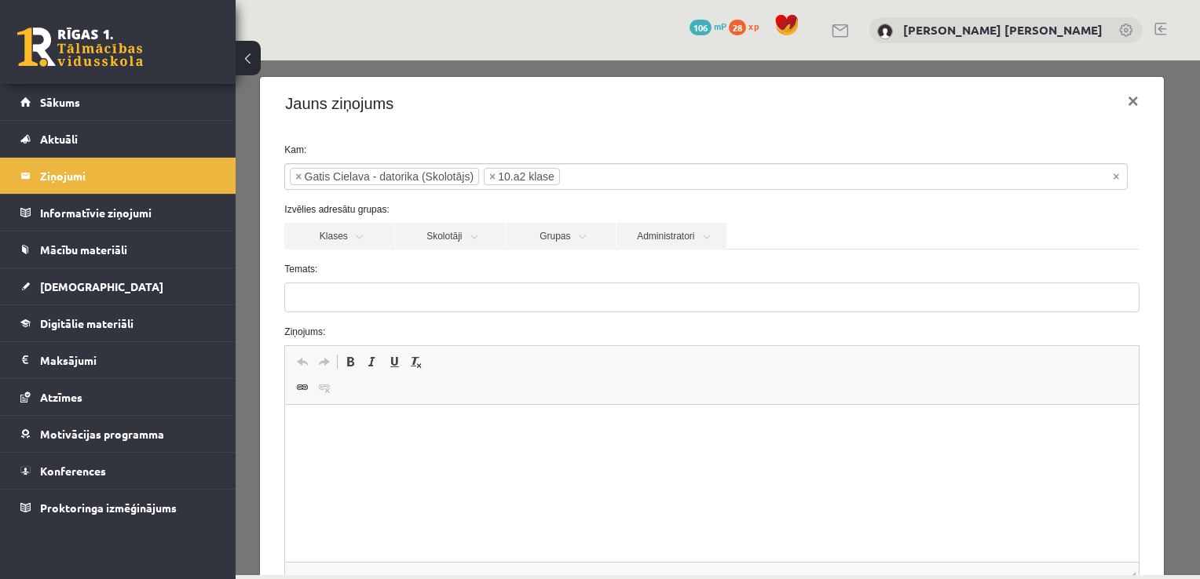
click at [477, 312] on form "**********" at bounding box center [711, 389] width 878 height 493
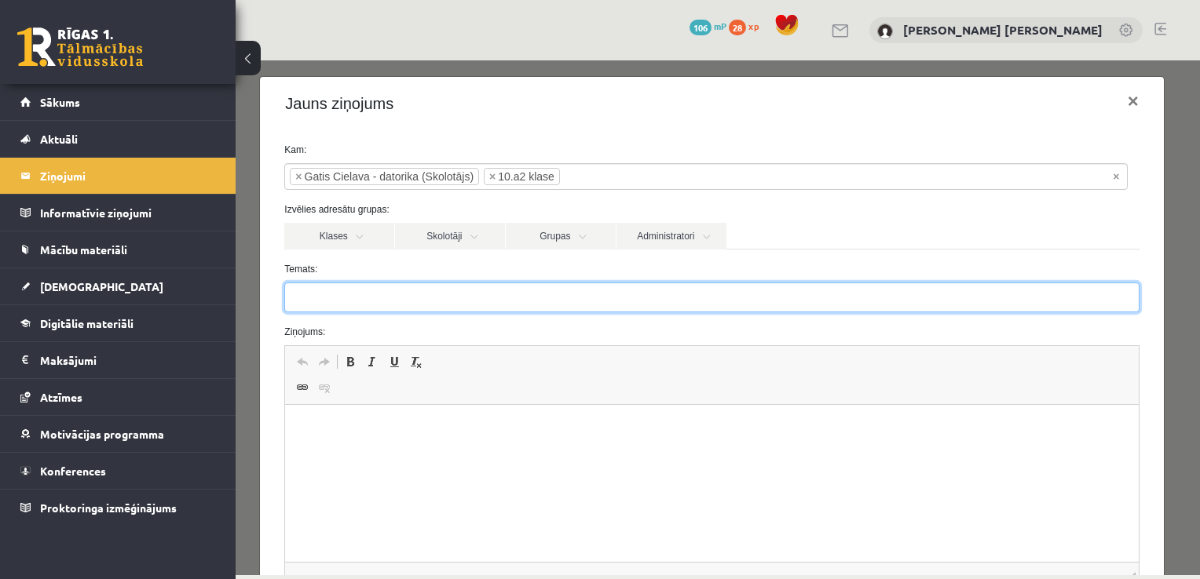
click at [486, 306] on input "Temats:" at bounding box center [711, 298] width 854 height 30
type input "**********"
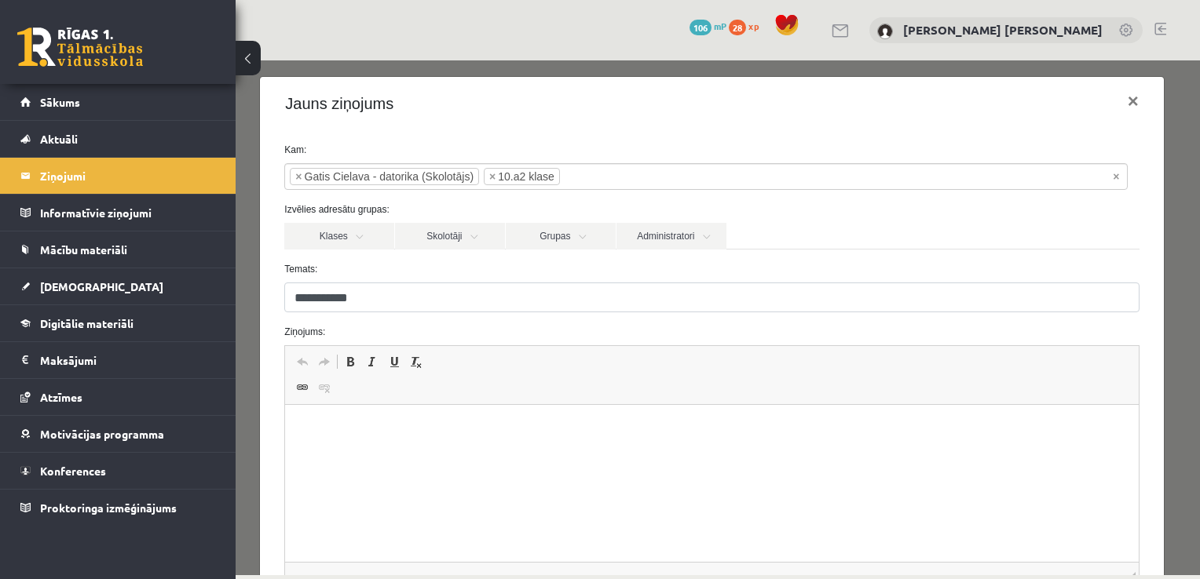
click at [476, 439] on html at bounding box center [711, 429] width 853 height 48
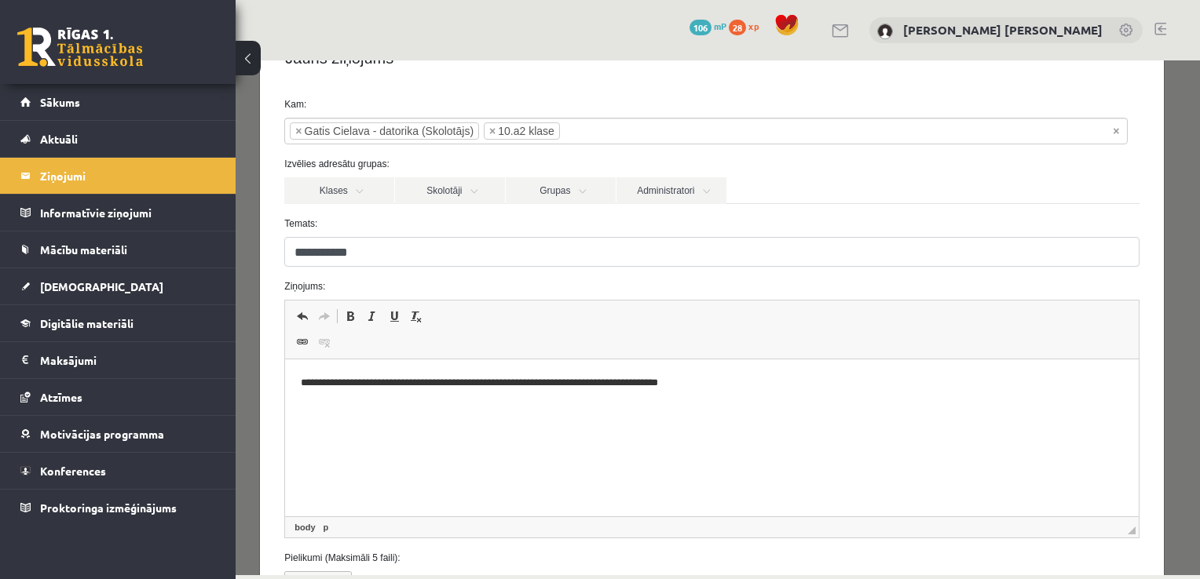
scroll to position [177, 0]
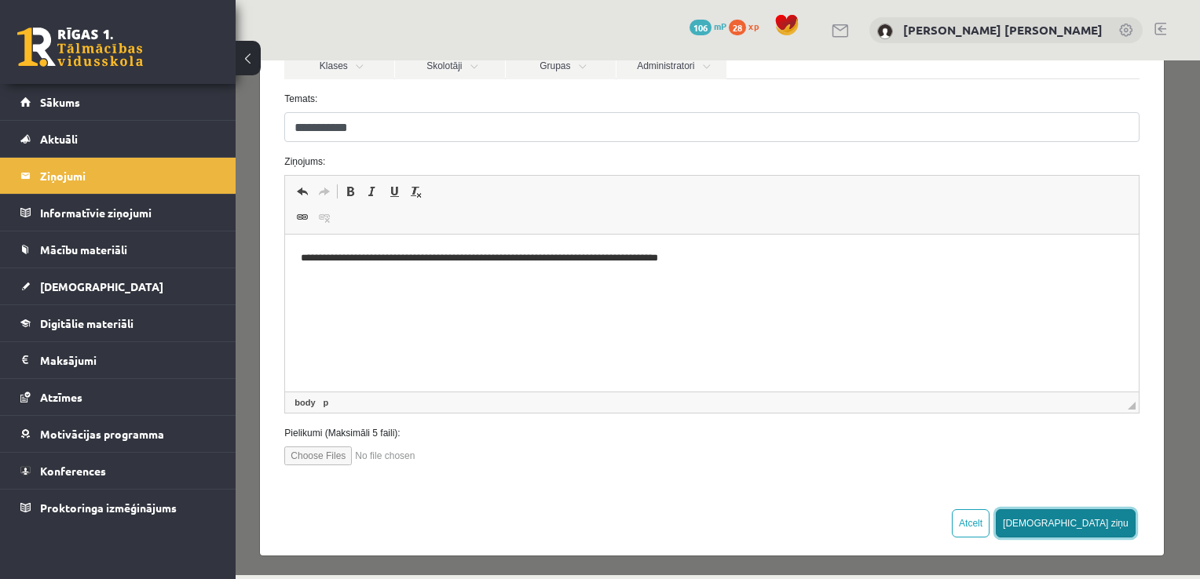
click at [1104, 529] on button "Sūtīt ziņu" at bounding box center [1065, 523] width 140 height 28
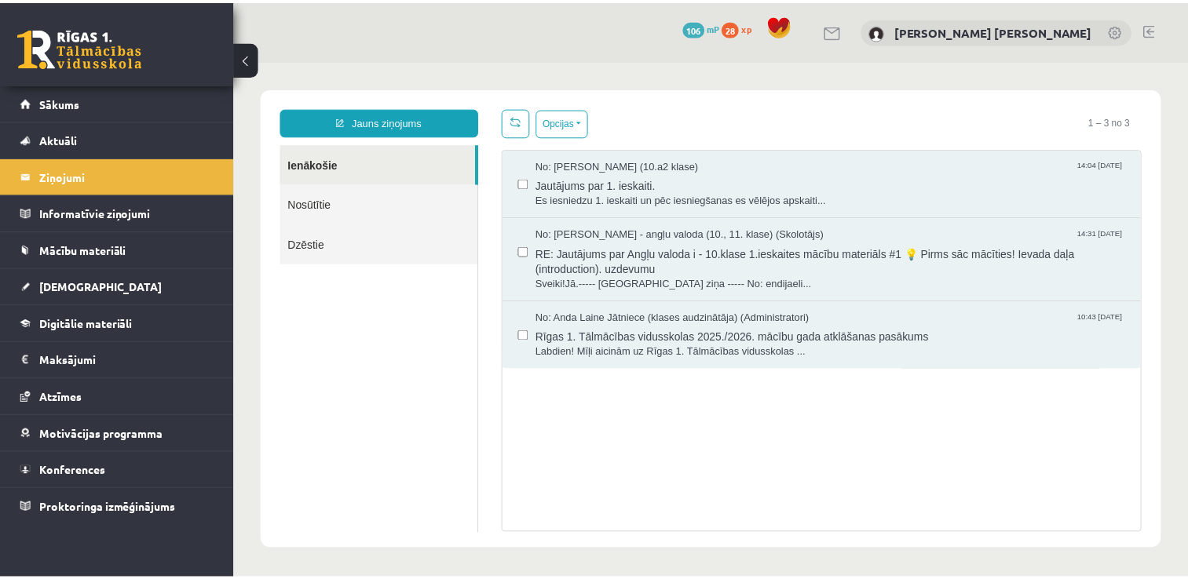
scroll to position [0, 0]
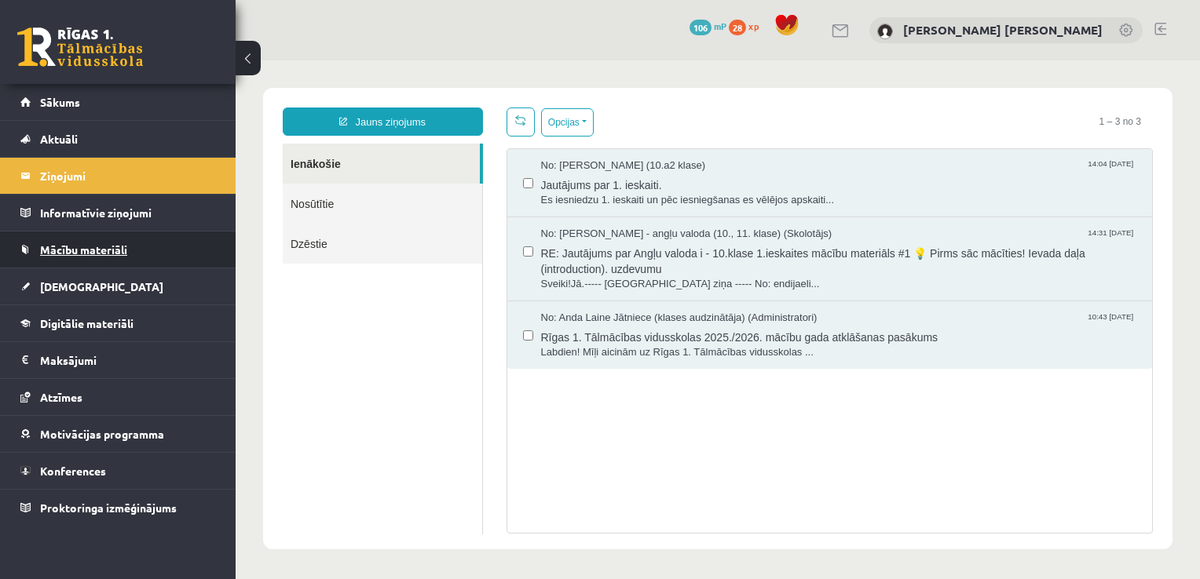
click at [106, 256] on link "Mācību materiāli" at bounding box center [117, 250] width 195 height 36
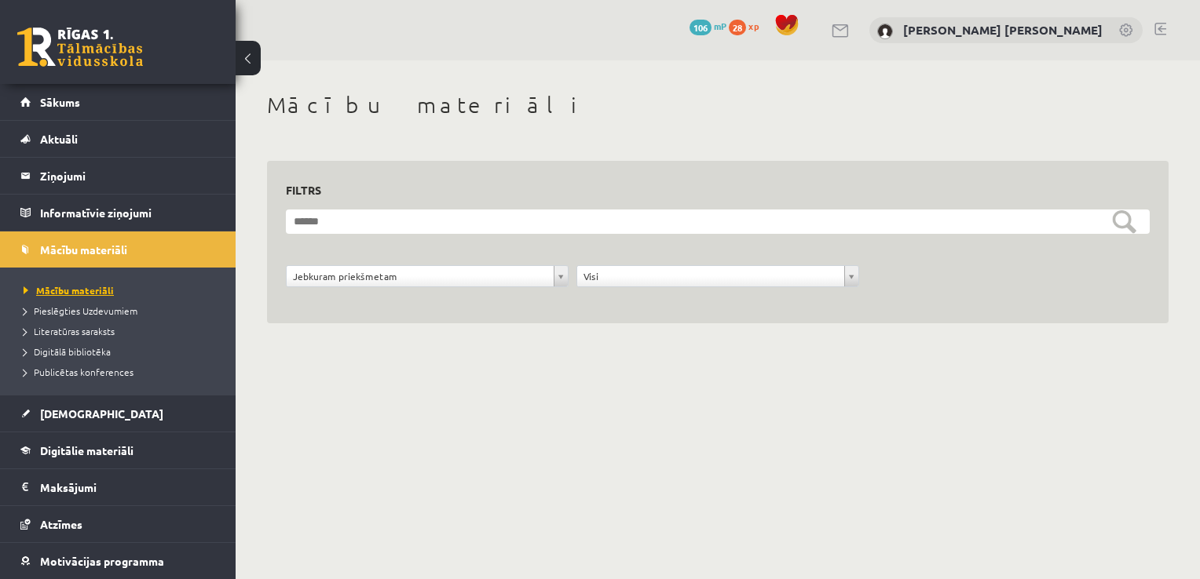
click at [91, 297] on link "Mācību materiāli" at bounding box center [122, 290] width 196 height 14
click at [79, 410] on span "[DEMOGRAPHIC_DATA]" at bounding box center [101, 414] width 123 height 14
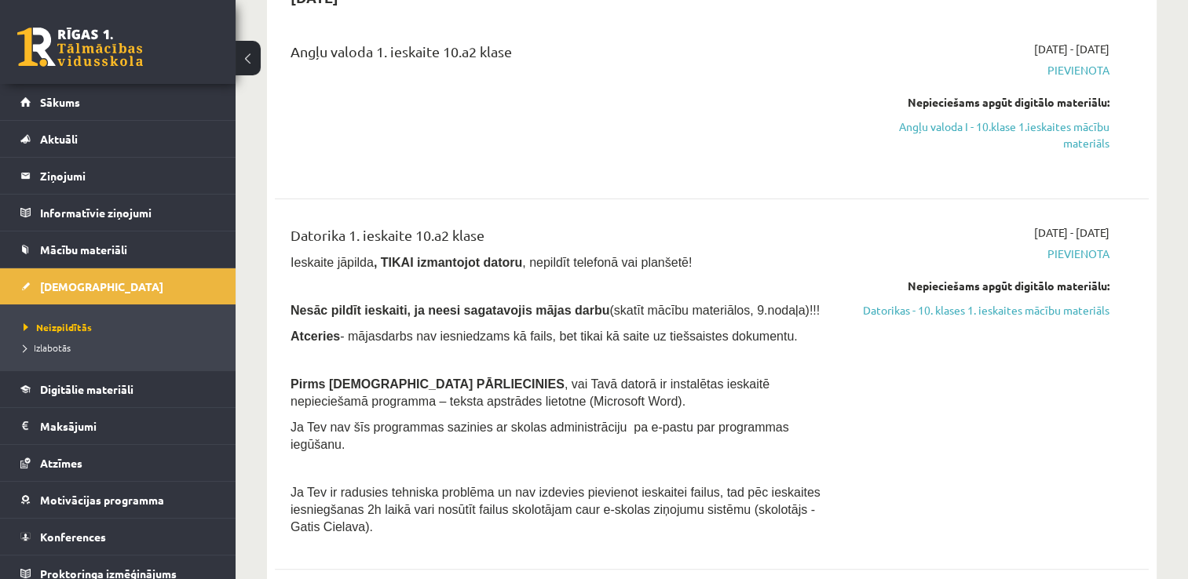
scroll to position [14, 0]
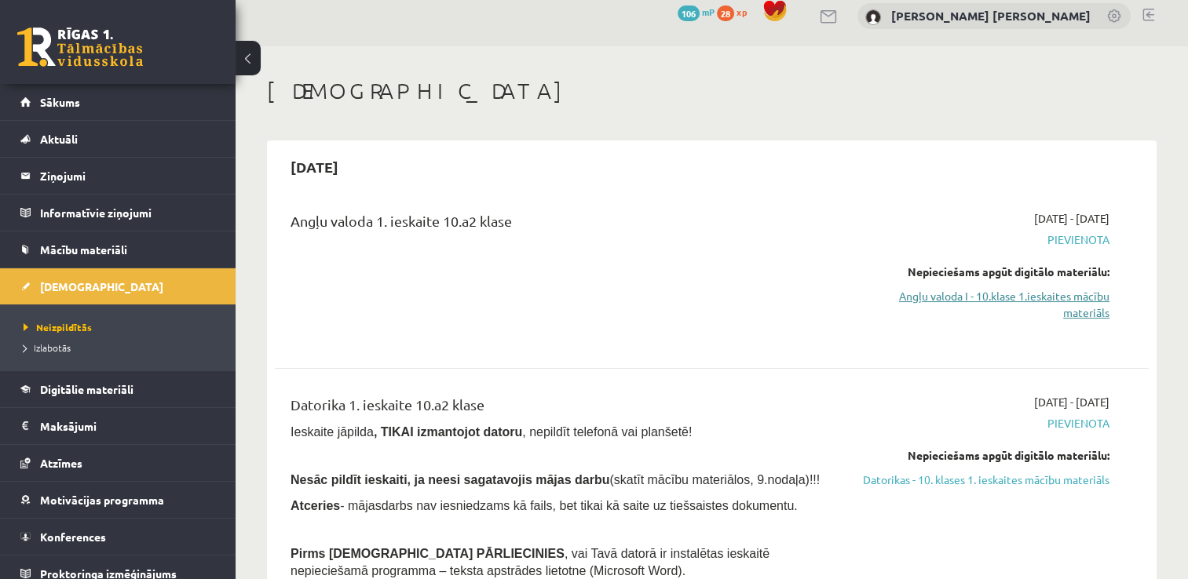
click at [1060, 299] on link "Angļu valoda I - 10.klase 1.ieskaites mācību materiāls" at bounding box center [980, 304] width 257 height 33
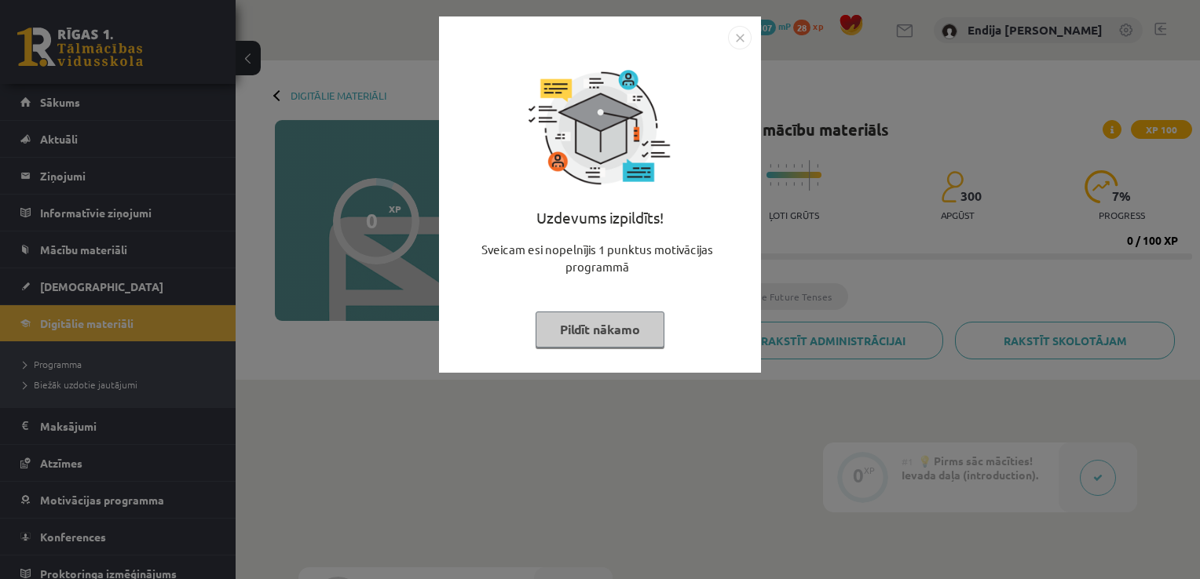
click at [732, 39] on img "Close" at bounding box center [740, 38] width 24 height 24
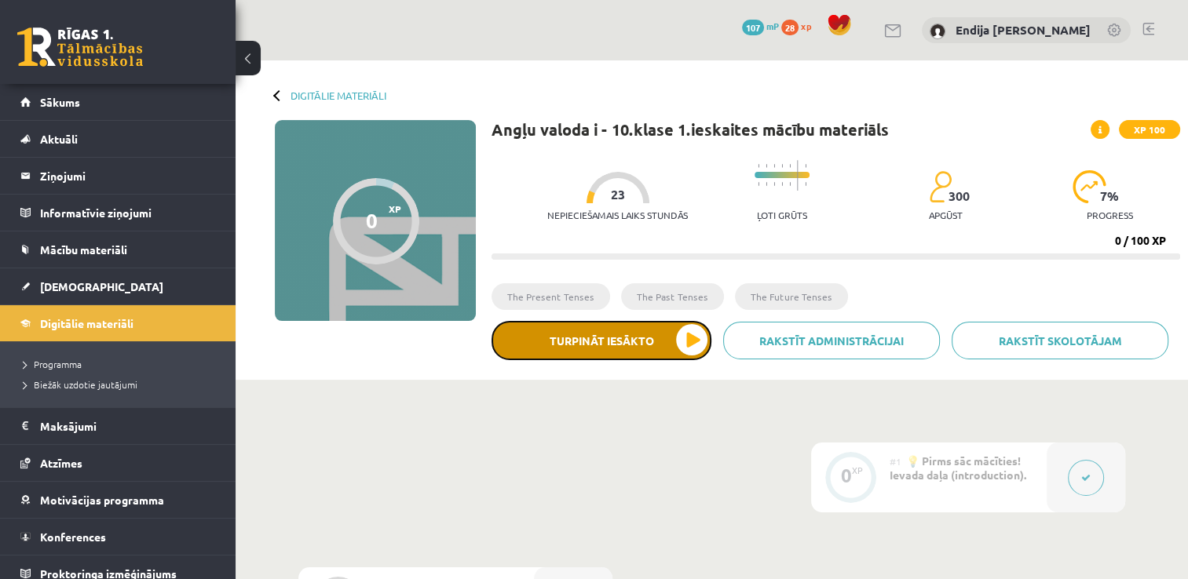
click at [701, 341] on button "Turpināt iesākto" at bounding box center [601, 340] width 220 height 39
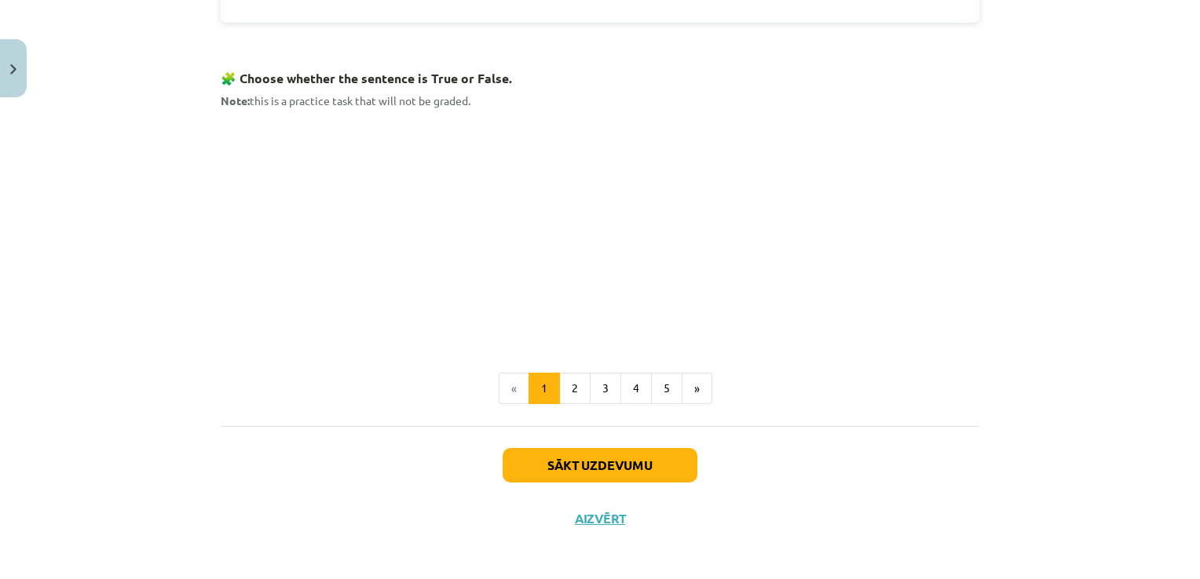
scroll to position [940, 0]
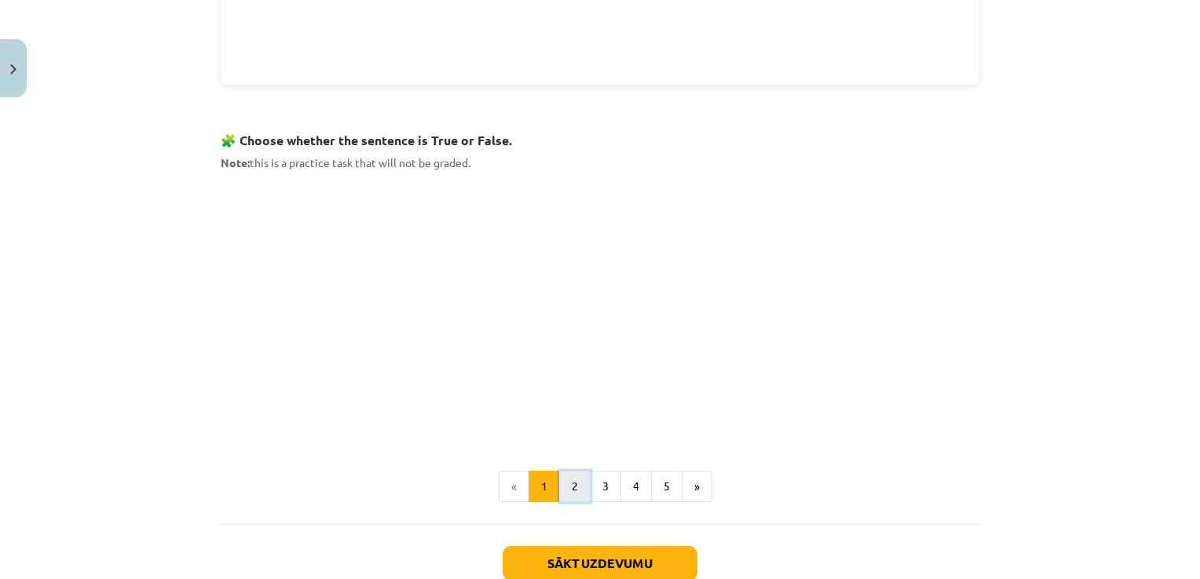
click at [568, 479] on button "2" at bounding box center [574, 486] width 31 height 31
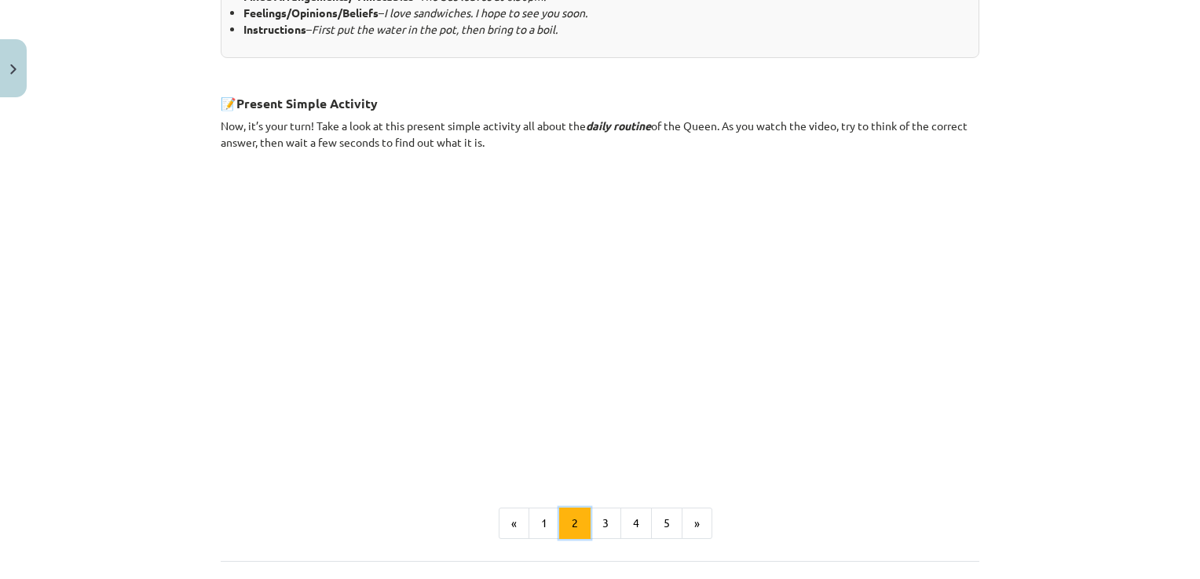
scroll to position [938, 0]
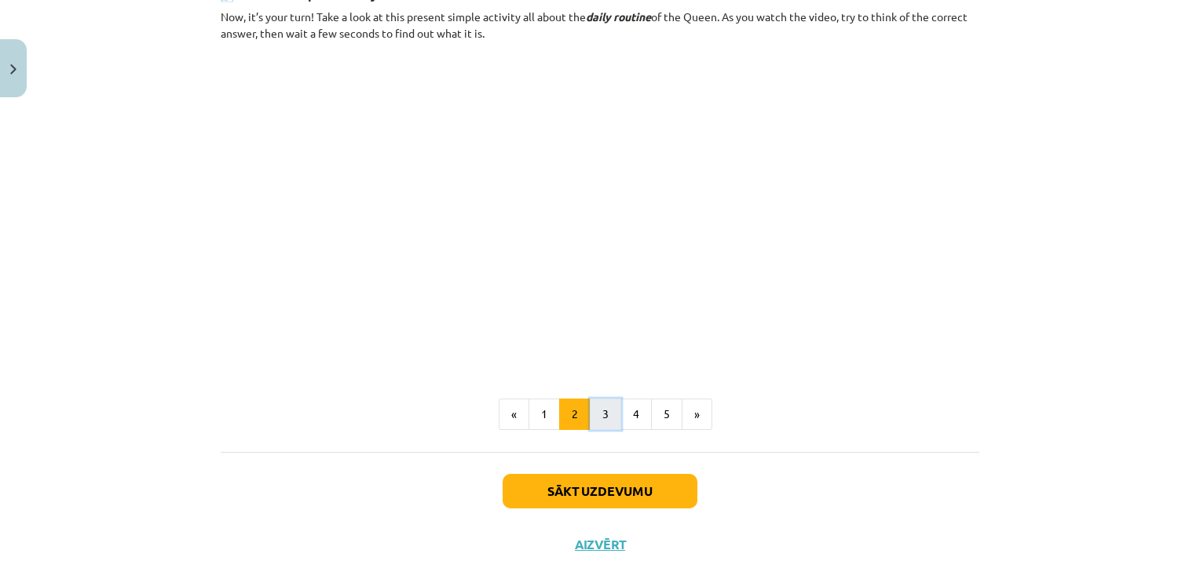
click at [604, 420] on button "3" at bounding box center [605, 414] width 31 height 31
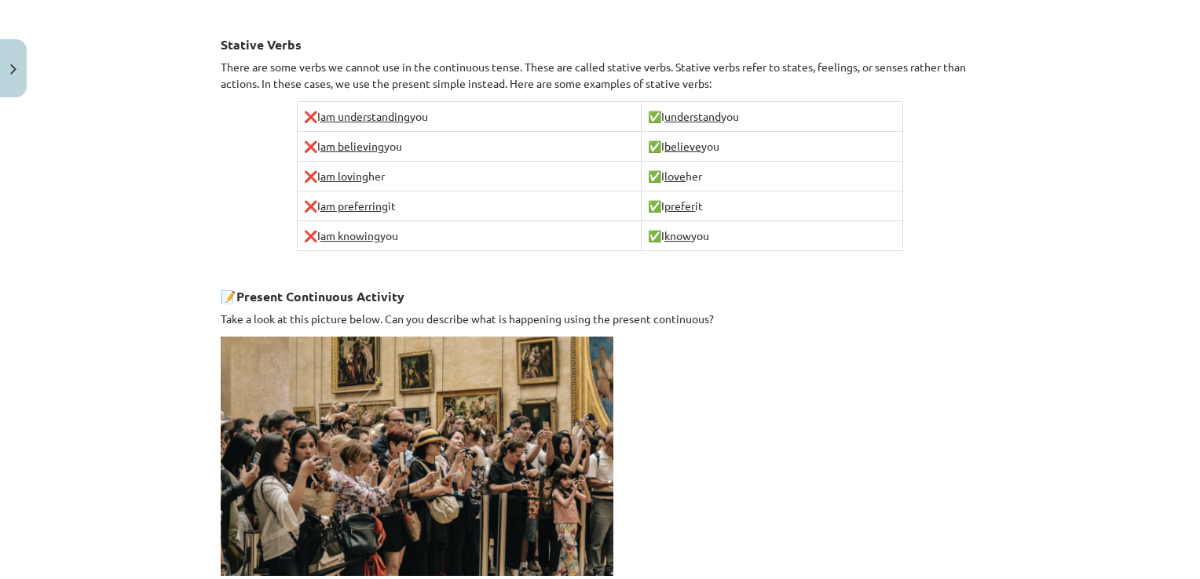
scroll to position [992, 0]
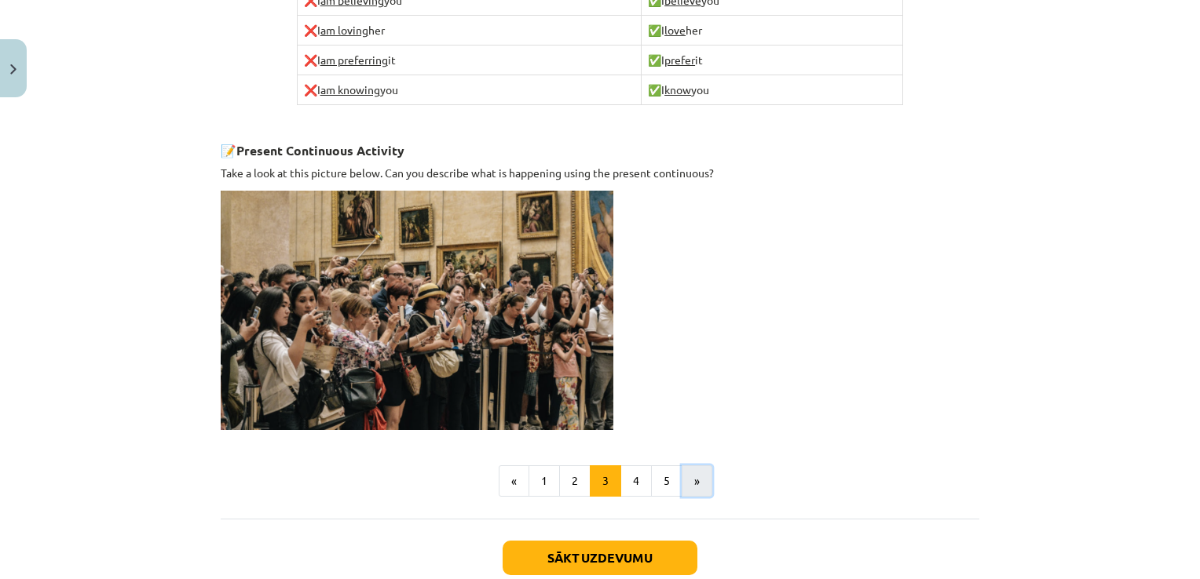
click at [685, 485] on button "»" at bounding box center [696, 481] width 31 height 31
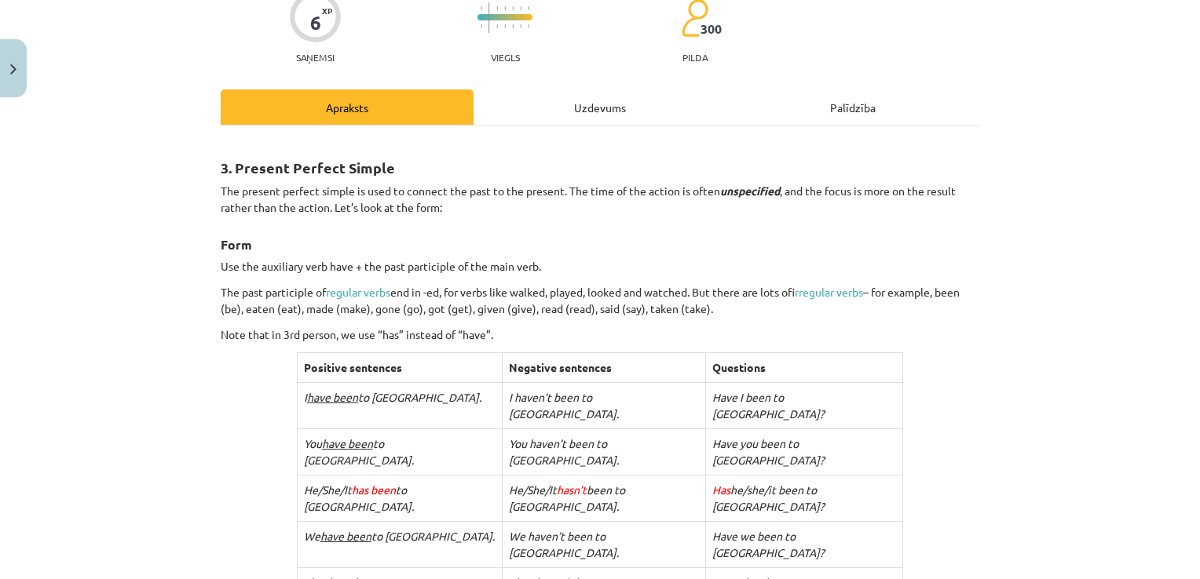
scroll to position [286, 0]
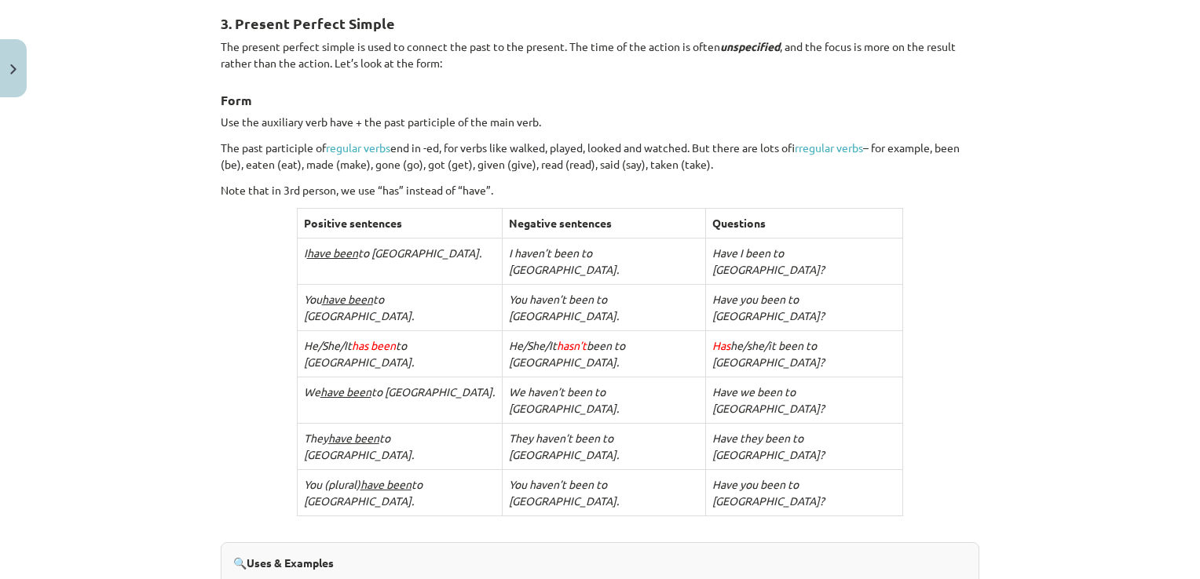
click at [684, 285] on td "You haven’t been to [GEOGRAPHIC_DATA]." at bounding box center [603, 308] width 203 height 46
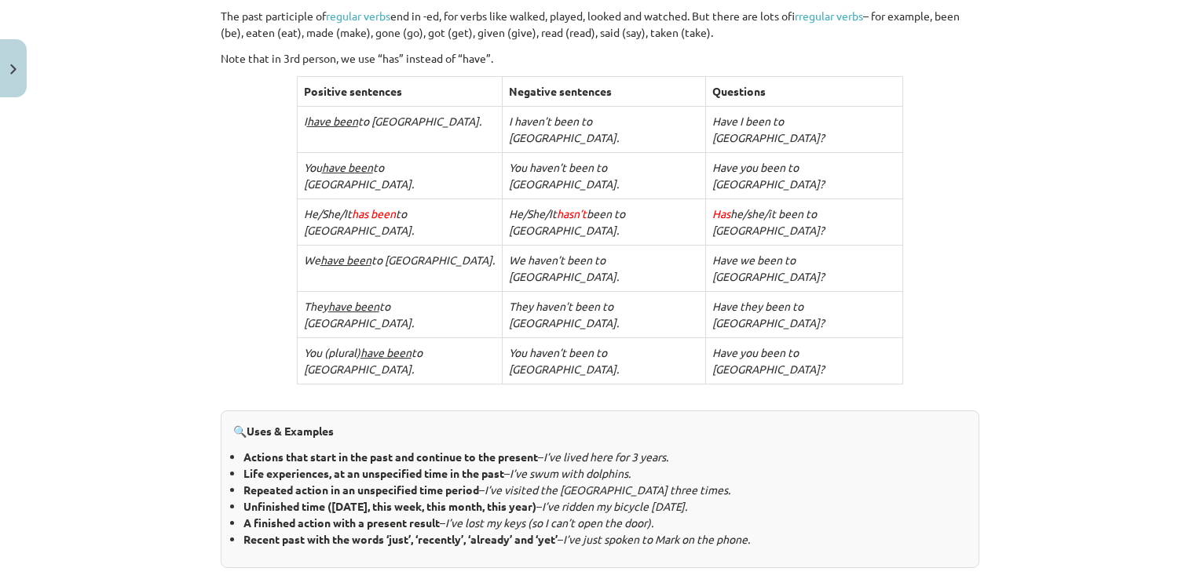
scroll to position [0, 0]
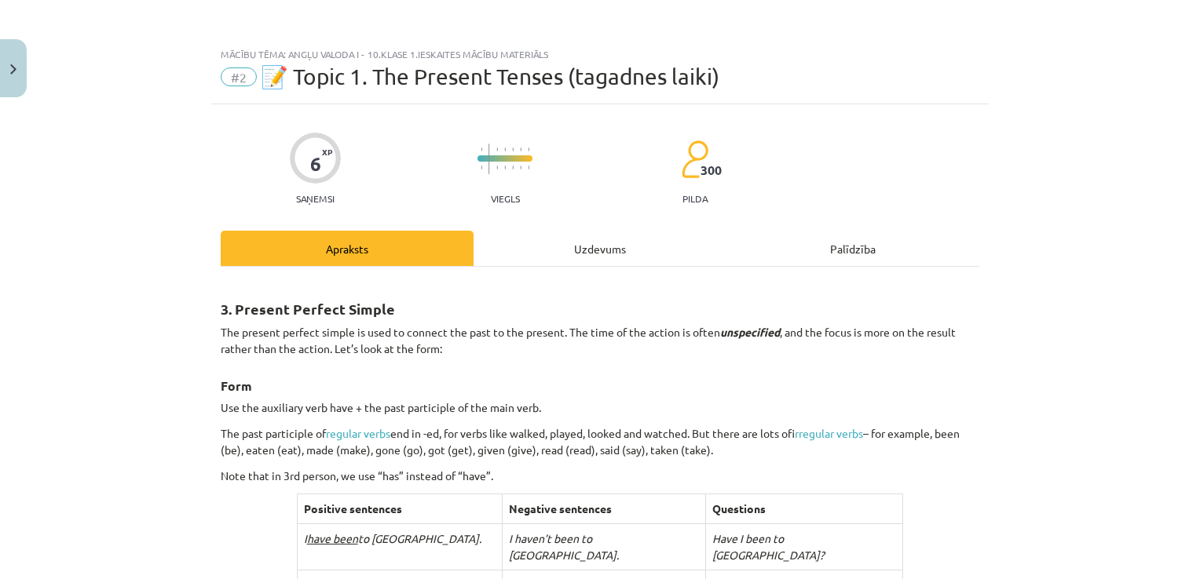
click at [1011, 171] on div "Mācību tēma: Angļu valoda i - 10.[PERSON_NAME] 1.ieskaites mācību materiāls #2 …" at bounding box center [600, 289] width 1200 height 579
click at [831, 8] on div "Mācību tēma: Angļu valoda i - 10.[PERSON_NAME] 1.ieskaites mācību materiāls #2 …" at bounding box center [600, 289] width 1200 height 579
